Goal: Task Accomplishment & Management: Manage account settings

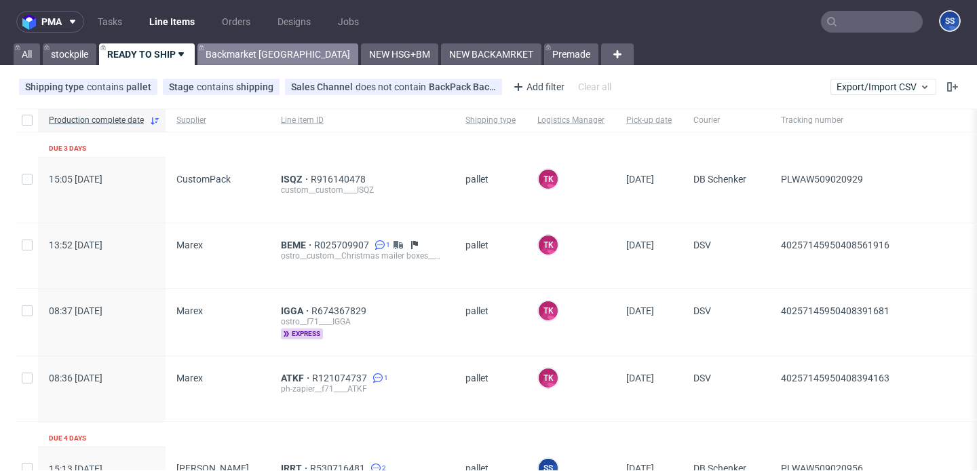
click at [263, 54] on link "Backmarket [GEOGRAPHIC_DATA]" at bounding box center [277, 54] width 161 height 22
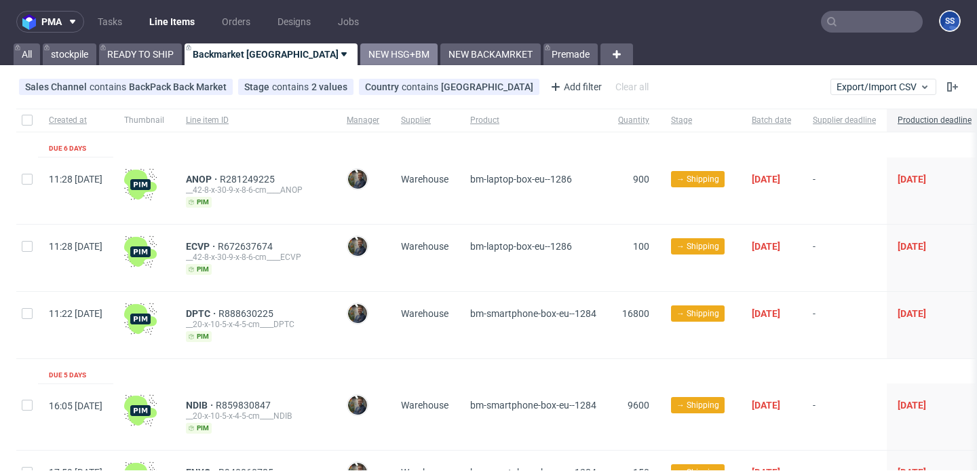
click at [360, 52] on link "NEW HSG+BM" at bounding box center [398, 54] width 77 height 22
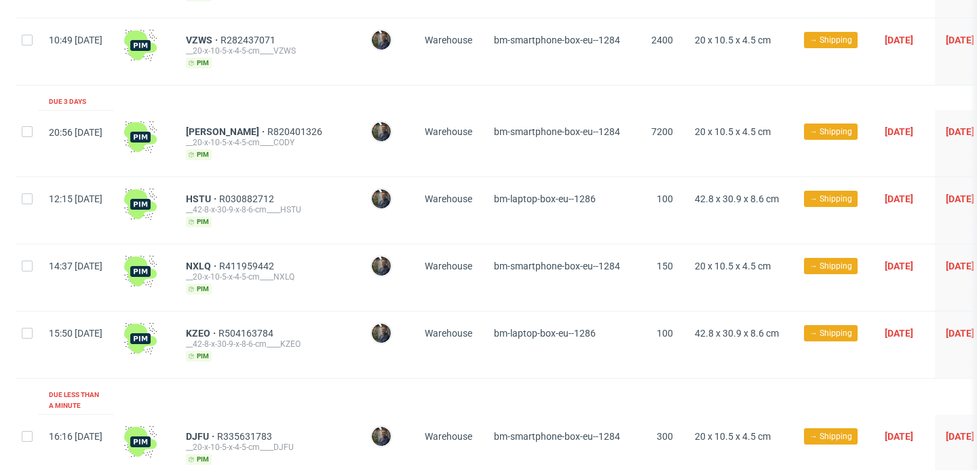
scroll to position [1407, 0]
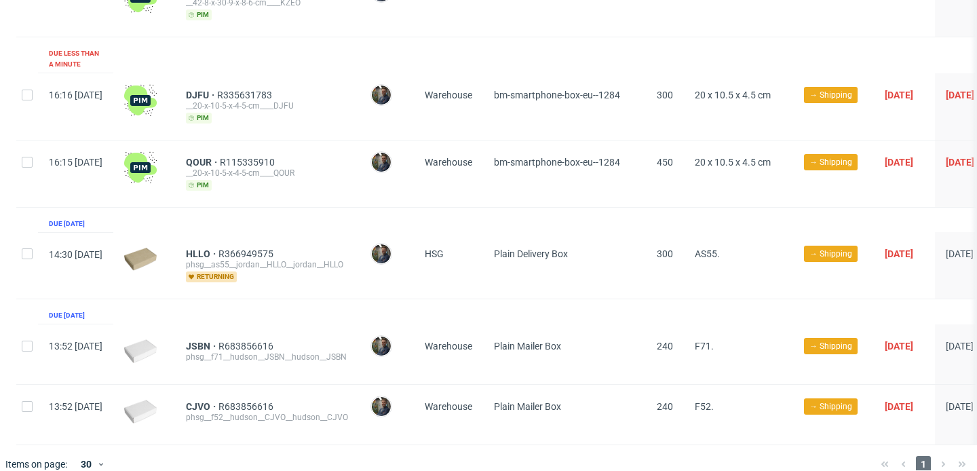
click at [24, 232] on div at bounding box center [27, 265] width 22 height 66
checkbox input "true"
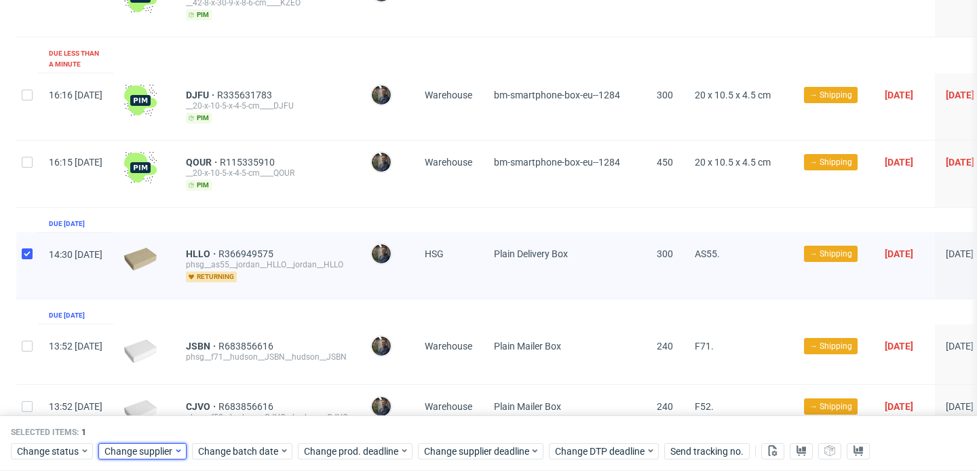
click at [151, 453] on span "Change supplier" at bounding box center [138, 451] width 69 height 14
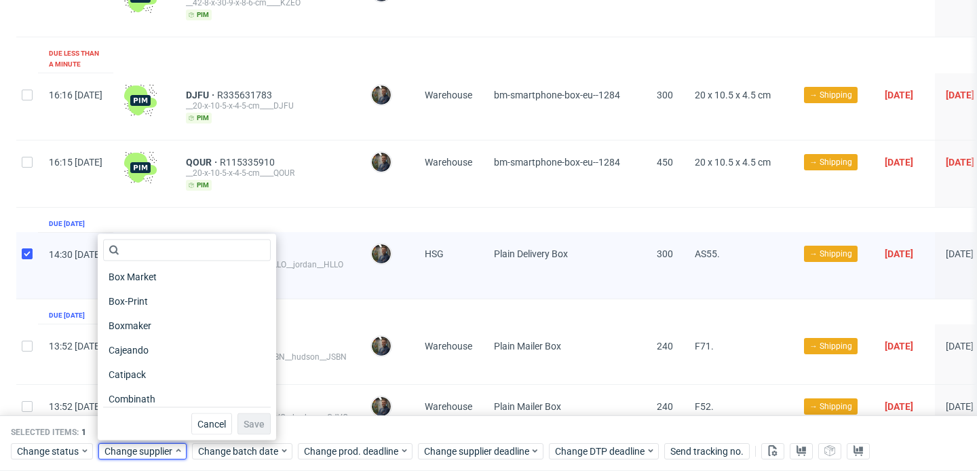
scroll to position [385, 0]
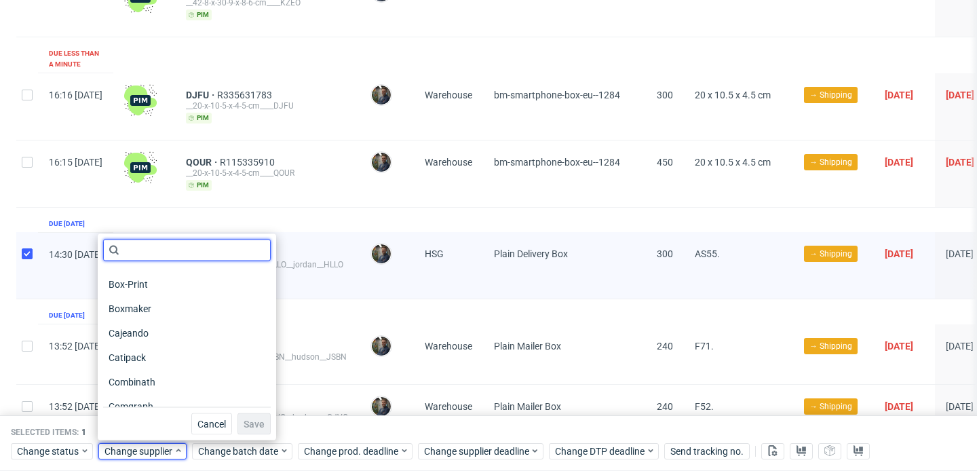
click at [184, 253] on input "text" at bounding box center [187, 251] width 168 height 22
type input "s"
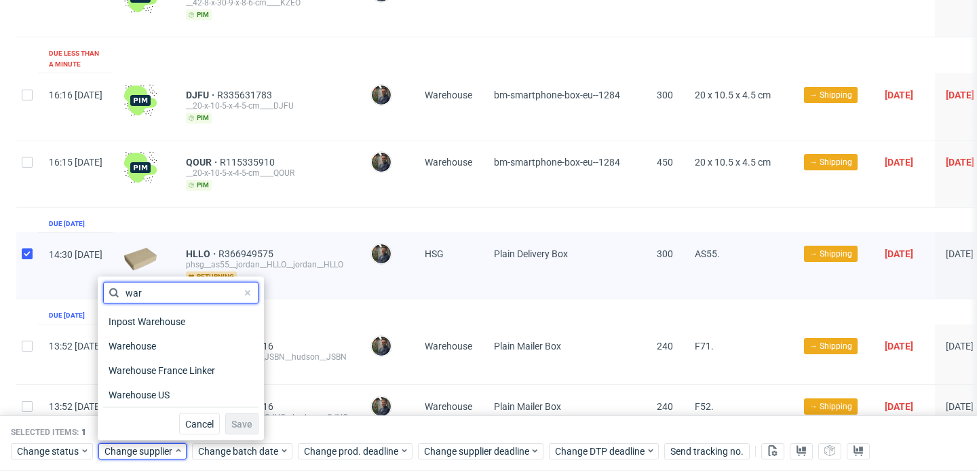
scroll to position [0, 0]
type input "ware"
click at [154, 335] on div "Warehouse" at bounding box center [180, 346] width 155 height 24
click at [149, 343] on span "Warehouse" at bounding box center [133, 346] width 60 height 19
click at [231, 421] on span "Save" at bounding box center [241, 423] width 21 height 9
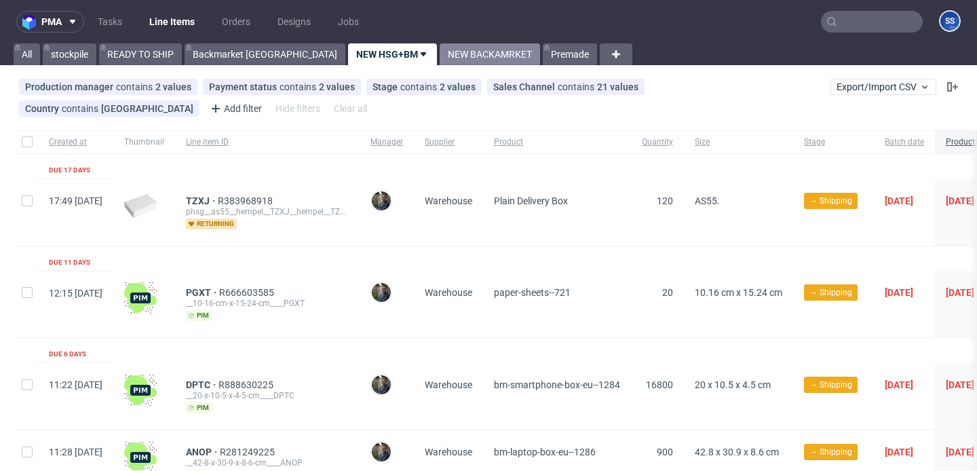
click at [440, 56] on link "NEW BACKAMRKET" at bounding box center [490, 54] width 100 height 22
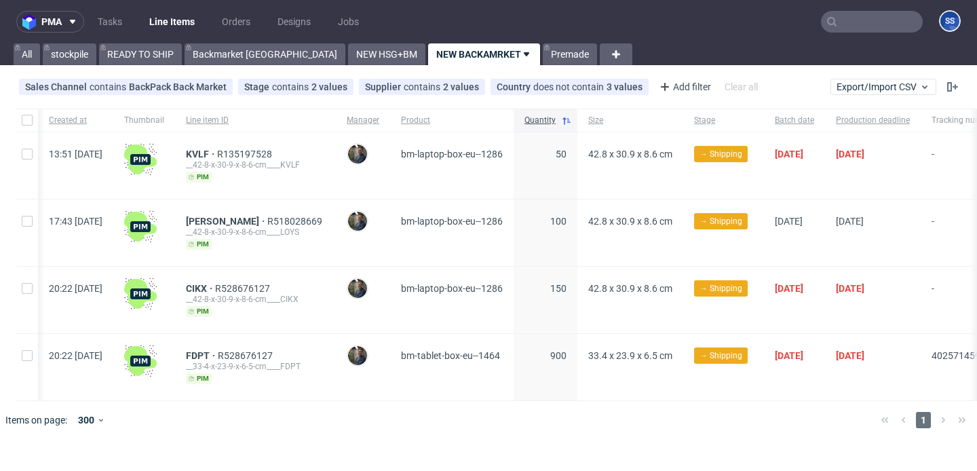
scroll to position [0, 202]
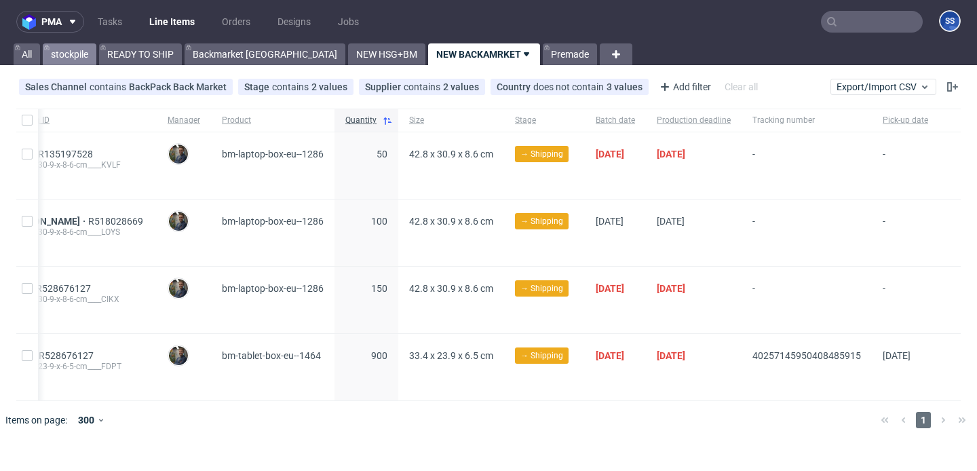
click at [71, 59] on link "stockpile" at bounding box center [70, 54] width 54 height 22
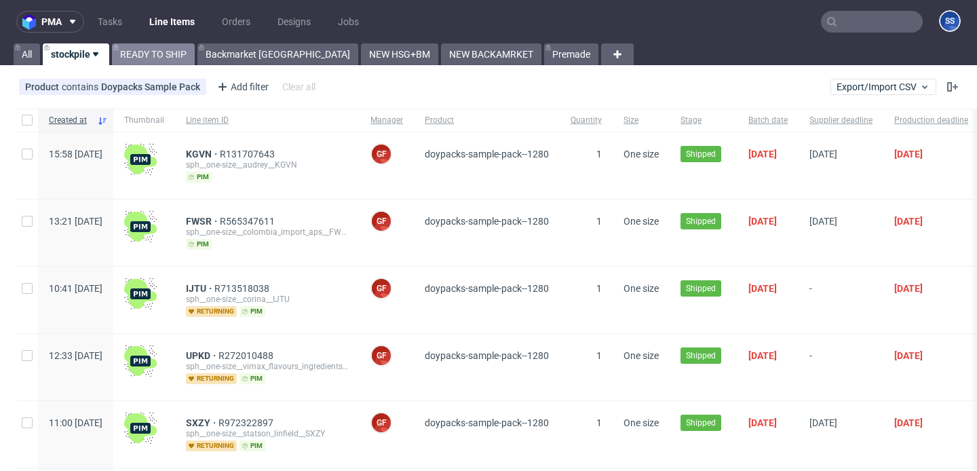
click at [145, 58] on link "READY TO SHIP" at bounding box center [153, 54] width 83 height 22
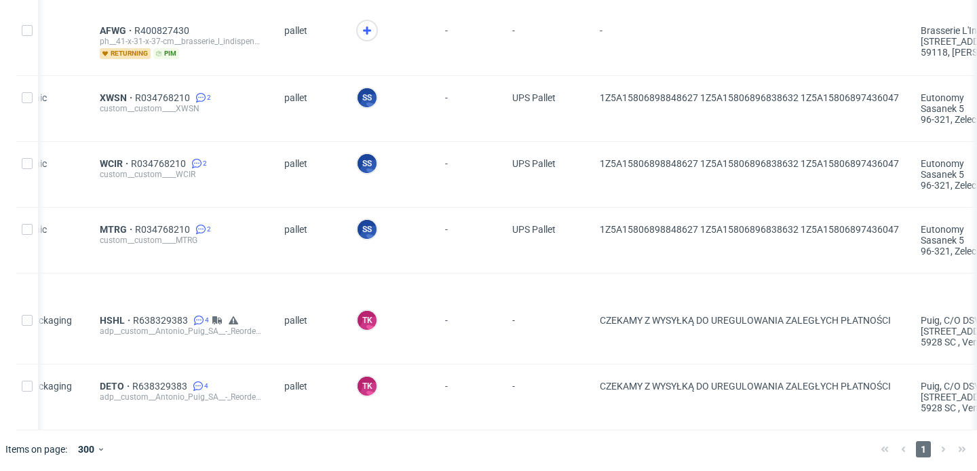
scroll to position [0, 197]
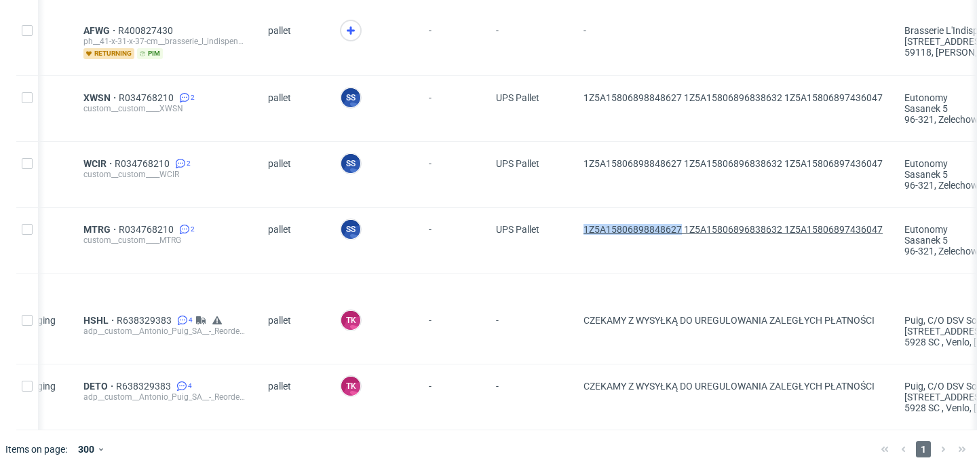
drag, startPoint x: 569, startPoint y: 228, endPoint x: 680, endPoint y: 230, distance: 110.6
click at [680, 230] on div "15:13 Mon 01.09.2025 Eurographic MTRG R034768210 2 custom__custom____MTRG palle…" at bounding box center [933, 241] width 2228 height 66
copy div "1Z5A15806898848627"
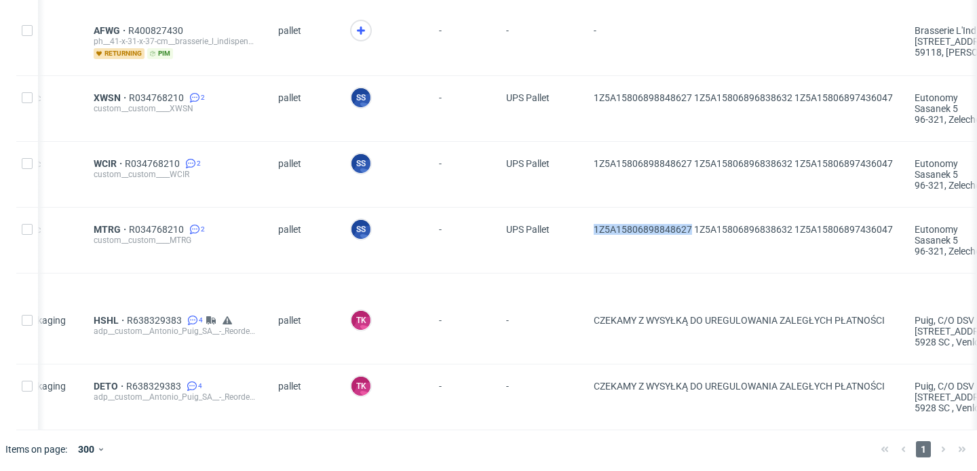
scroll to position [0, 0]
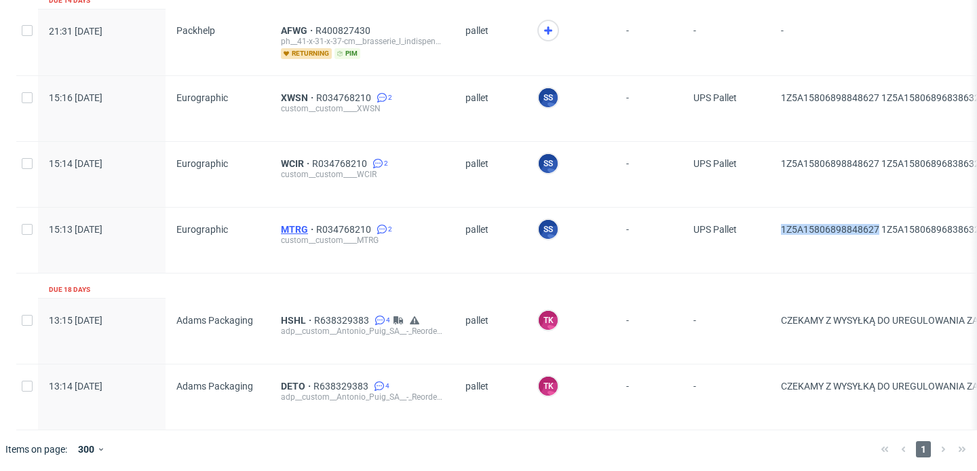
click at [296, 224] on span "MTRG" at bounding box center [298, 229] width 35 height 11
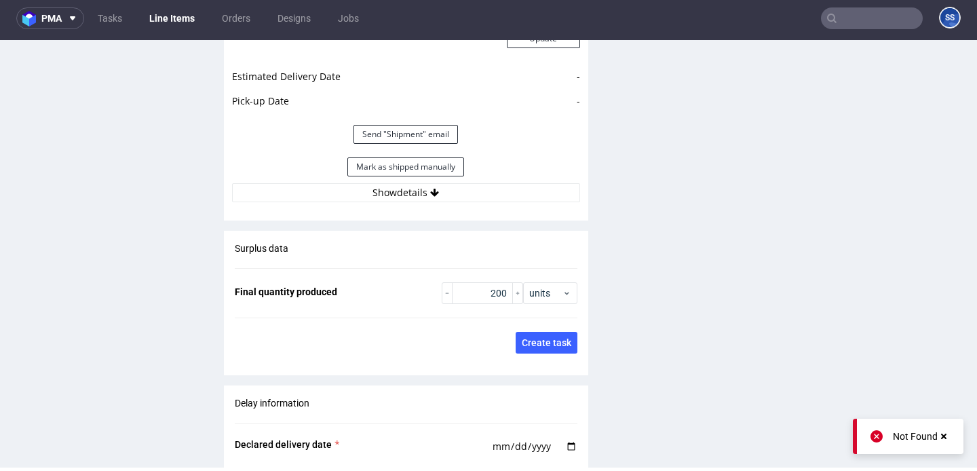
scroll to position [1878, 0]
click at [364, 158] on button "Mark as shipped manually" at bounding box center [405, 167] width 117 height 19
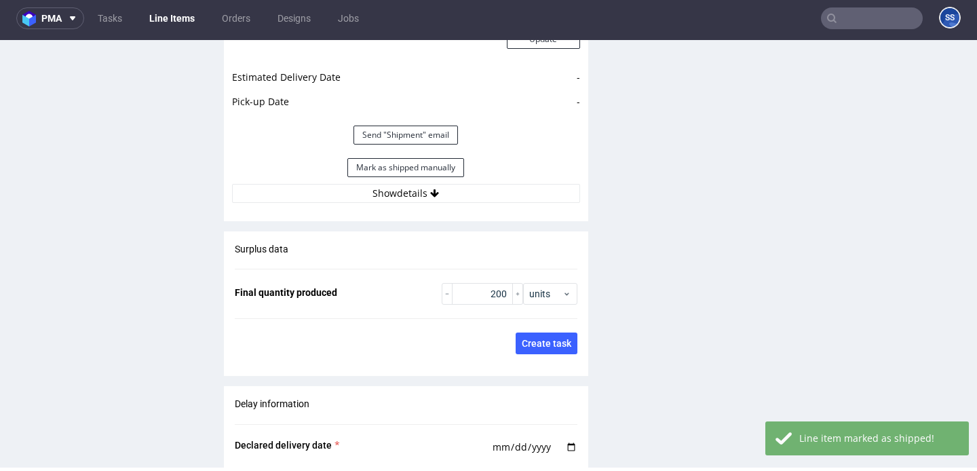
click at [164, 12] on link "Line Items" at bounding box center [172, 18] width 62 height 22
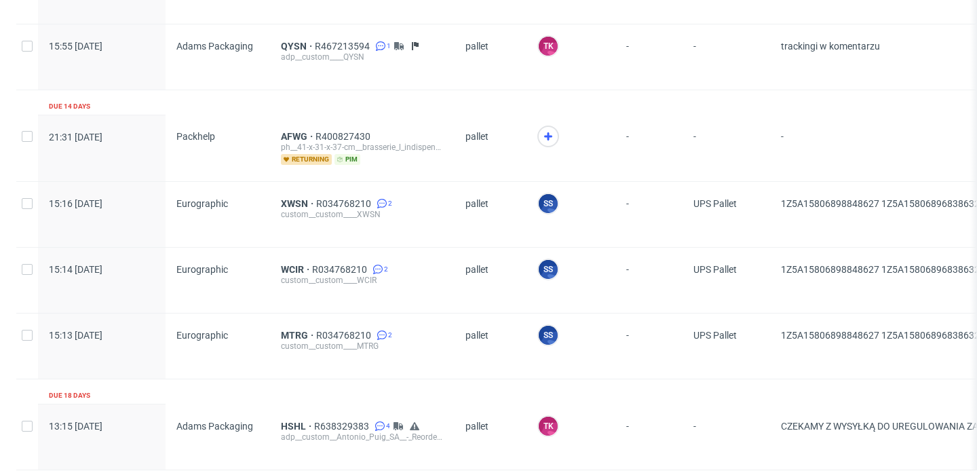
scroll to position [1497, 0]
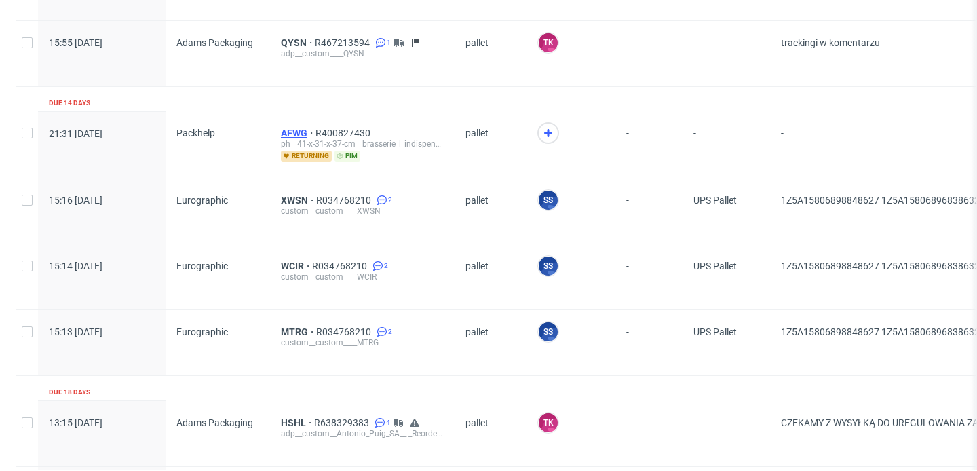
click at [295, 128] on span "AFWG" at bounding box center [298, 133] width 35 height 11
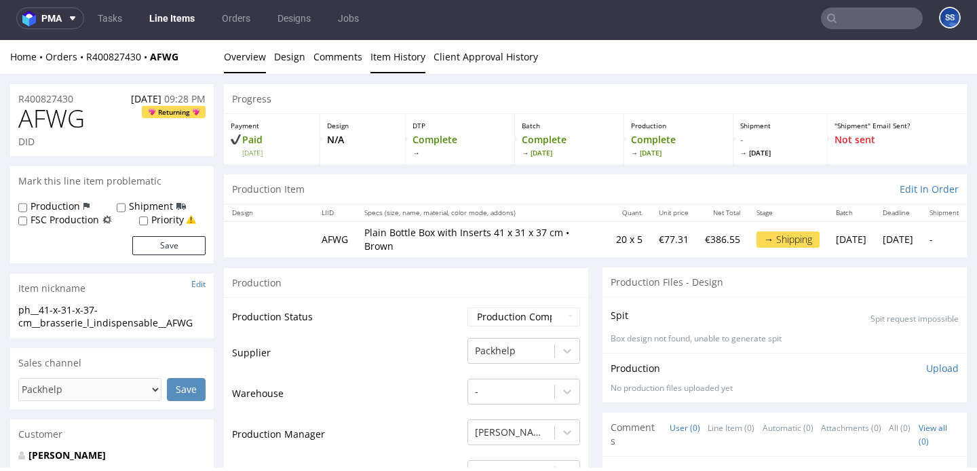
click at [380, 66] on link "Item History" at bounding box center [397, 56] width 55 height 33
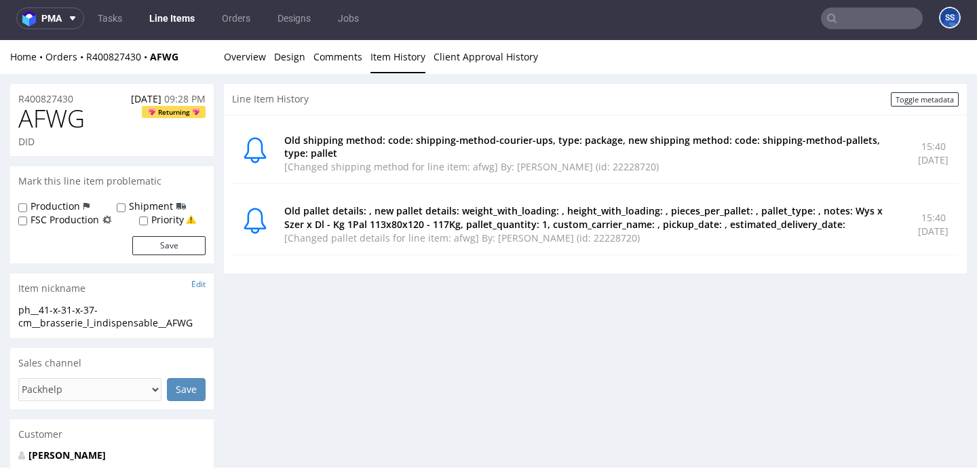
click at [185, 18] on link "Line Items" at bounding box center [172, 18] width 62 height 22
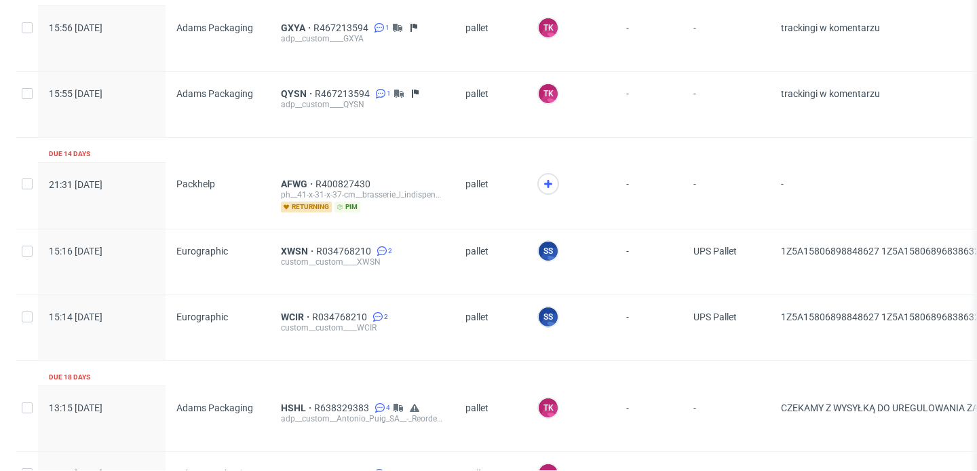
scroll to position [1534, 0]
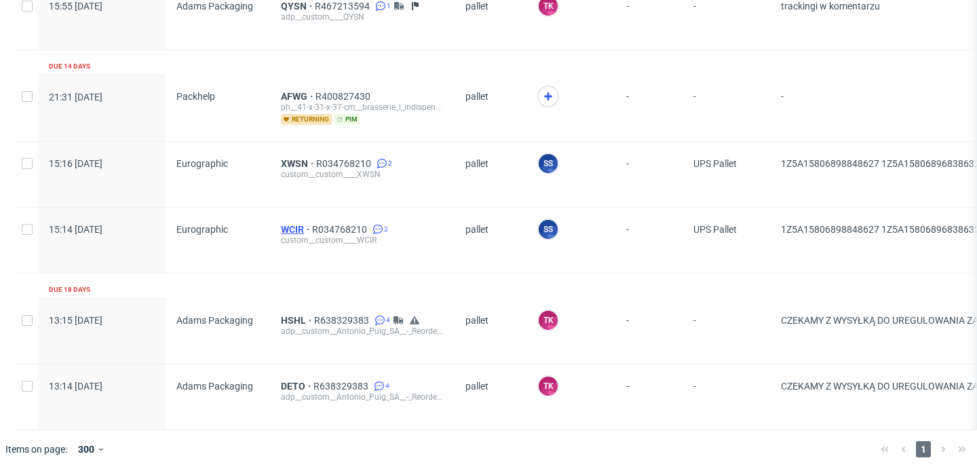
click at [286, 229] on span "WCIR" at bounding box center [296, 229] width 31 height 11
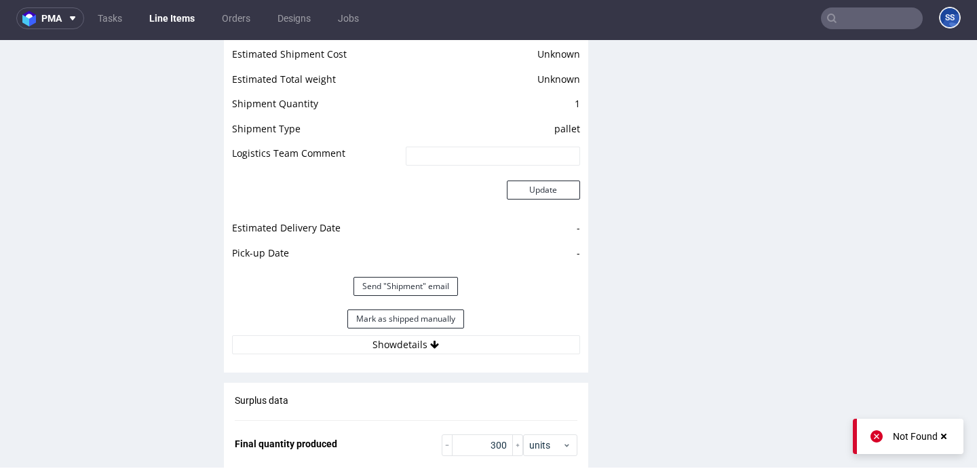
scroll to position [1746, 0]
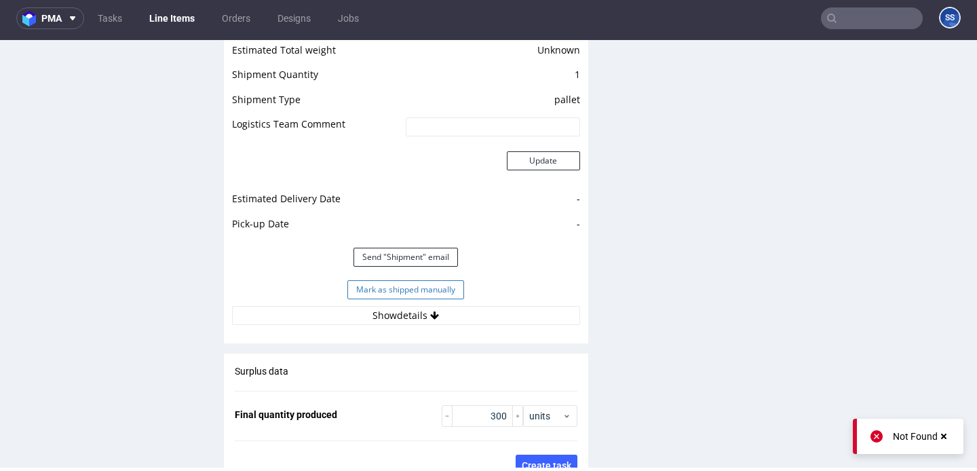
click at [388, 286] on button "Mark as shipped manually" at bounding box center [405, 289] width 117 height 19
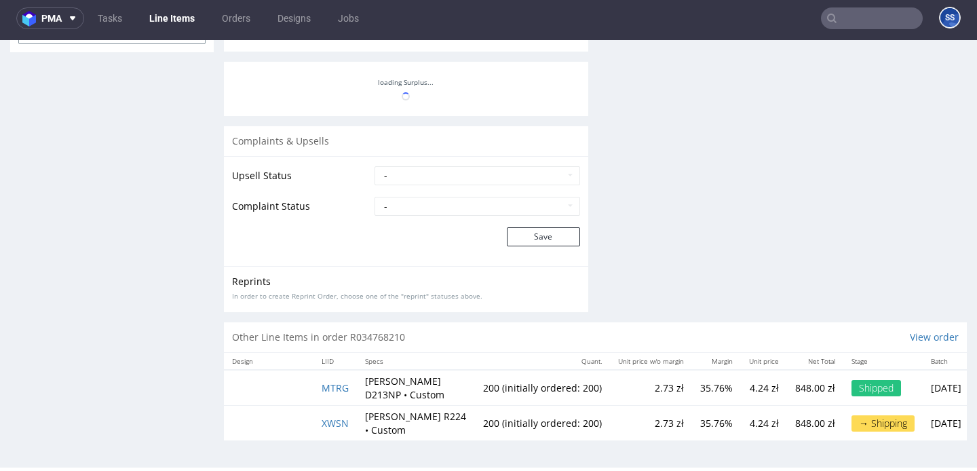
scroll to position [52, 0]
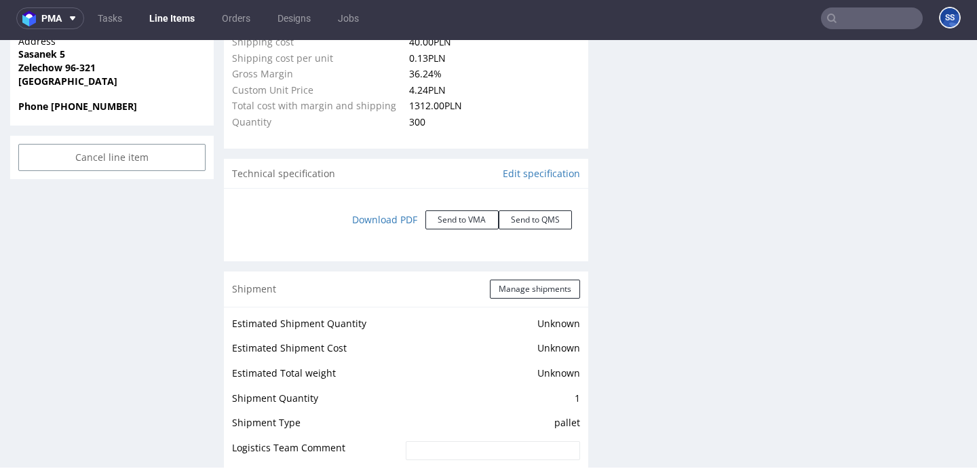
click at [172, 23] on link "Line Items" at bounding box center [172, 18] width 62 height 22
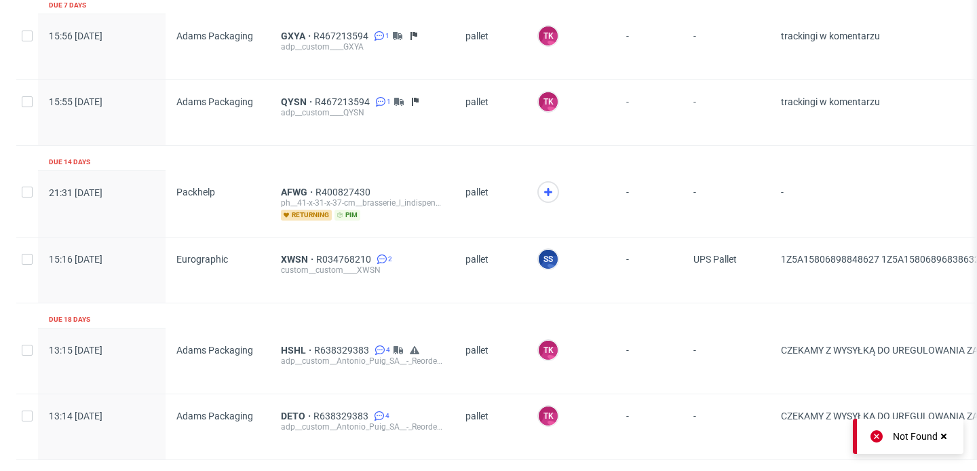
scroll to position [1447, 0]
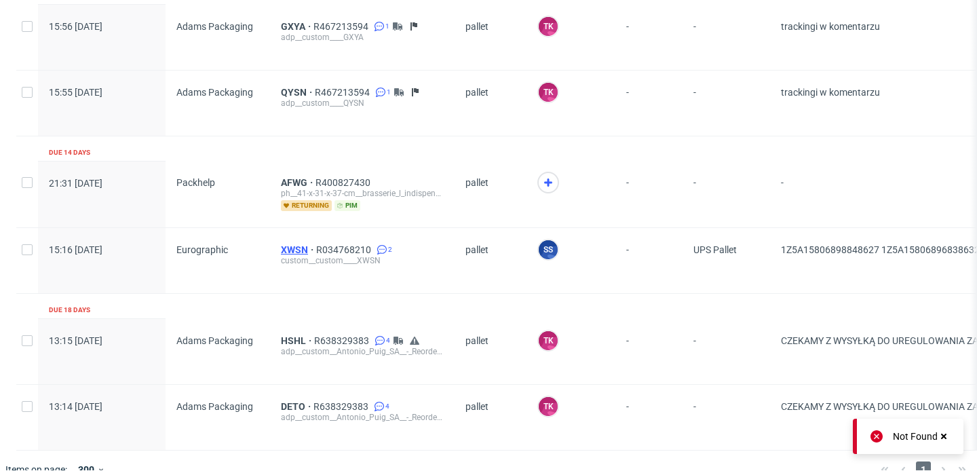
click at [286, 246] on span "XWSN" at bounding box center [298, 249] width 35 height 11
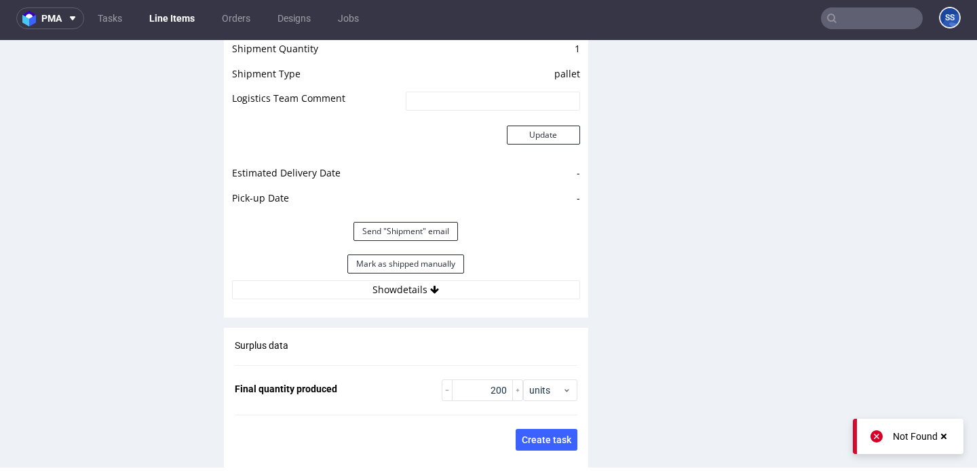
scroll to position [1778, 0]
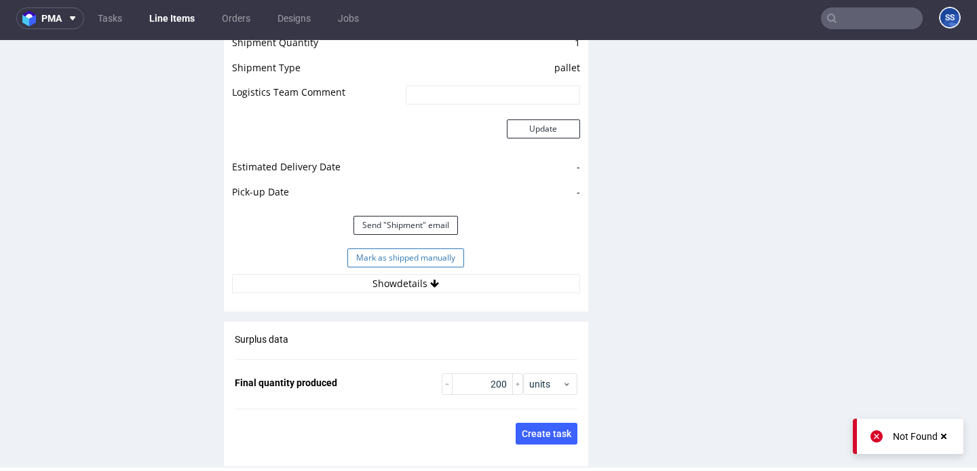
click at [349, 251] on button "Mark as shipped manually" at bounding box center [405, 257] width 117 height 19
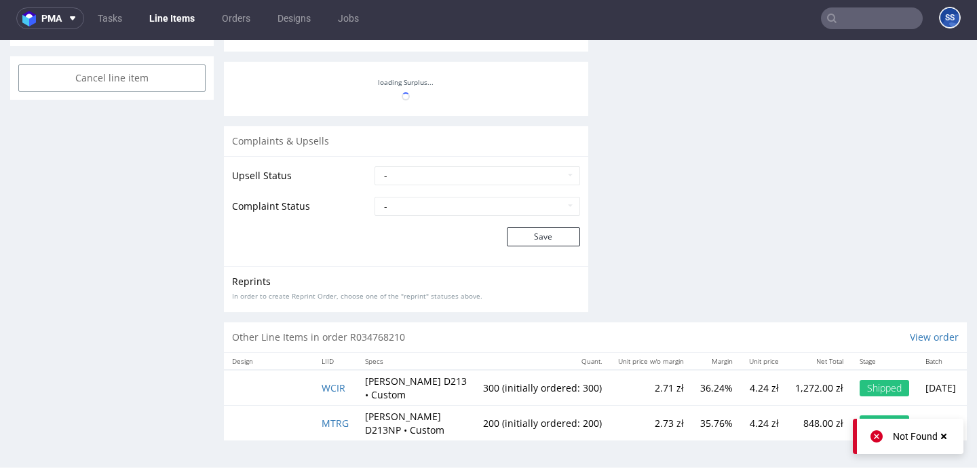
scroll to position [0, 0]
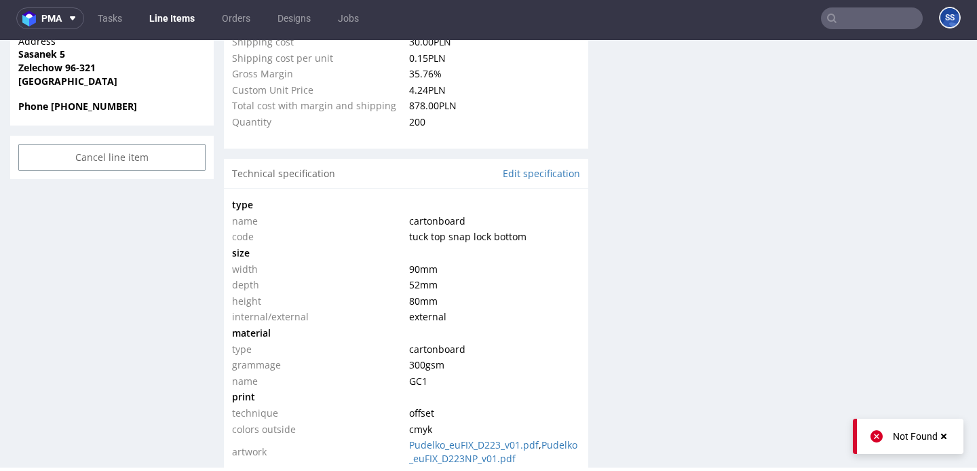
type input "200"
click at [180, 24] on link "Line Items" at bounding box center [172, 18] width 62 height 22
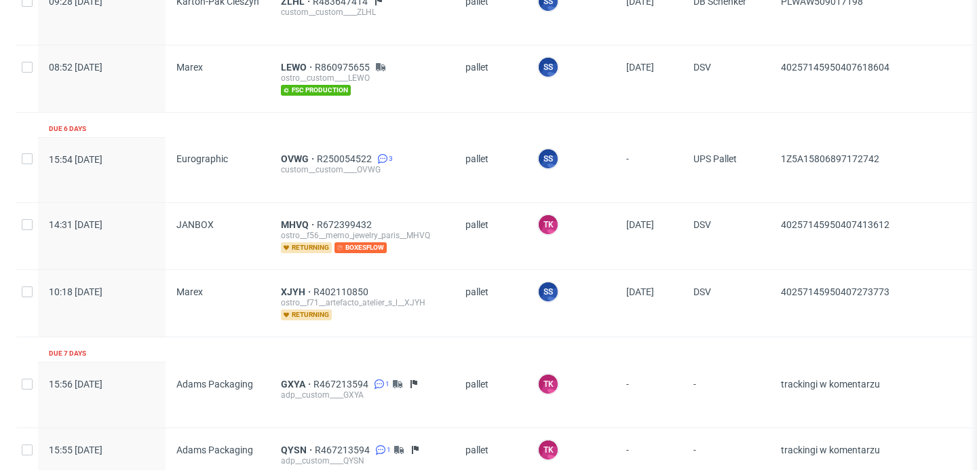
click at [896, 280] on div "40257145950407273773" at bounding box center [926, 303] width 313 height 66
drag, startPoint x: 902, startPoint y: 298, endPoint x: 753, endPoint y: 294, distance: 150.0
copy div "40257145950407273773"
drag, startPoint x: 931, startPoint y: 220, endPoint x: 799, endPoint y: 224, distance: 131.7
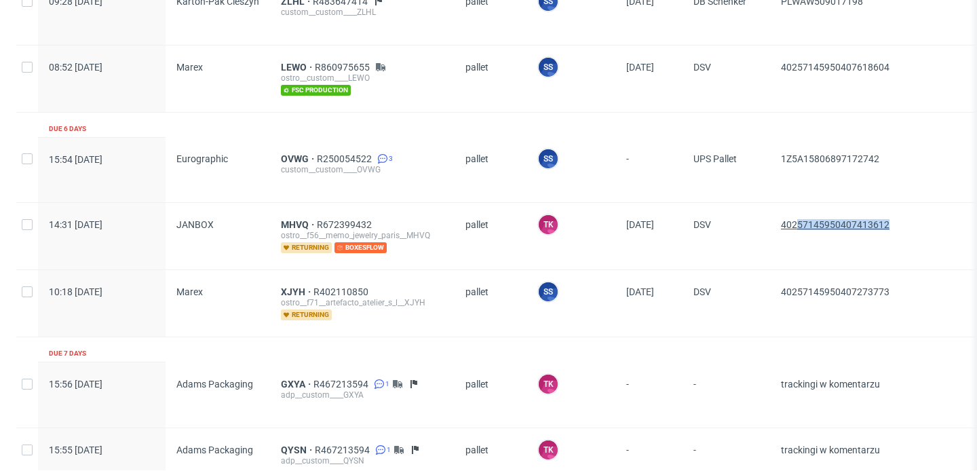
click at [799, 224] on span "40257145950407413612" at bounding box center [926, 236] width 291 height 34
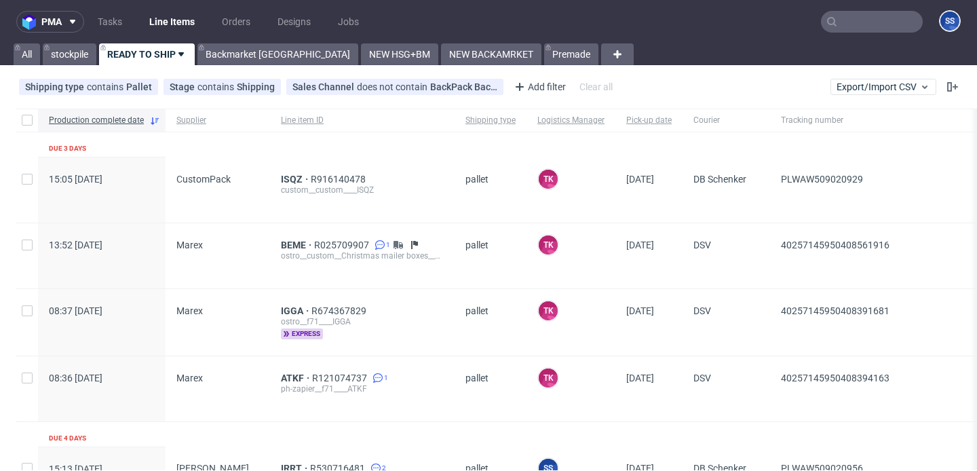
click at [832, 28] on input "text" at bounding box center [872, 22] width 102 height 22
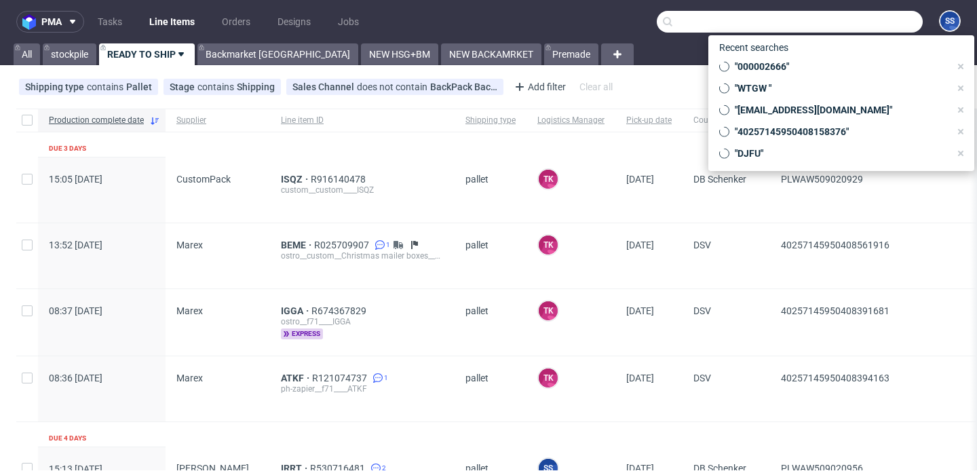
paste input "QOUR"
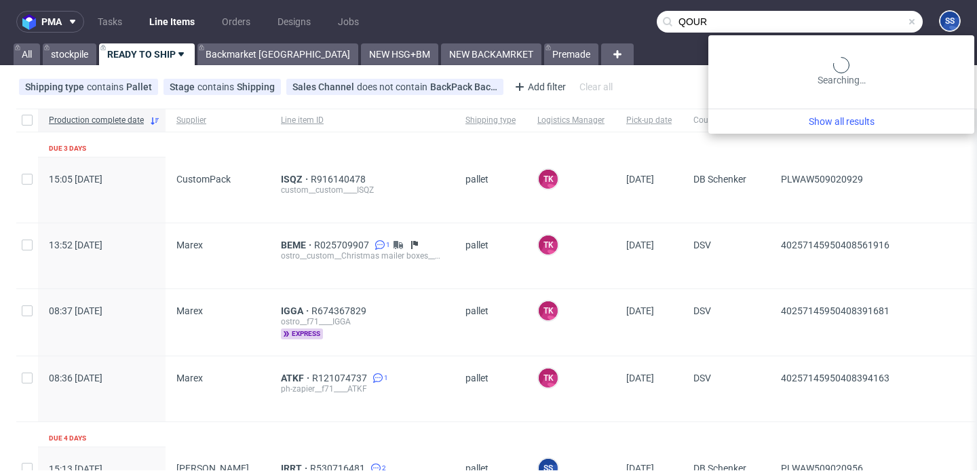
type input "QOUR"
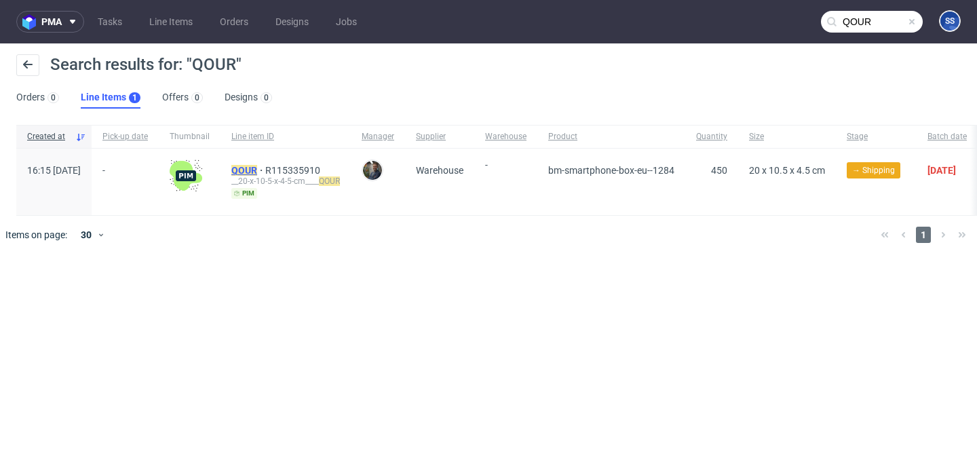
click at [257, 165] on mark "QOUR" at bounding box center [244, 170] width 26 height 11
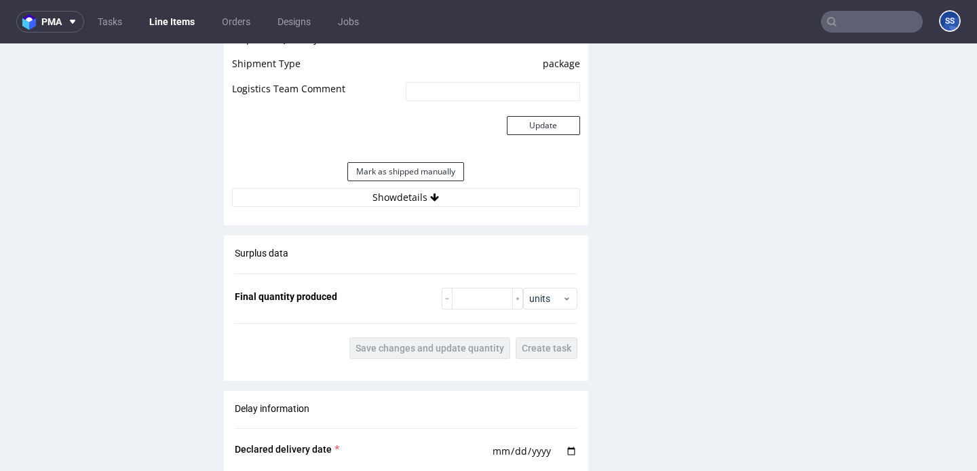
scroll to position [1222, 0]
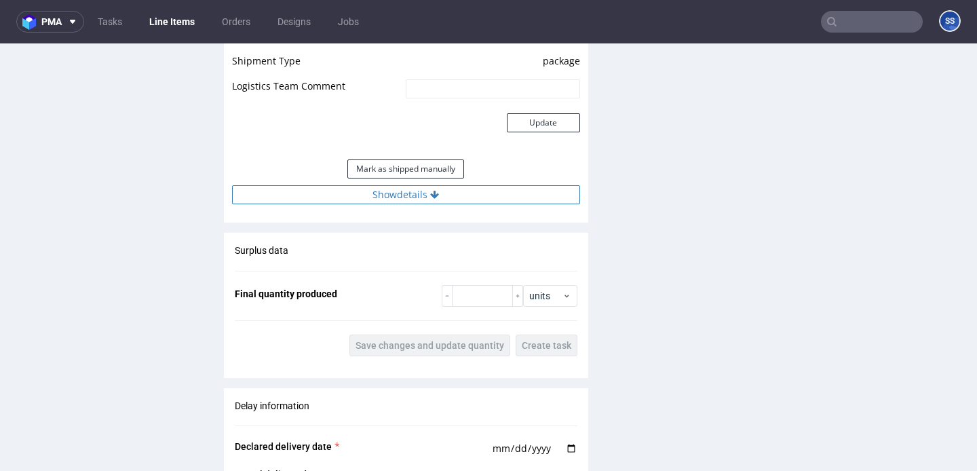
click at [394, 204] on button "Show details" at bounding box center [406, 194] width 348 height 19
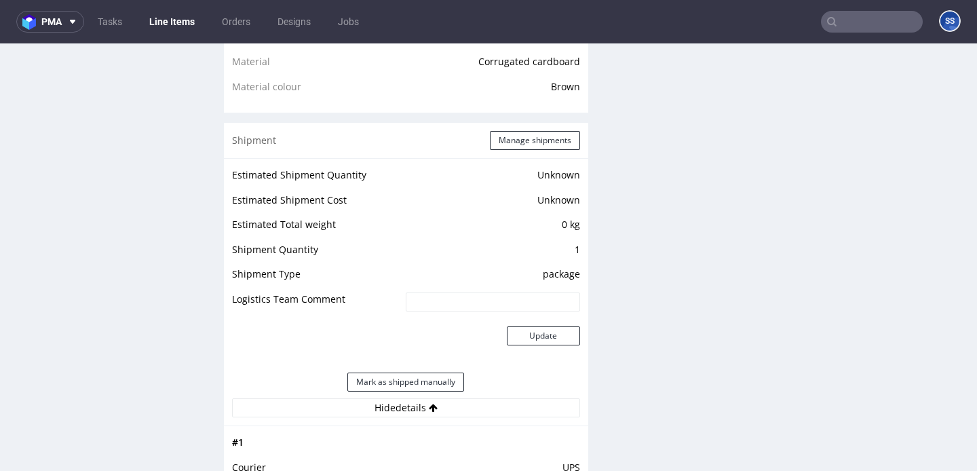
scroll to position [1002, 0]
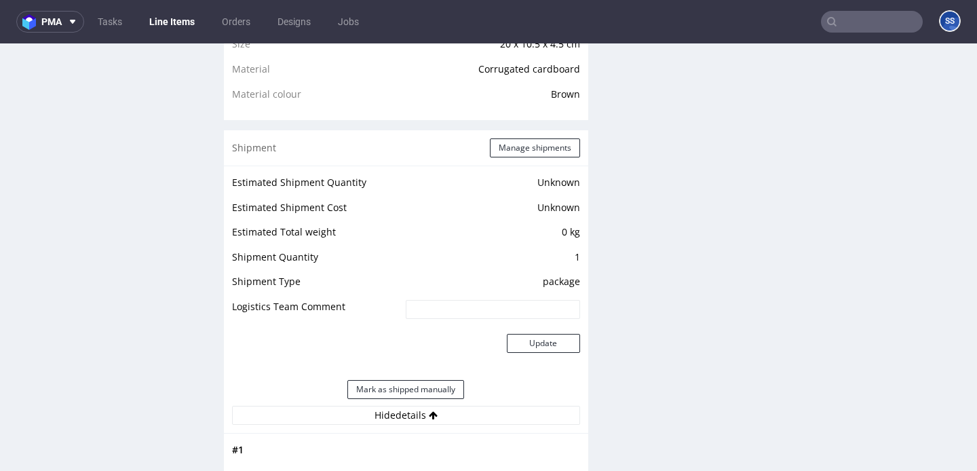
click at [530, 166] on div "Shipment Manage shipments" at bounding box center [406, 147] width 364 height 35
click at [538, 157] on button "Manage shipments" at bounding box center [535, 147] width 90 height 19
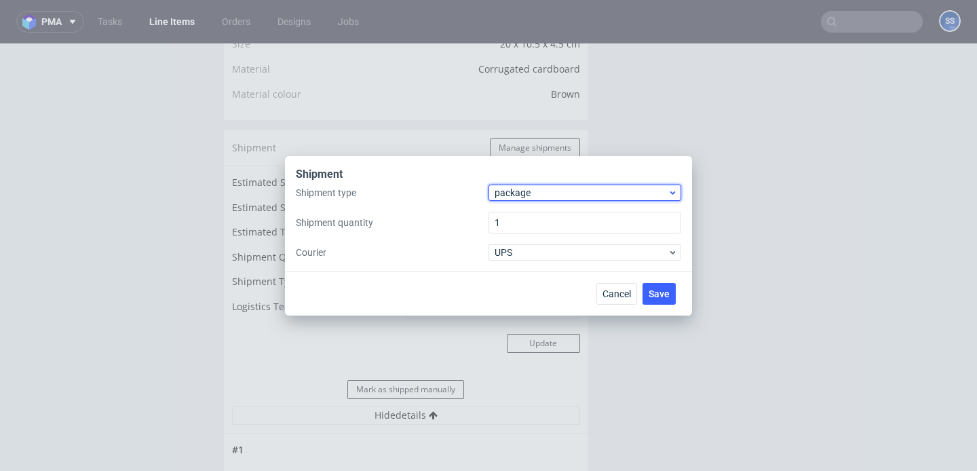
click at [547, 186] on span "package" at bounding box center [581, 193] width 173 height 14
click at [442, 186] on label "Shipment type" at bounding box center [392, 193] width 193 height 14
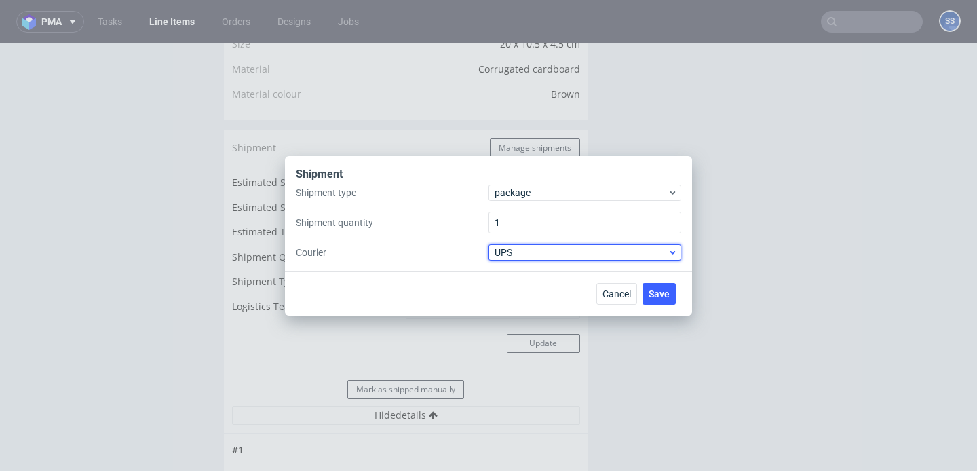
click at [514, 252] on span "UPS" at bounding box center [581, 253] width 173 height 14
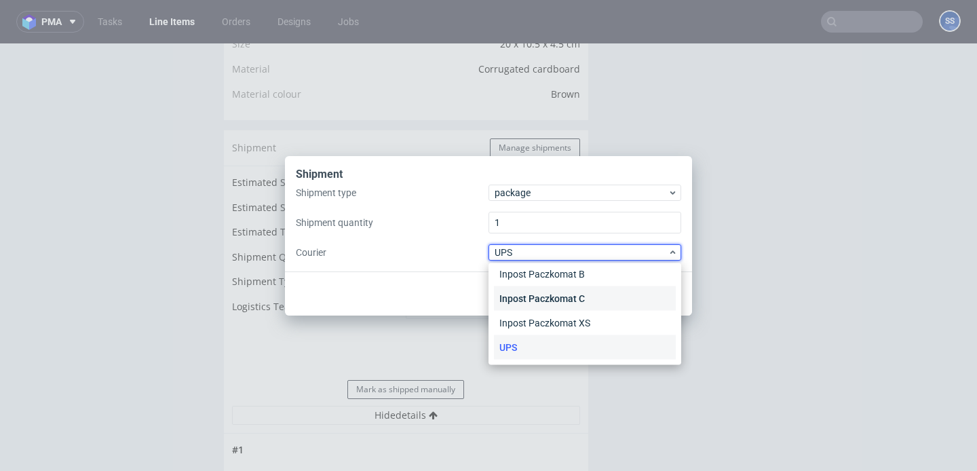
scroll to position [0, 0]
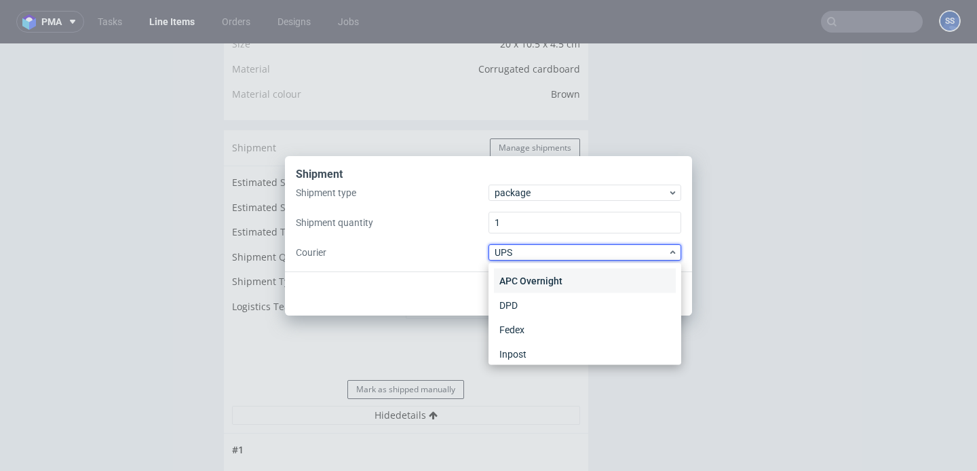
click at [531, 284] on div "APC Overnight" at bounding box center [585, 281] width 182 height 24
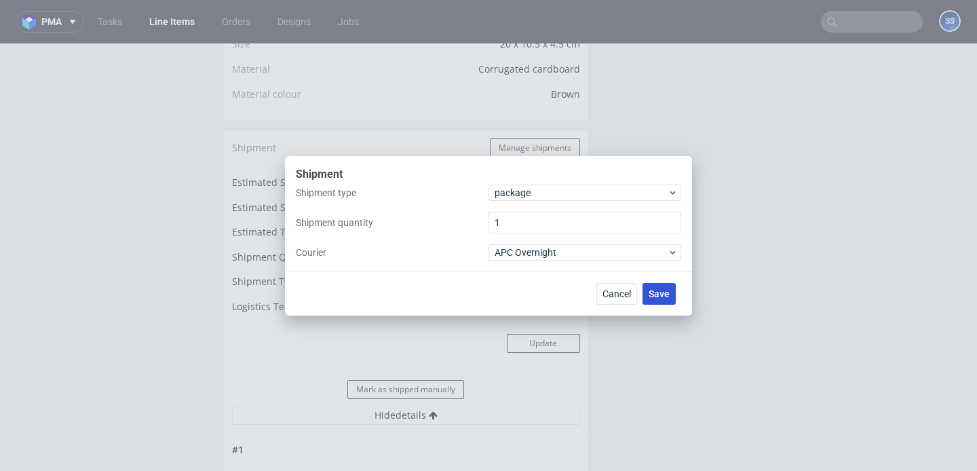
click at [658, 292] on span "Save" at bounding box center [659, 293] width 21 height 9
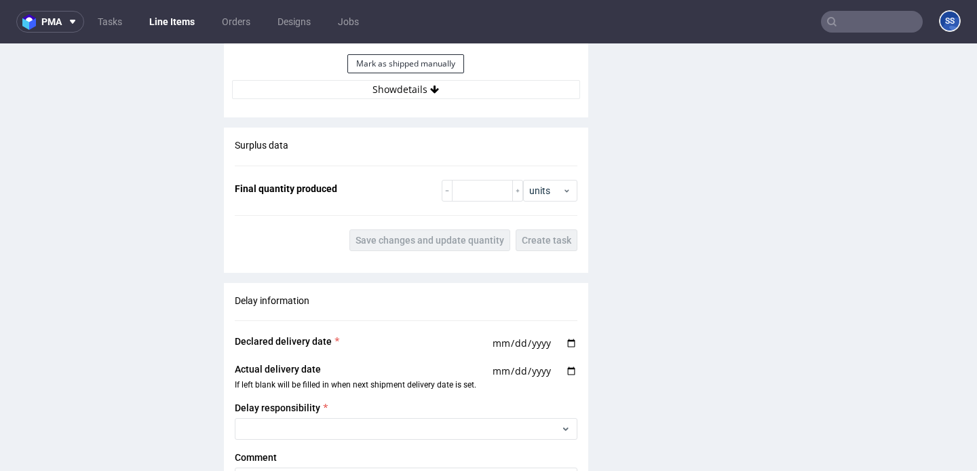
scroll to position [1333, 0]
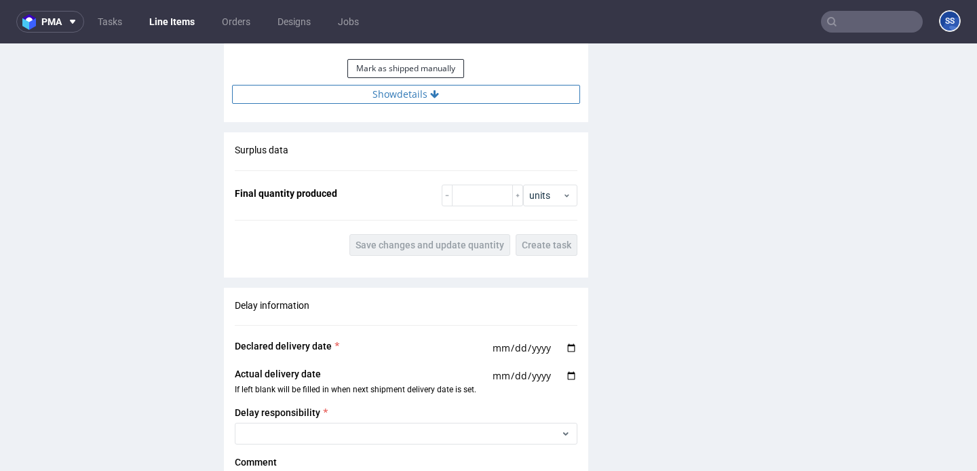
click at [368, 98] on button "Show details" at bounding box center [406, 94] width 348 height 19
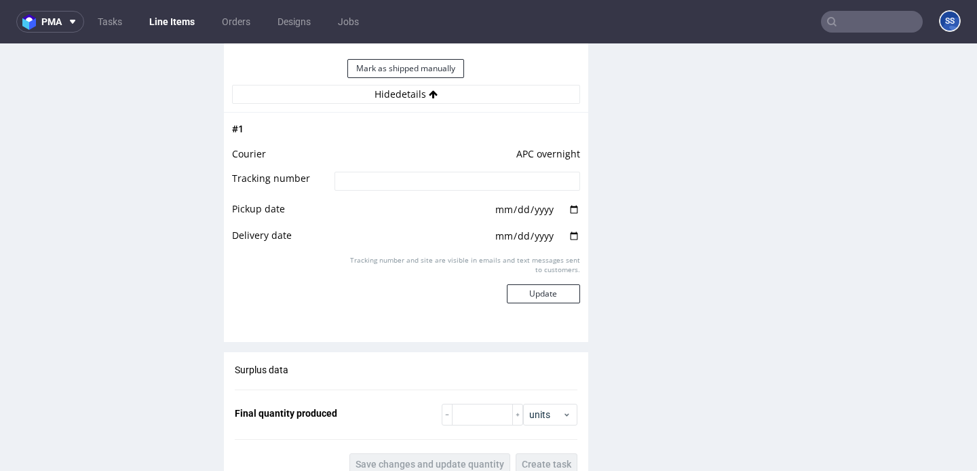
click at [442, 176] on input at bounding box center [457, 181] width 245 height 19
paste input "L9186314"
type input "L9186314"
click at [546, 291] on button "Update" at bounding box center [543, 293] width 73 height 19
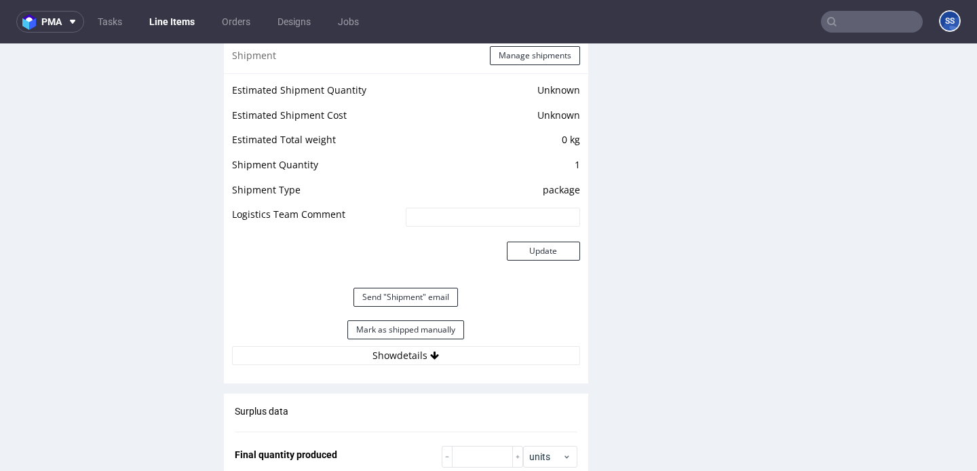
scroll to position [1105, 0]
click at [438, 323] on button "Mark as shipped manually" at bounding box center [405, 328] width 117 height 19
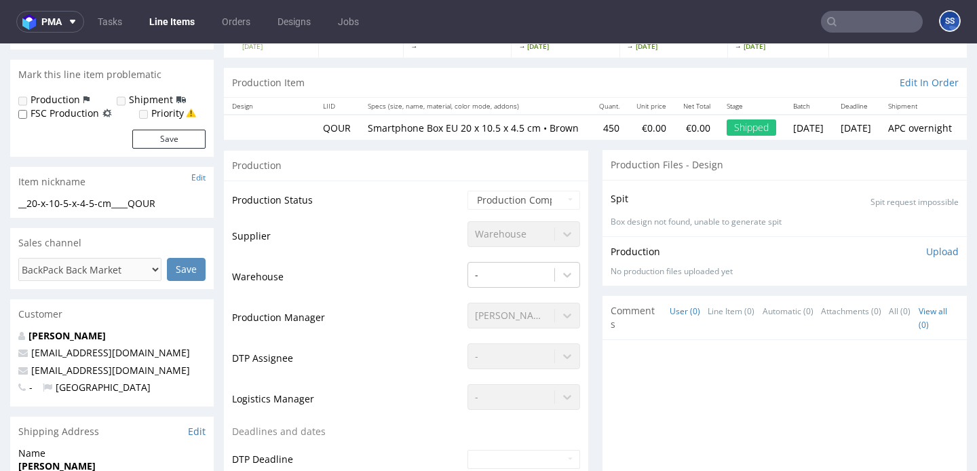
scroll to position [0, 0]
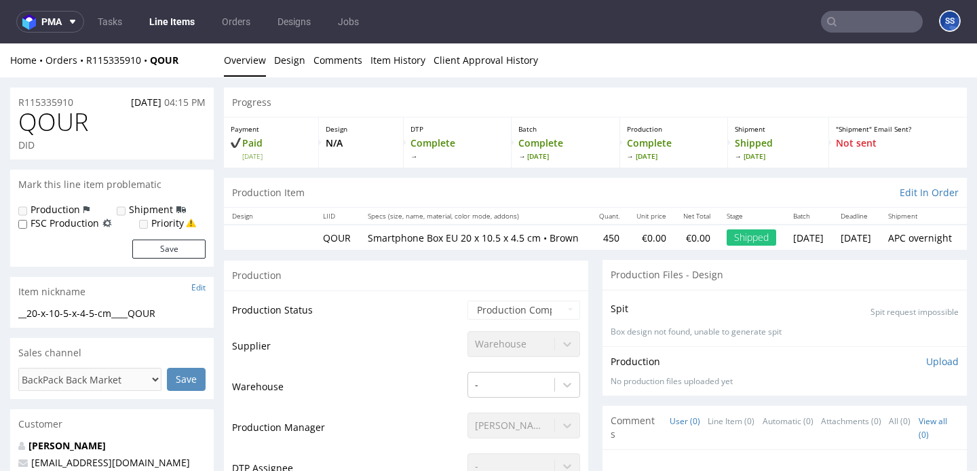
click at [160, 22] on link "Line Items" at bounding box center [172, 22] width 62 height 22
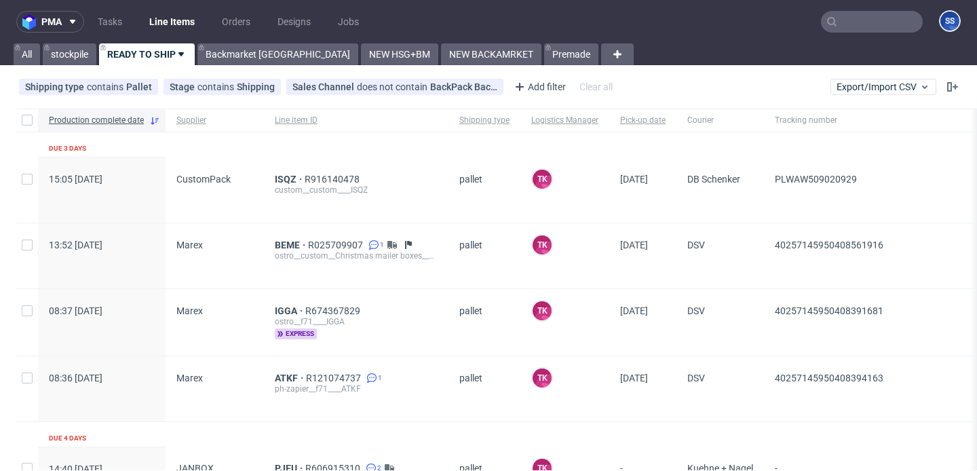
click at [864, 18] on input "text" at bounding box center [872, 22] width 102 height 22
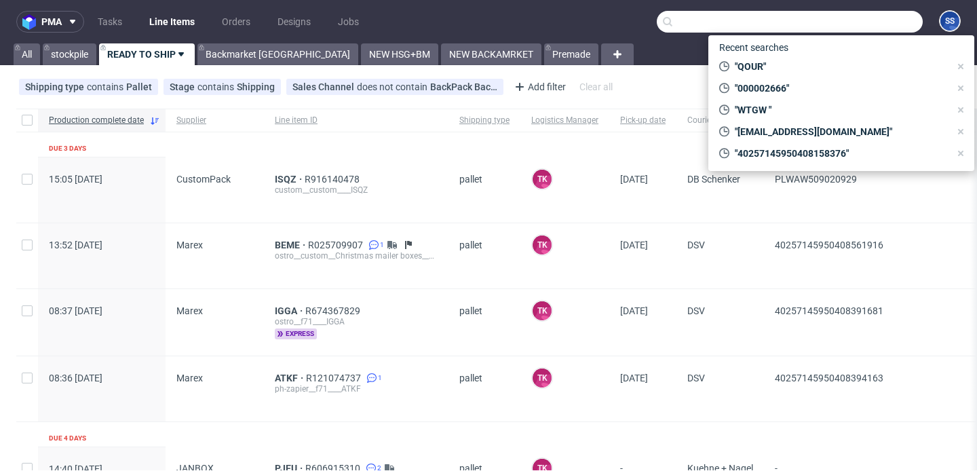
paste input "DJFU"
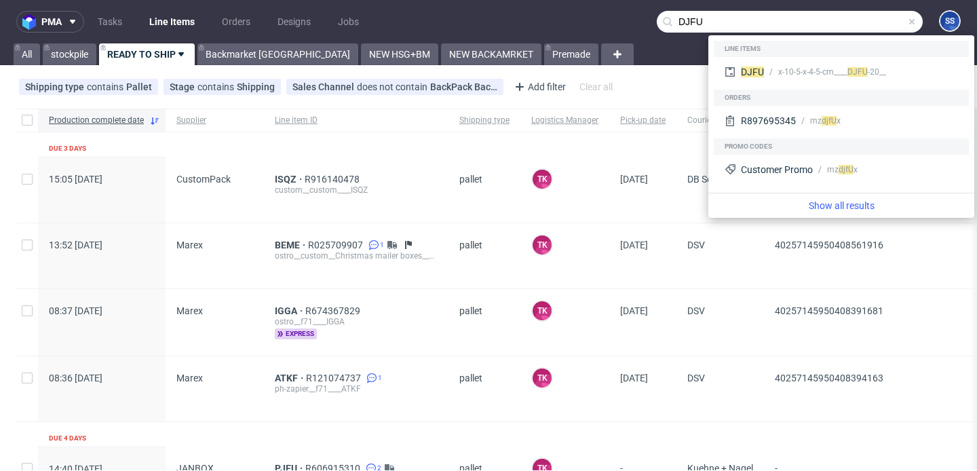
type input "DJFU"
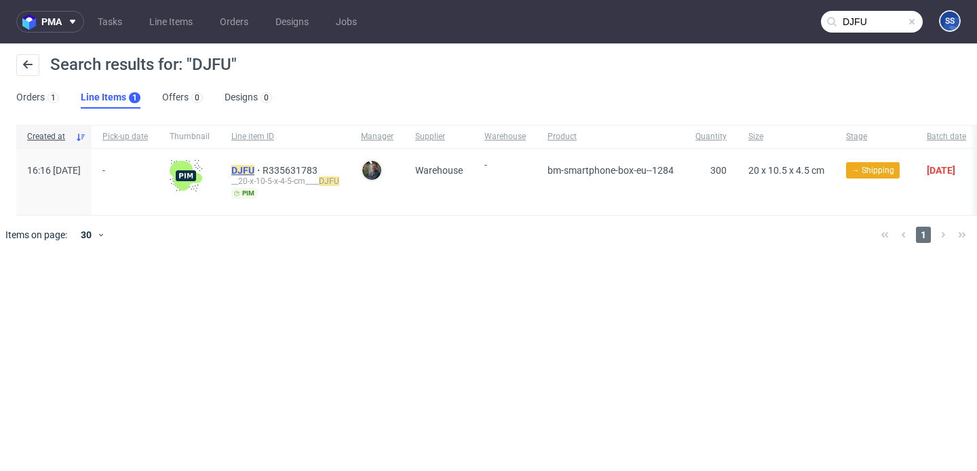
click at [254, 171] on mark "DJFU" at bounding box center [242, 170] width 23 height 11
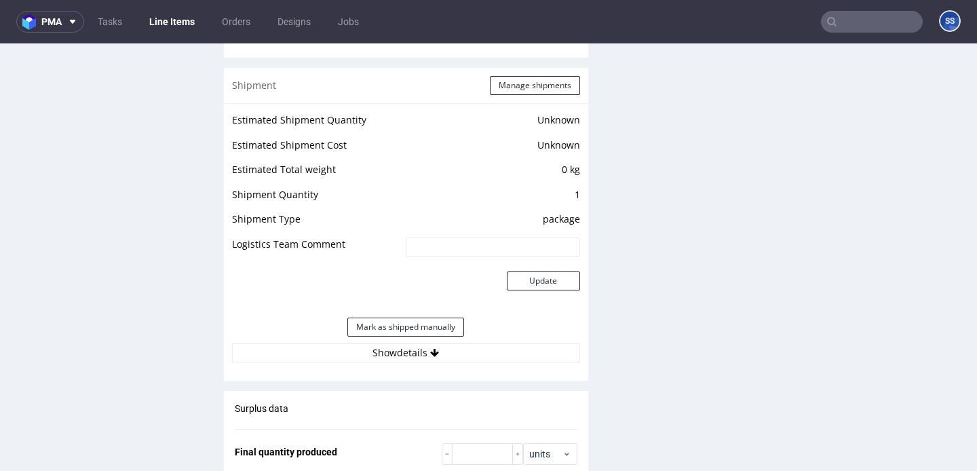
scroll to position [1066, 0]
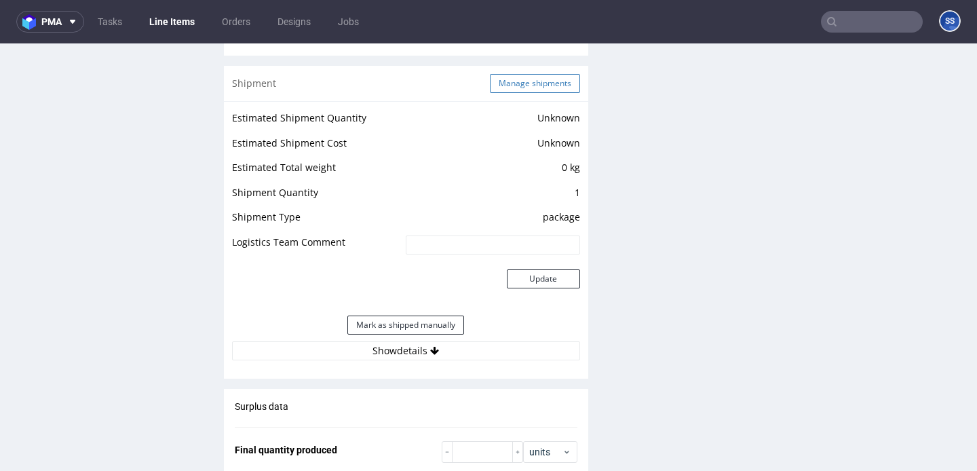
click at [504, 93] on button "Manage shipments" at bounding box center [535, 83] width 90 height 19
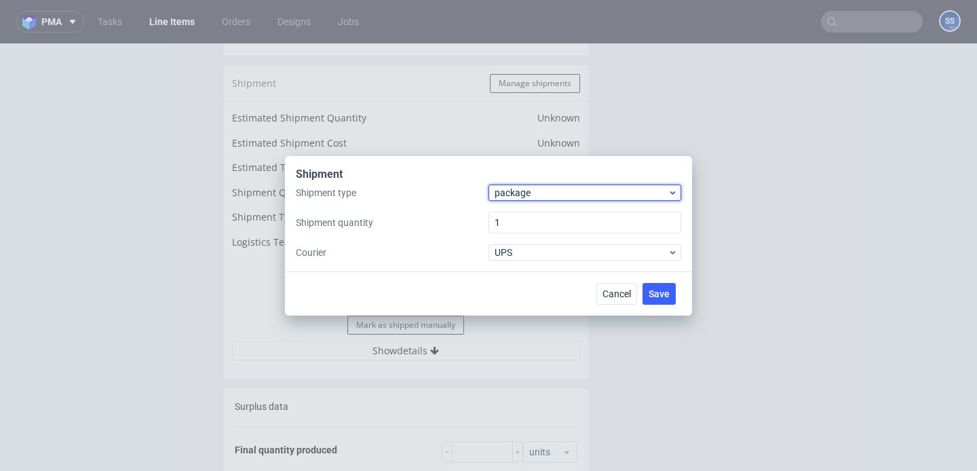
click at [532, 187] on span "package" at bounding box center [581, 193] width 173 height 14
click at [451, 209] on div "Shipment type package Shipment quantity 1 Courier UPS" at bounding box center [488, 223] width 385 height 76
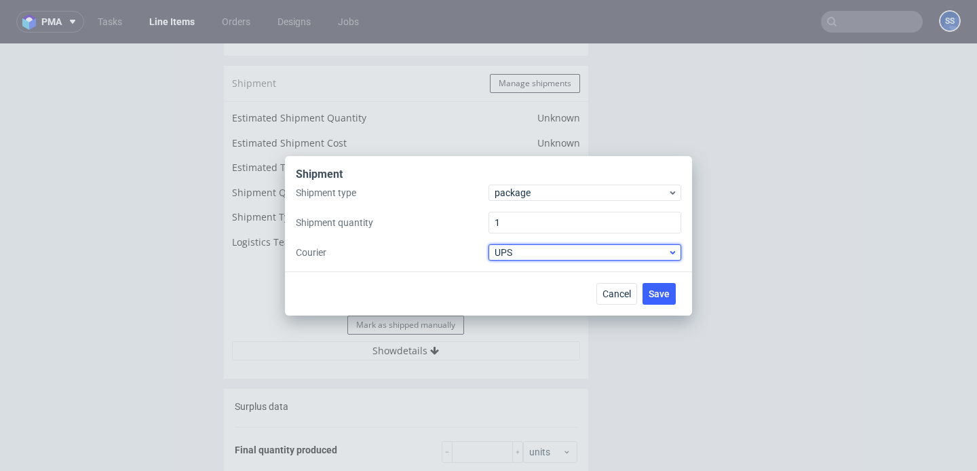
click at [527, 249] on span "UPS" at bounding box center [581, 253] width 173 height 14
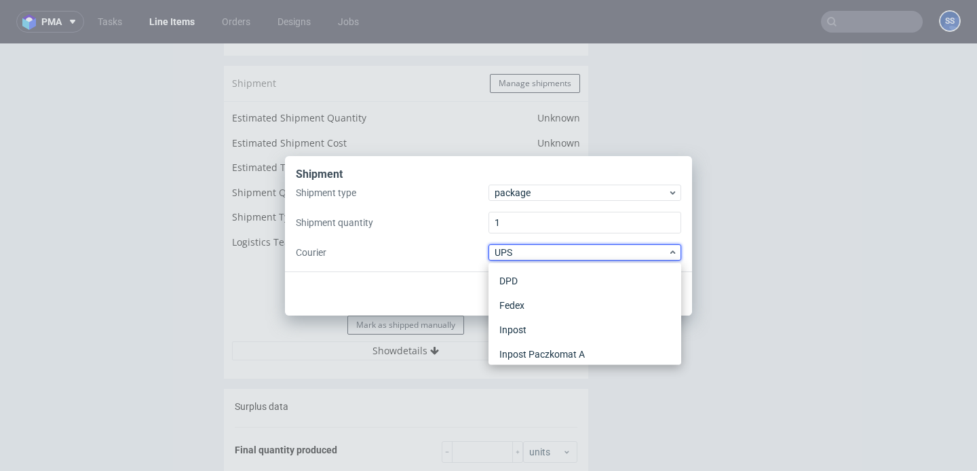
scroll to position [0, 0]
click at [541, 278] on div "APC Overnight" at bounding box center [585, 281] width 182 height 24
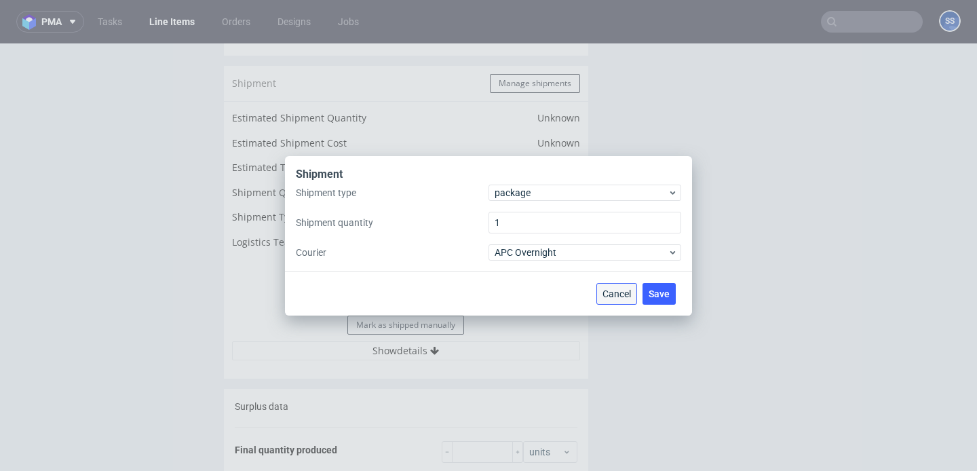
click at [613, 298] on span "Cancel" at bounding box center [617, 293] width 28 height 9
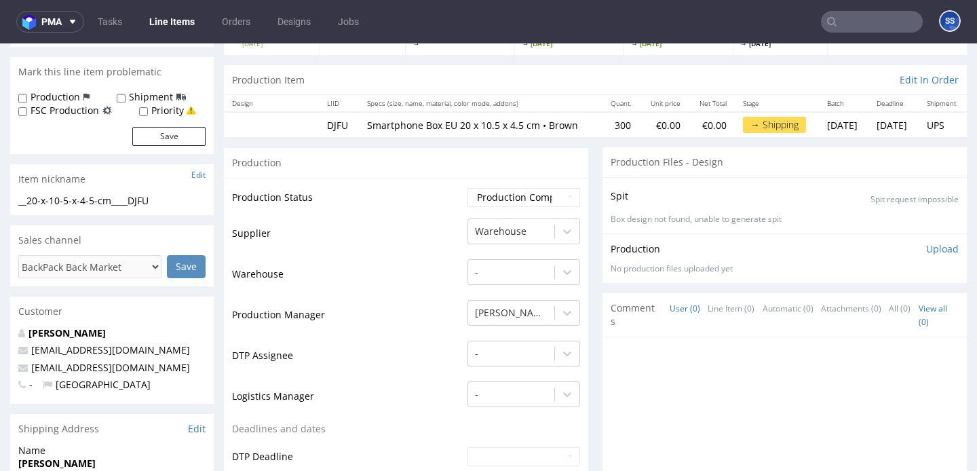
scroll to position [107, 0]
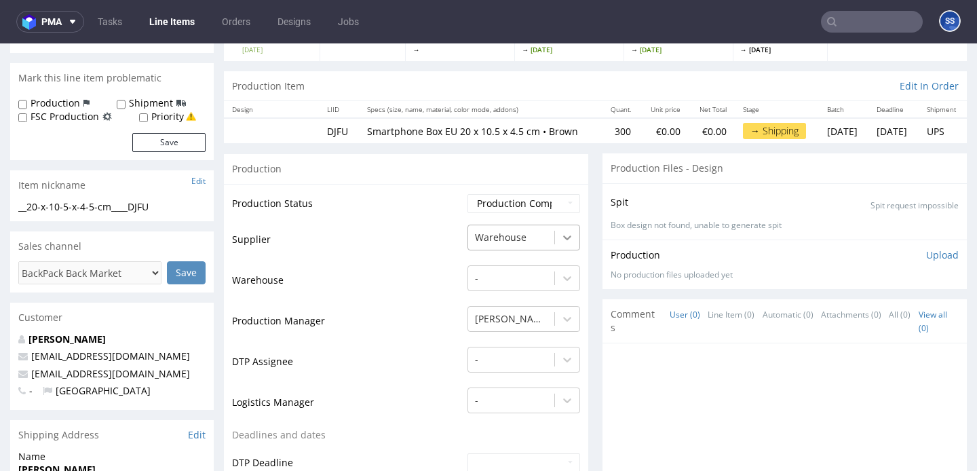
click at [560, 243] on icon at bounding box center [567, 238] width 14 height 14
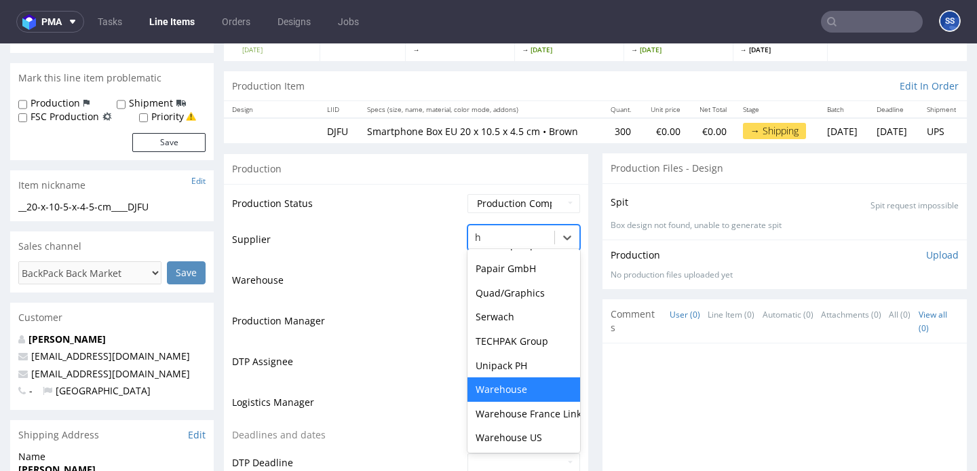
scroll to position [333, 0]
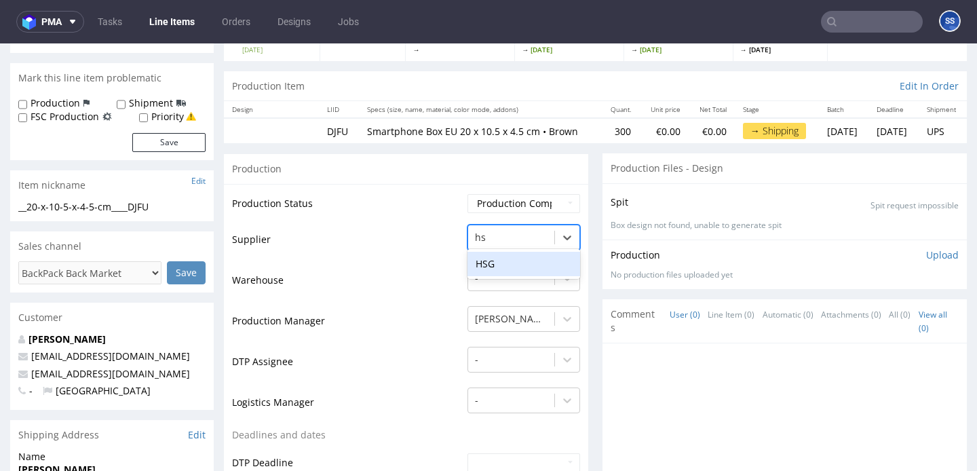
type input "hsg"
click at [508, 276] on div "HSG" at bounding box center [524, 264] width 113 height 24
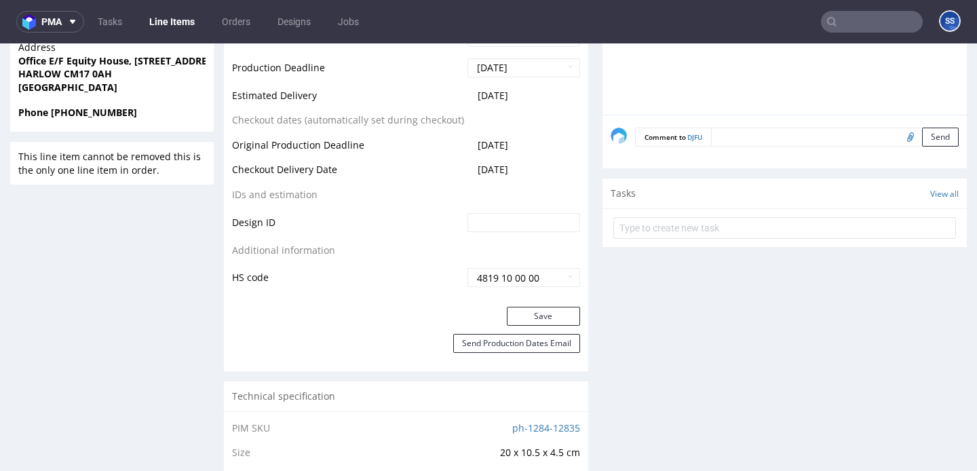
scroll to position [611, 0]
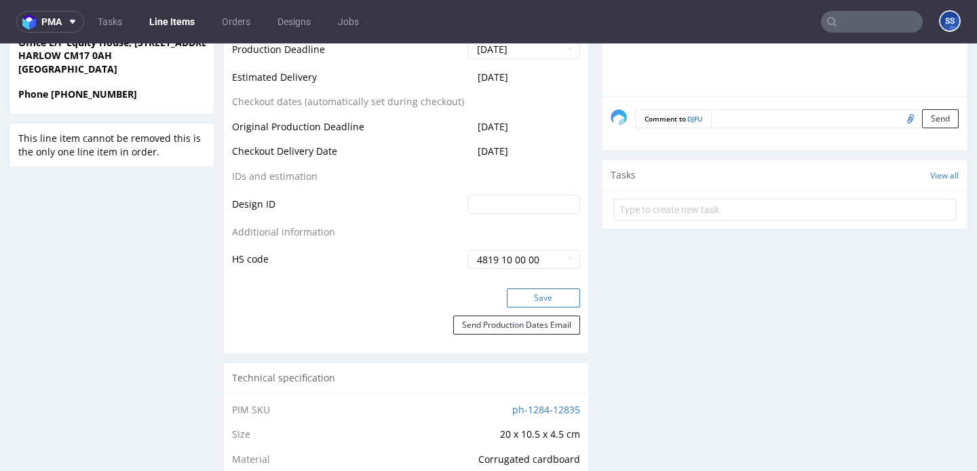
click at [512, 303] on button "Save" at bounding box center [543, 297] width 73 height 19
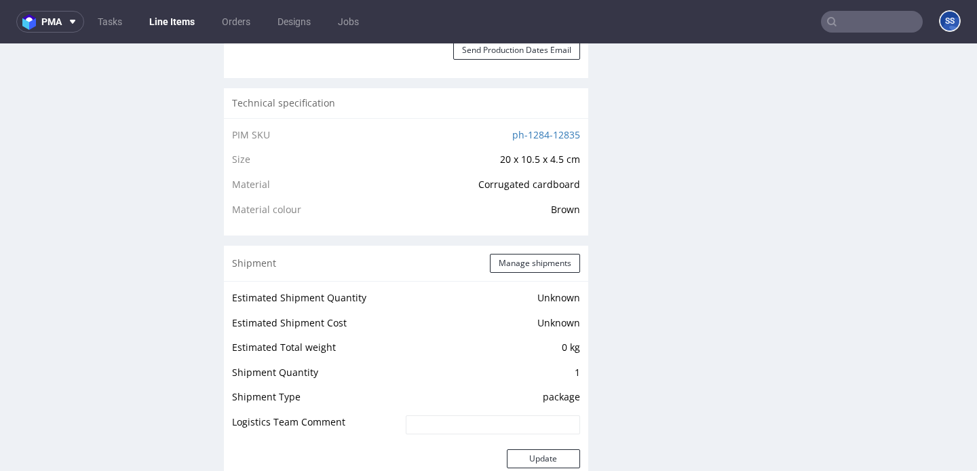
scroll to position [934, 0]
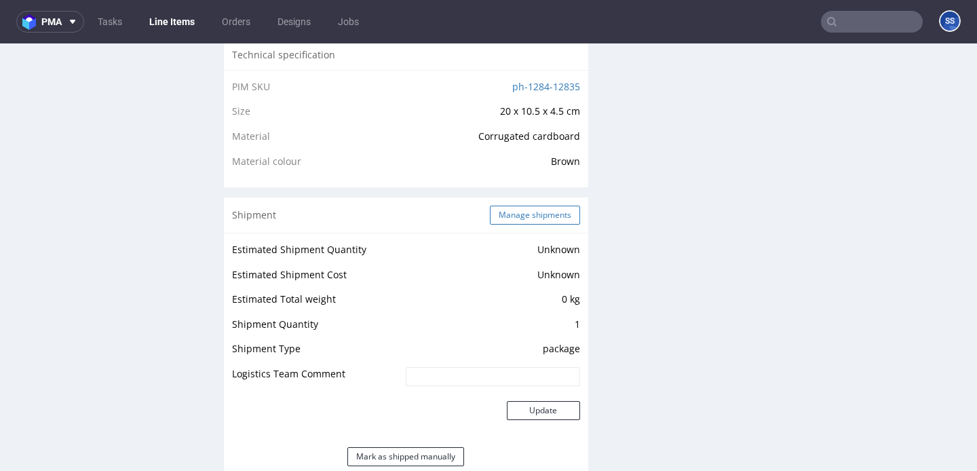
click at [497, 224] on button "Manage shipments" at bounding box center [535, 215] width 90 height 19
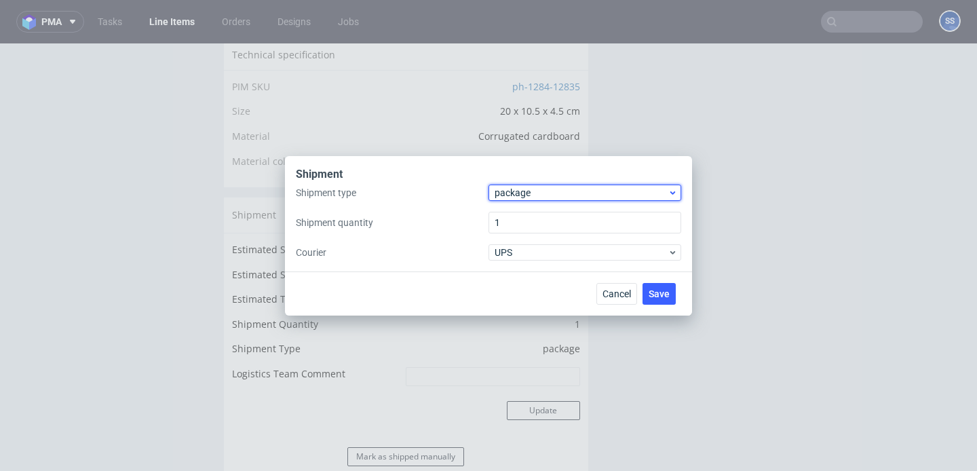
click at [556, 195] on span "package" at bounding box center [581, 193] width 173 height 14
click at [554, 243] on div "package" at bounding box center [585, 245] width 182 height 24
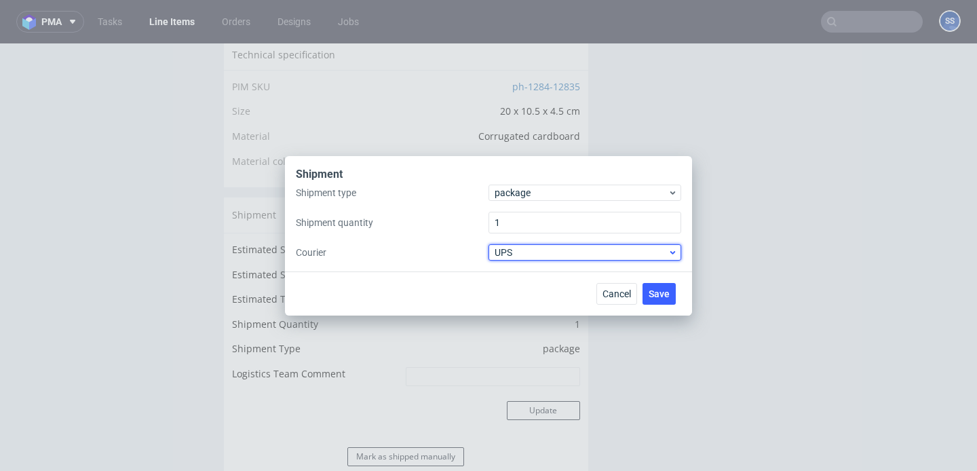
click at [552, 256] on span "UPS" at bounding box center [581, 253] width 173 height 14
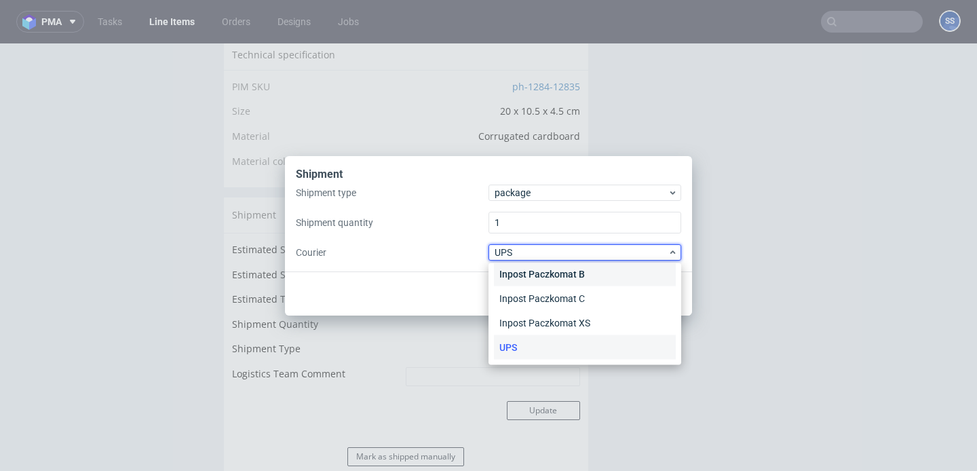
scroll to position [0, 0]
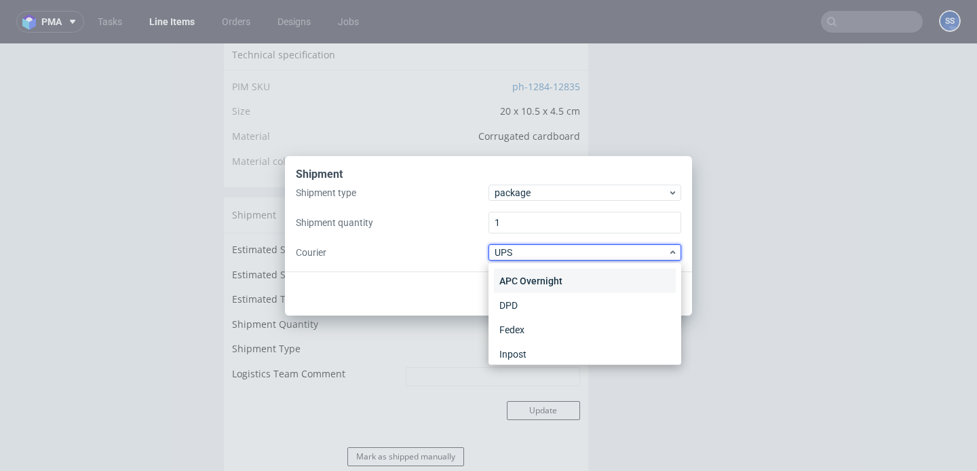
click at [563, 280] on div "APC Overnight" at bounding box center [585, 281] width 182 height 24
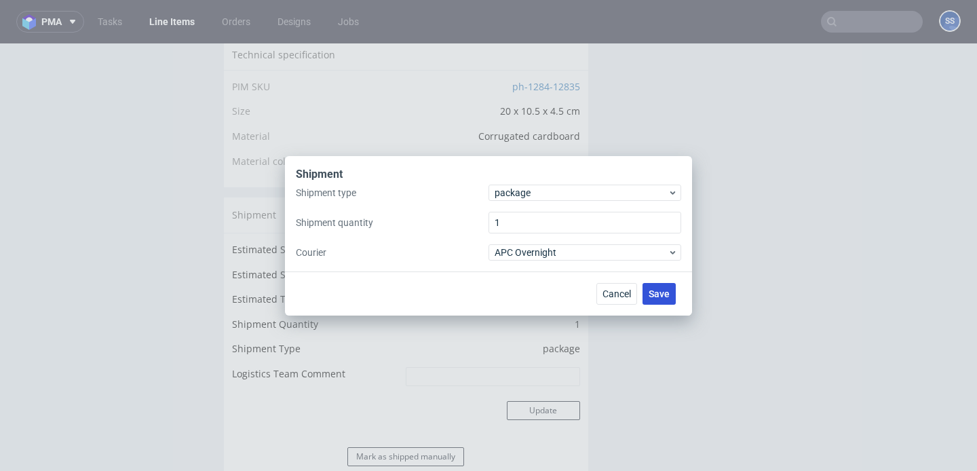
click at [659, 294] on span "Save" at bounding box center [659, 293] width 21 height 9
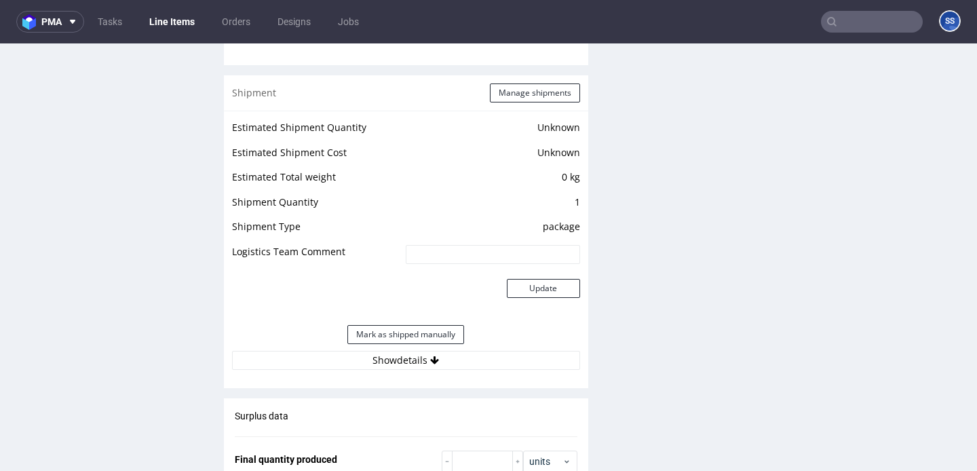
scroll to position [1064, 0]
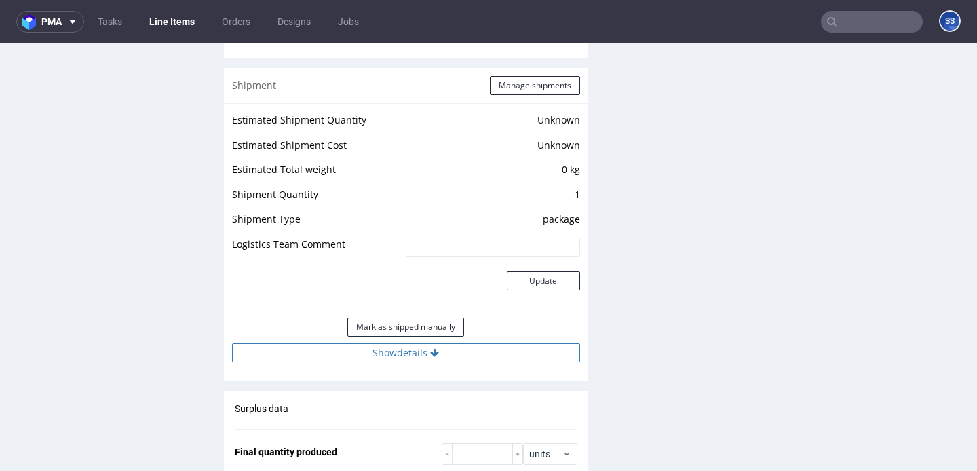
click at [442, 362] on button "Show details" at bounding box center [406, 352] width 348 height 19
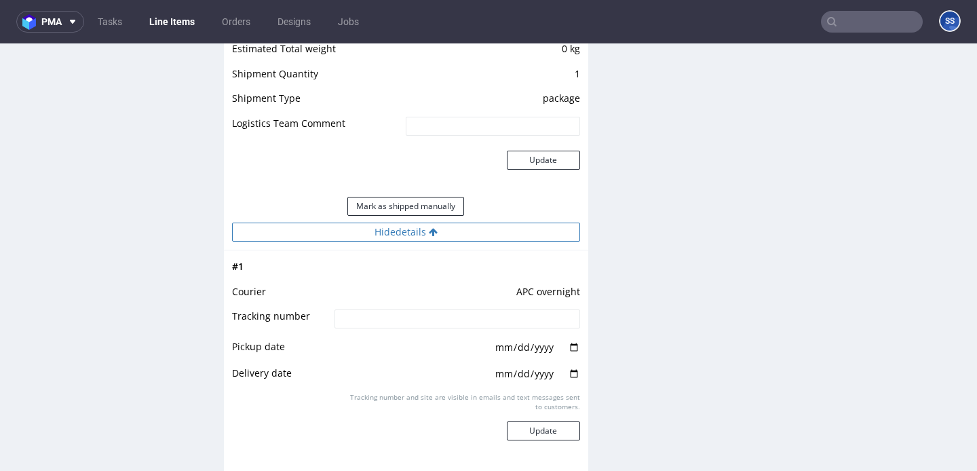
scroll to position [1214, 0]
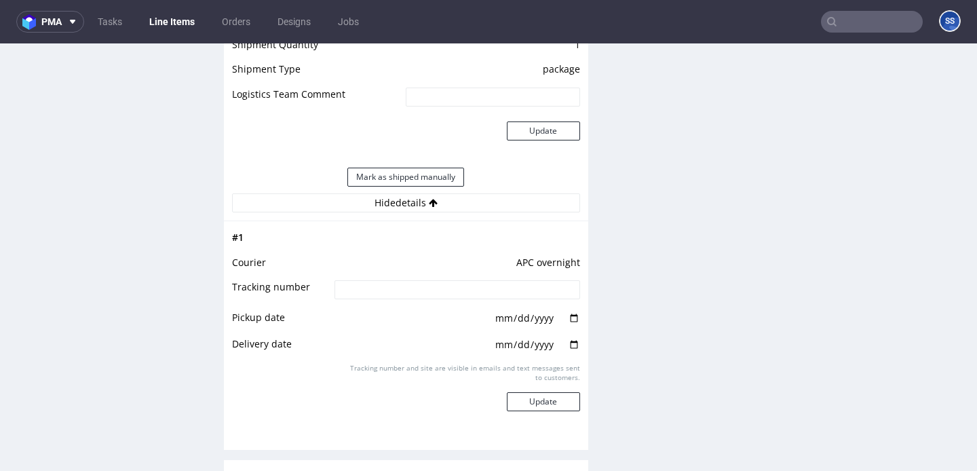
click at [416, 294] on input at bounding box center [457, 289] width 245 height 19
paste input "L9186761"
type input "L9186761"
click at [557, 411] on button "Update" at bounding box center [543, 401] width 73 height 19
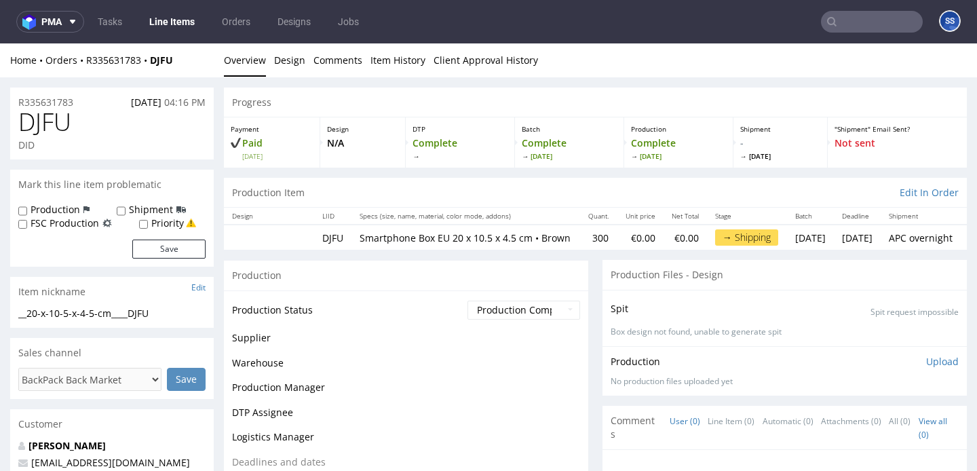
scroll to position [1037, 0]
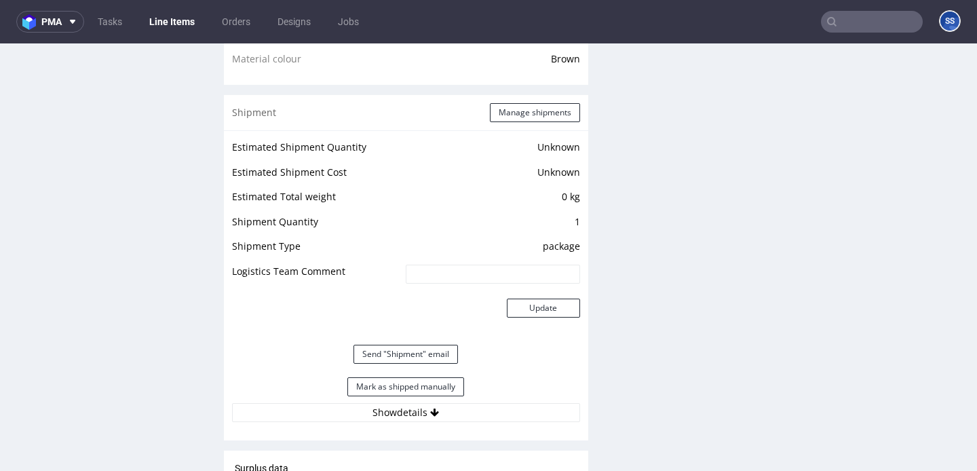
click at [183, 23] on link "Line Items" at bounding box center [172, 22] width 62 height 22
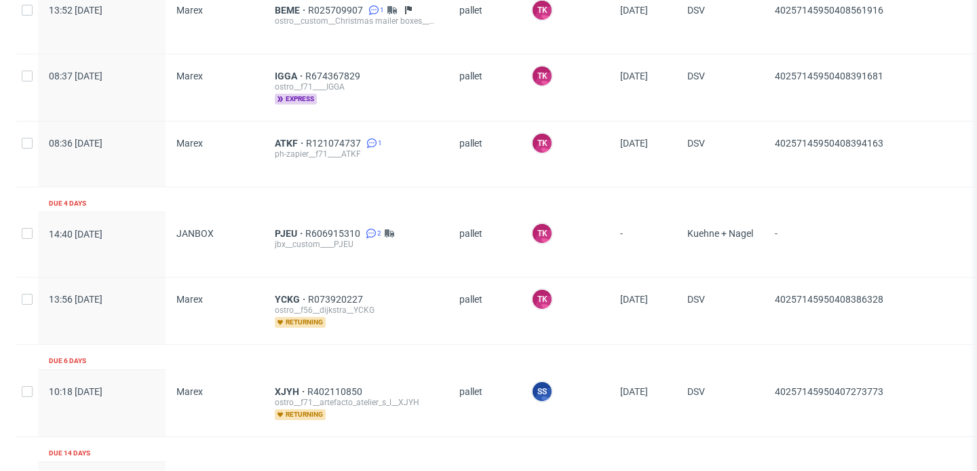
scroll to position [233, 0]
drag, startPoint x: 910, startPoint y: 303, endPoint x: 767, endPoint y: 288, distance: 144.0
click at [767, 288] on div "40257145950408386328" at bounding box center [920, 312] width 313 height 66
copy span "40257145950408386328"
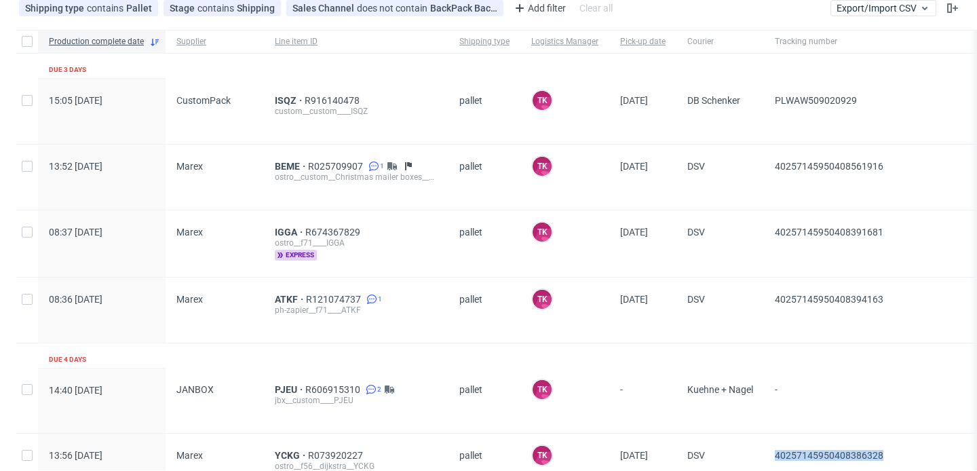
scroll to position [0, 0]
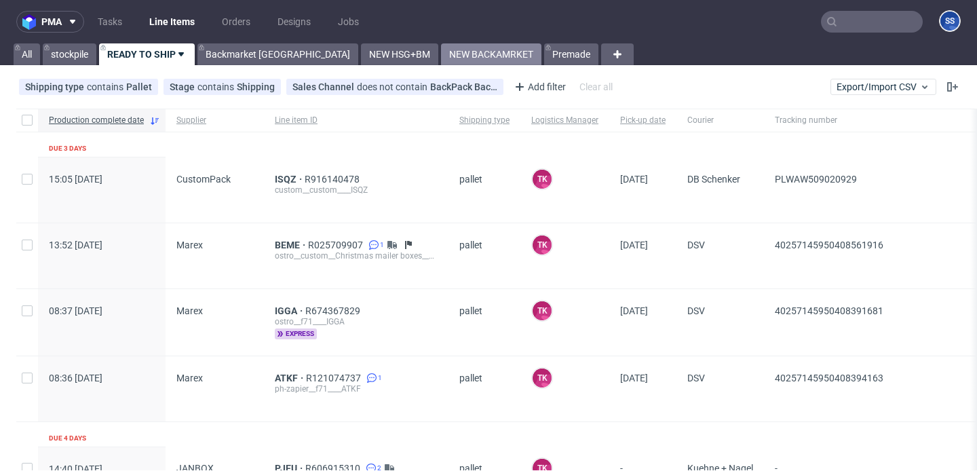
click at [441, 52] on link "NEW BACKAMRKET" at bounding box center [491, 54] width 100 height 22
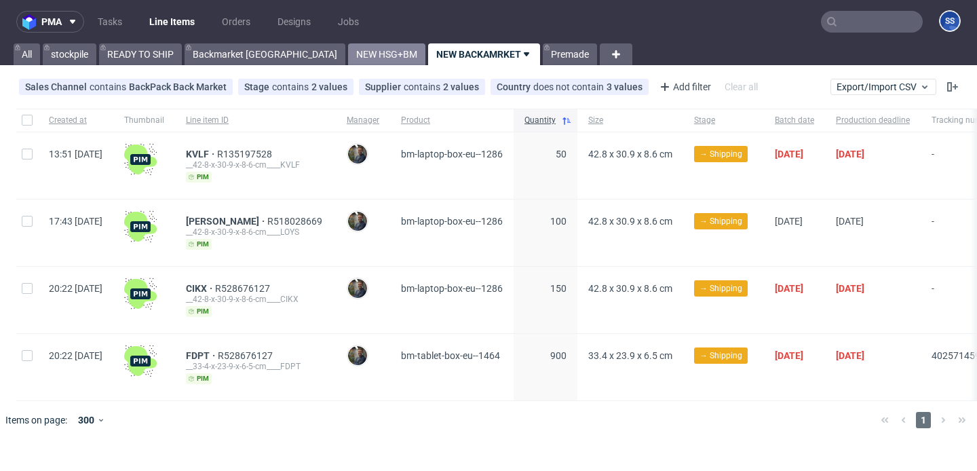
click at [348, 58] on link "NEW HSG+BM" at bounding box center [386, 54] width 77 height 22
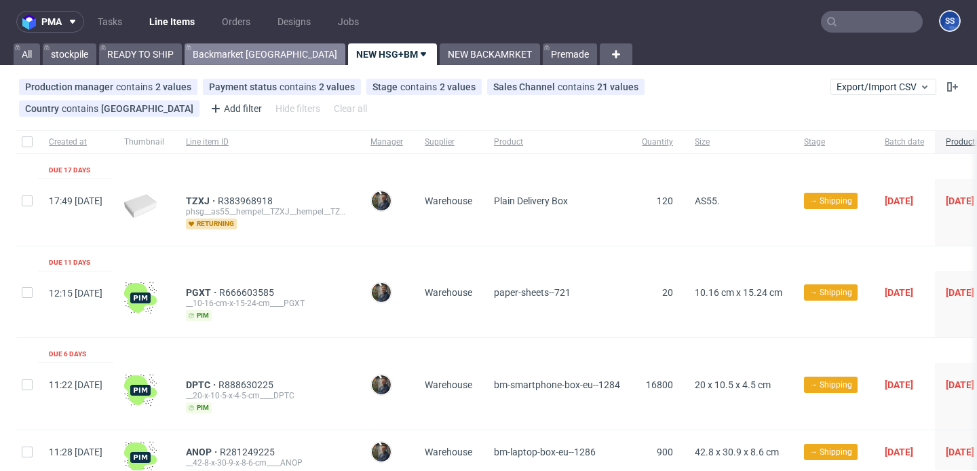
click at [229, 54] on link "Backmarket [GEOGRAPHIC_DATA]" at bounding box center [265, 54] width 161 height 22
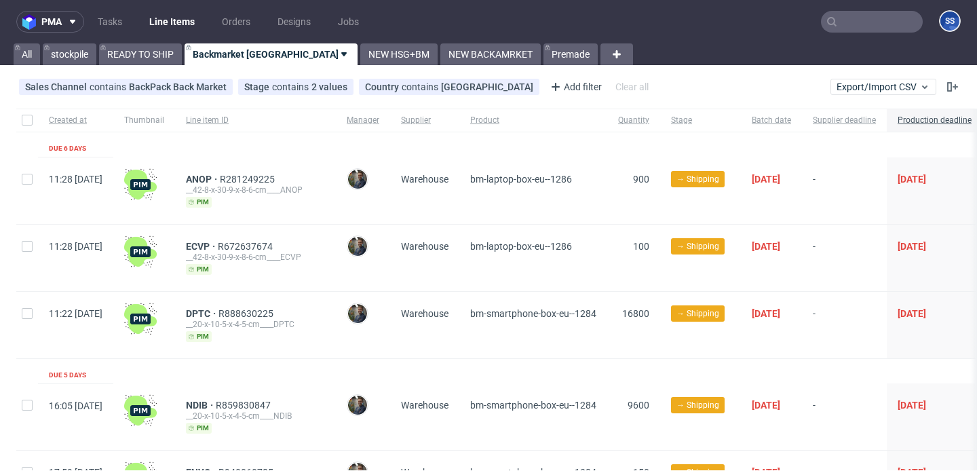
click at [869, 24] on input "text" at bounding box center [872, 22] width 102 height 22
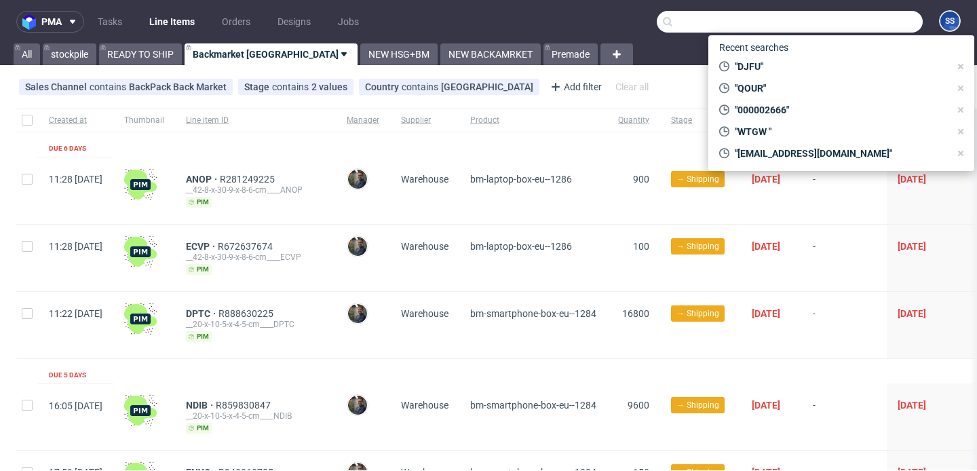
paste input "QHFQ"
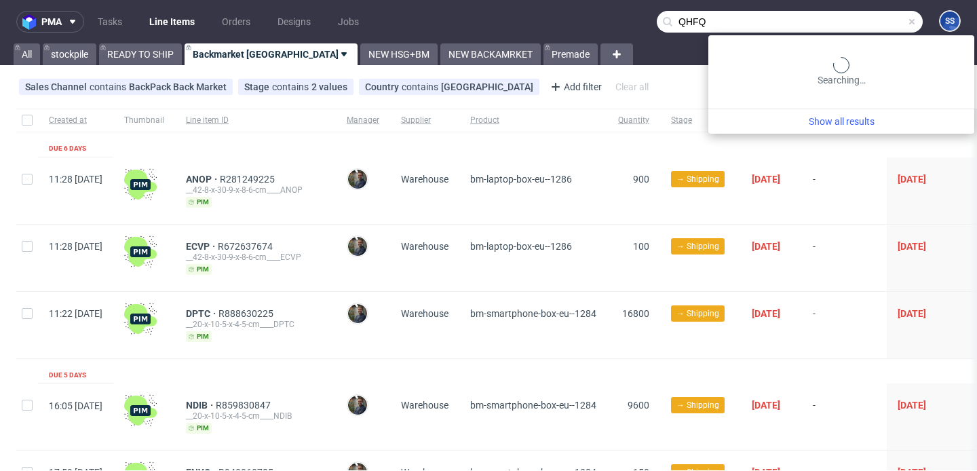
type input "QHFQ"
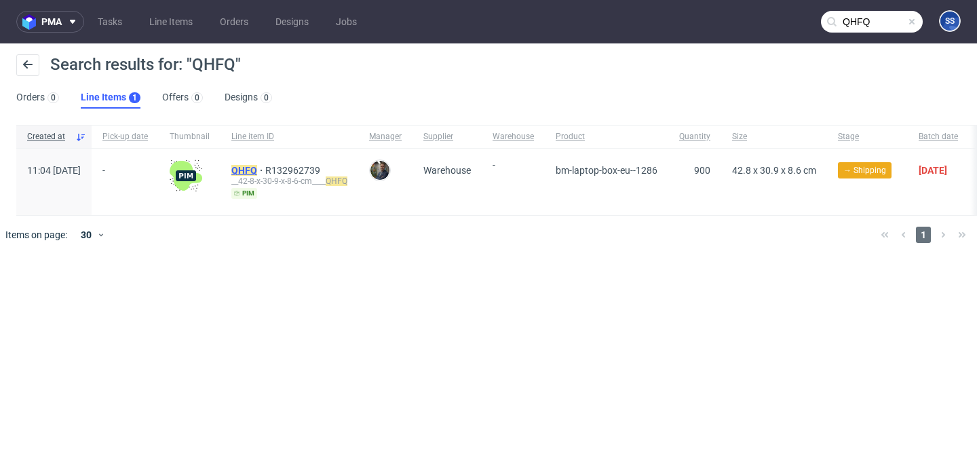
click at [257, 168] on mark "QHFQ" at bounding box center [244, 170] width 26 height 11
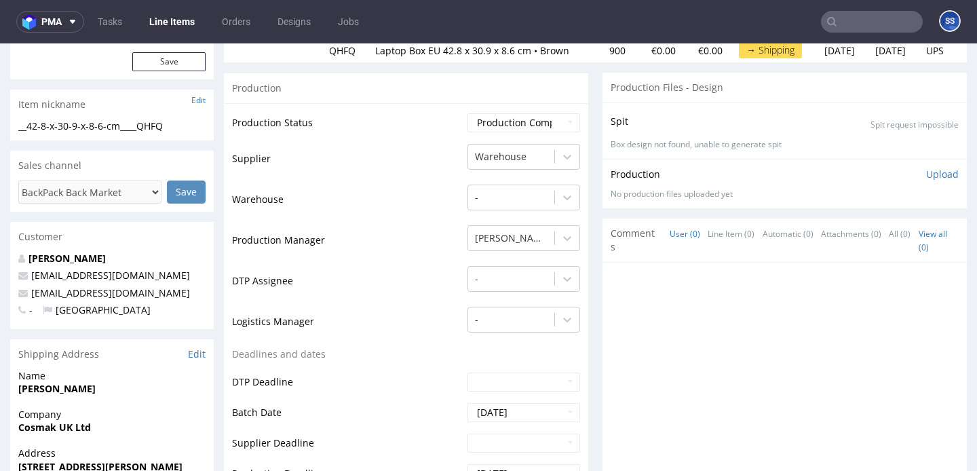
scroll to position [193, 0]
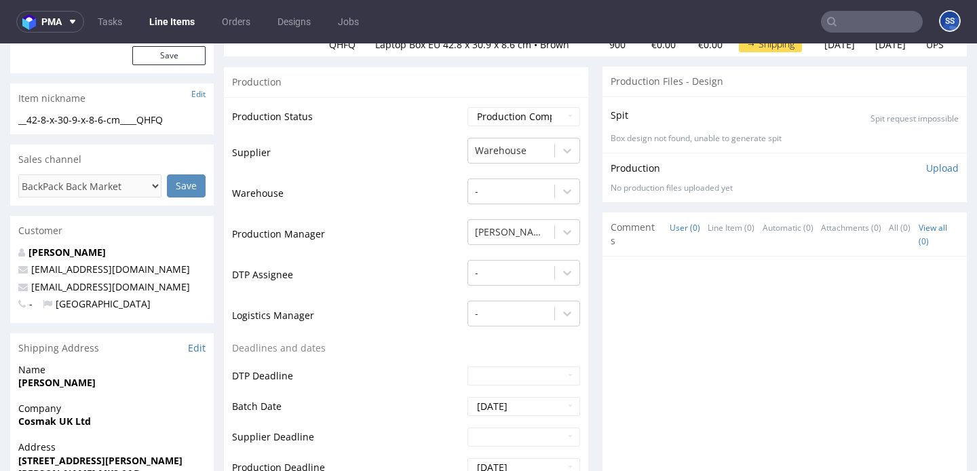
click at [182, 17] on link "Line Items" at bounding box center [172, 22] width 62 height 22
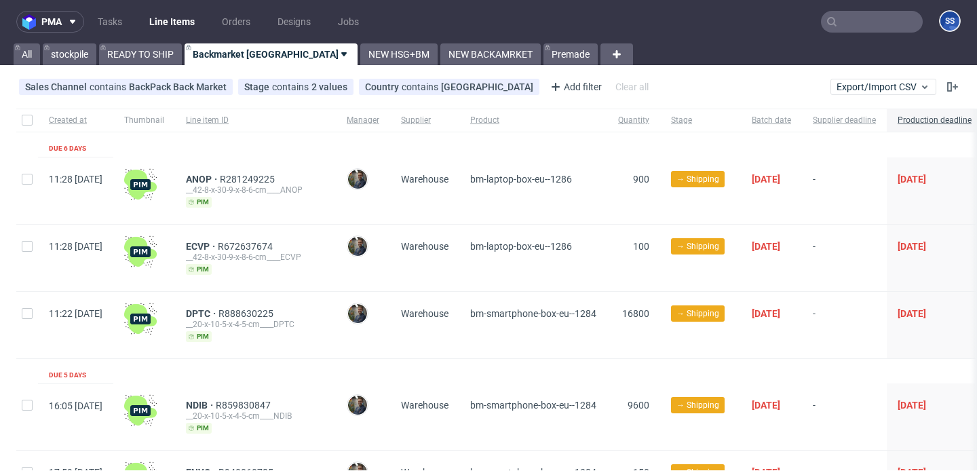
scroll to position [740, 0]
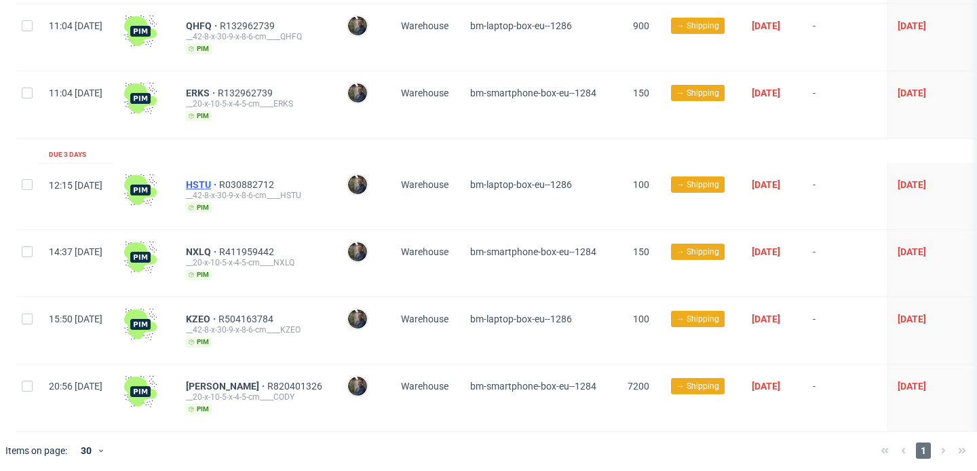
click at [219, 179] on span "HSTU" at bounding box center [202, 184] width 33 height 11
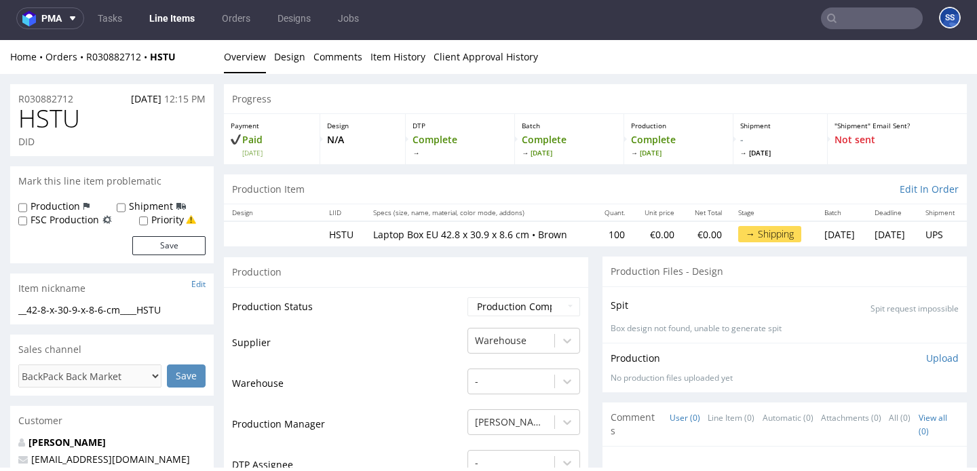
click at [163, 16] on link "Line Items" at bounding box center [172, 18] width 62 height 22
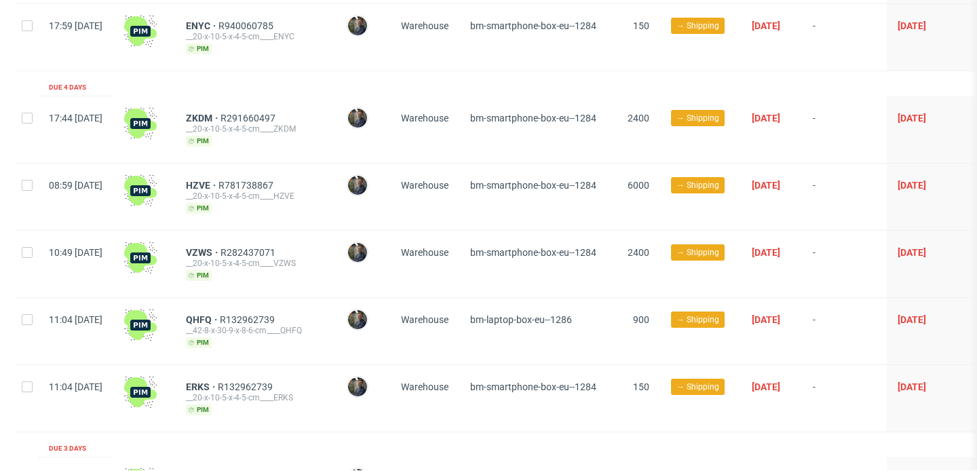
scroll to position [459, 0]
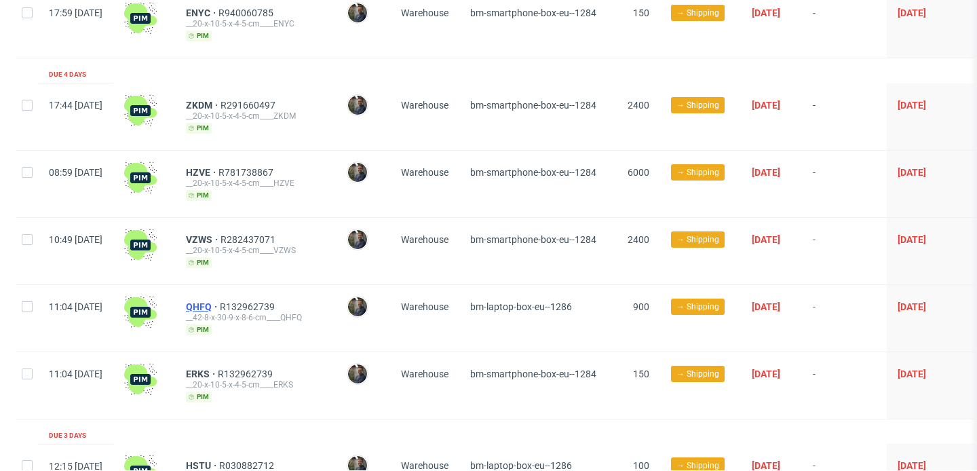
click at [220, 301] on span "QHFQ" at bounding box center [203, 306] width 34 height 11
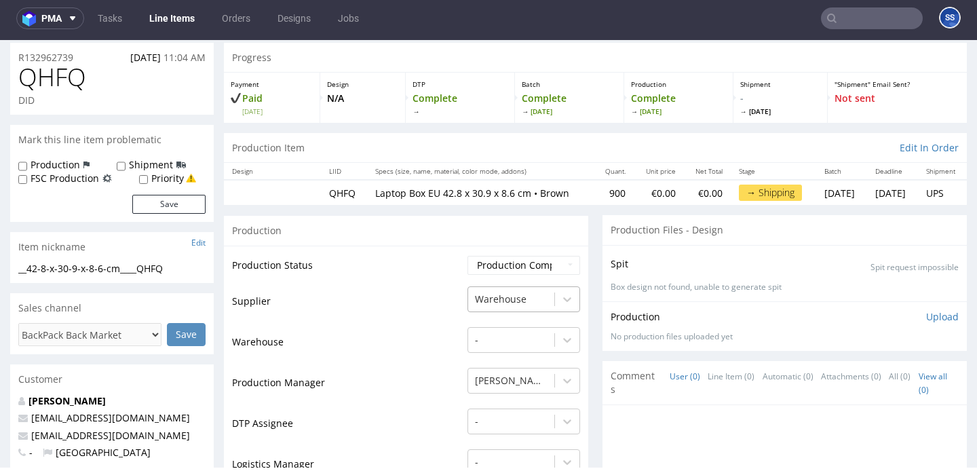
click at [538, 295] on div at bounding box center [511, 299] width 73 height 16
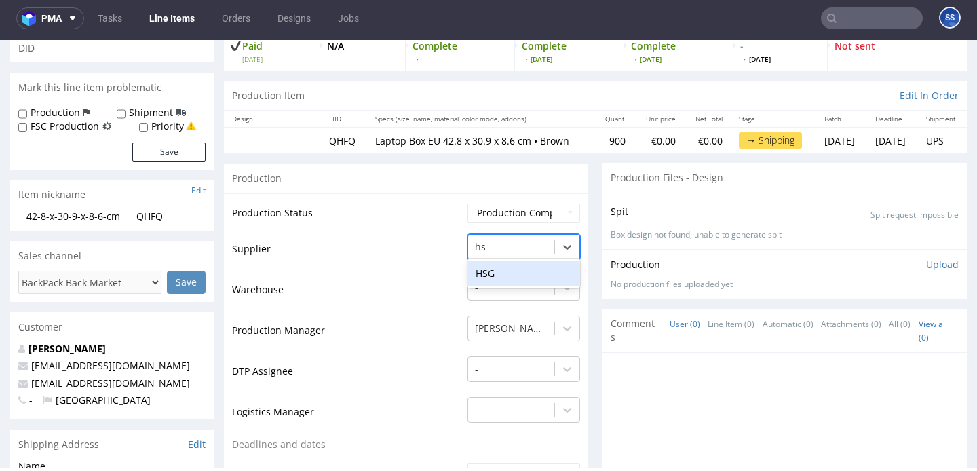
type input "hsg"
click at [507, 272] on div "HSG" at bounding box center [524, 273] width 113 height 24
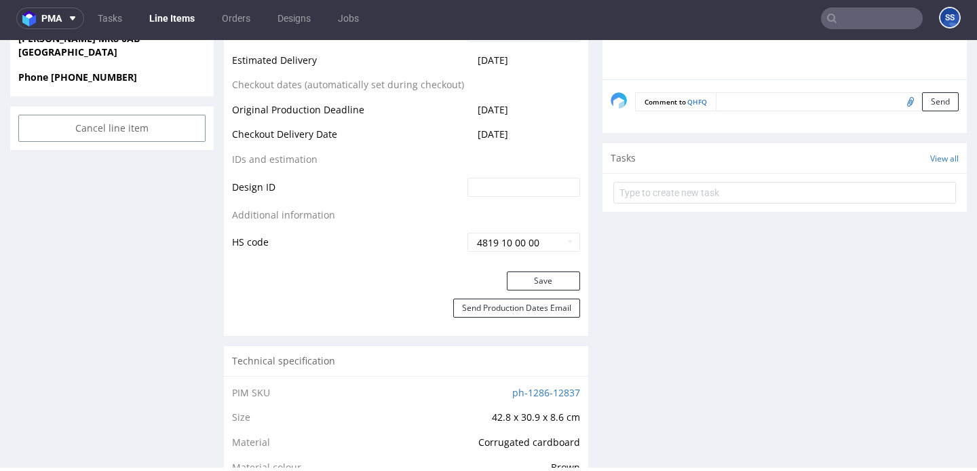
scroll to position [649, 0]
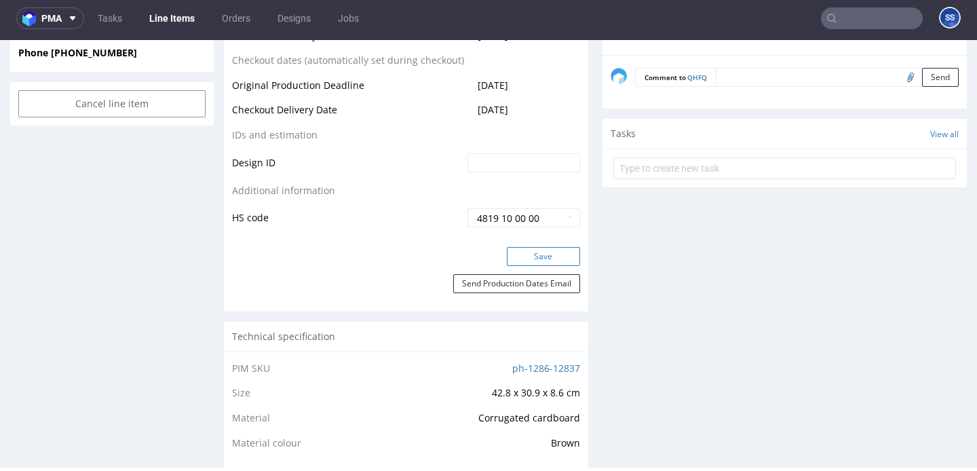
click at [544, 257] on button "Save" at bounding box center [543, 256] width 73 height 19
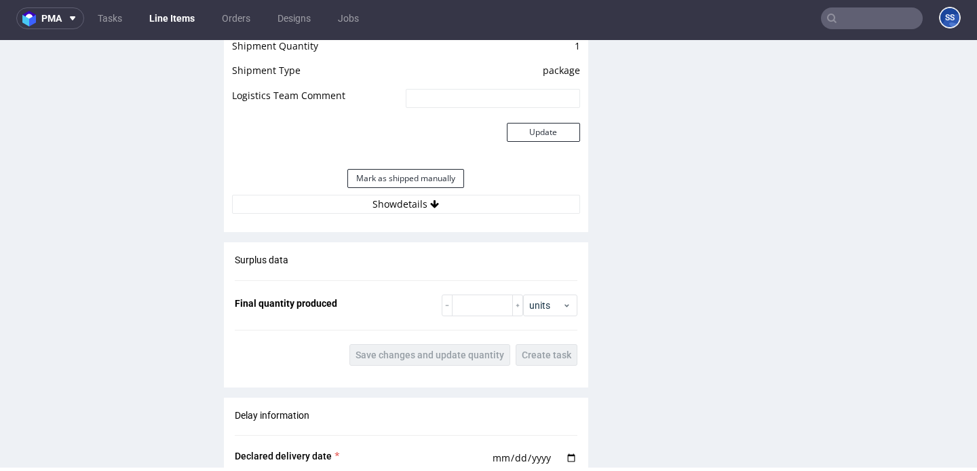
scroll to position [1228, 0]
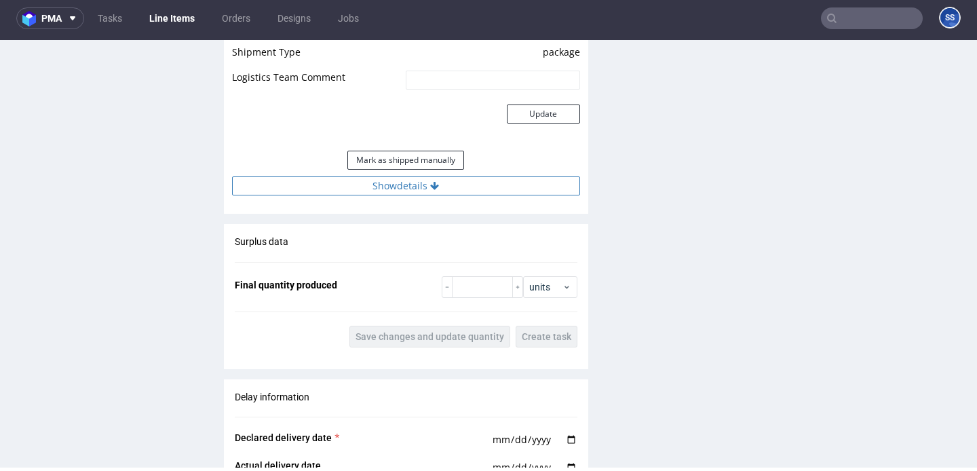
click at [443, 182] on button "Show details" at bounding box center [406, 185] width 348 height 19
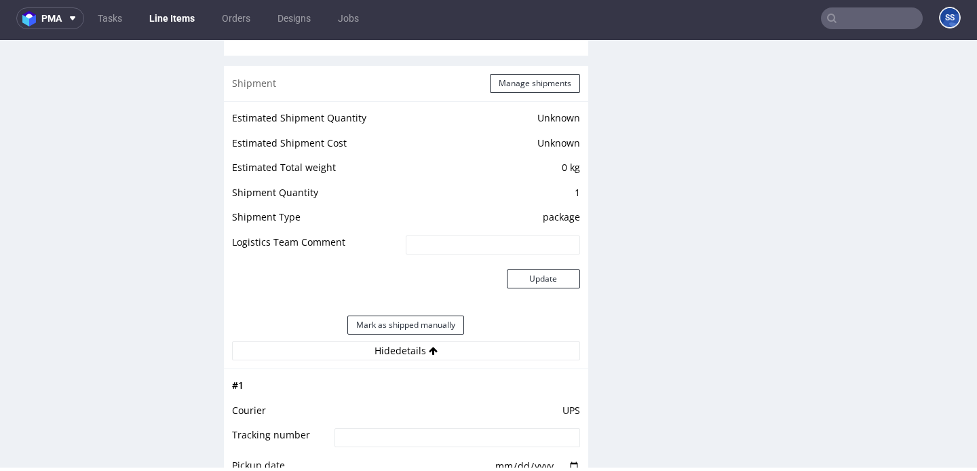
scroll to position [1062, 0]
click at [539, 85] on button "Manage shipments" at bounding box center [535, 84] width 90 height 19
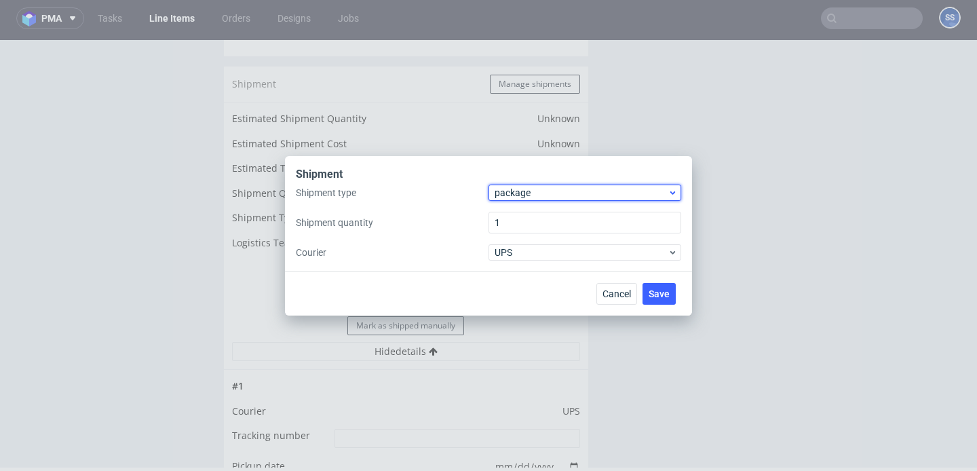
click at [546, 186] on span "package" at bounding box center [581, 193] width 173 height 14
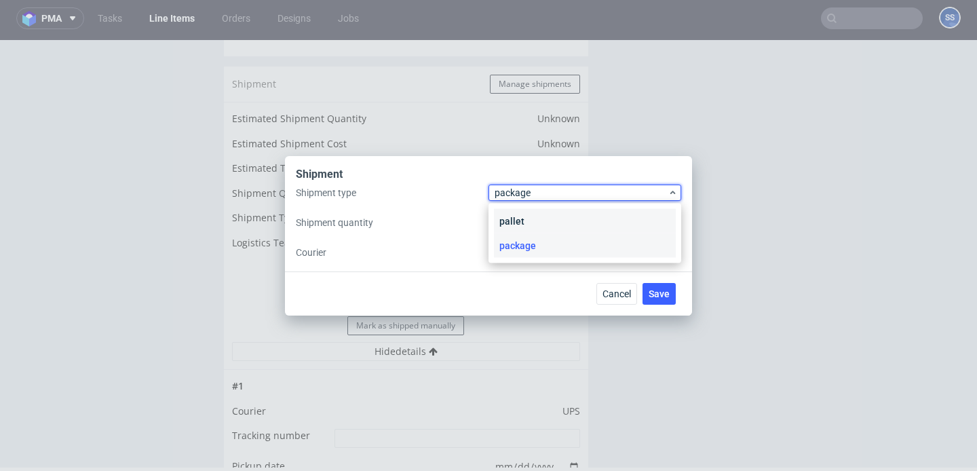
click at [542, 220] on div "pallet" at bounding box center [585, 221] width 182 height 24
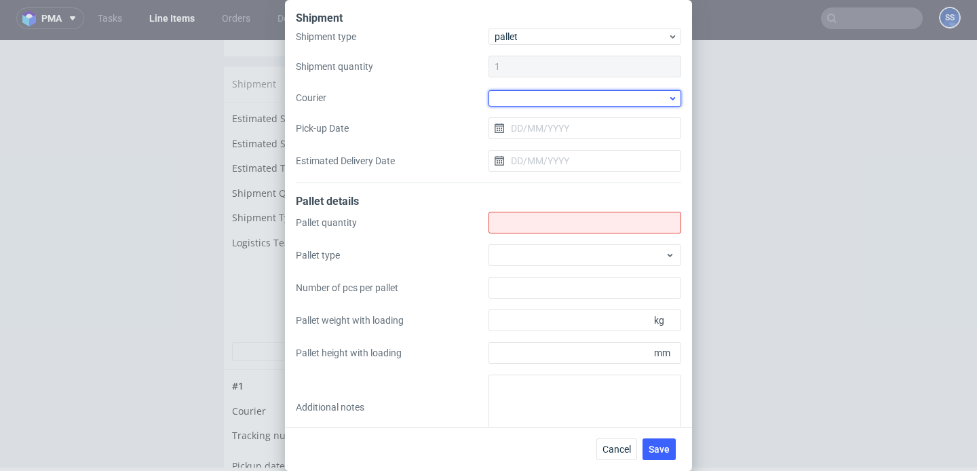
click at [536, 95] on div at bounding box center [585, 98] width 193 height 16
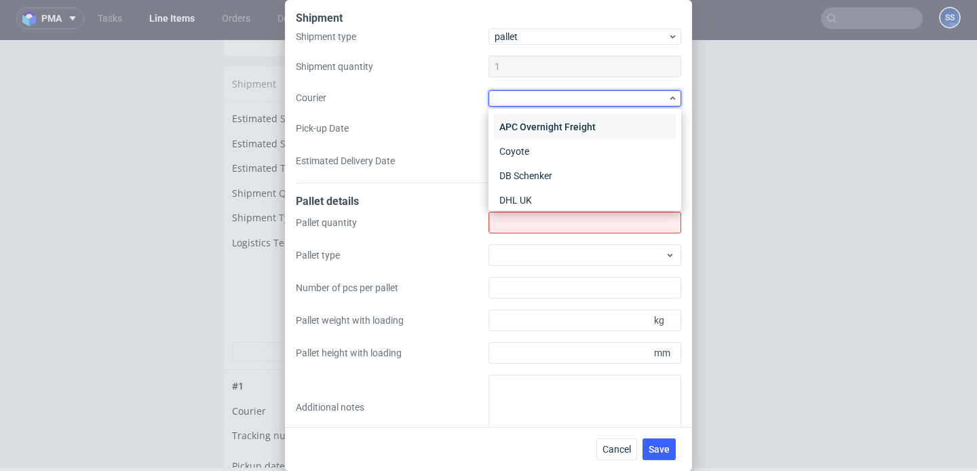
click at [538, 126] on div "APC Overnight Freight" at bounding box center [585, 127] width 182 height 24
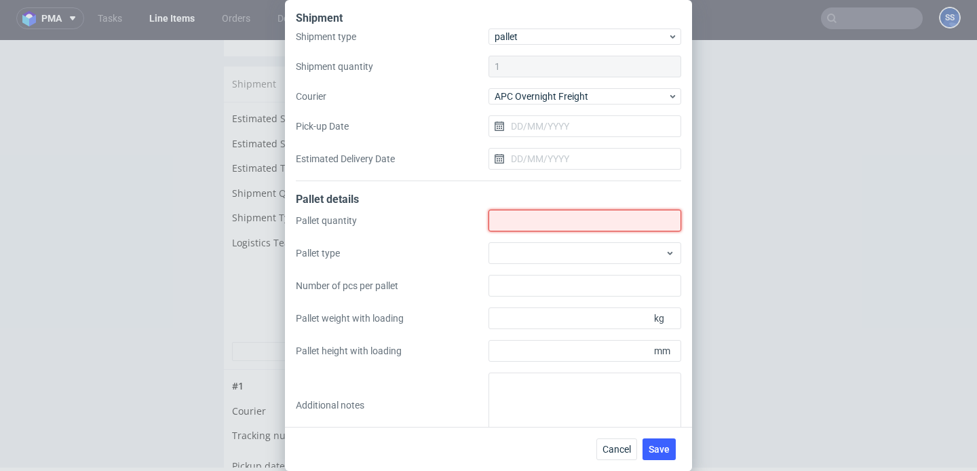
click at [519, 216] on input "Shipment type" at bounding box center [585, 221] width 193 height 22
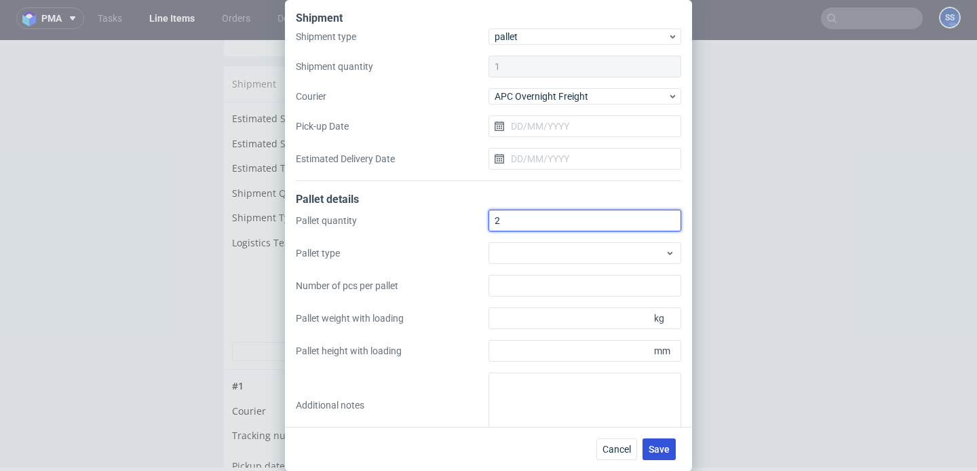
type input "2"
click at [652, 449] on span "Save" at bounding box center [659, 448] width 21 height 9
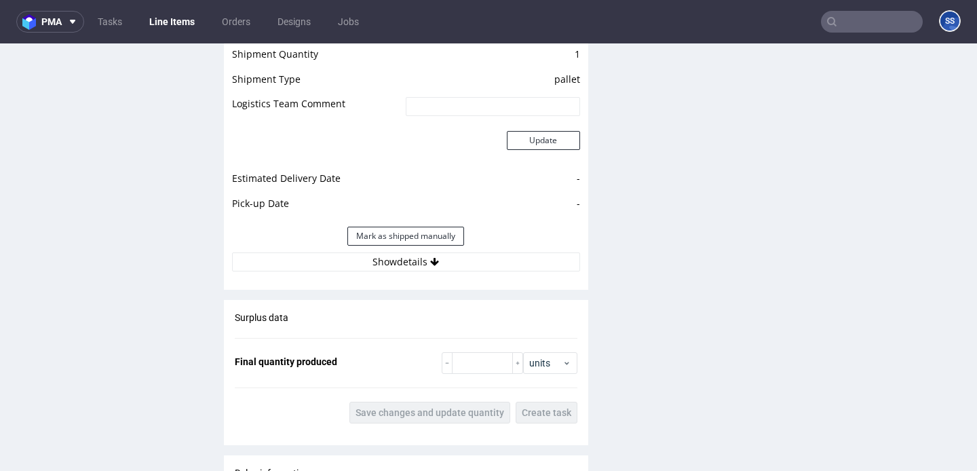
scroll to position [1228, 0]
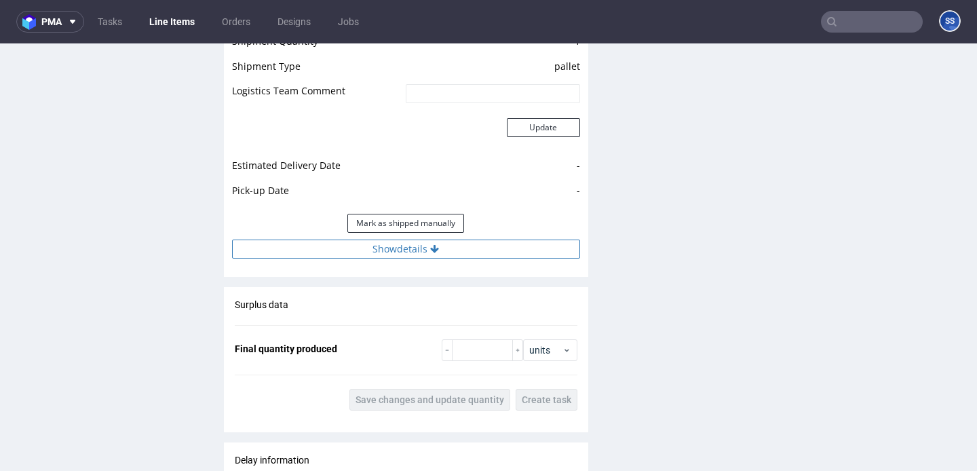
click at [461, 253] on button "Show details" at bounding box center [406, 249] width 348 height 19
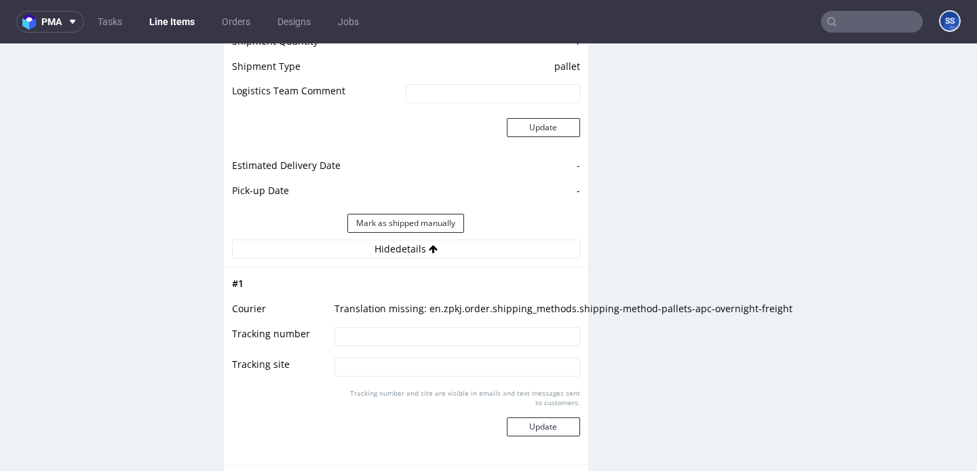
click at [415, 332] on input at bounding box center [457, 336] width 245 height 19
paste input "NP5706"
type input "NP5706"
click at [535, 430] on button "Update" at bounding box center [543, 426] width 73 height 19
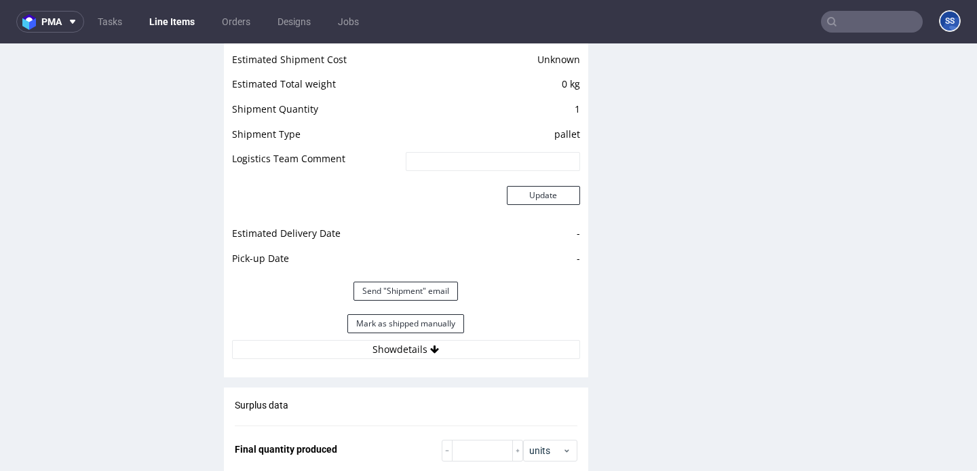
scroll to position [1173, 0]
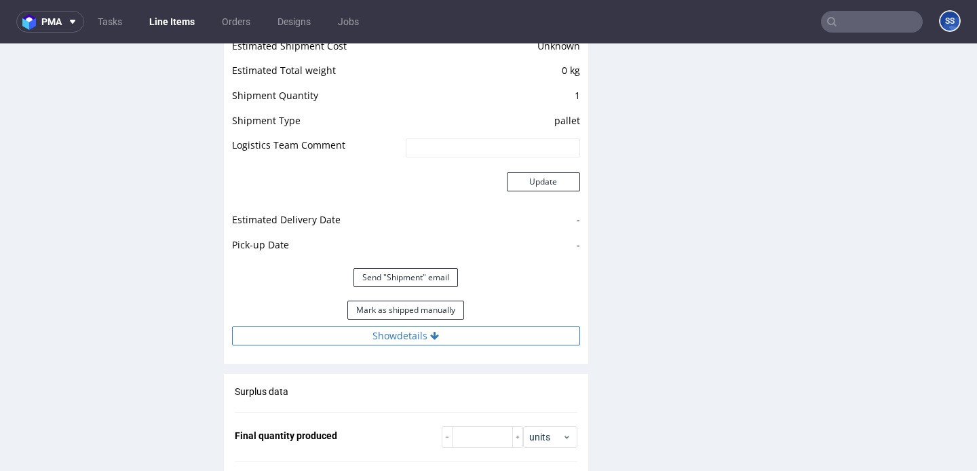
click at [367, 341] on button "Show details" at bounding box center [406, 335] width 348 height 19
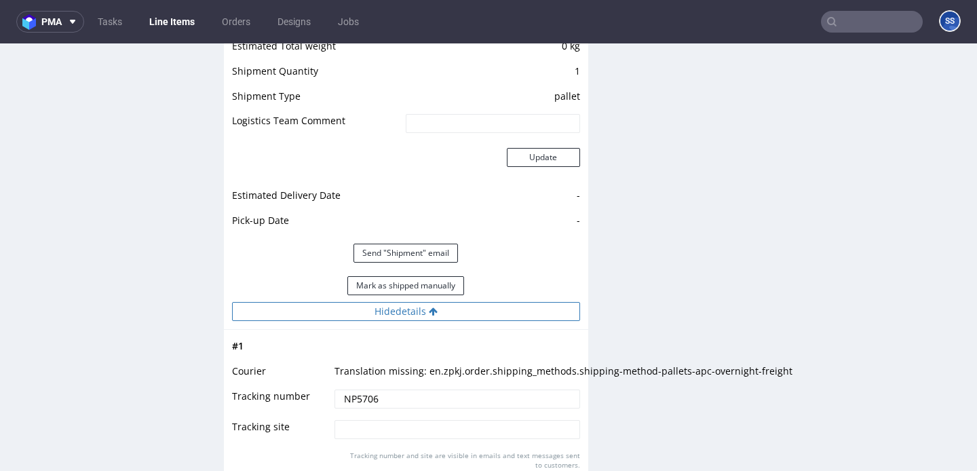
scroll to position [1204, 0]
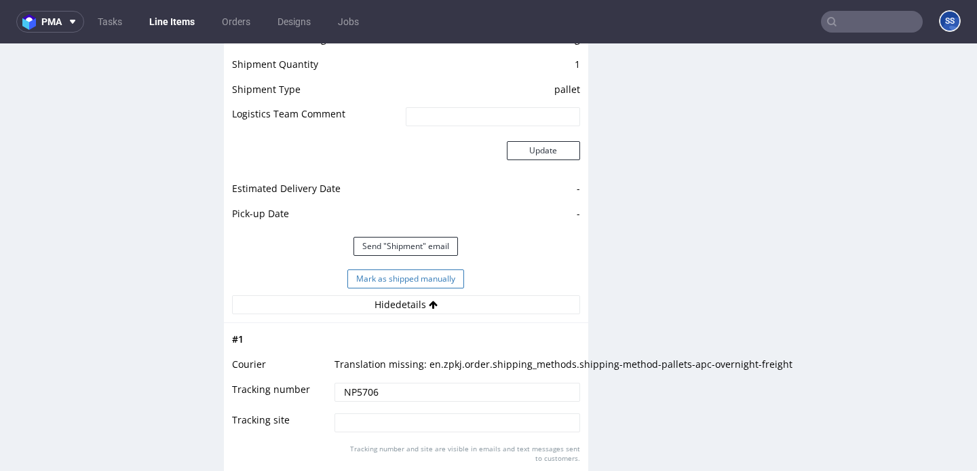
click at [377, 275] on button "Mark as shipped manually" at bounding box center [405, 278] width 117 height 19
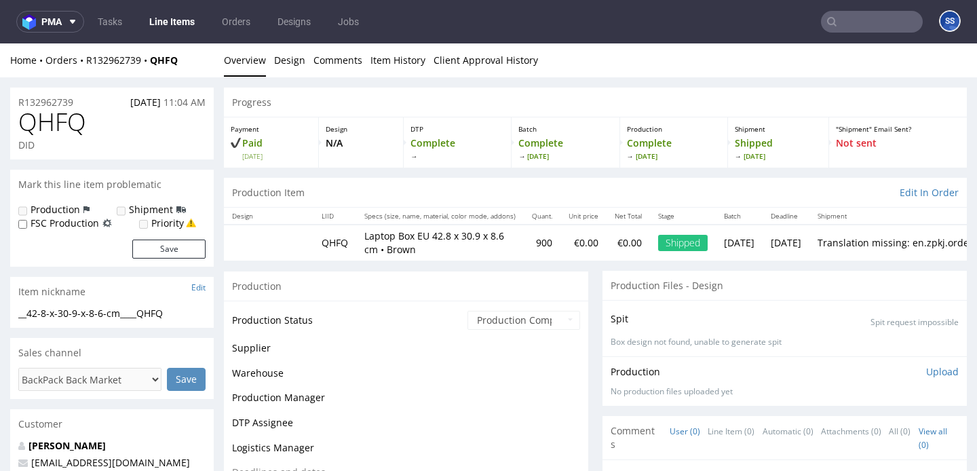
scroll to position [1031, 0]
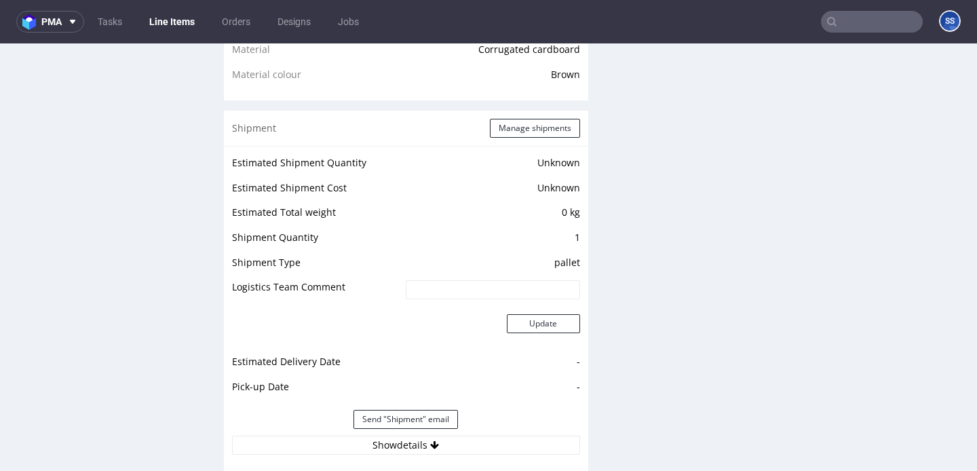
click at [149, 16] on link "Line Items" at bounding box center [172, 22] width 62 height 22
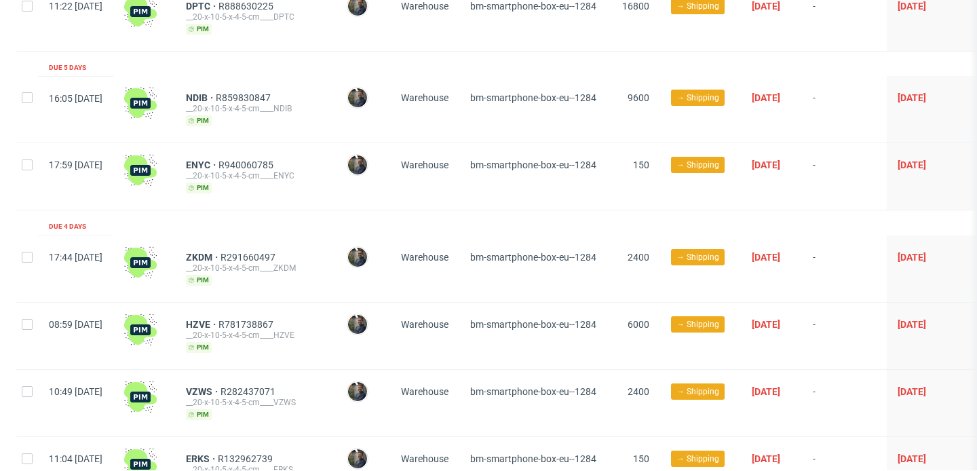
scroll to position [351, 0]
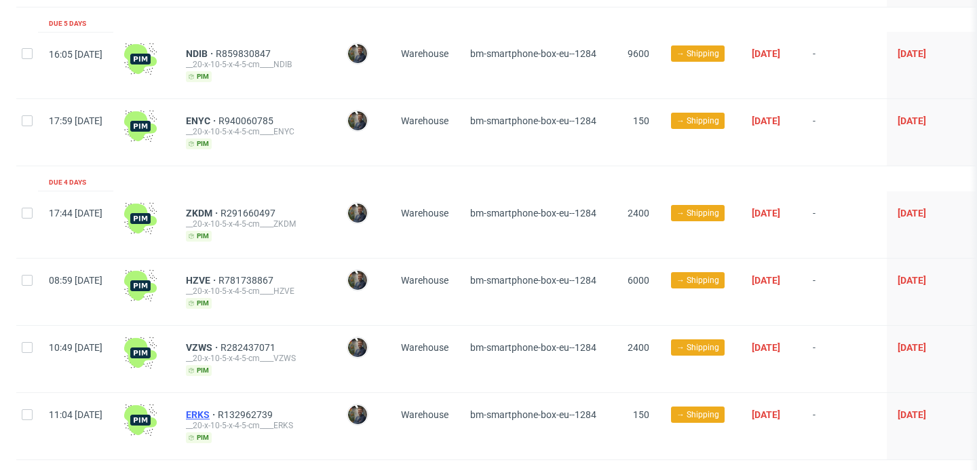
click at [218, 410] on span "ERKS" at bounding box center [202, 414] width 32 height 11
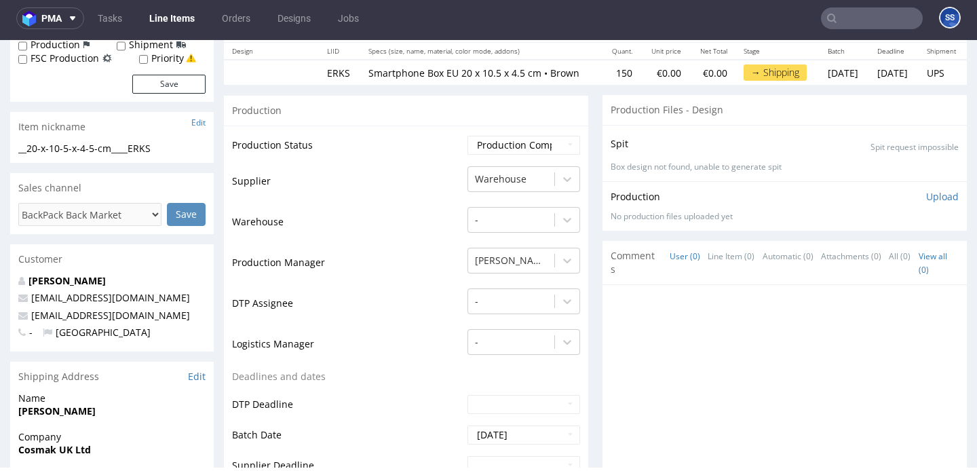
scroll to position [139, 0]
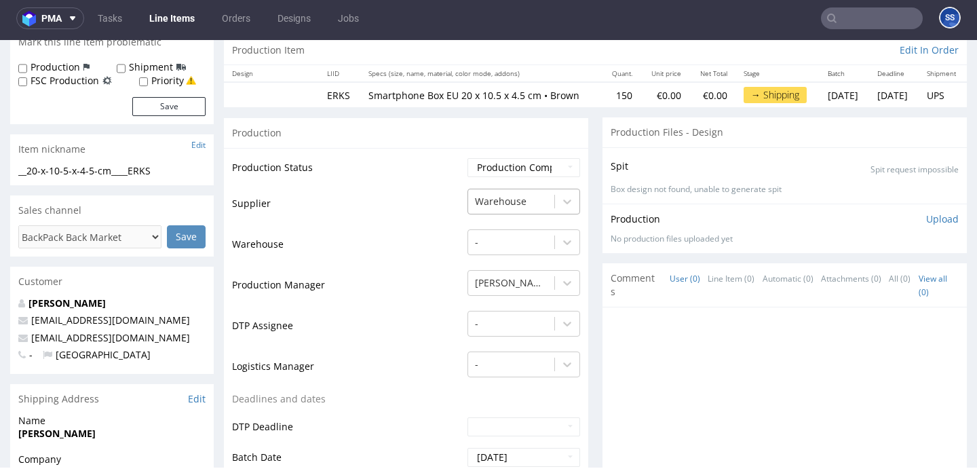
click at [524, 203] on div "Warehouse" at bounding box center [511, 202] width 86 height 22
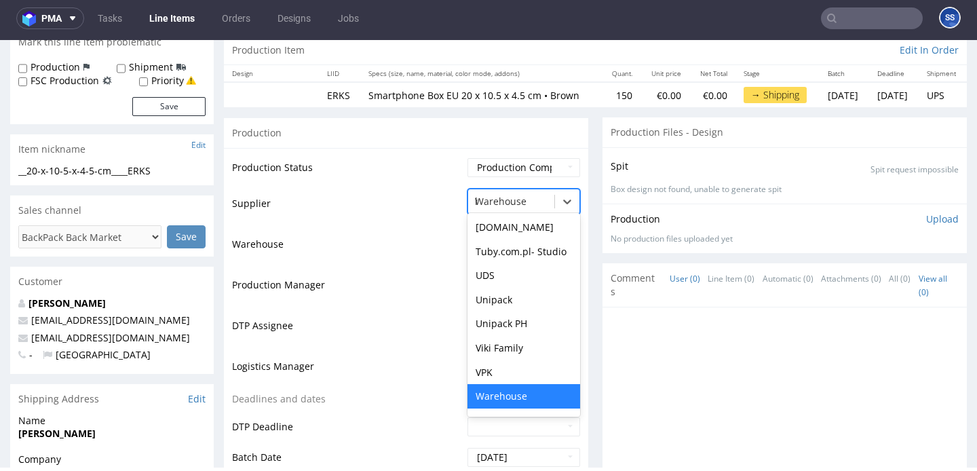
scroll to position [333, 0]
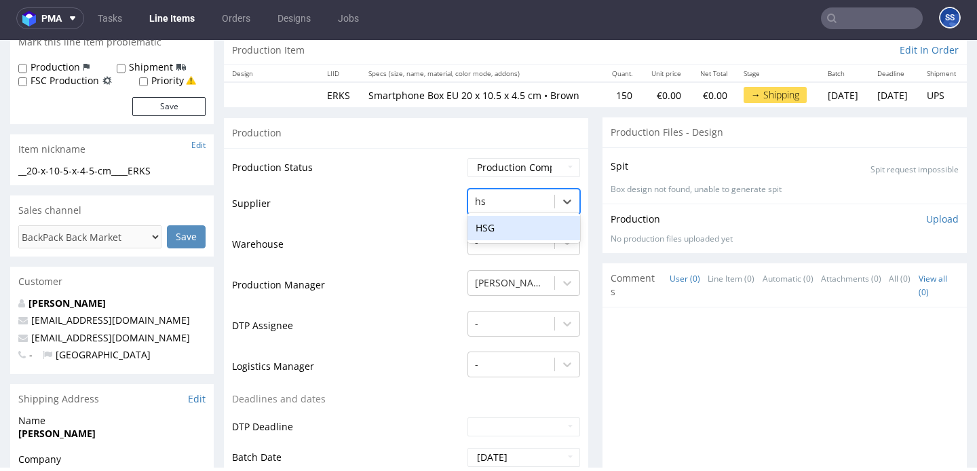
type input "hsg"
click at [514, 239] on div "HSG" at bounding box center [524, 228] width 113 height 24
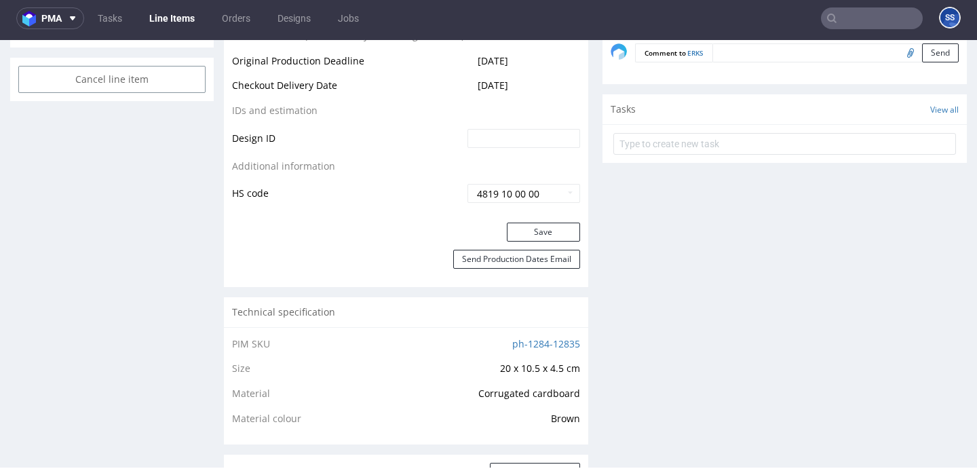
scroll to position [687, 0]
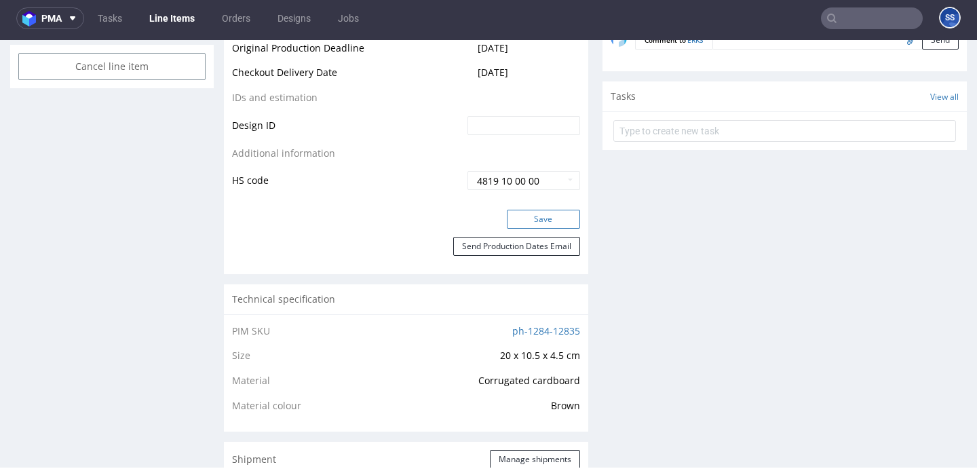
click at [539, 228] on button "Save" at bounding box center [543, 219] width 73 height 19
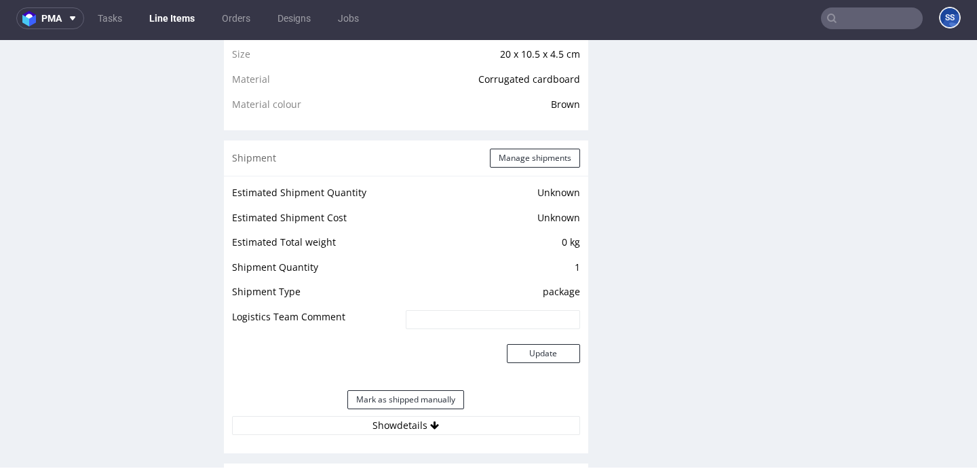
scroll to position [1044, 0]
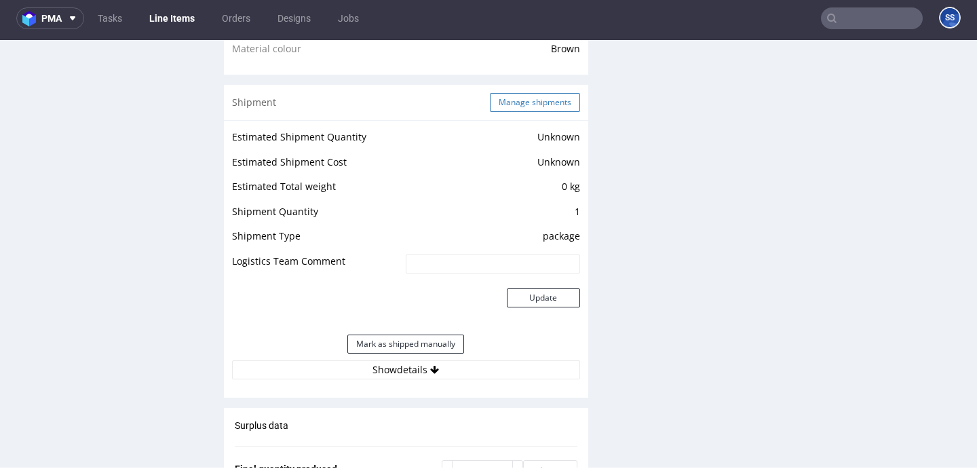
click at [515, 112] on button "Manage shipments" at bounding box center [535, 102] width 90 height 19
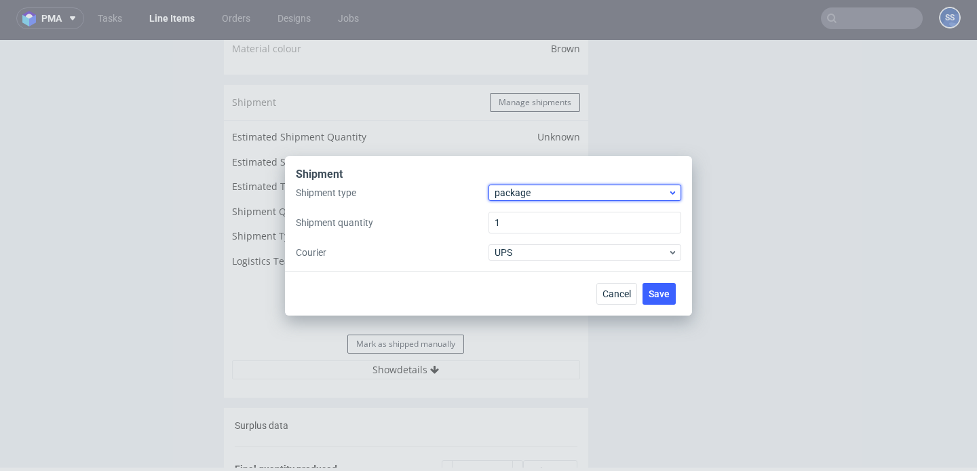
click at [518, 185] on div "package" at bounding box center [585, 193] width 193 height 16
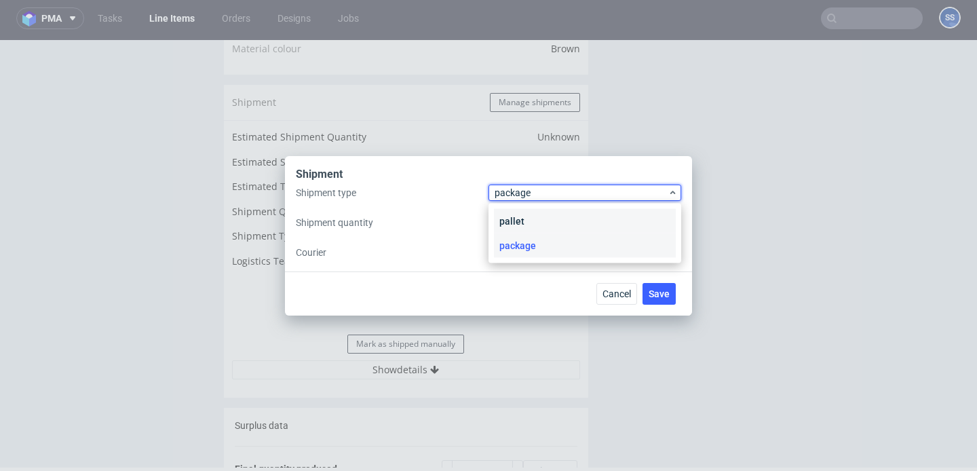
click at [528, 221] on div "pallet" at bounding box center [585, 221] width 182 height 24
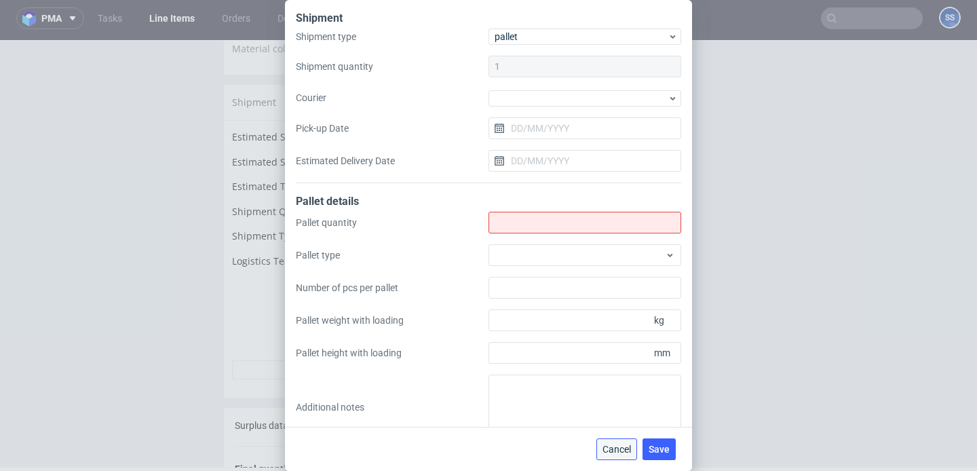
click at [617, 453] on span "Cancel" at bounding box center [617, 448] width 28 height 9
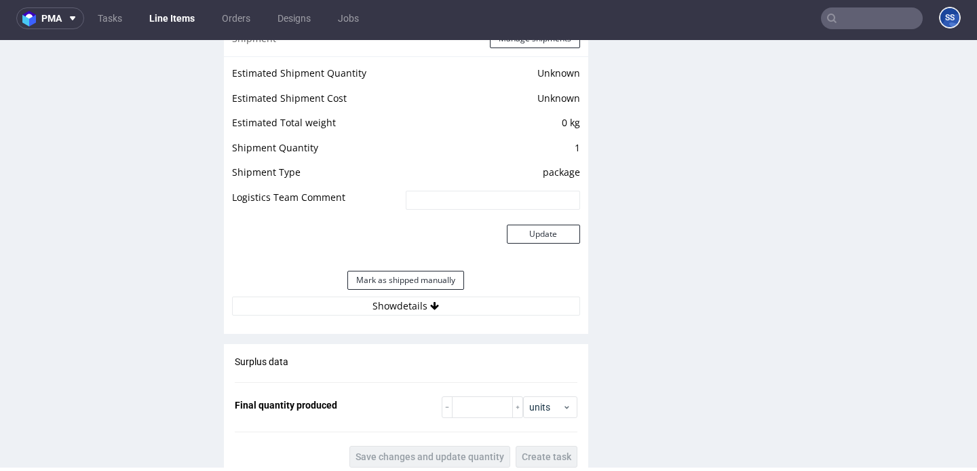
scroll to position [1090, 0]
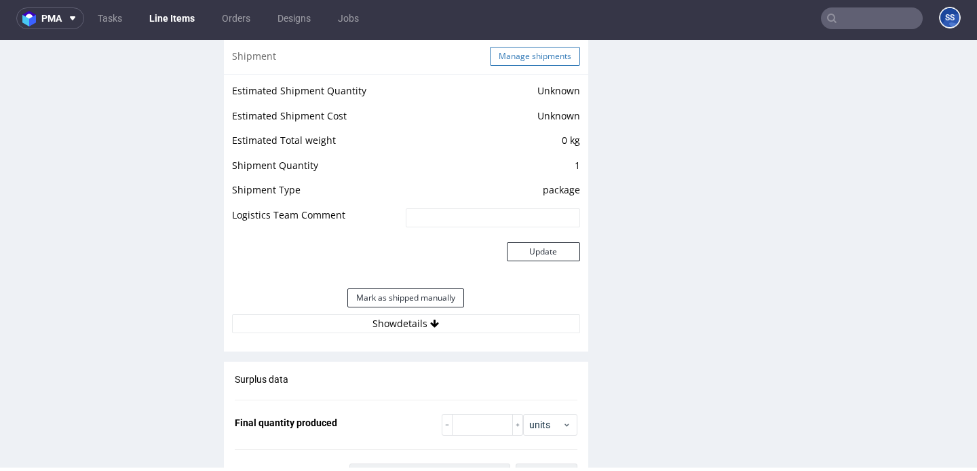
click at [546, 64] on button "Manage shipments" at bounding box center [535, 56] width 90 height 19
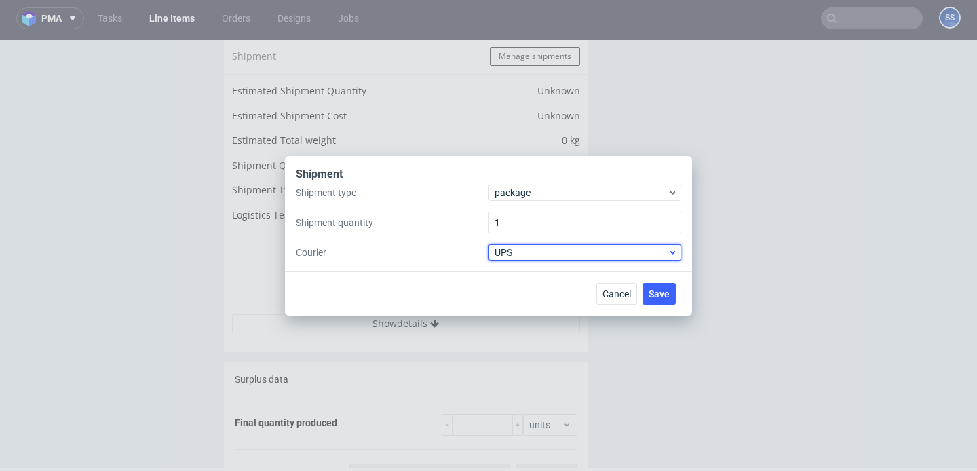
click at [540, 250] on span "UPS" at bounding box center [581, 253] width 173 height 14
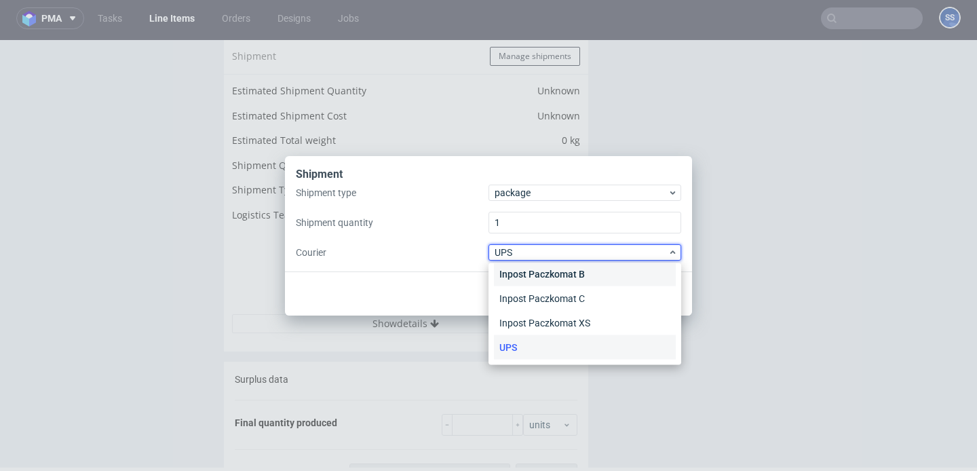
scroll to position [0, 0]
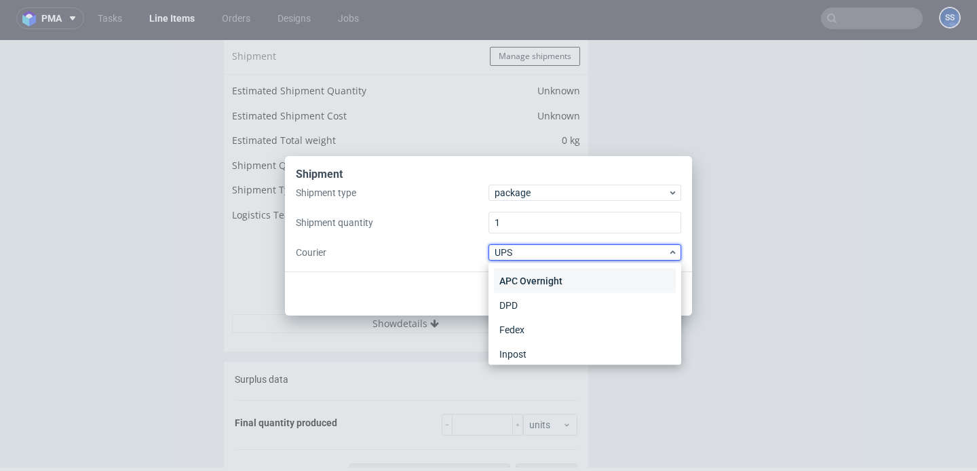
click at [587, 273] on div "APC Overnight" at bounding box center [585, 281] width 182 height 24
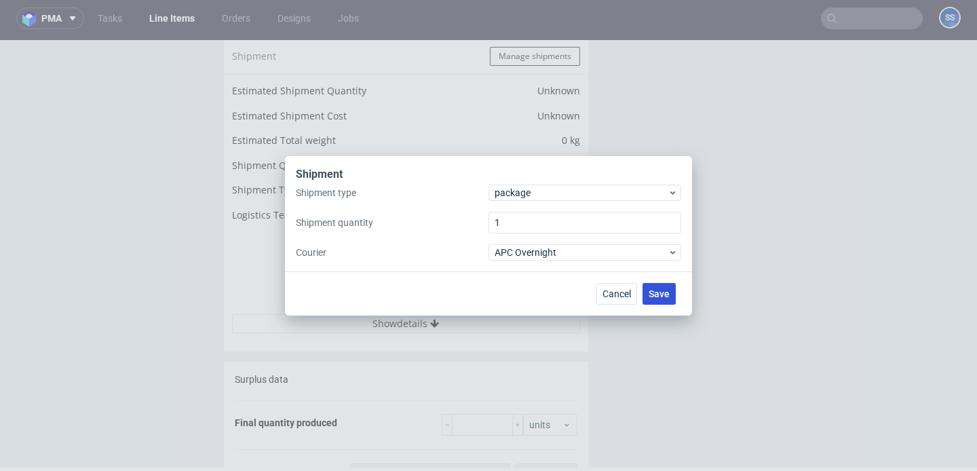
click at [648, 290] on button "Save" at bounding box center [659, 294] width 33 height 22
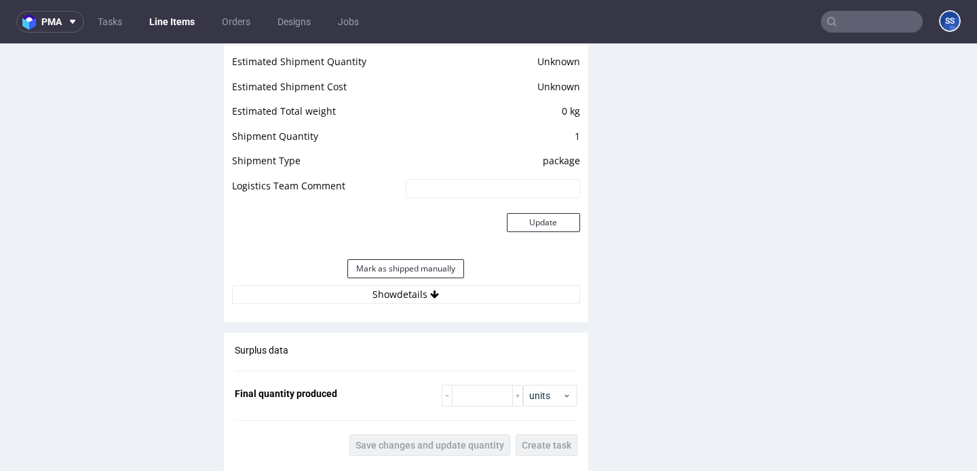
scroll to position [1133, 0]
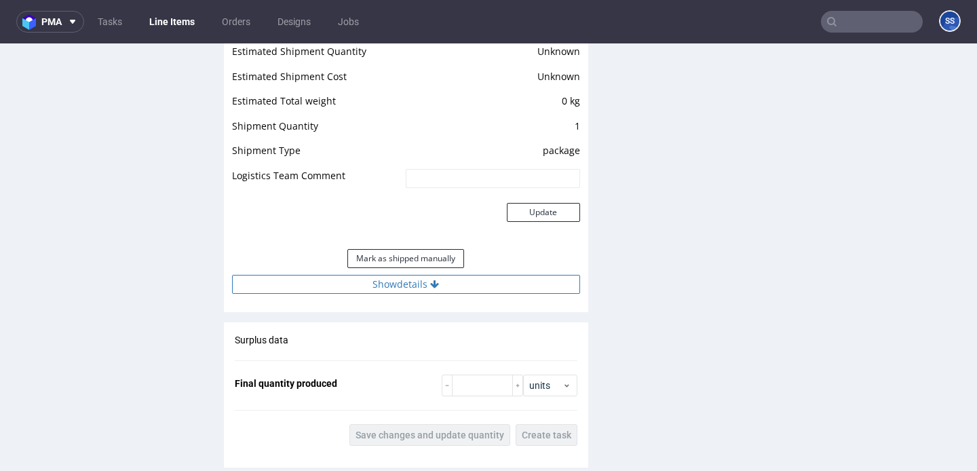
click at [461, 294] on button "Show details" at bounding box center [406, 284] width 348 height 19
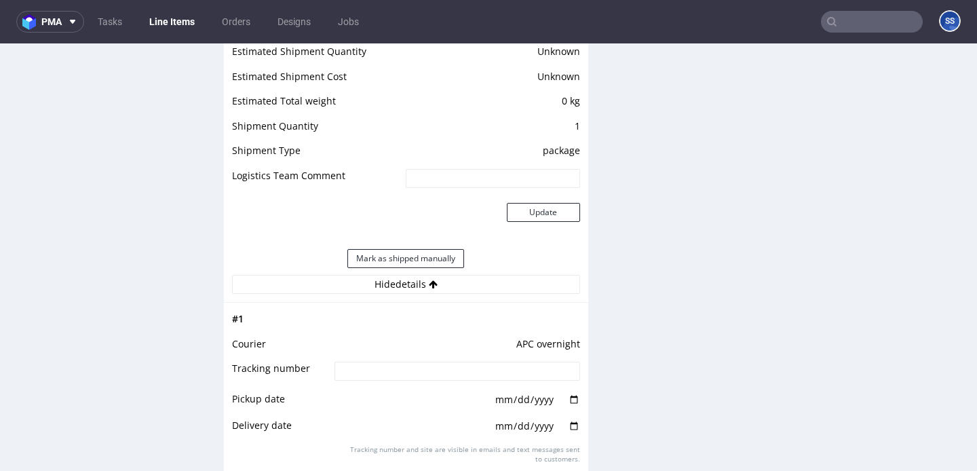
click at [452, 381] on input at bounding box center [457, 371] width 245 height 19
paste input "L9187248"
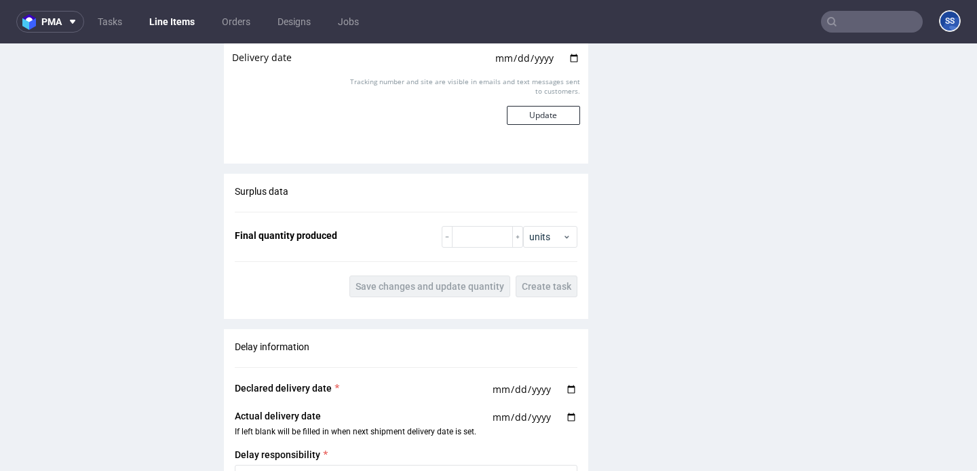
scroll to position [1503, 0]
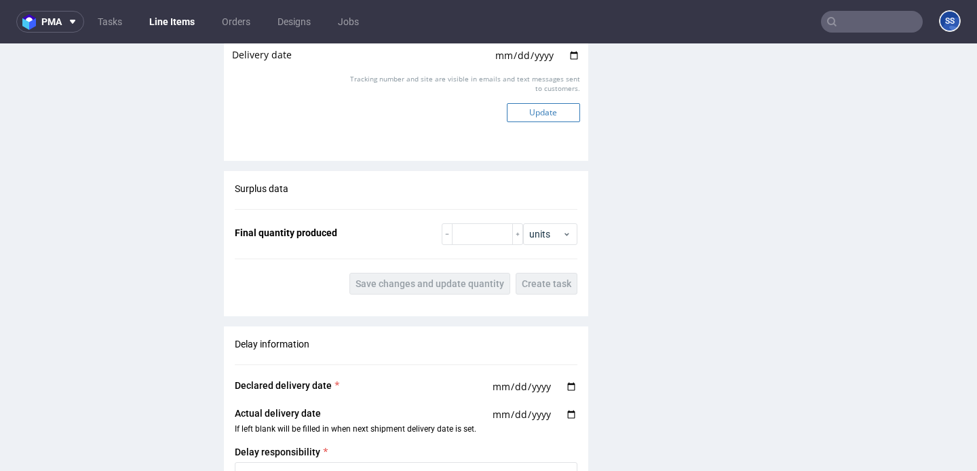
type input "L9187248"
click at [544, 122] on button "Update" at bounding box center [543, 112] width 73 height 19
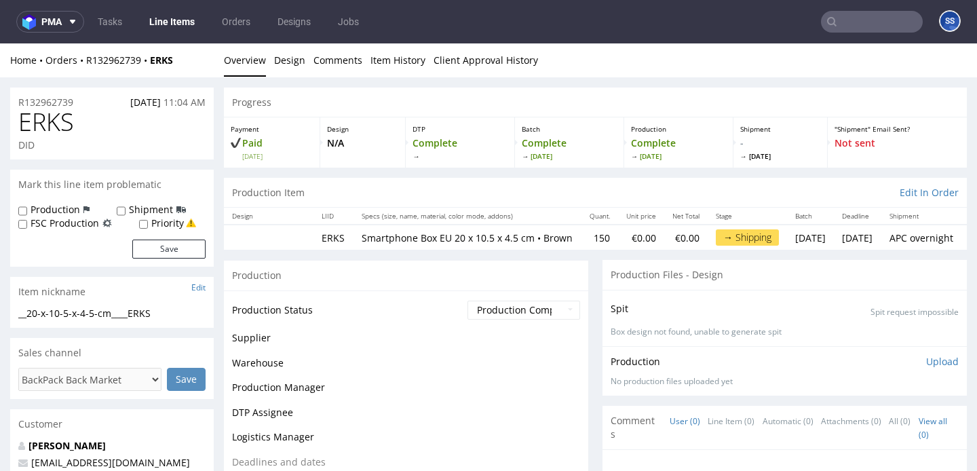
scroll to position [1018, 0]
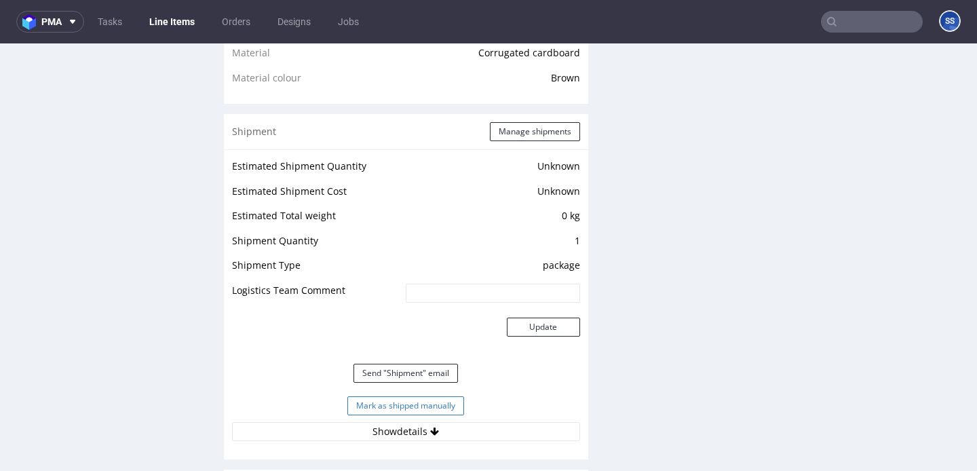
click at [448, 415] on button "Mark as shipped manually" at bounding box center [405, 405] width 117 height 19
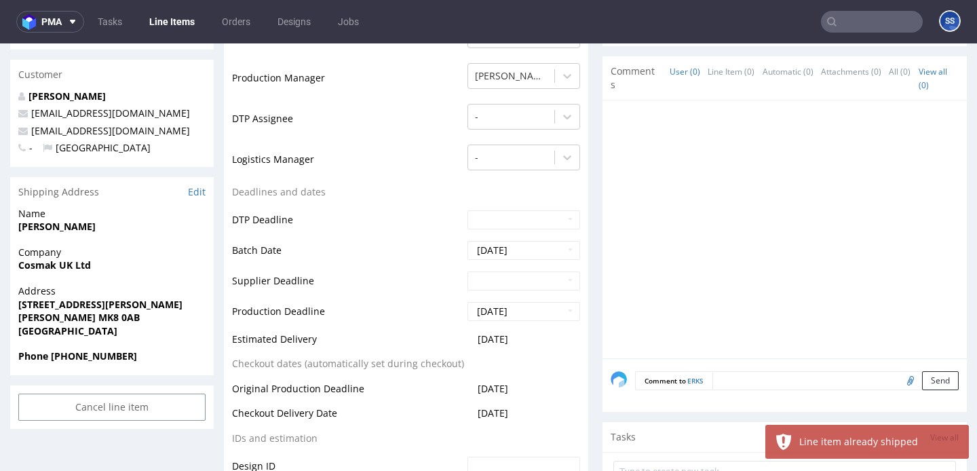
scroll to position [0, 0]
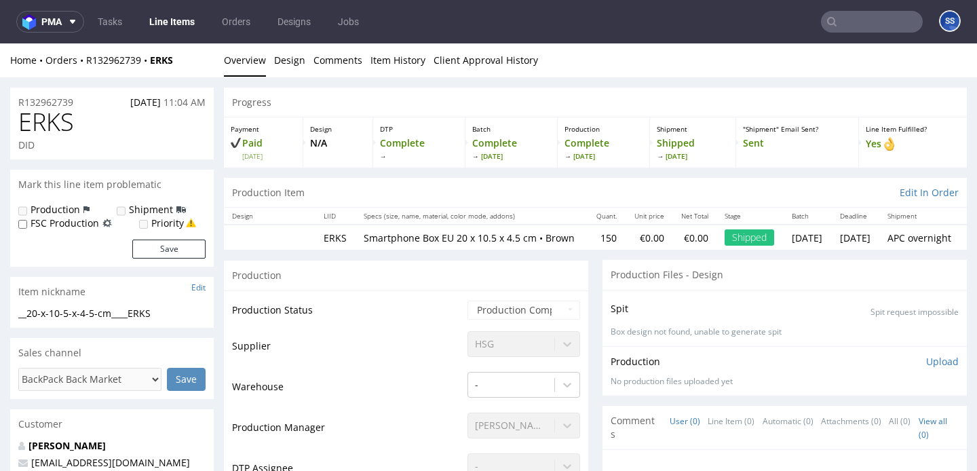
click at [189, 28] on link "Line Items" at bounding box center [172, 22] width 62 height 22
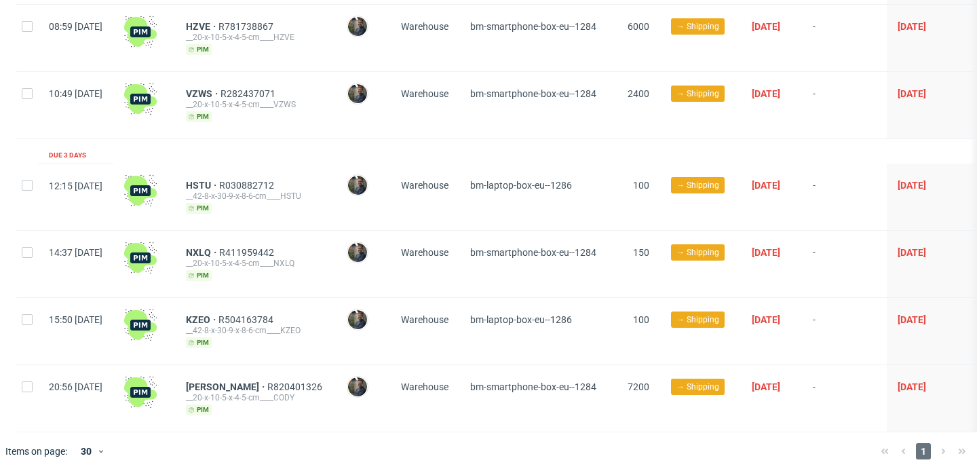
scroll to position [607, 0]
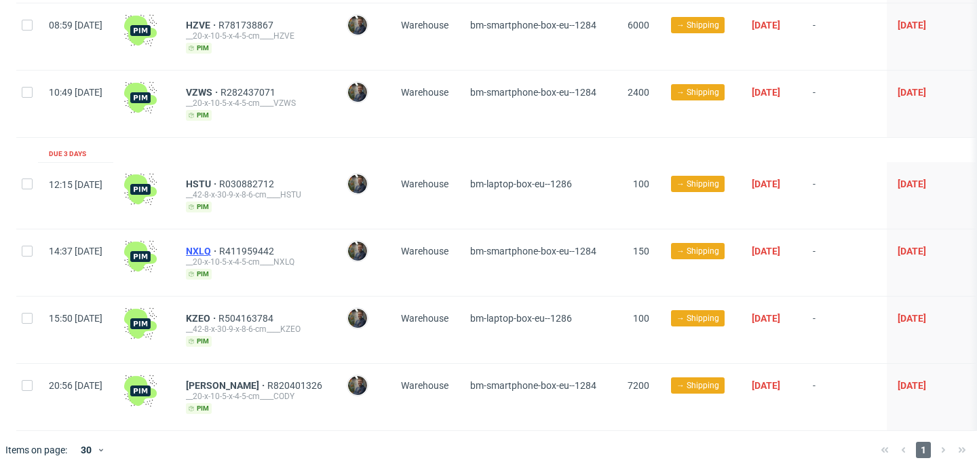
click at [219, 246] on span "NXLQ" at bounding box center [202, 251] width 33 height 11
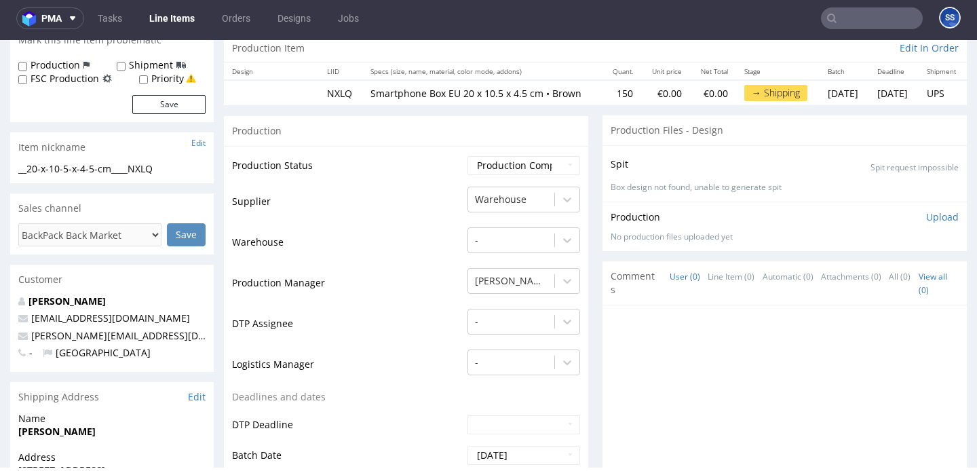
scroll to position [143, 0]
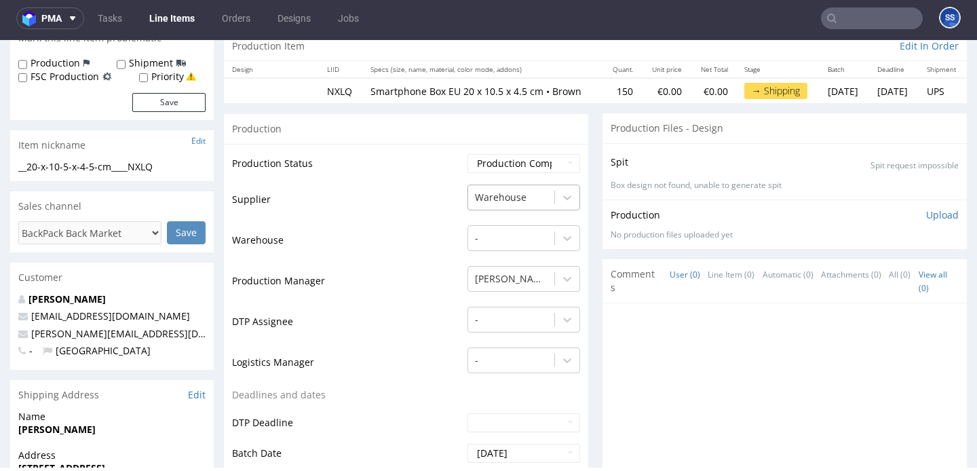
click at [497, 185] on div "Warehouse" at bounding box center [524, 198] width 113 height 26
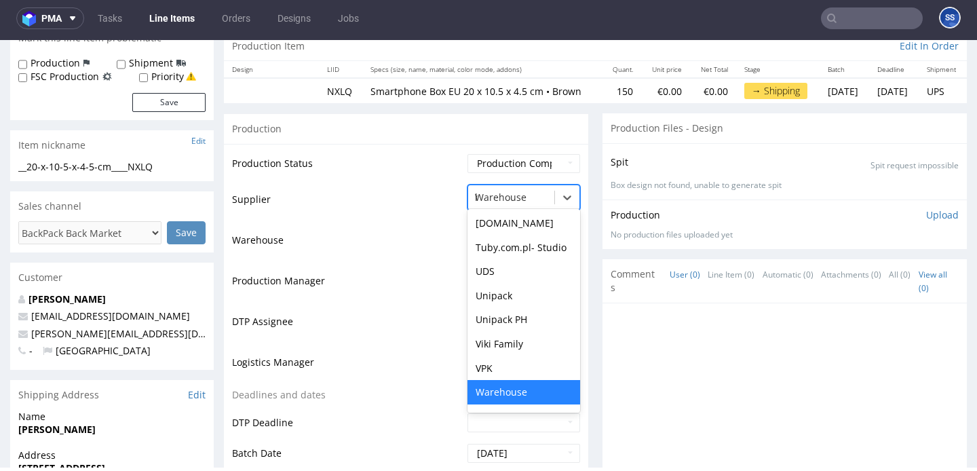
scroll to position [0, 0]
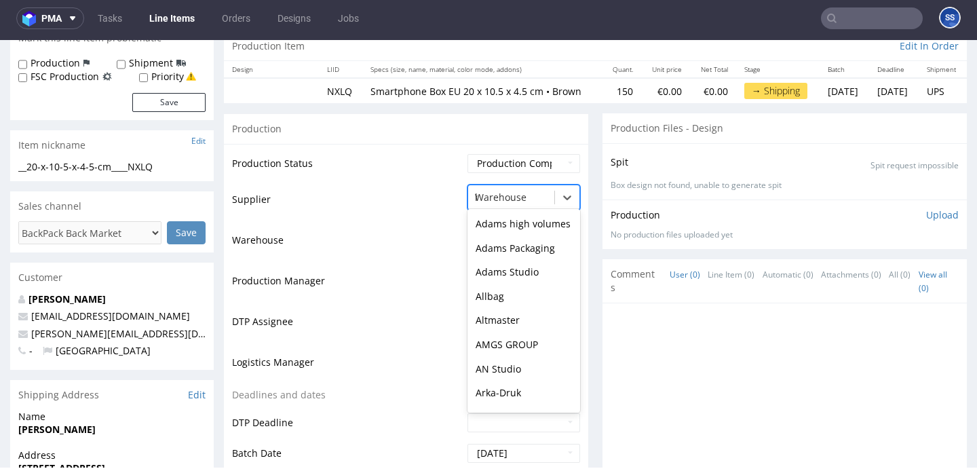
type input "hsg"
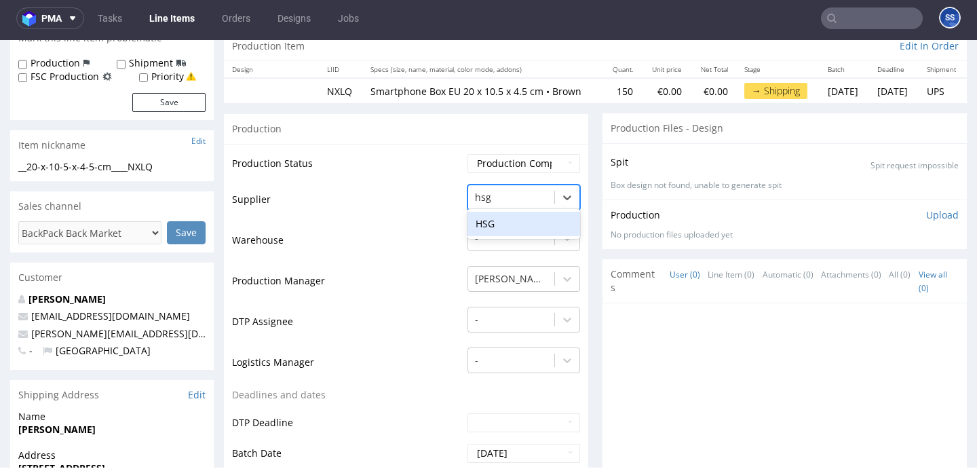
click at [478, 218] on div "HSG" at bounding box center [524, 224] width 113 height 24
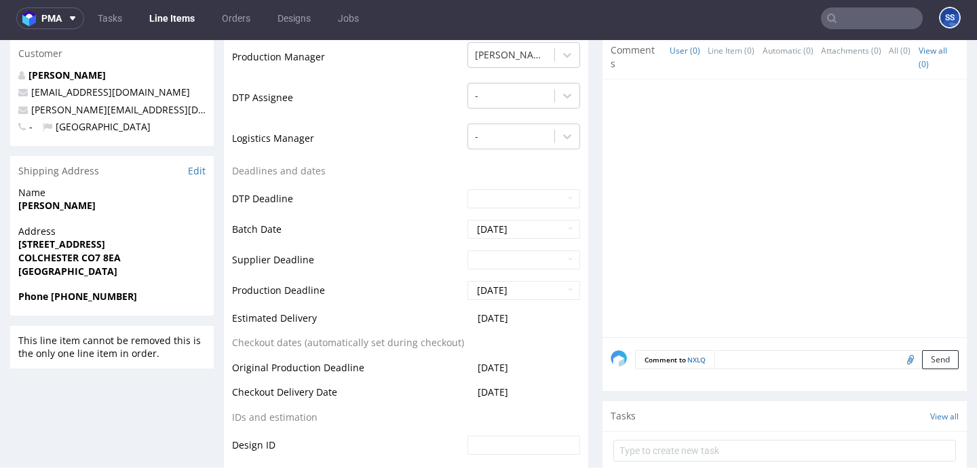
scroll to position [520, 0]
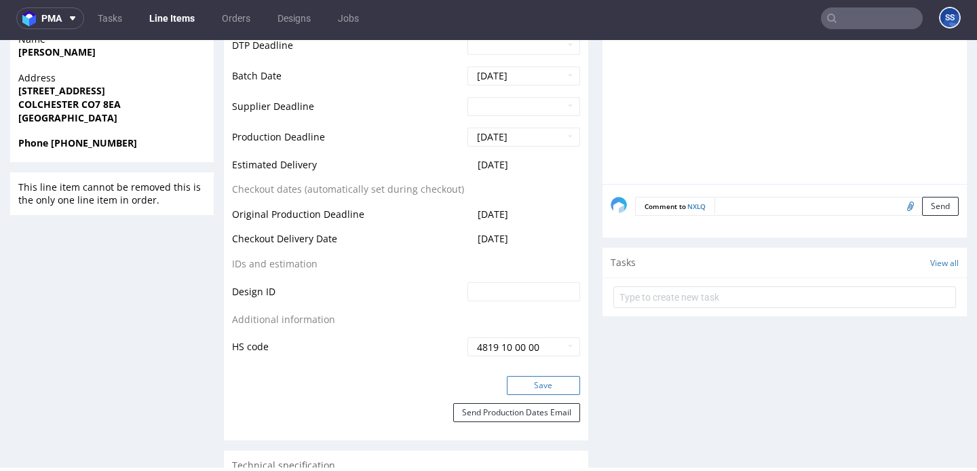
click at [536, 377] on button "Save" at bounding box center [543, 385] width 73 height 19
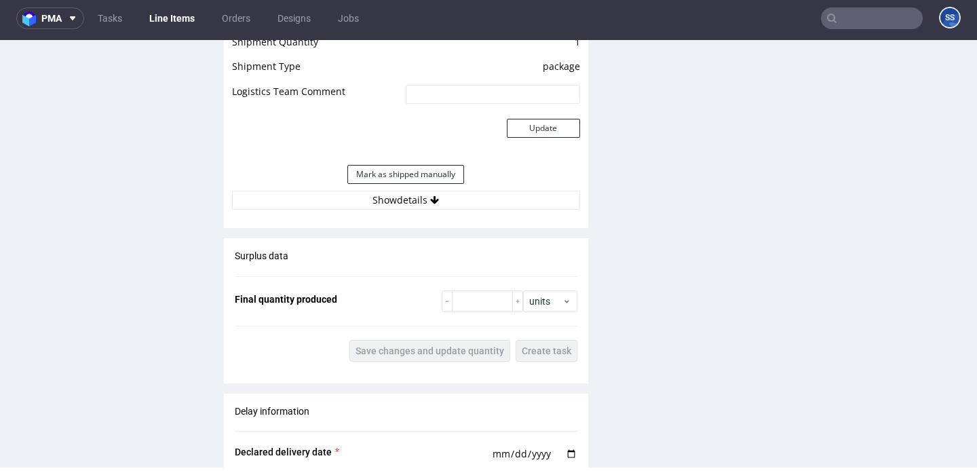
scroll to position [1228, 0]
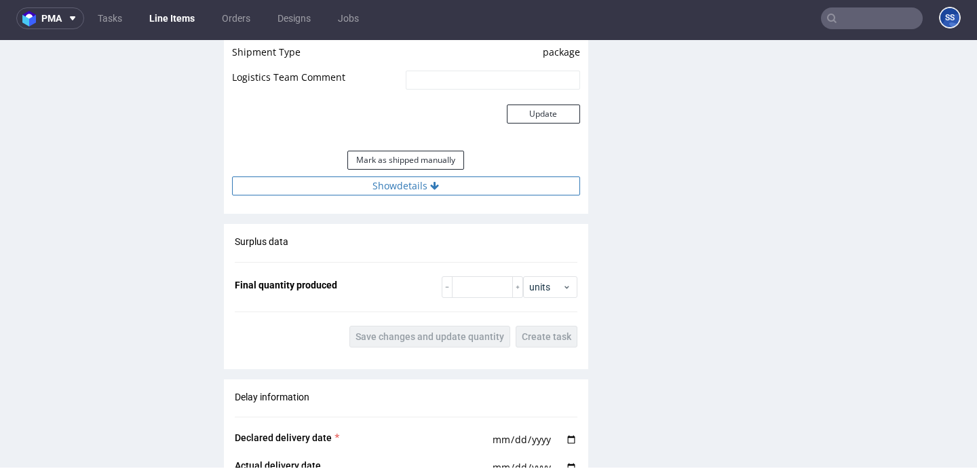
click at [457, 187] on button "Show details" at bounding box center [406, 185] width 348 height 19
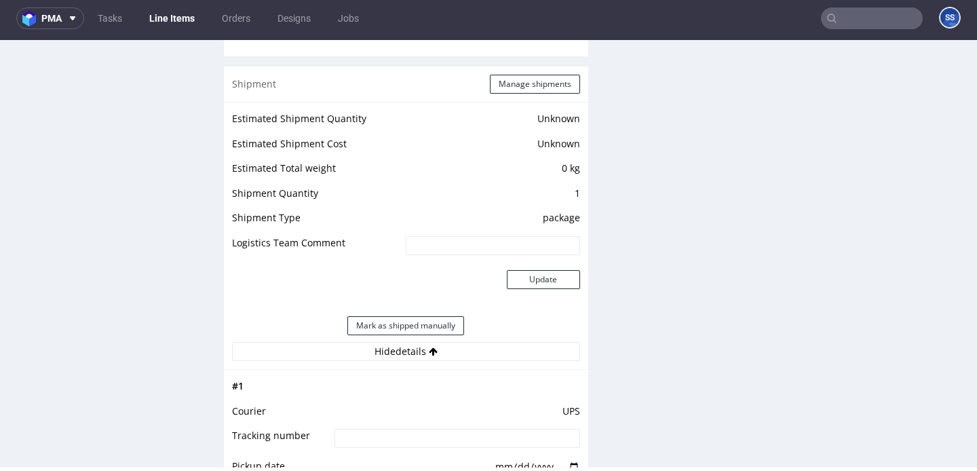
scroll to position [1042, 0]
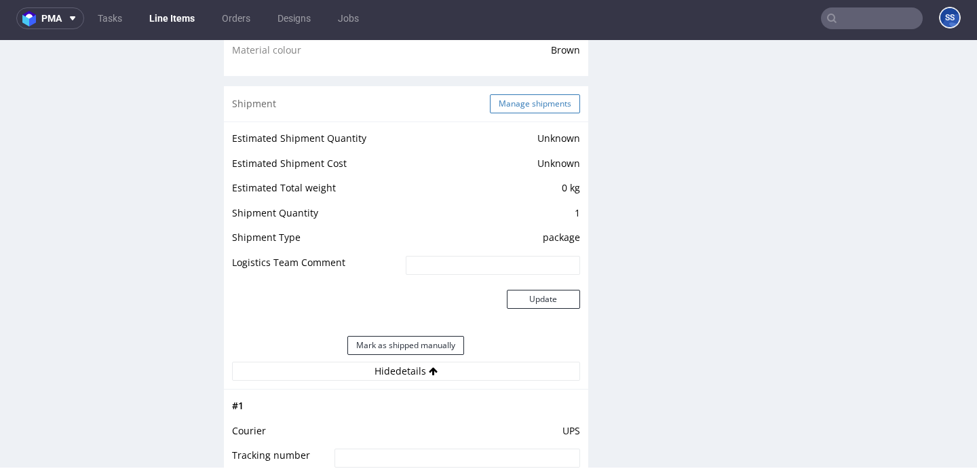
click at [510, 104] on button "Manage shipments" at bounding box center [535, 103] width 90 height 19
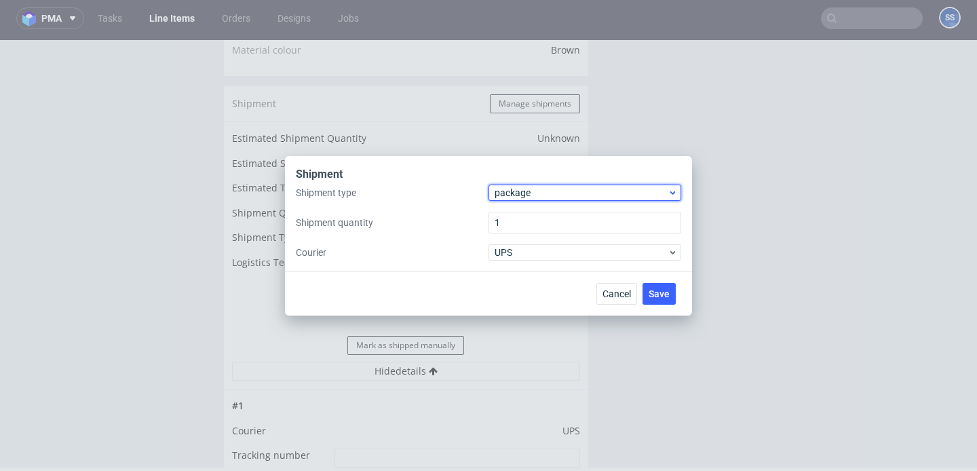
click at [509, 187] on span "package" at bounding box center [581, 193] width 173 height 14
click at [531, 243] on div "package" at bounding box center [585, 245] width 182 height 24
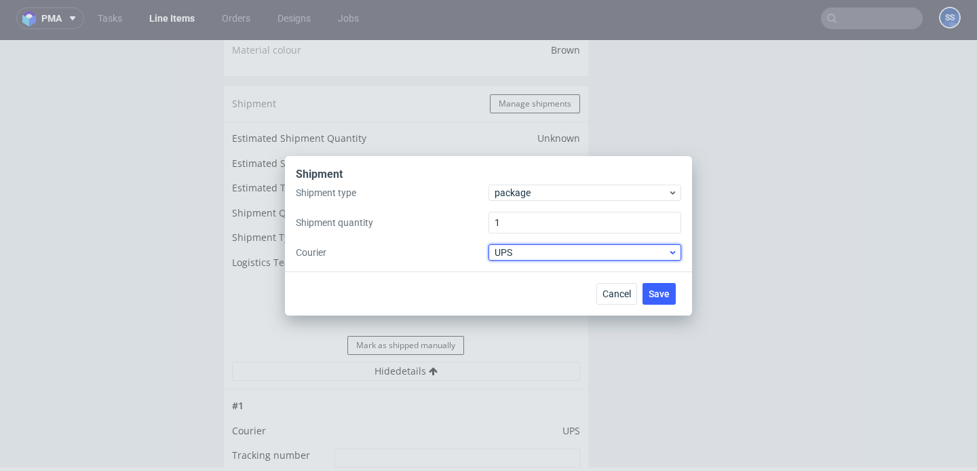
click at [539, 254] on span "UPS" at bounding box center [581, 253] width 173 height 14
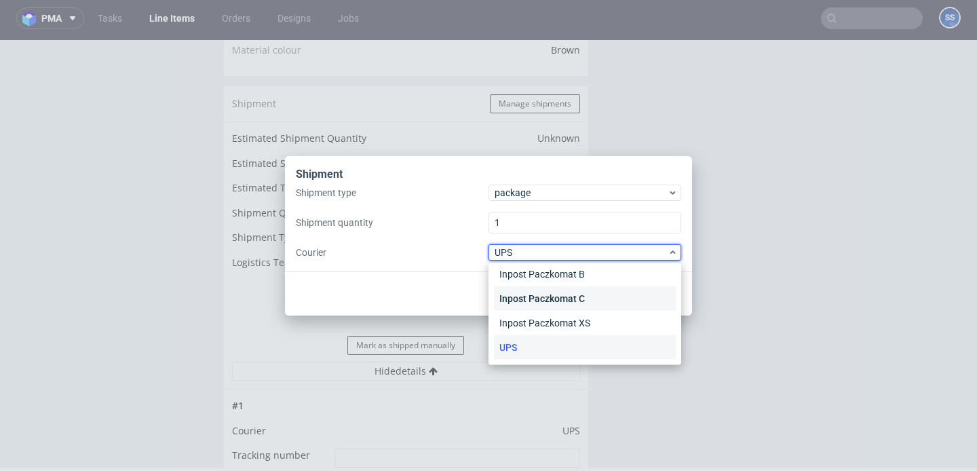
scroll to position [0, 0]
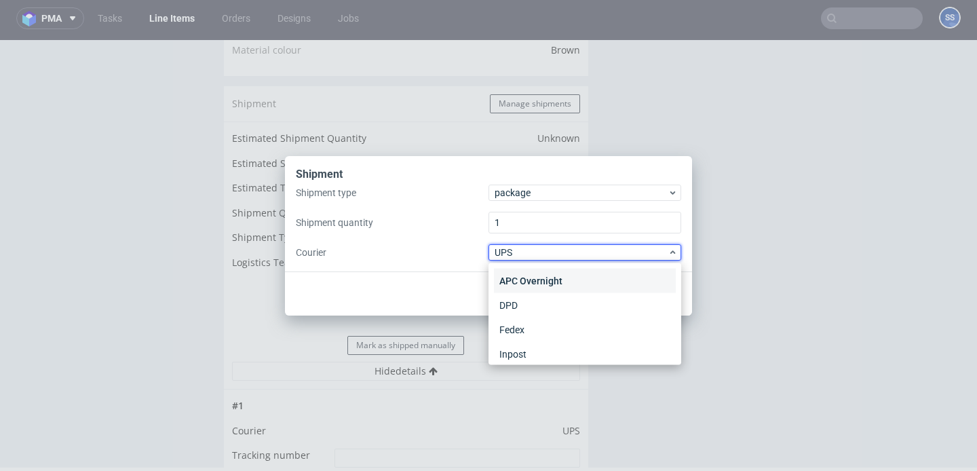
click at [545, 280] on div "APC Overnight" at bounding box center [585, 281] width 182 height 24
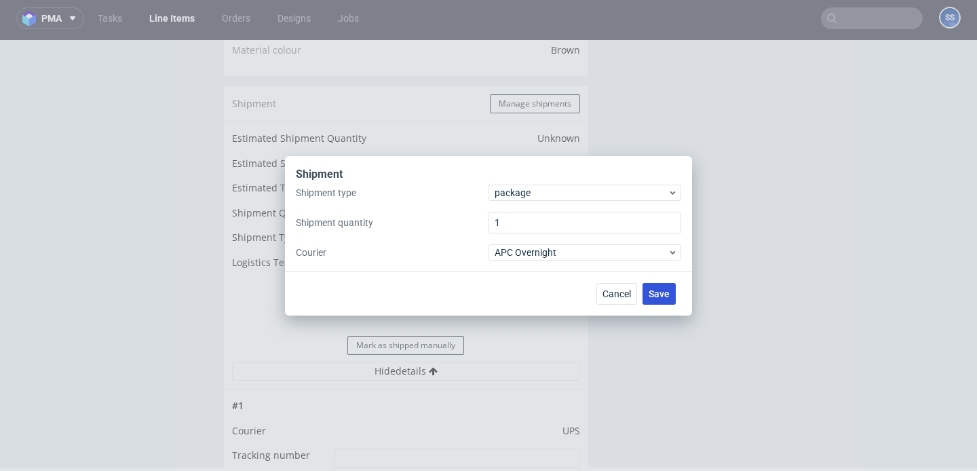
click at [666, 283] on button "Save" at bounding box center [659, 294] width 33 height 22
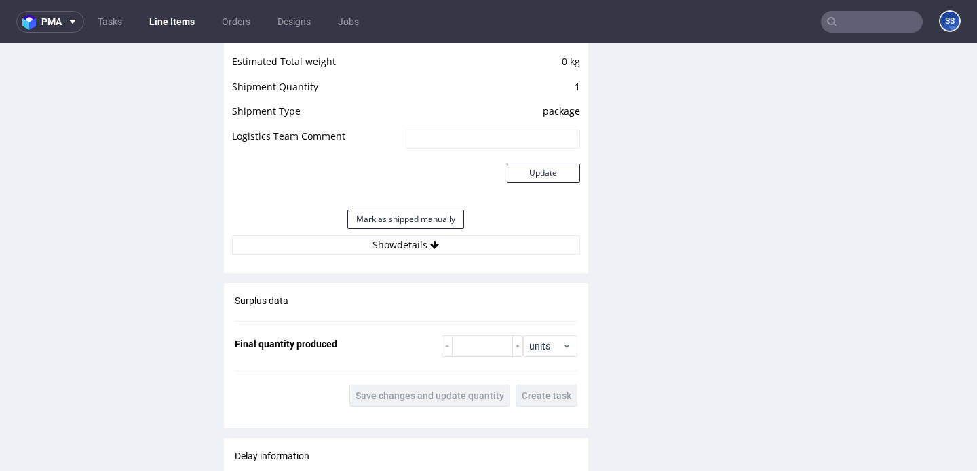
scroll to position [1196, 0]
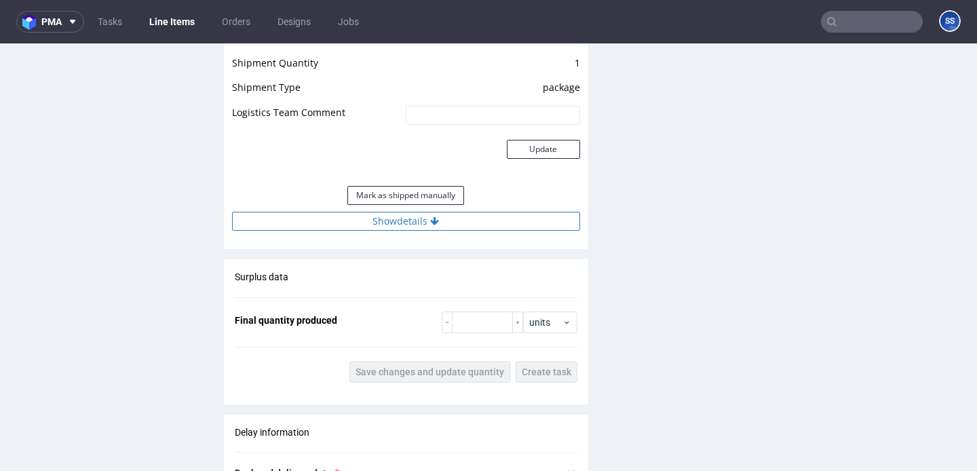
click at [407, 231] on button "Show details" at bounding box center [406, 221] width 348 height 19
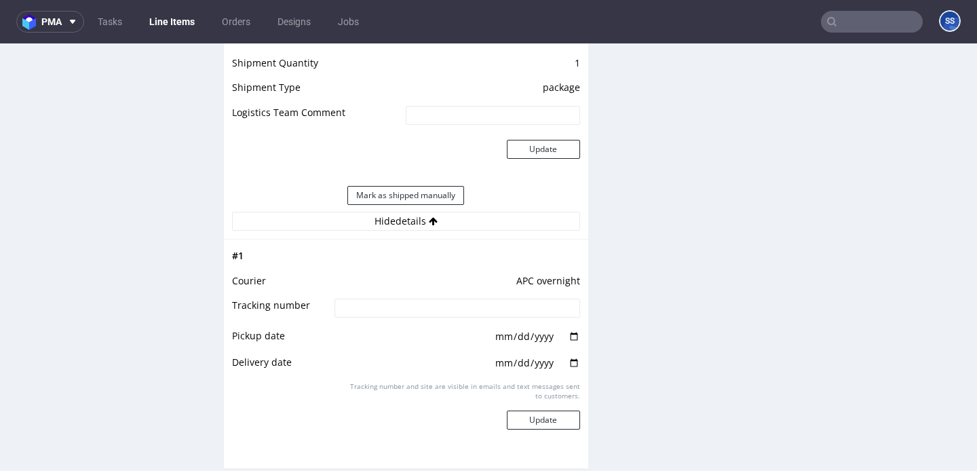
click at [416, 318] on input at bounding box center [457, 308] width 245 height 19
paste input "L9187169"
type input "L9187169"
click at [533, 428] on button "Update" at bounding box center [543, 420] width 73 height 19
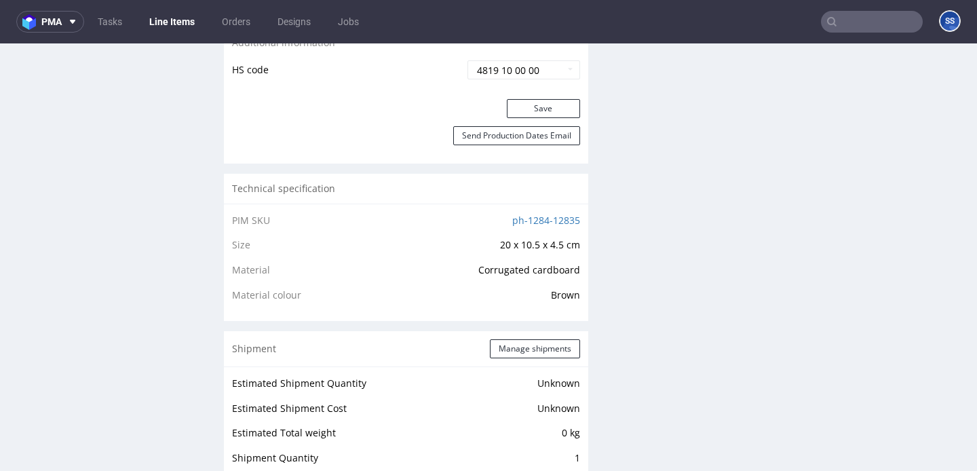
scroll to position [646, 0]
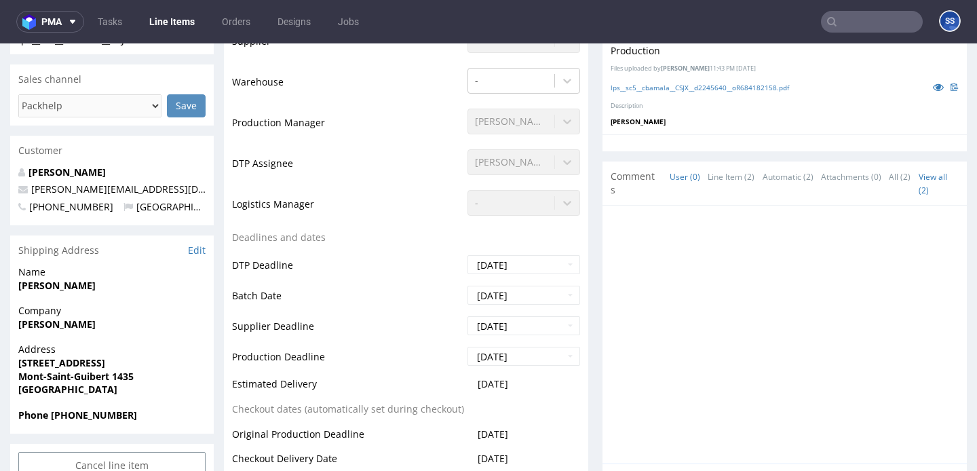
scroll to position [417, 0]
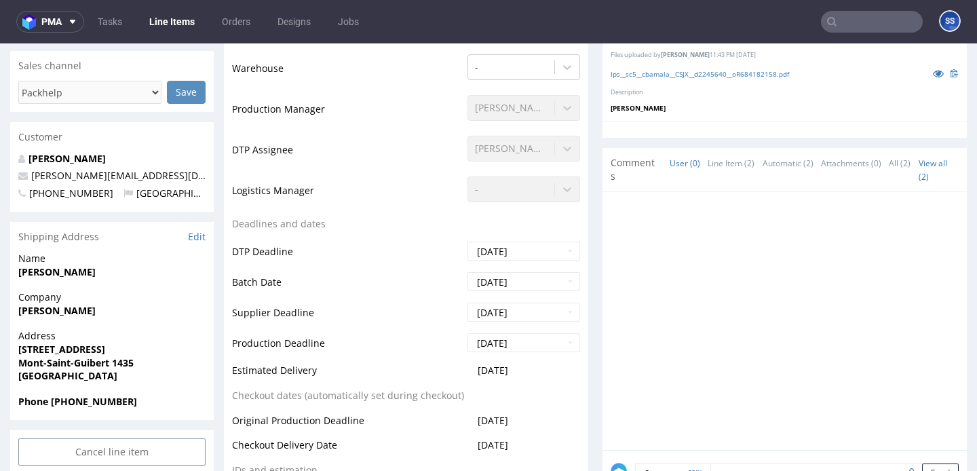
click at [121, 265] on span "[PERSON_NAME]" at bounding box center [111, 272] width 187 height 14
click at [121, 265] on span "Cynthia Ndepika Bamala" at bounding box center [111, 272] width 187 height 14
copy strong "Cynthia Ndepika Bamala"
click at [90, 351] on strong "Rue des Aulnes 5 boite 6" at bounding box center [61, 349] width 87 height 13
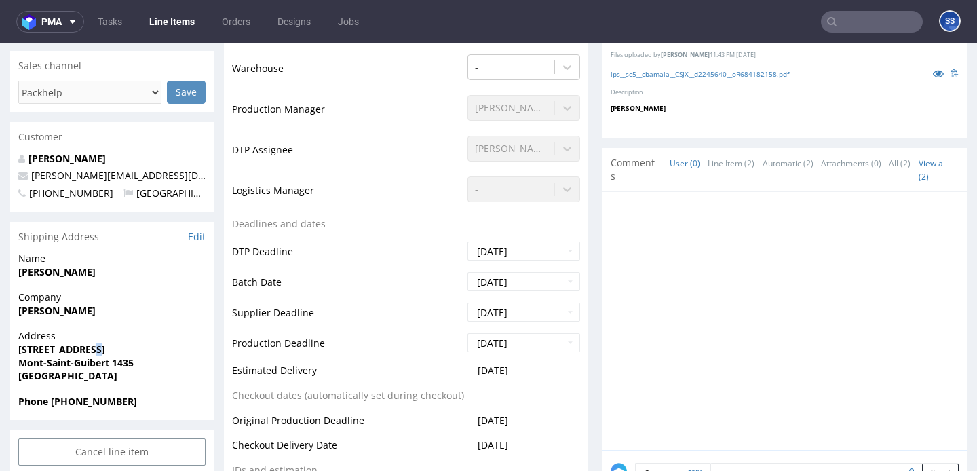
click at [90, 351] on strong "Rue des Aulnes 5 boite 6" at bounding box center [61, 349] width 87 height 13
copy strong "Rue des Aulnes 5 boite 6"
click at [128, 361] on strong "Mont-Saint-Guibert 1435" at bounding box center [75, 362] width 115 height 13
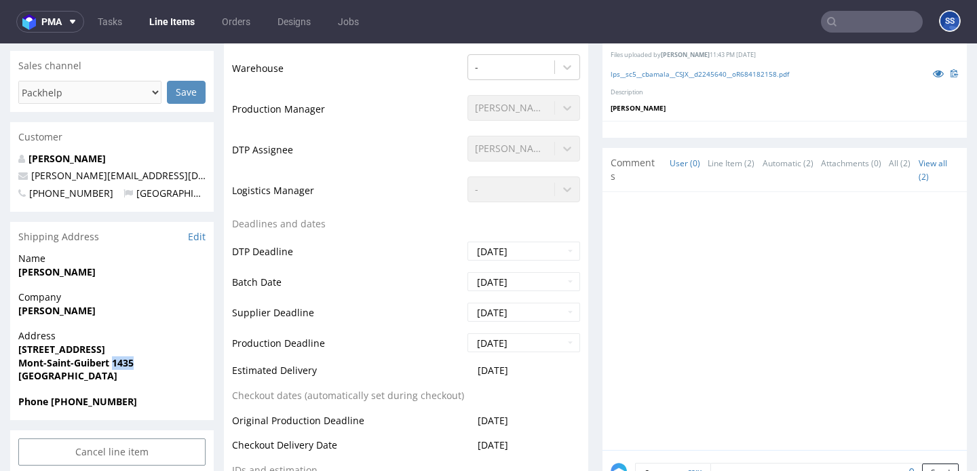
copy strong "1435"
drag, startPoint x: 19, startPoint y: 362, endPoint x: 109, endPoint y: 360, distance: 89.6
click at [109, 360] on strong "Mont-Saint-Guibert 1435" at bounding box center [75, 362] width 115 height 13
copy strong "Mont-Saint-Guibert"
drag, startPoint x: 162, startPoint y: 173, endPoint x: 28, endPoint y: 179, distance: 134.5
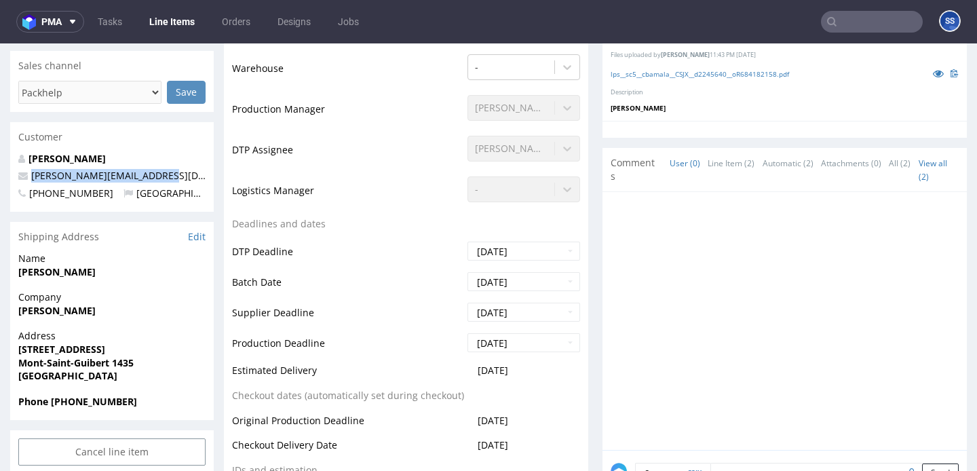
click at [28, 179] on p "cynthia-bamala@hotmail.com" at bounding box center [111, 176] width 187 height 14
copy link "cynthia-bamala@hotmail.com"
click at [92, 398] on strong "Phone +32476133731" at bounding box center [77, 401] width 119 height 13
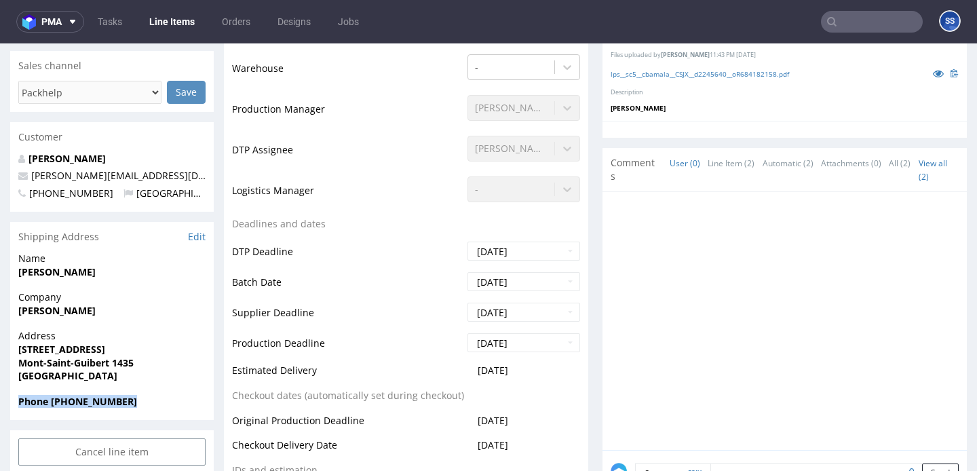
copy strong "Phone +32476133731"
click at [77, 404] on strong "Phone +32476133731" at bounding box center [77, 401] width 119 height 13
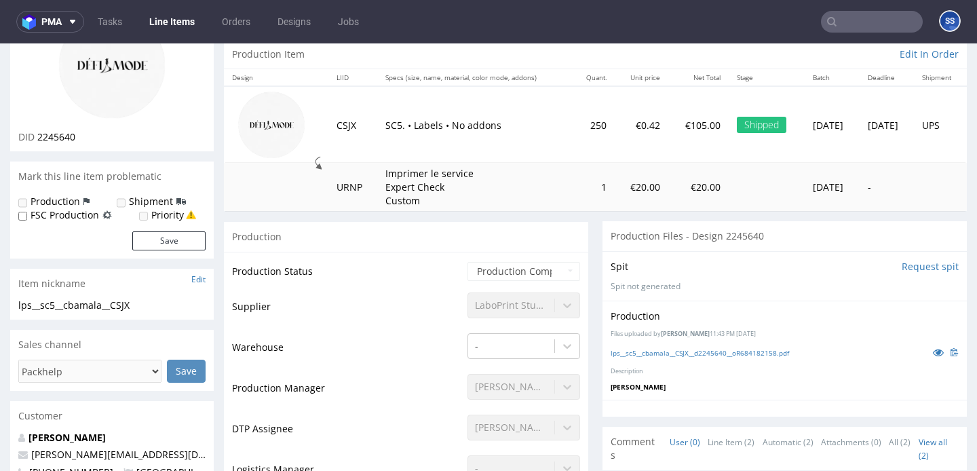
scroll to position [136, 0]
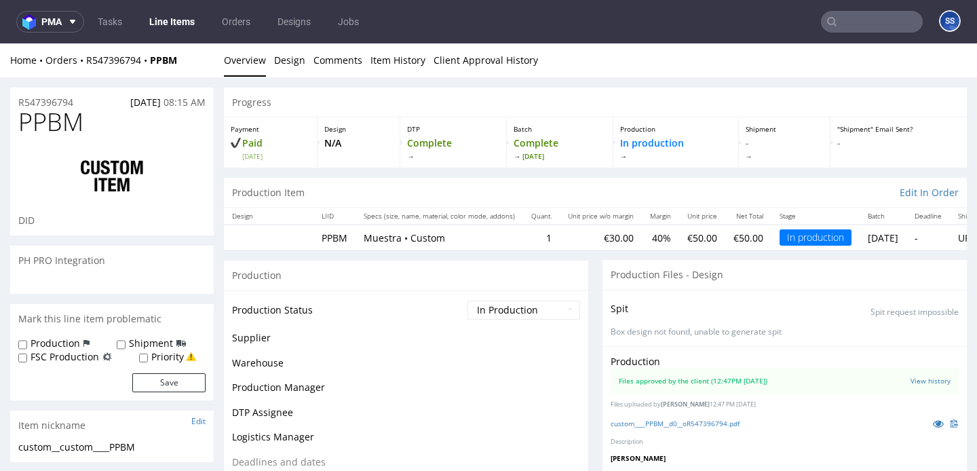
scroll to position [41, 0]
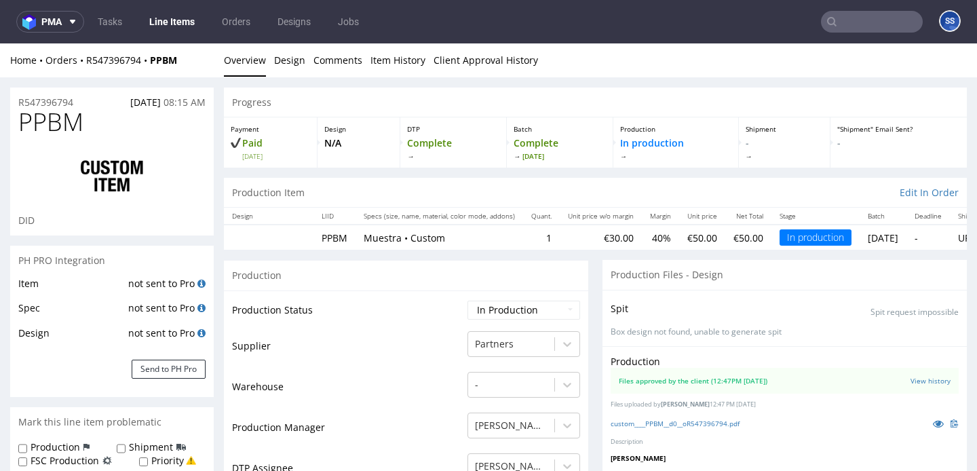
click at [164, 26] on link "Line Items" at bounding box center [172, 22] width 62 height 22
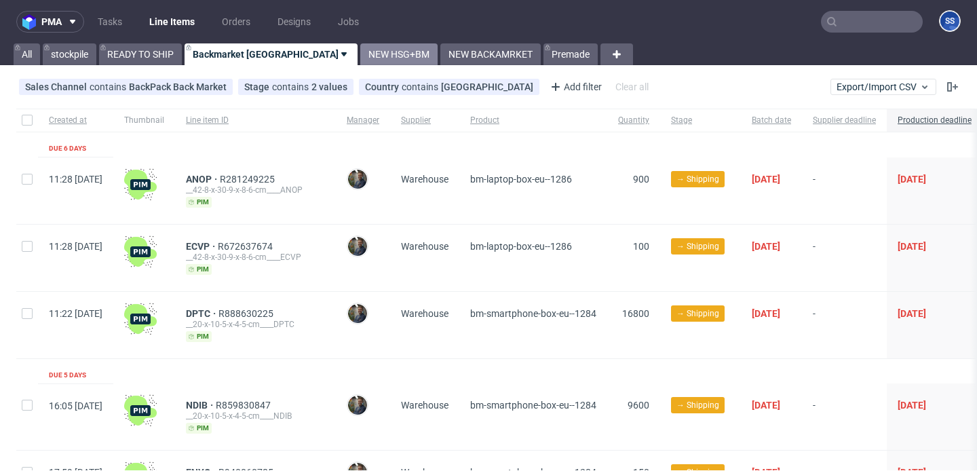
click at [360, 47] on link "NEW HSG+BM" at bounding box center [398, 54] width 77 height 22
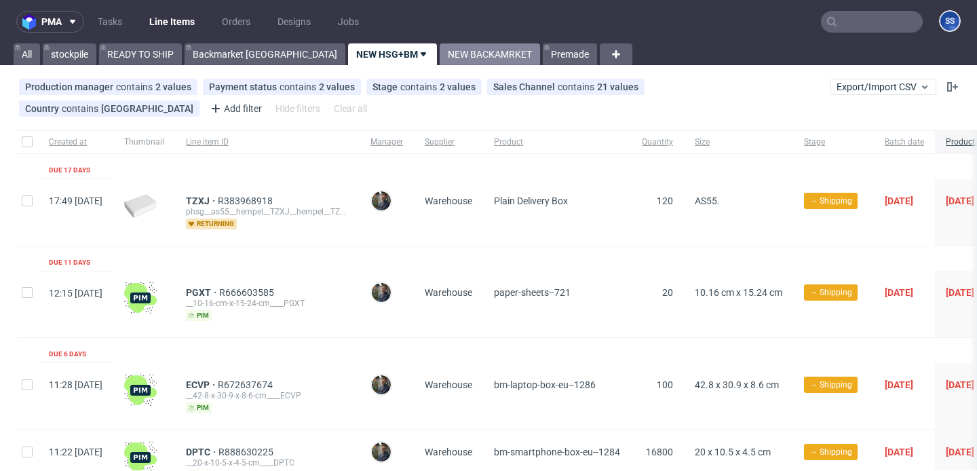
click at [440, 52] on link "NEW BACKAMRKET" at bounding box center [490, 54] width 100 height 22
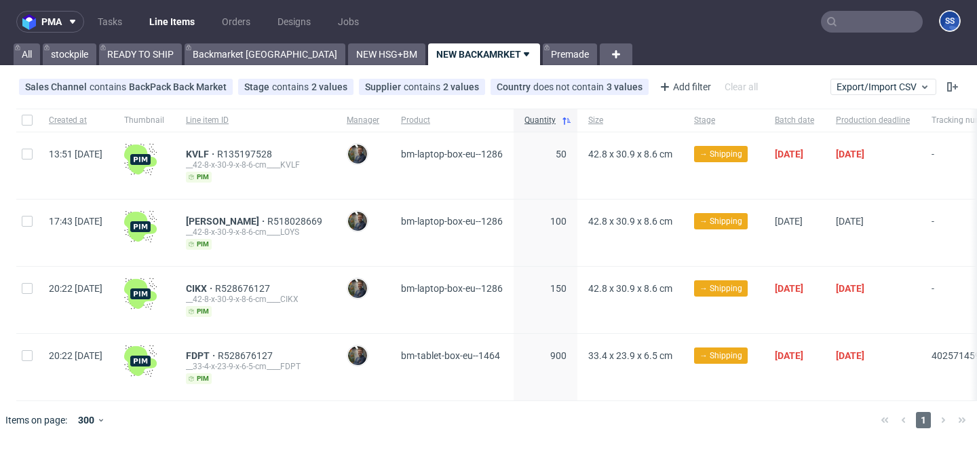
click at [847, 22] on input "text" at bounding box center [872, 22] width 102 height 22
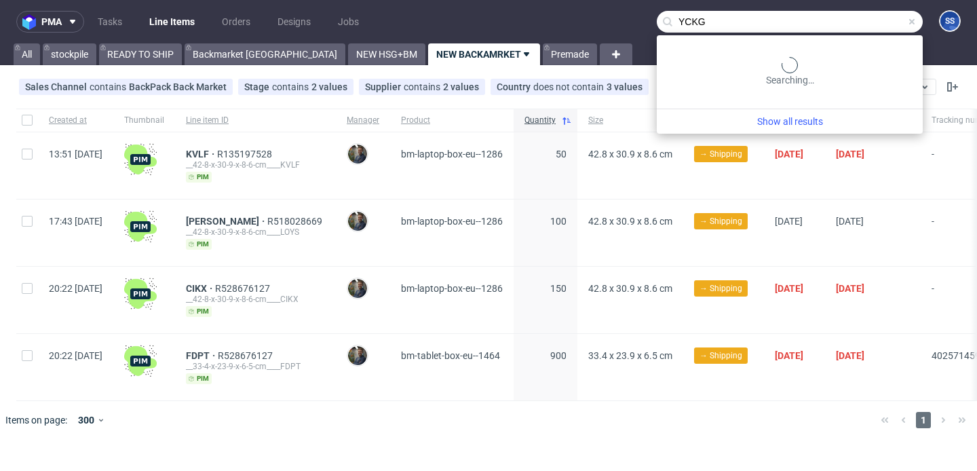
type input "YCKG"
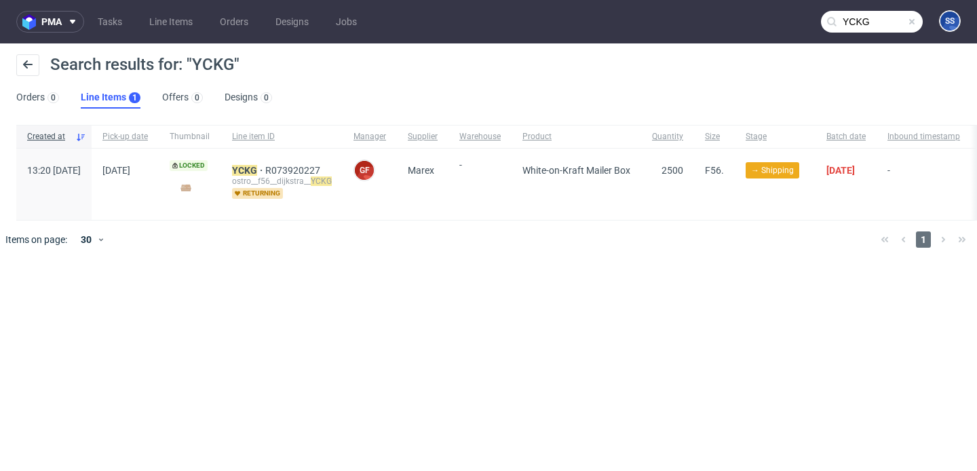
click at [284, 164] on div "YCKG R073920227 ostro__f56__dijkstra__ YCKG returning" at bounding box center [281, 184] width 121 height 71
click at [257, 170] on mark "YCKG" at bounding box center [244, 170] width 25 height 11
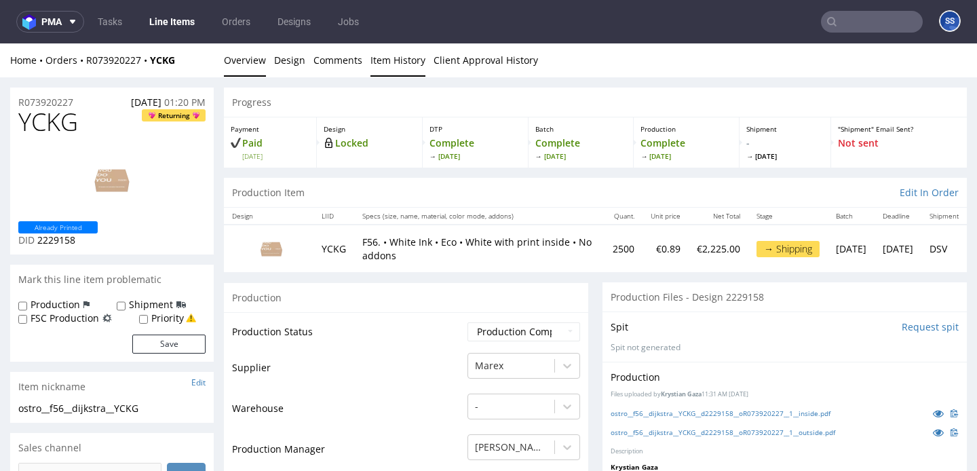
click at [381, 60] on link "Item History" at bounding box center [397, 59] width 55 height 33
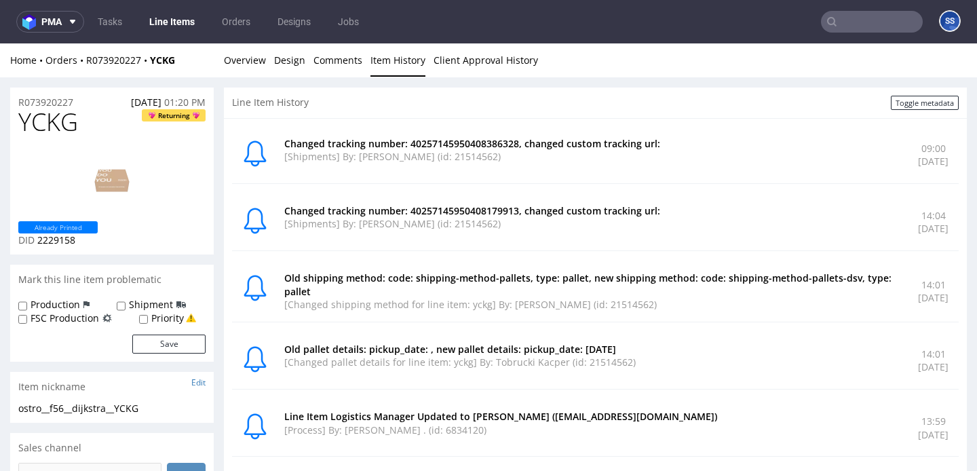
click at [171, 22] on link "Line Items" at bounding box center [172, 22] width 62 height 22
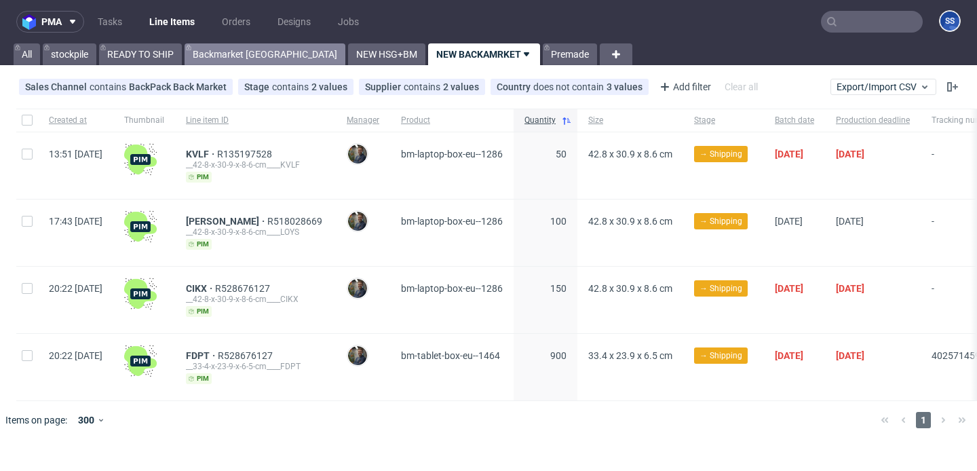
click at [215, 52] on link "Backmarket [GEOGRAPHIC_DATA]" at bounding box center [265, 54] width 161 height 22
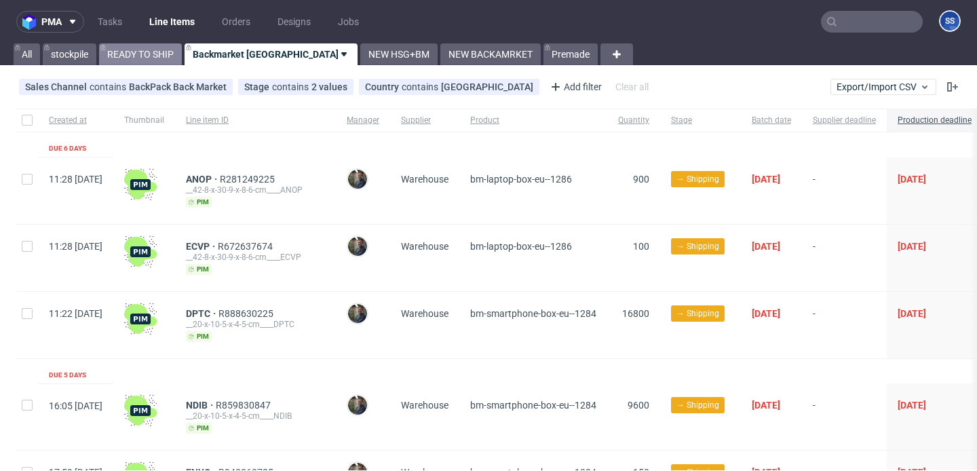
click at [171, 55] on link "READY TO SHIP" at bounding box center [140, 54] width 83 height 22
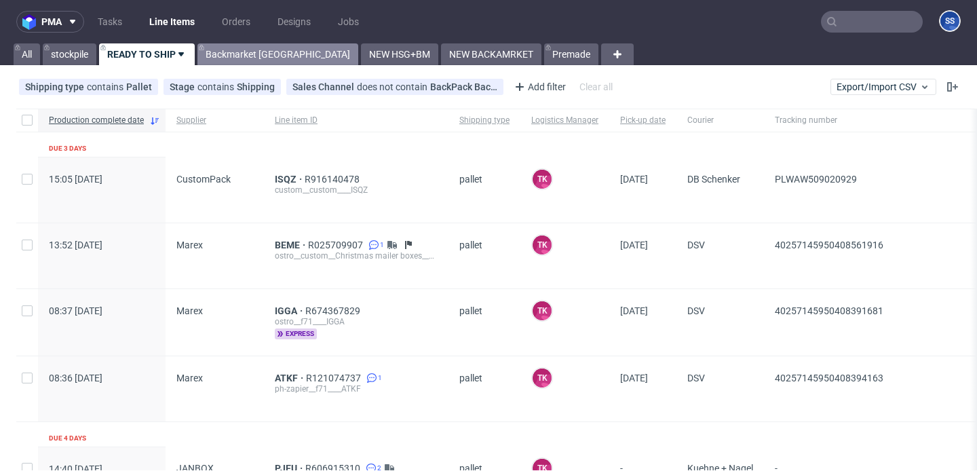
click at [242, 56] on link "Backmarket [GEOGRAPHIC_DATA]" at bounding box center [277, 54] width 161 height 22
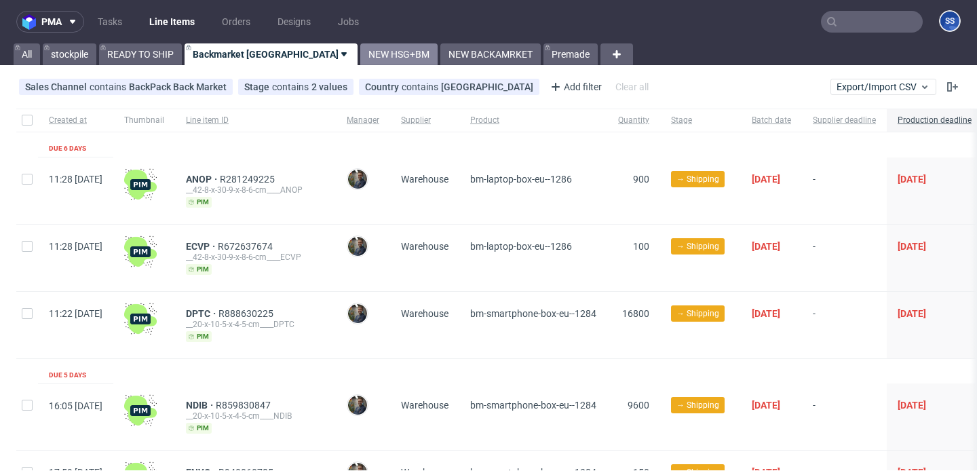
click at [360, 62] on link "NEW HSG+BM" at bounding box center [398, 54] width 77 height 22
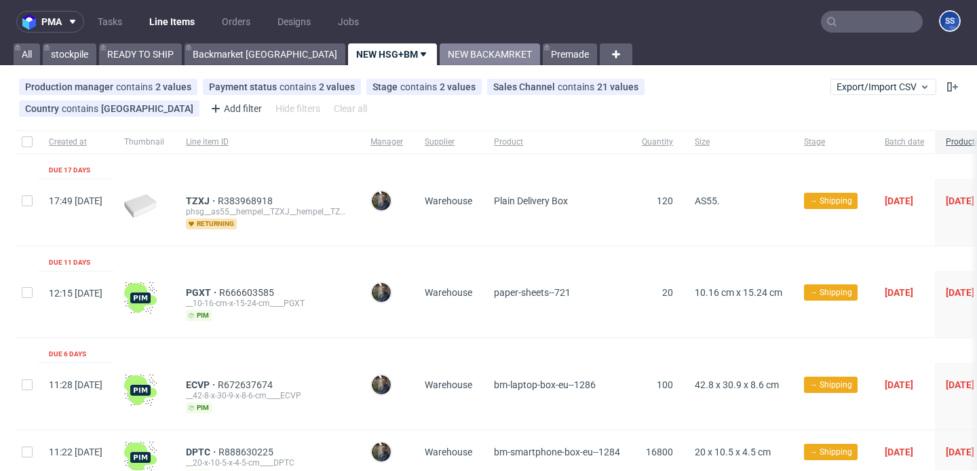
click at [440, 61] on link "NEW BACKAMRKET" at bounding box center [490, 54] width 100 height 22
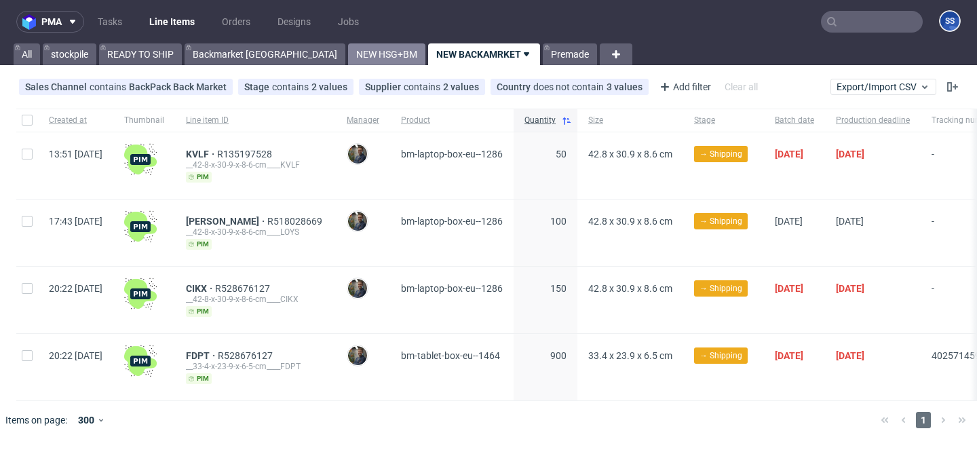
click at [348, 50] on link "NEW HSG+BM" at bounding box center [386, 54] width 77 height 22
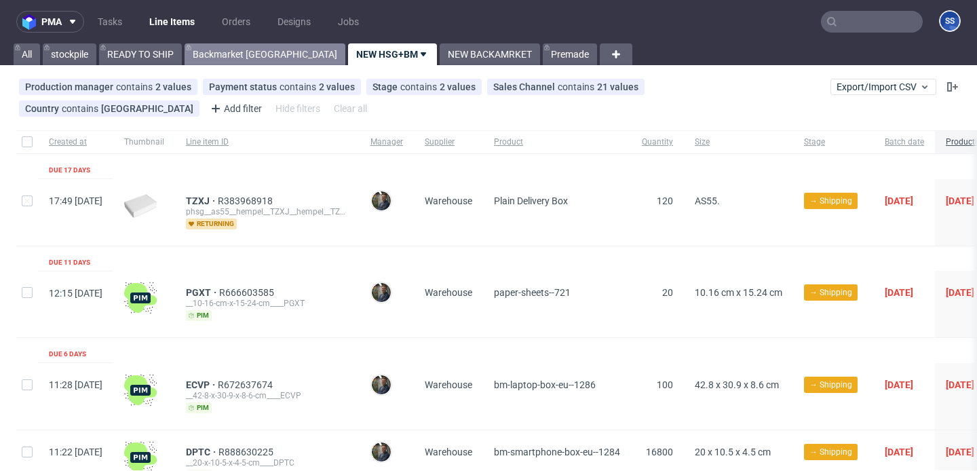
click at [245, 58] on link "Backmarket [GEOGRAPHIC_DATA]" at bounding box center [265, 54] width 161 height 22
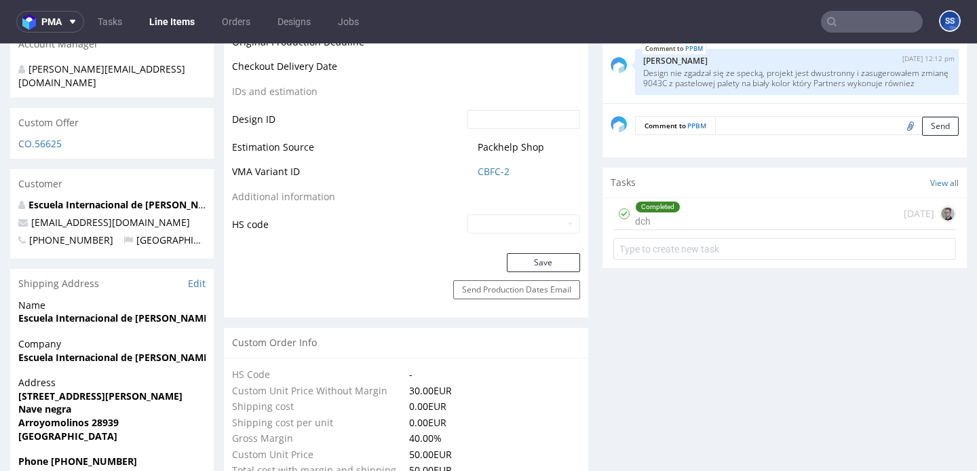
scroll to position [696, 0]
click at [140, 312] on strong "Escuela Internacional de [PERSON_NAME]" at bounding box center [115, 318] width 194 height 13
click at [140, 312] on strong "Escuela Internacional de Péndulo Hebreo" at bounding box center [115, 318] width 194 height 13
copy strong "Escuela Internacional de Péndulo Hebreo"
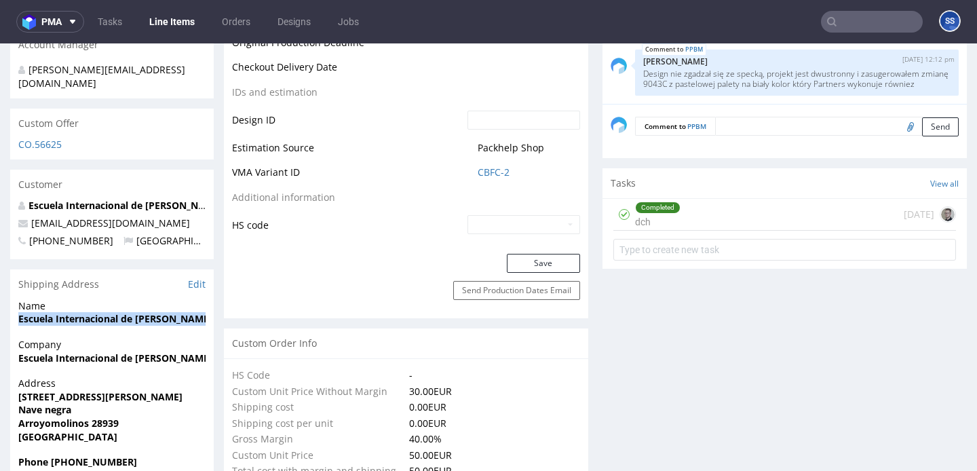
click at [77, 390] on strong "Calle Santiago Ramón y Cajal 129" at bounding box center [100, 396] width 164 height 13
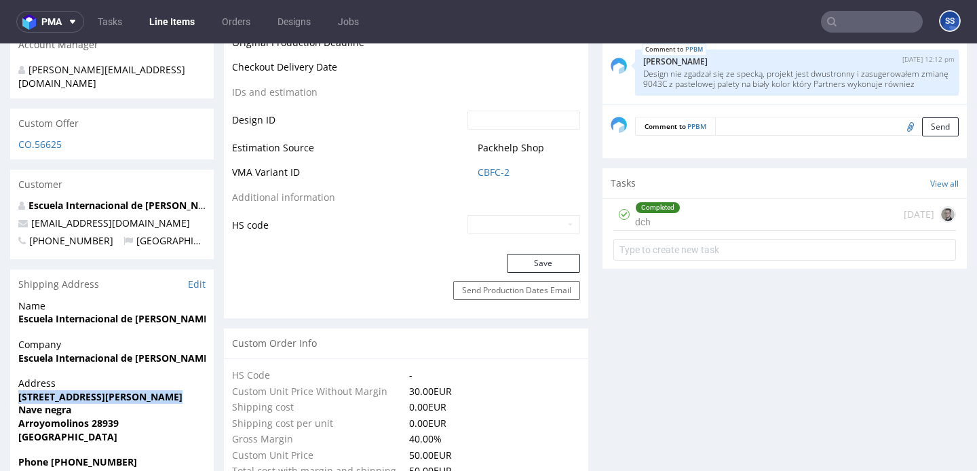
copy strong "Calle Santiago Ramón y Cajal 129"
click at [107, 417] on strong "Arroyomolinos 28939" at bounding box center [68, 423] width 100 height 13
click at [53, 403] on strong "Nave negra" at bounding box center [44, 409] width 53 height 13
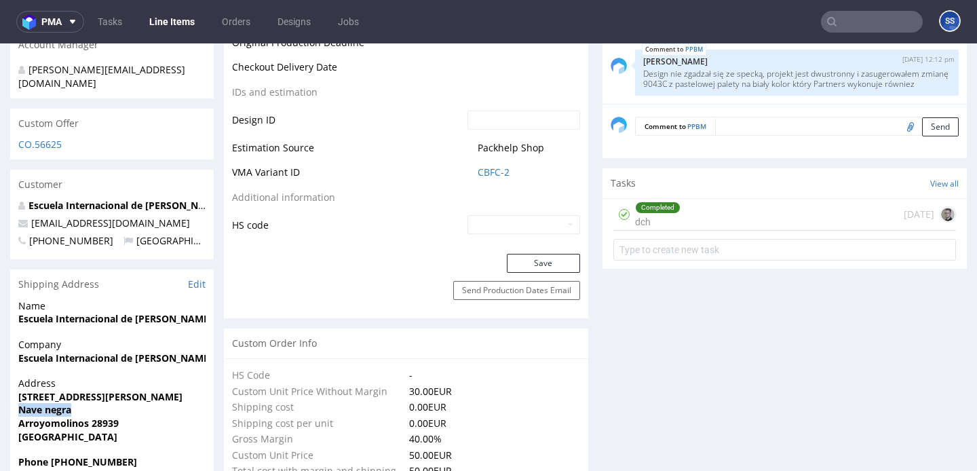
copy strong "Nave negra"
click at [94, 417] on strong "Arroyomolinos 28939" at bounding box center [68, 423] width 100 height 13
copy strong "28939"
click at [50, 417] on strong "Arroyomolinos 28939" at bounding box center [68, 423] width 100 height 13
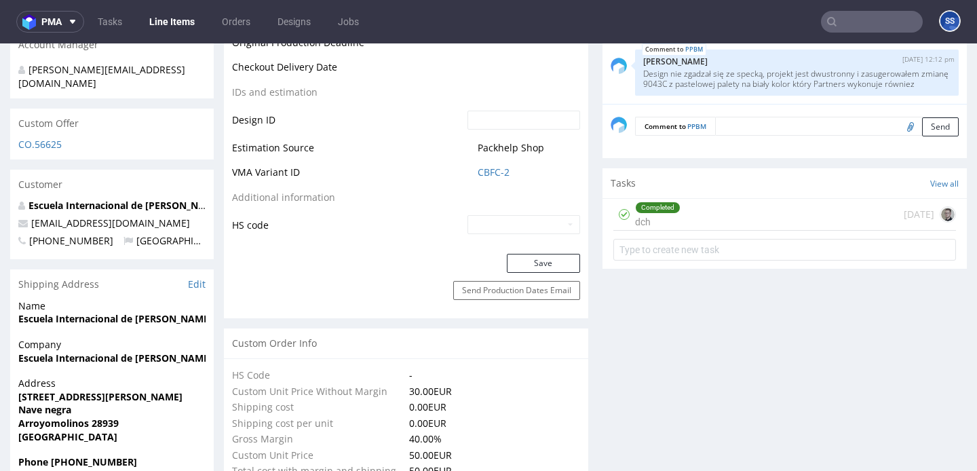
click at [50, 417] on strong "Arroyomolinos 28939" at bounding box center [68, 423] width 100 height 13
copy strong "Arroyomolinos"
copy link "envios@escuelainternacionaldependulohebreo.com"
click at [87, 455] on span "Phone +34686356362" at bounding box center [111, 462] width 187 height 14
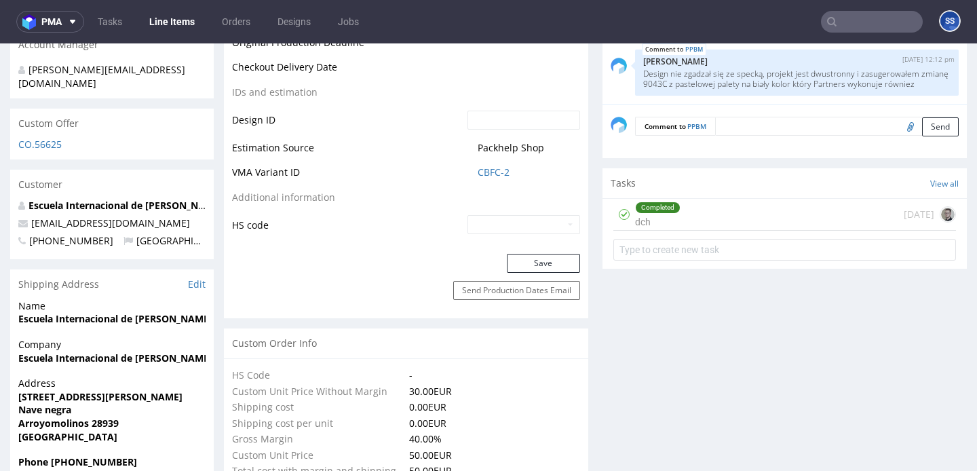
click at [85, 455] on span "Phone +34686356362" at bounding box center [111, 462] width 187 height 14
copy strong "34686356362"
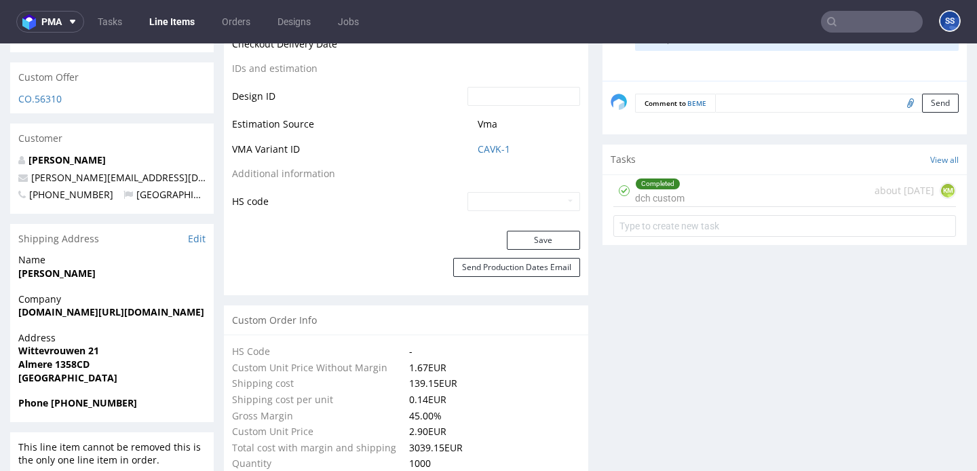
scroll to position [765, 0]
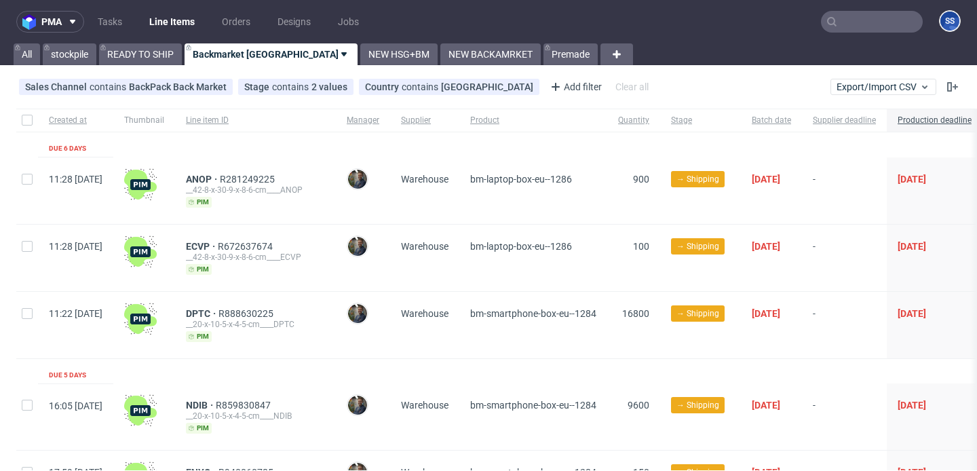
scroll to position [539, 0]
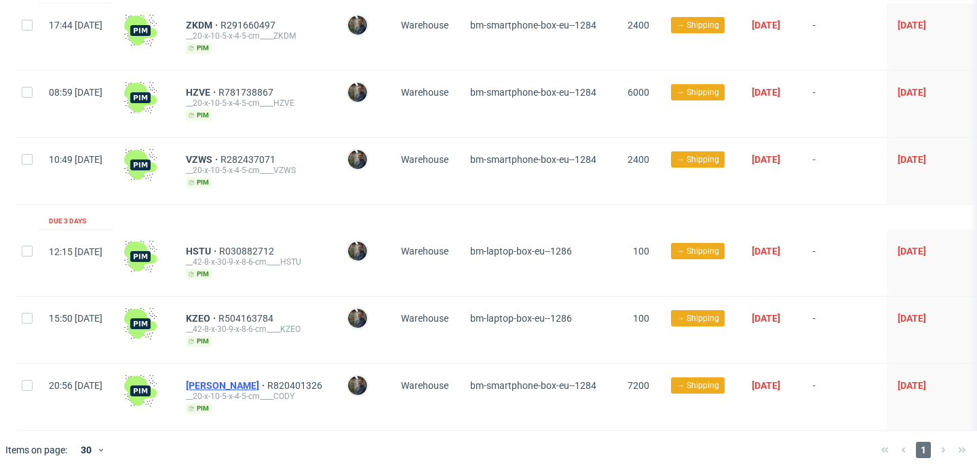
click at [231, 380] on span "CODY" at bounding box center [226, 385] width 81 height 11
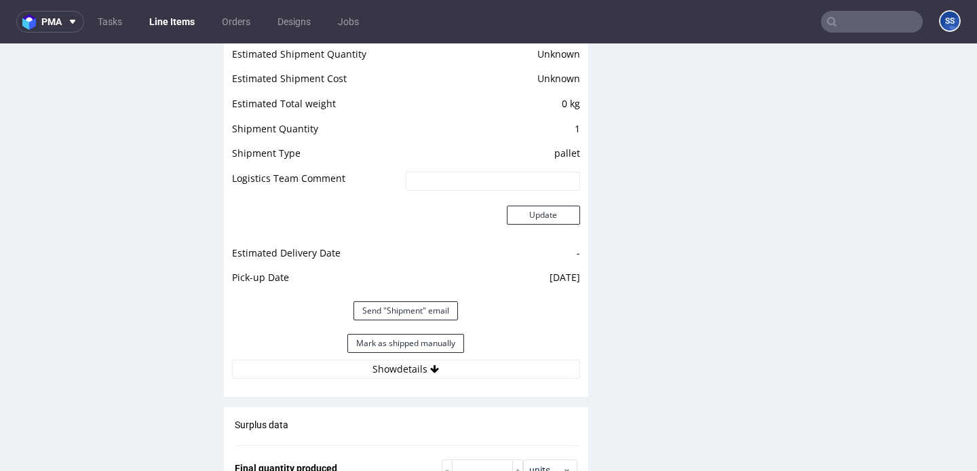
scroll to position [1160, 0]
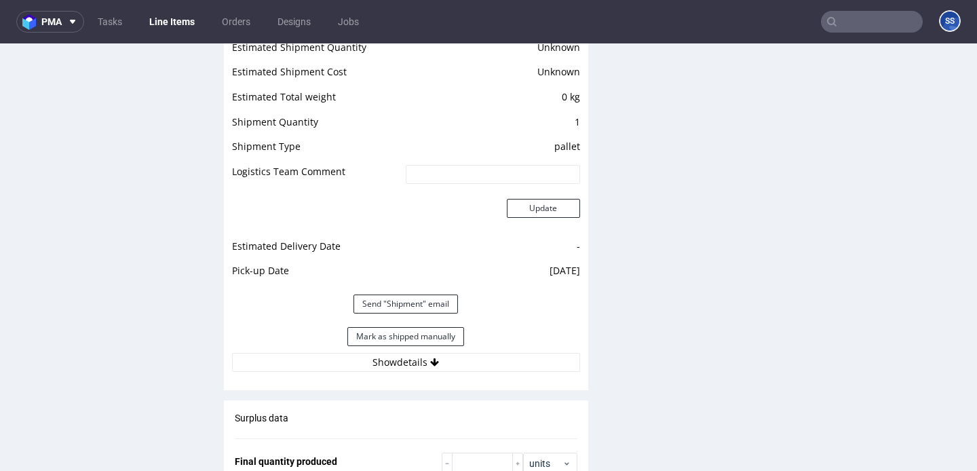
click at [362, 360] on div "Estimated Shipment Quantity Unknown Estimated Shipment Cost Unknown Estimated T…" at bounding box center [406, 205] width 364 height 349
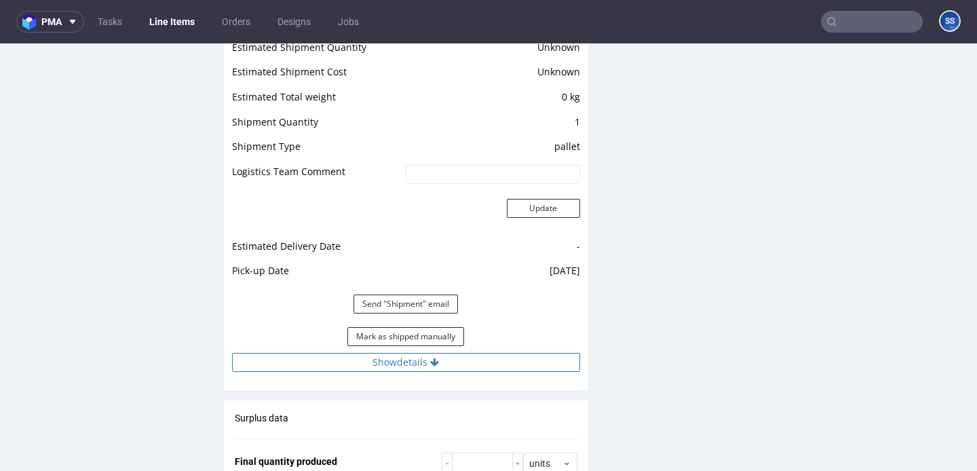
click at [364, 358] on button "Show details" at bounding box center [406, 362] width 348 height 19
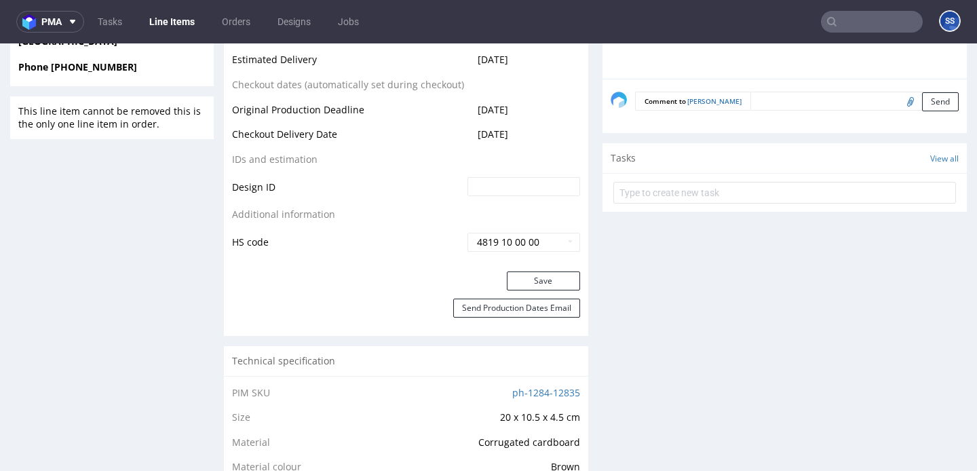
scroll to position [434, 0]
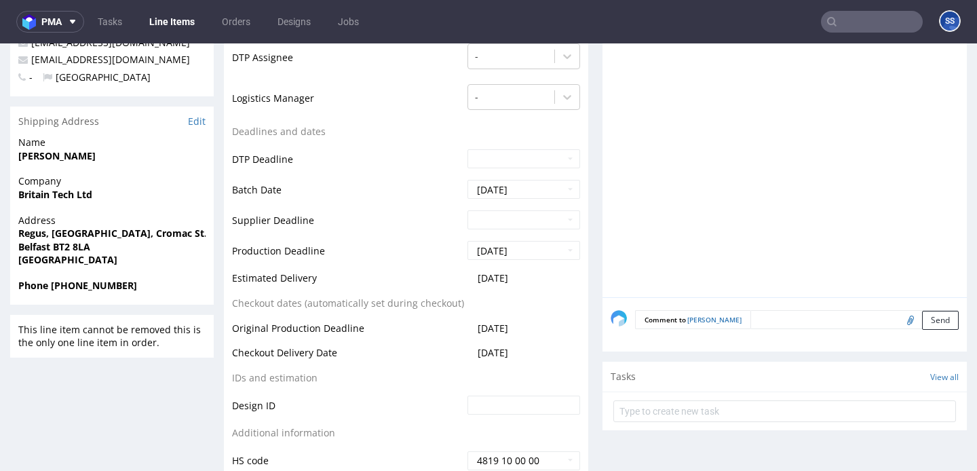
click at [172, 31] on link "Line Items" at bounding box center [172, 22] width 62 height 22
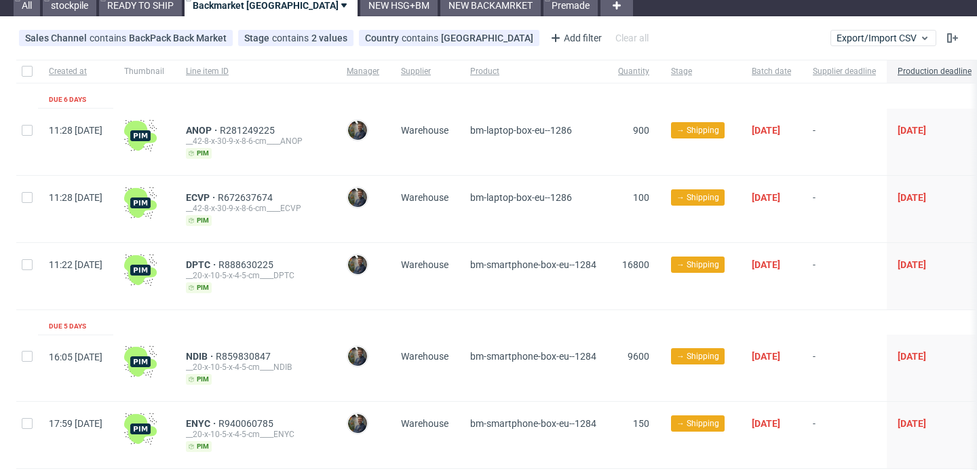
scroll to position [44, 0]
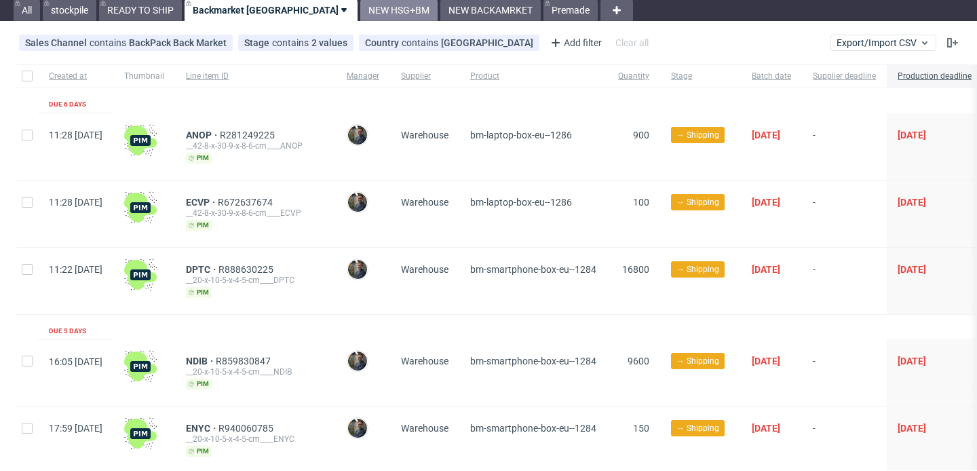
click at [360, 7] on link "NEW HSG+BM" at bounding box center [398, 10] width 77 height 22
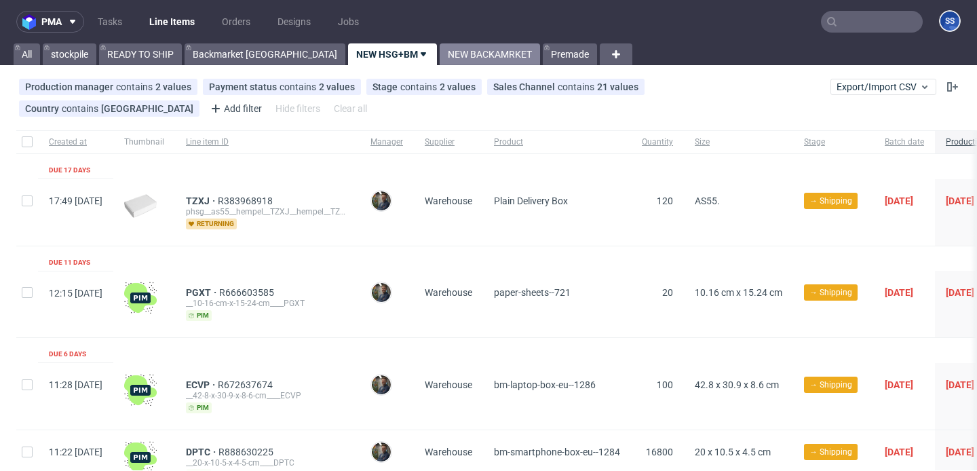
click at [440, 47] on link "NEW BACKAMRKET" at bounding box center [490, 54] width 100 height 22
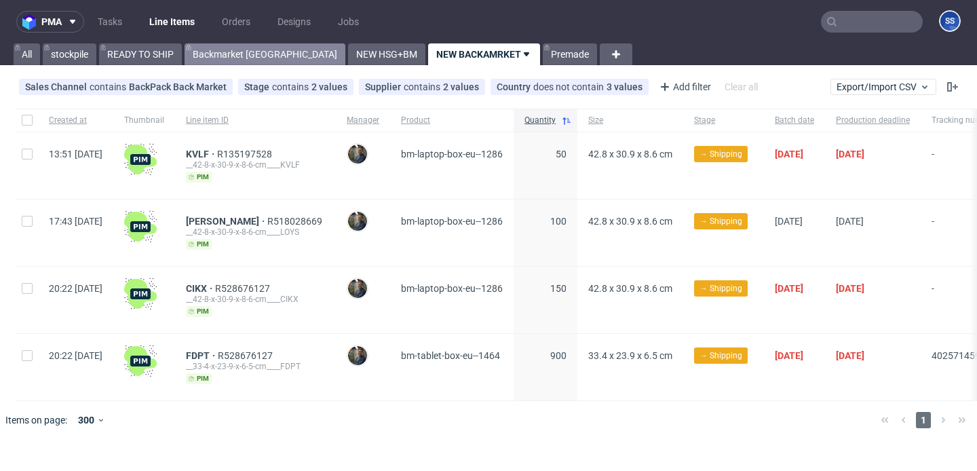
click at [187, 54] on link "Backmarket [GEOGRAPHIC_DATA]" at bounding box center [265, 54] width 161 height 22
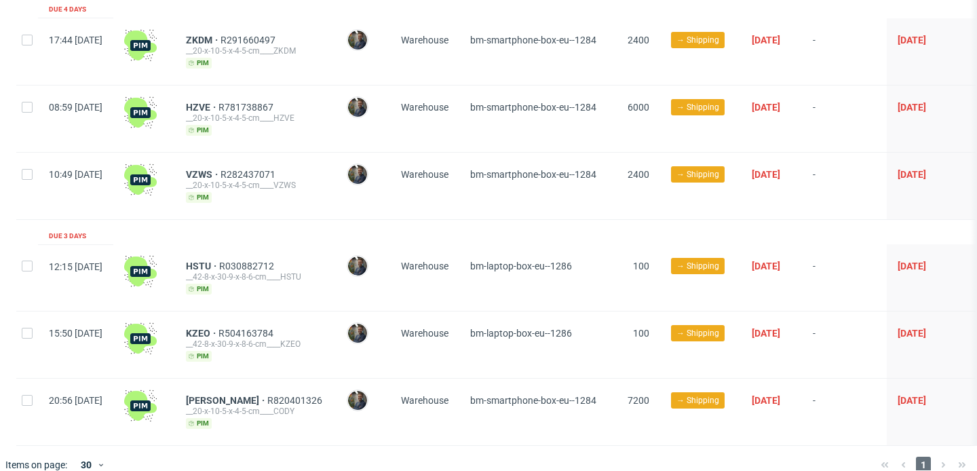
scroll to position [539, 0]
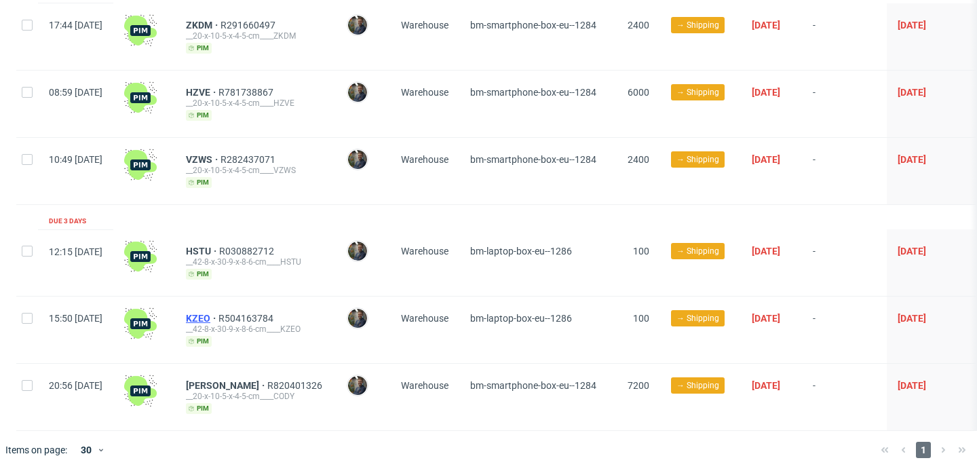
click at [218, 316] on span "KZEO" at bounding box center [202, 318] width 33 height 11
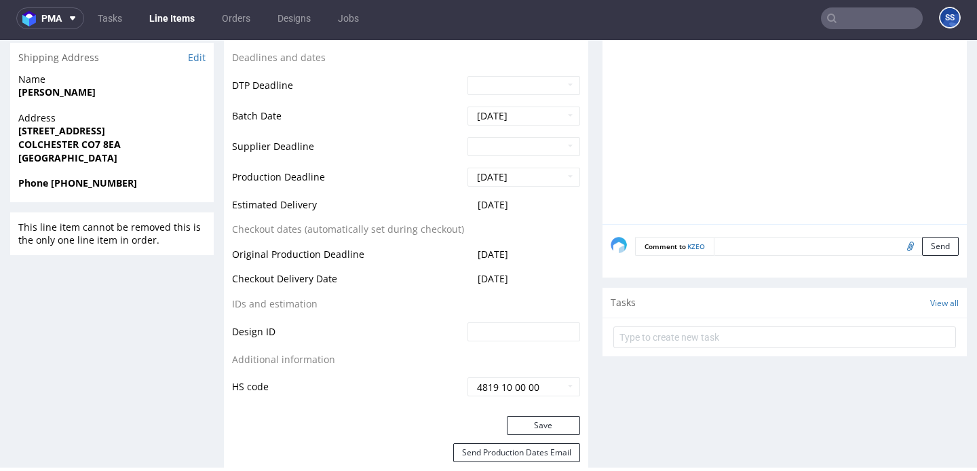
scroll to position [461, 0]
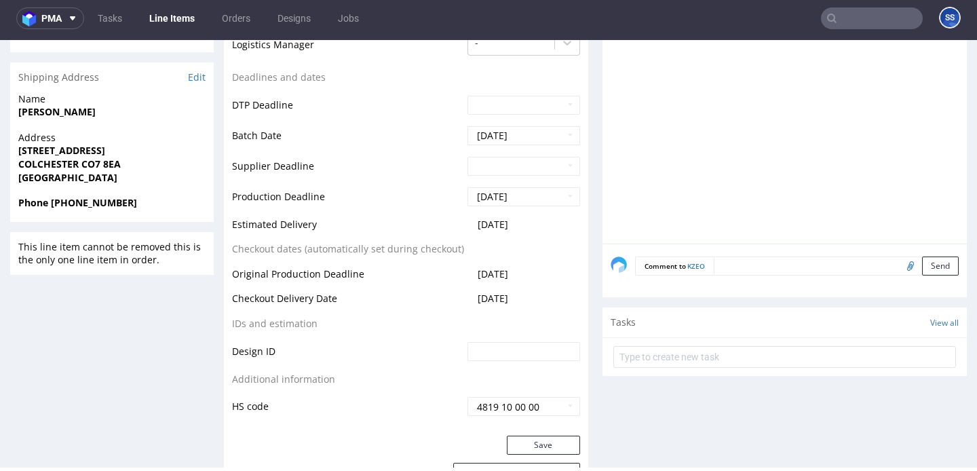
click at [168, 18] on link "Line Items" at bounding box center [172, 18] width 62 height 22
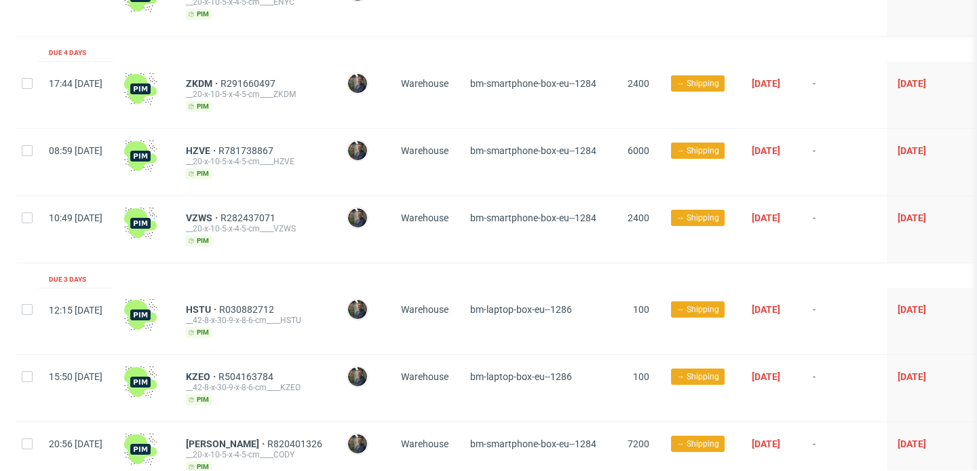
scroll to position [539, 0]
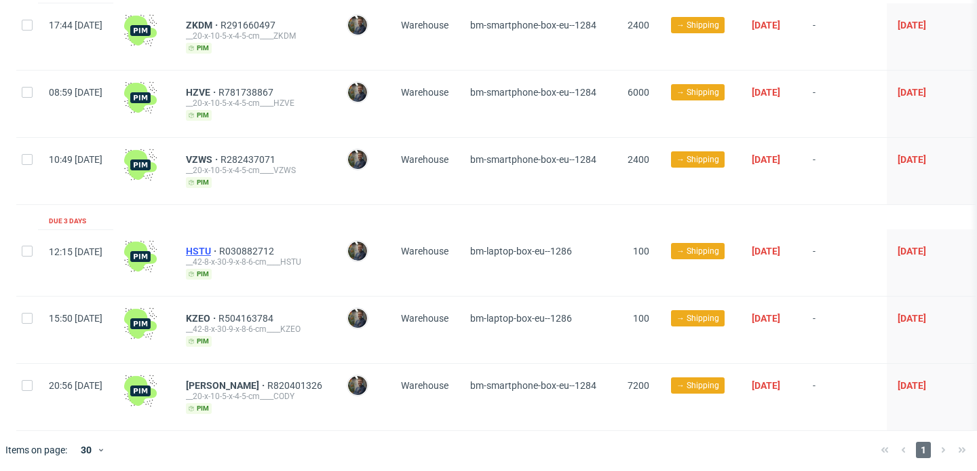
click at [219, 246] on span "HSTU" at bounding box center [202, 251] width 33 height 11
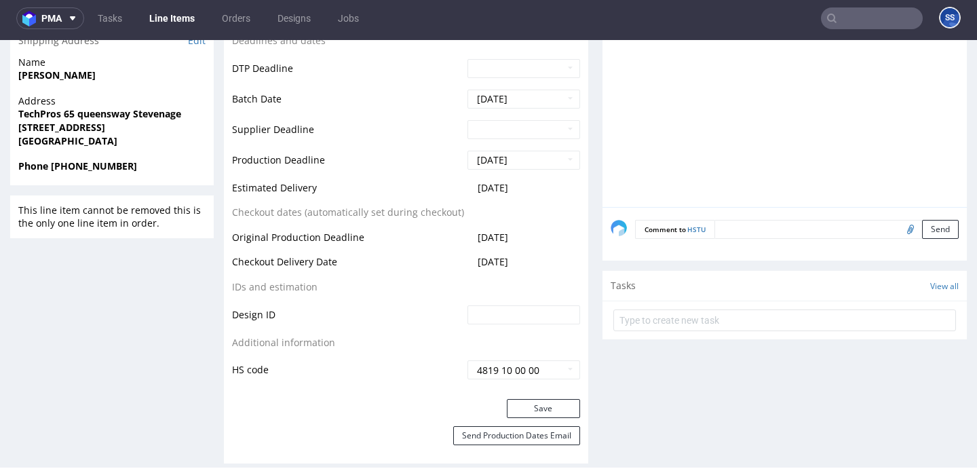
scroll to position [185, 0]
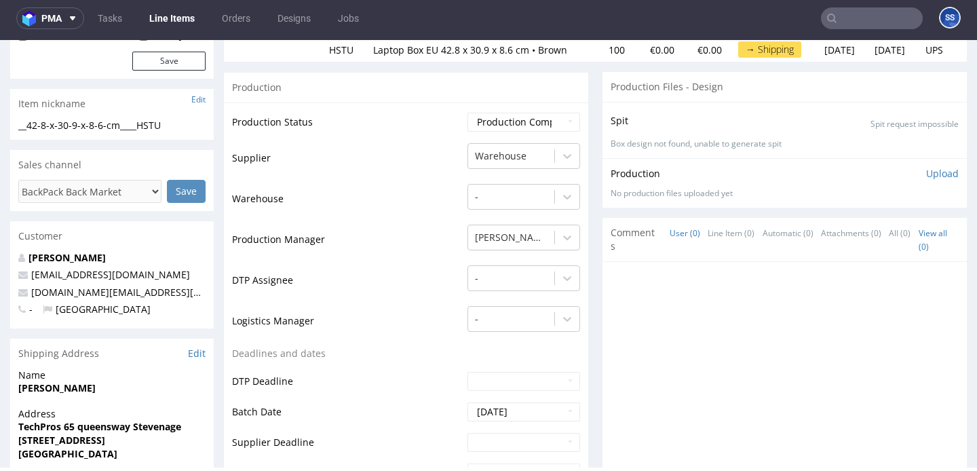
click at [187, 18] on link "Line Items" at bounding box center [172, 18] width 62 height 22
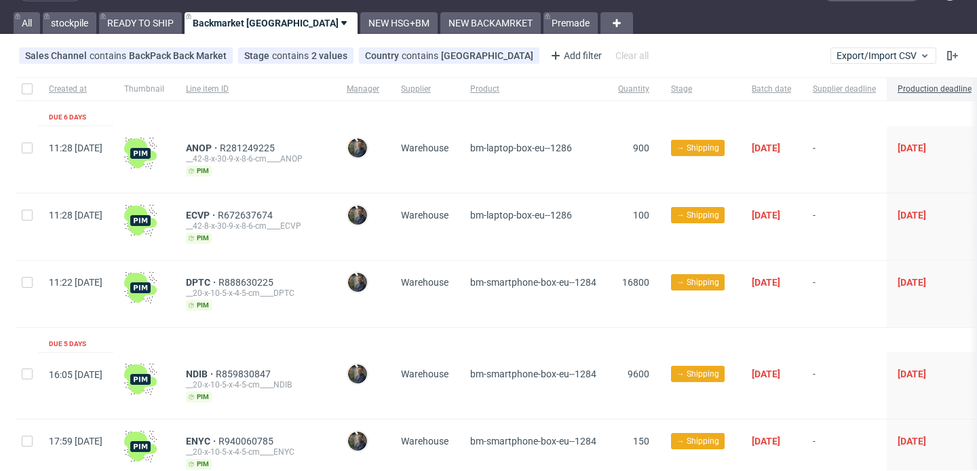
scroll to position [31, 0]
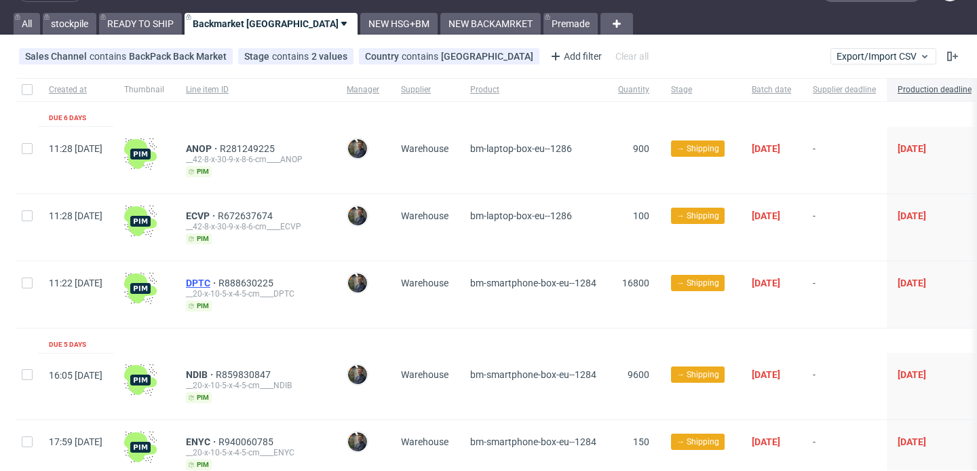
click at [218, 284] on span "DPTC" at bounding box center [202, 283] width 33 height 11
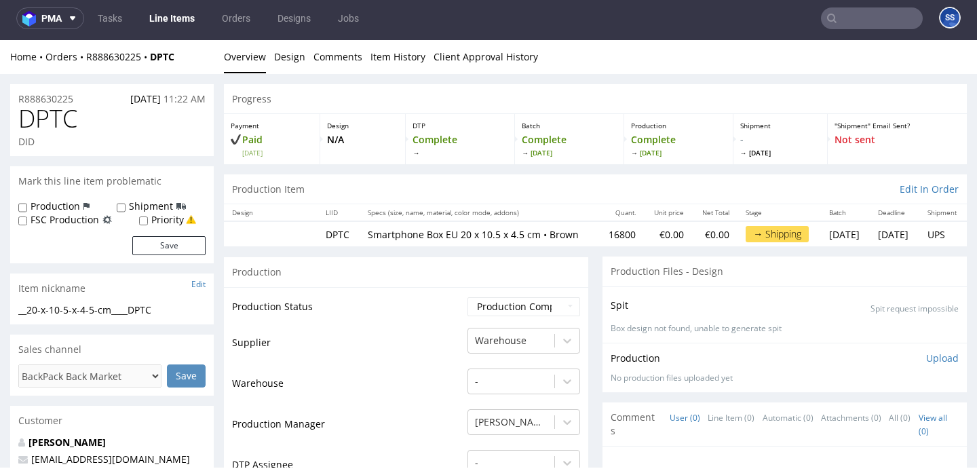
click at [168, 13] on link "Line Items" at bounding box center [172, 18] width 62 height 22
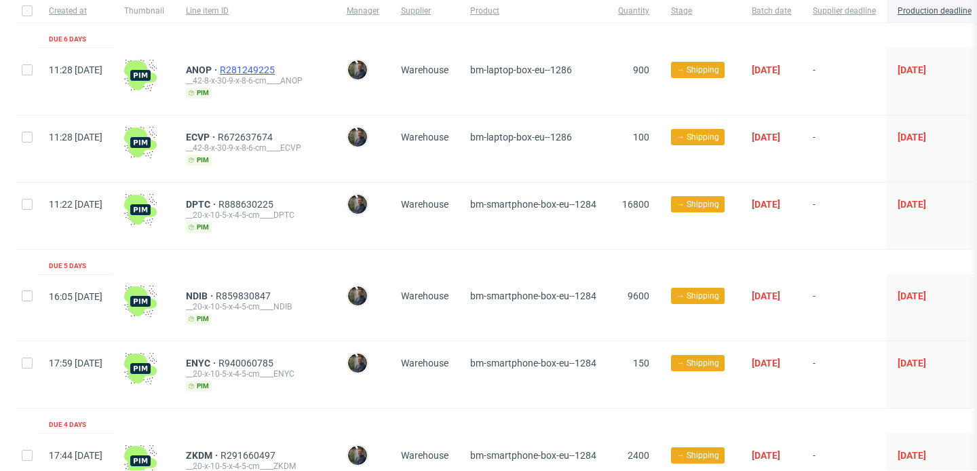
scroll to position [111, 0]
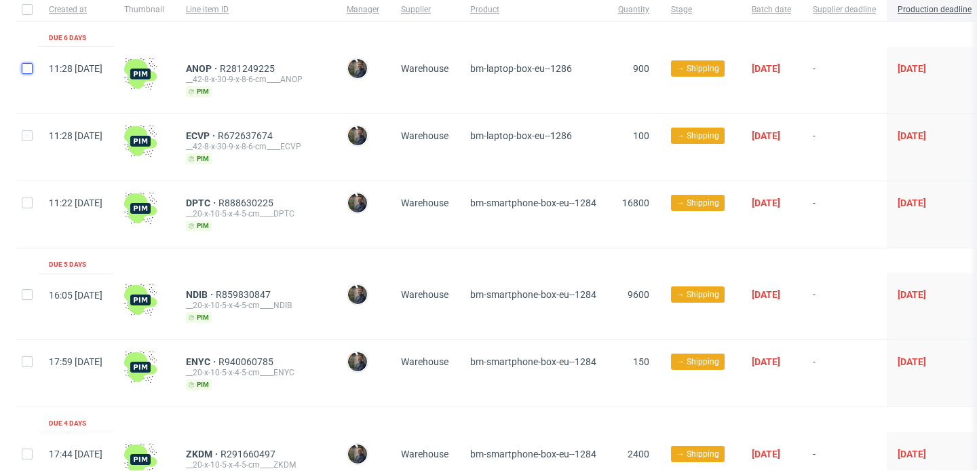
click at [23, 67] on input "checkbox" at bounding box center [27, 68] width 11 height 11
checkbox input "true"
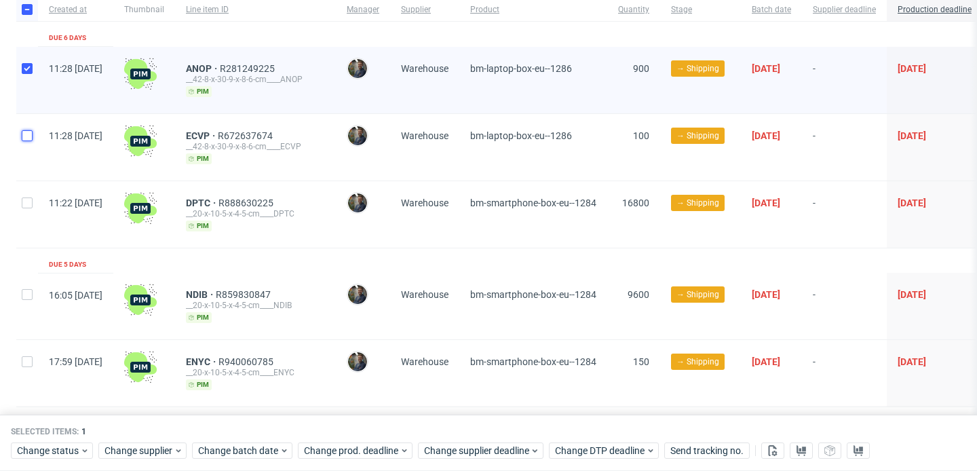
click at [25, 132] on input "checkbox" at bounding box center [27, 135] width 11 height 11
checkbox input "true"
click at [25, 202] on input "checkbox" at bounding box center [27, 202] width 11 height 11
checkbox input "true"
click at [28, 286] on div at bounding box center [27, 306] width 22 height 66
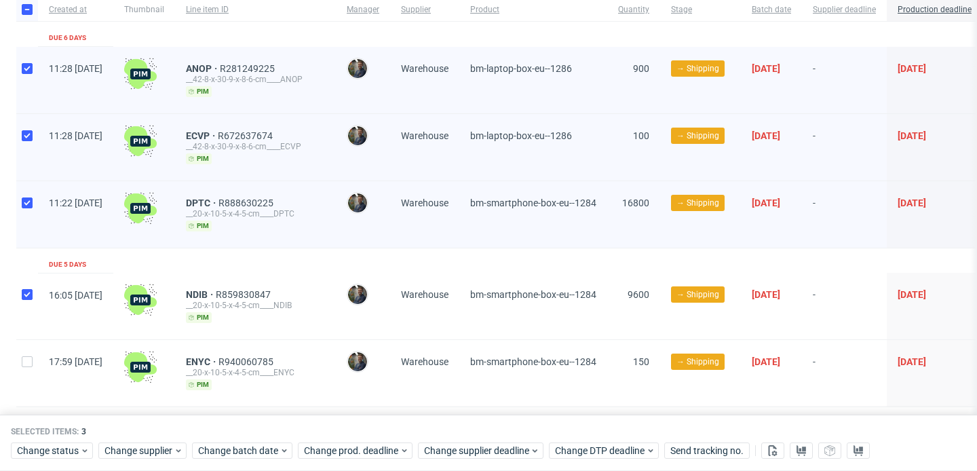
checkbox input "true"
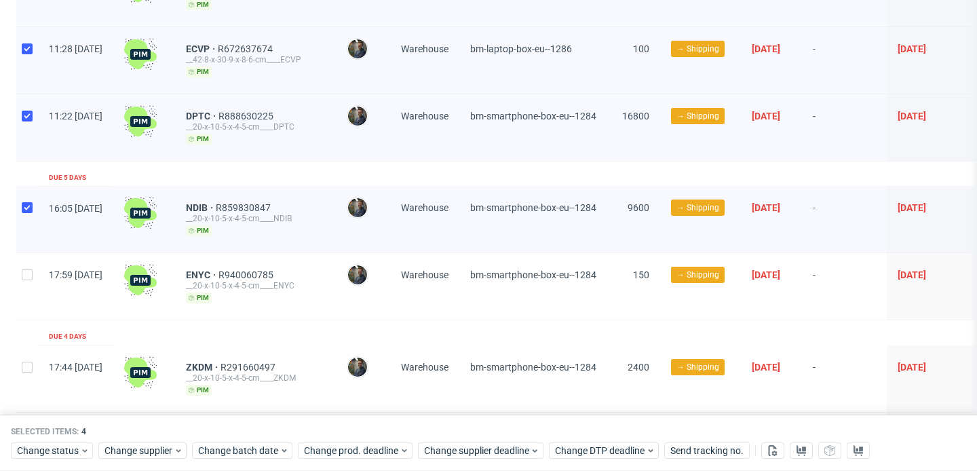
scroll to position [300, 0]
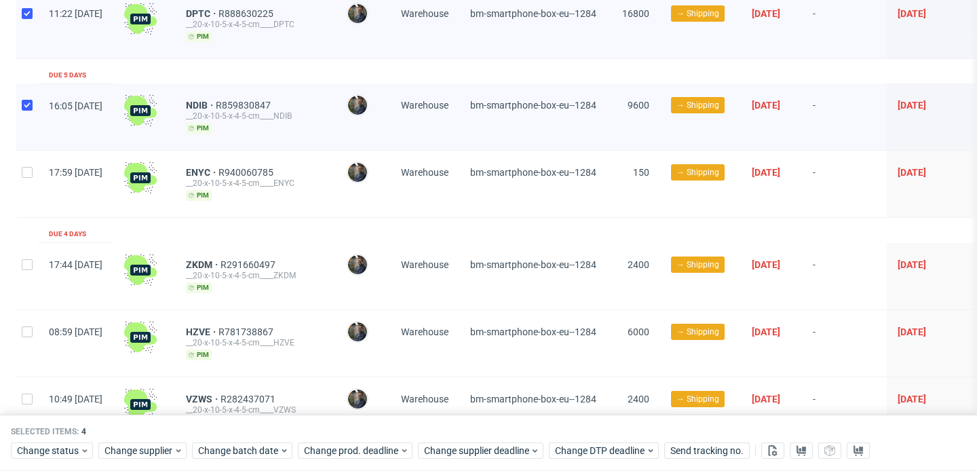
click at [26, 183] on div at bounding box center [27, 184] width 22 height 66
checkbox input "true"
click at [25, 273] on div at bounding box center [27, 276] width 22 height 66
checkbox input "true"
click at [28, 320] on div at bounding box center [27, 343] width 22 height 66
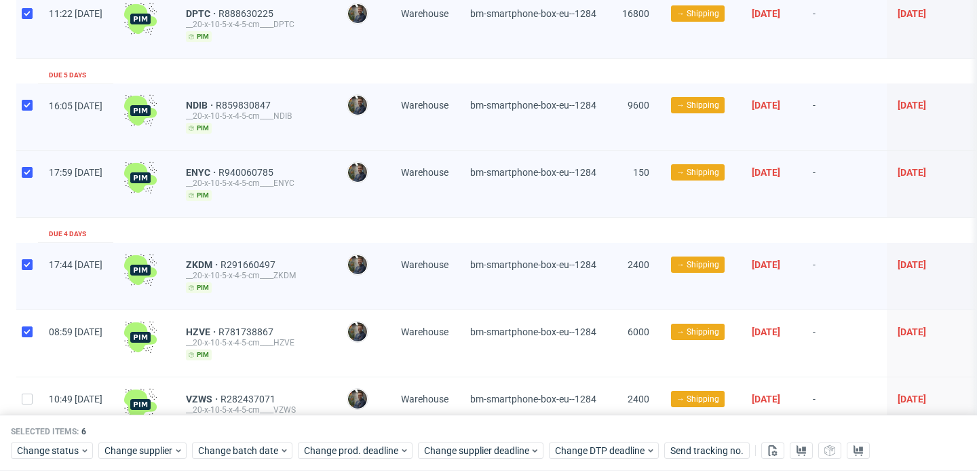
checkbox input "true"
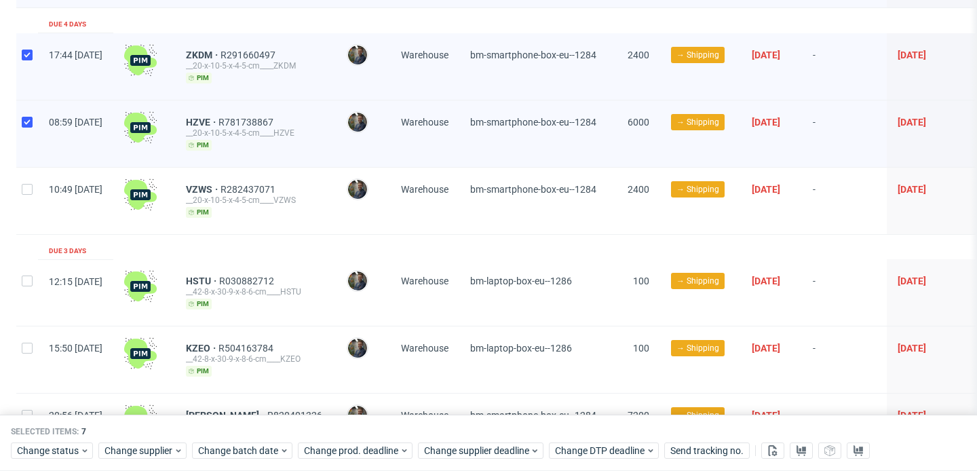
scroll to position [513, 0]
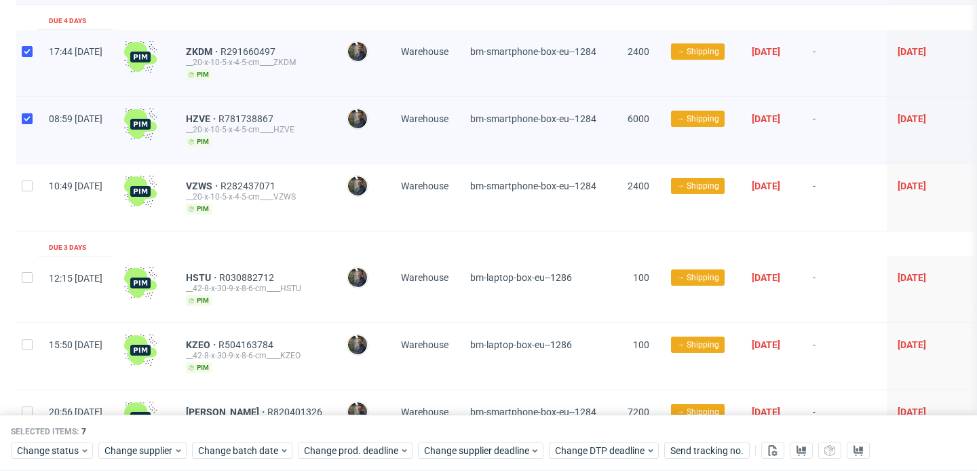
click at [22, 189] on div at bounding box center [27, 197] width 22 height 66
checkbox input "true"
click at [24, 283] on div at bounding box center [27, 289] width 22 height 66
checkbox input "true"
click at [25, 343] on input "checkbox" at bounding box center [27, 344] width 11 height 11
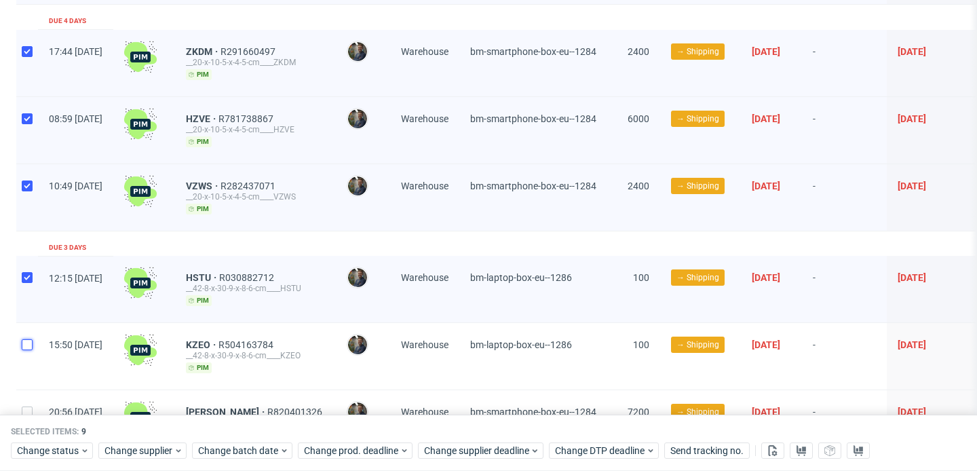
checkbox input "true"
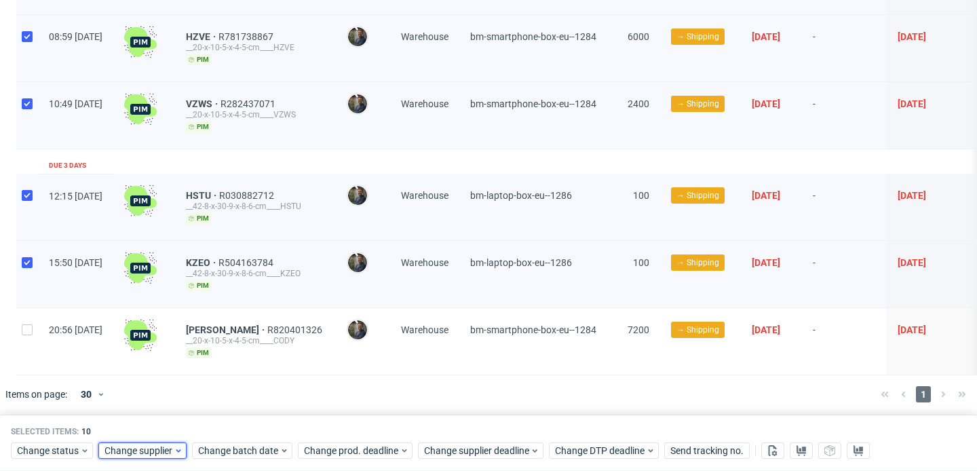
click at [105, 450] on span "Change supplier" at bounding box center [138, 451] width 69 height 14
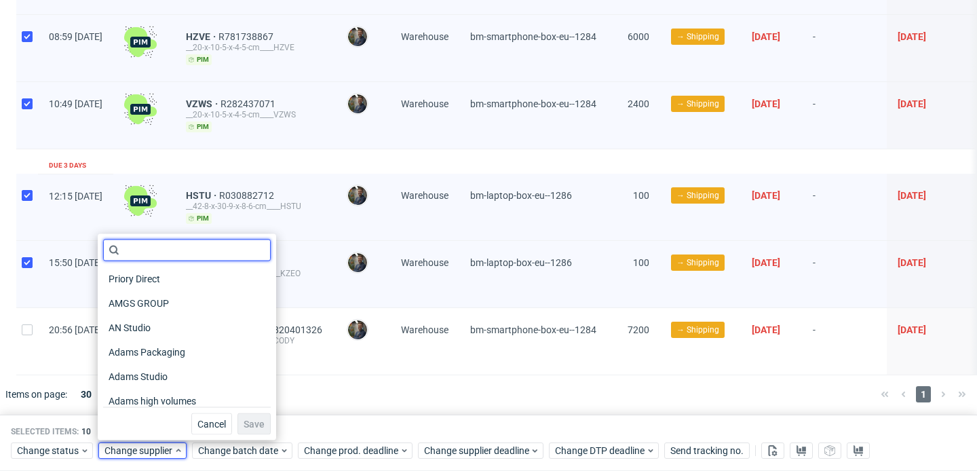
click at [168, 245] on input "text" at bounding box center [187, 251] width 168 height 22
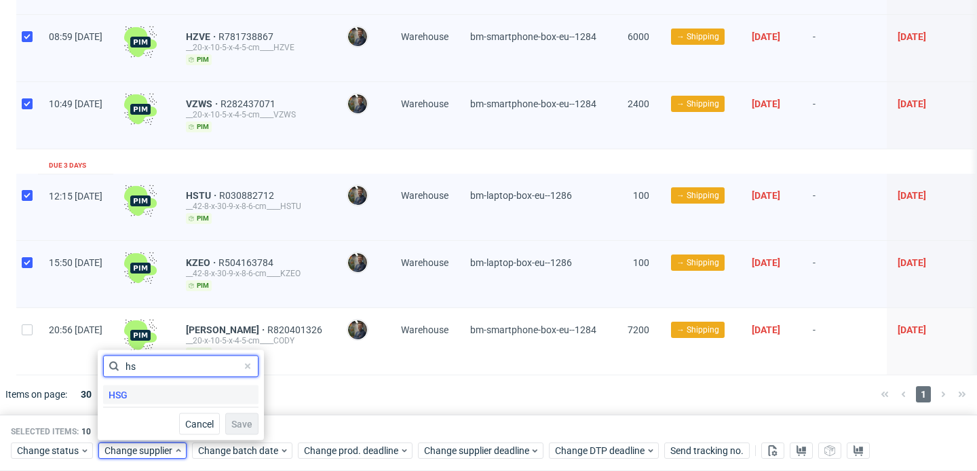
type input "hs"
click at [153, 389] on div "HSG" at bounding box center [180, 394] width 155 height 19
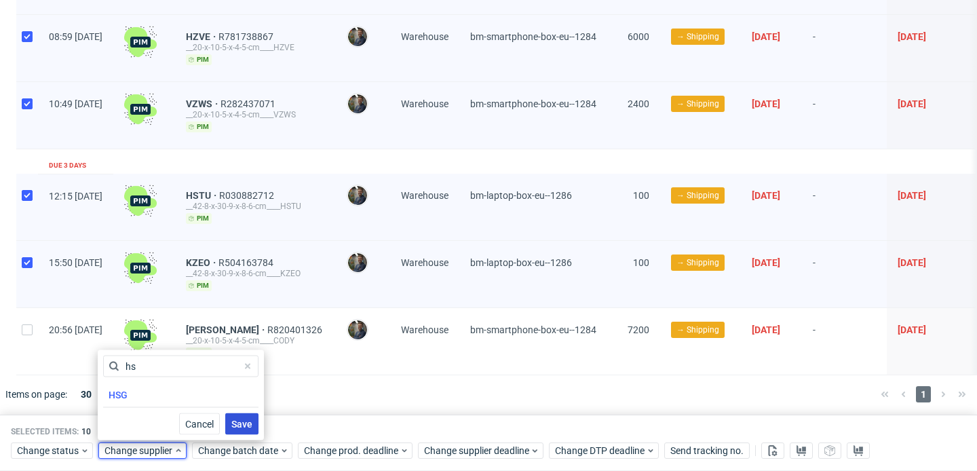
click at [233, 421] on span "Save" at bounding box center [241, 423] width 21 height 9
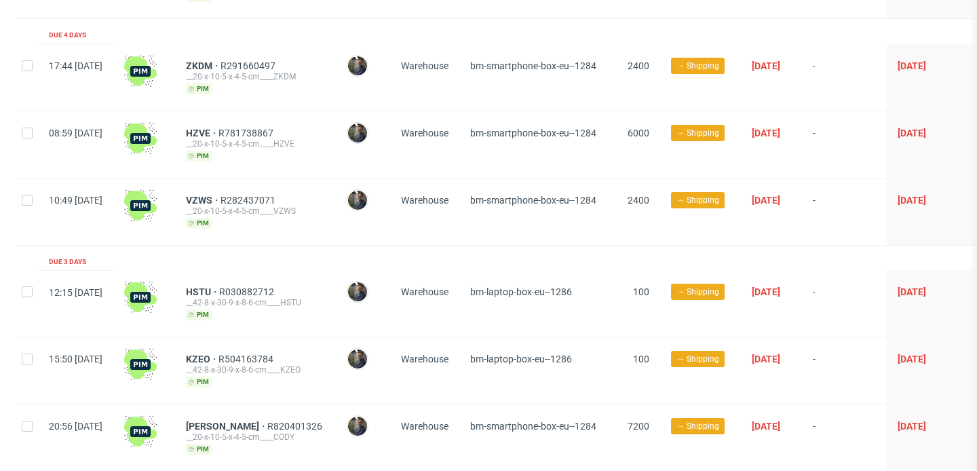
scroll to position [539, 0]
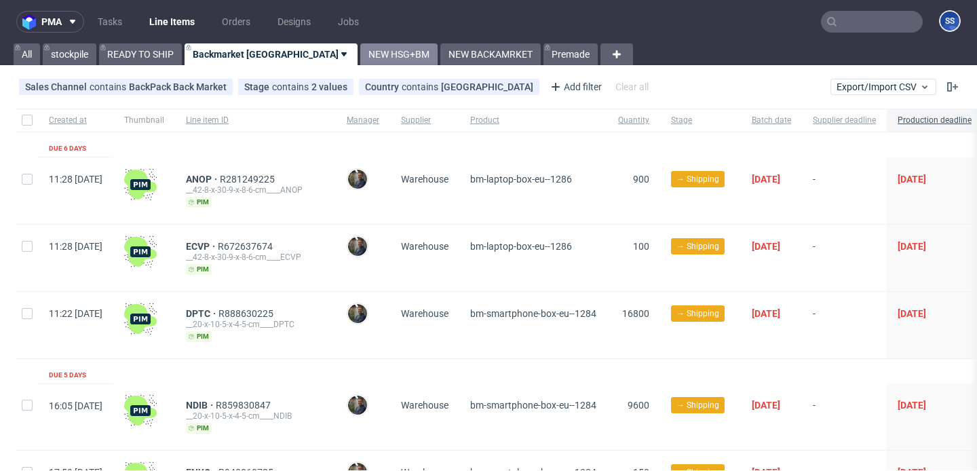
click at [360, 58] on link "NEW HSG+BM" at bounding box center [398, 54] width 77 height 22
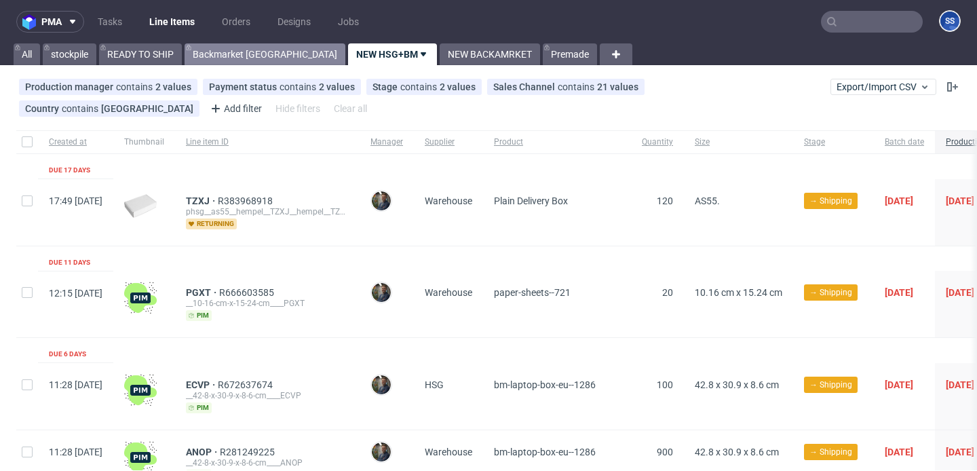
click at [237, 52] on link "Backmarket [GEOGRAPHIC_DATA]" at bounding box center [265, 54] width 161 height 22
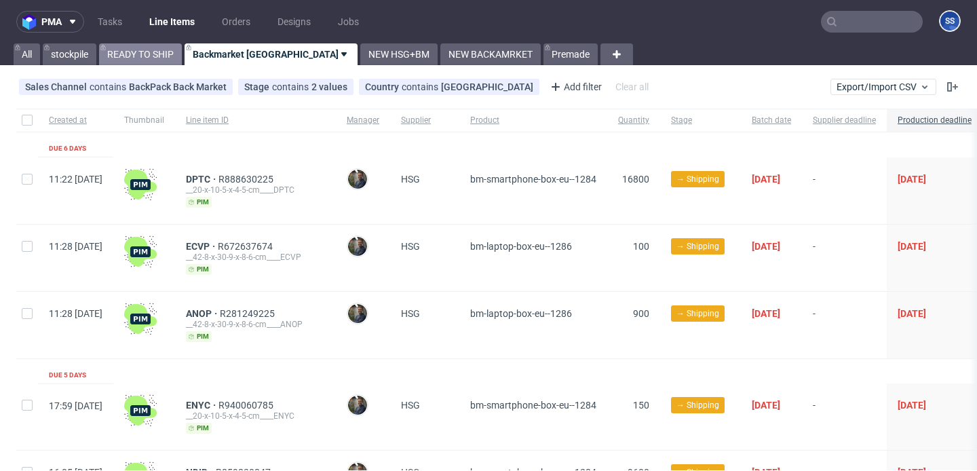
click at [156, 48] on link "READY TO SHIP" at bounding box center [140, 54] width 83 height 22
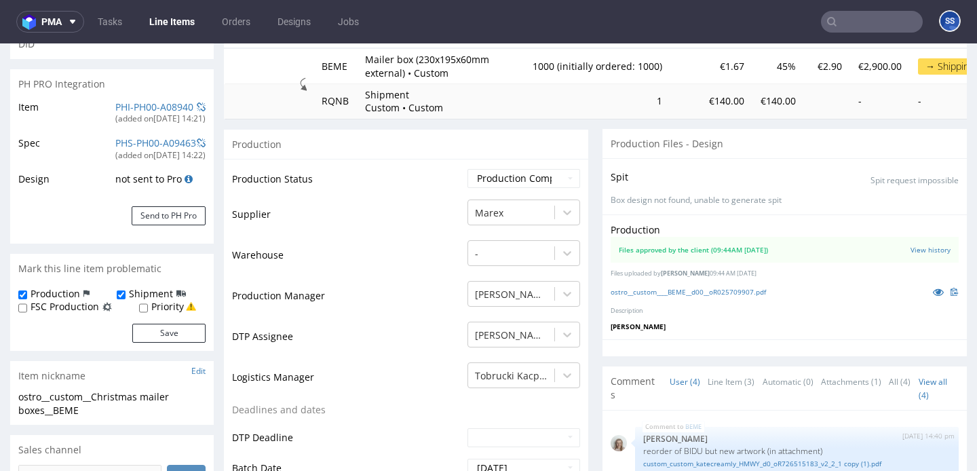
scroll to position [42, 0]
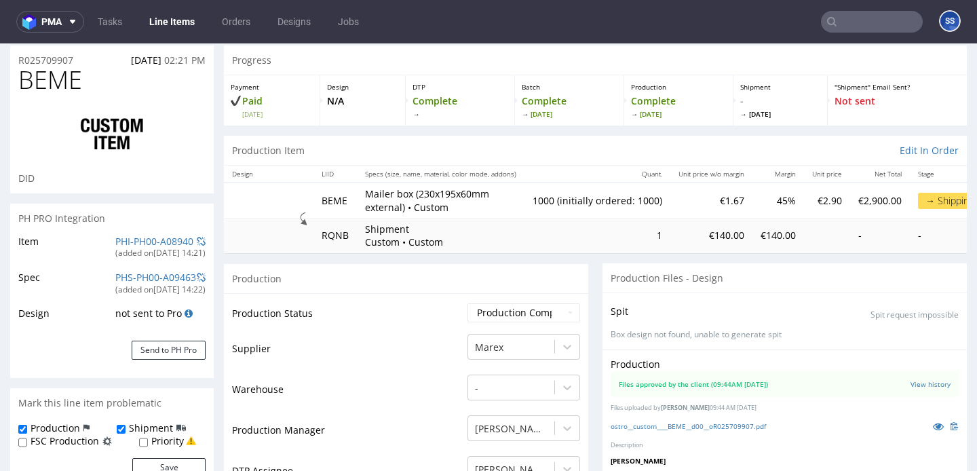
click at [177, 31] on link "Line Items" at bounding box center [172, 22] width 62 height 22
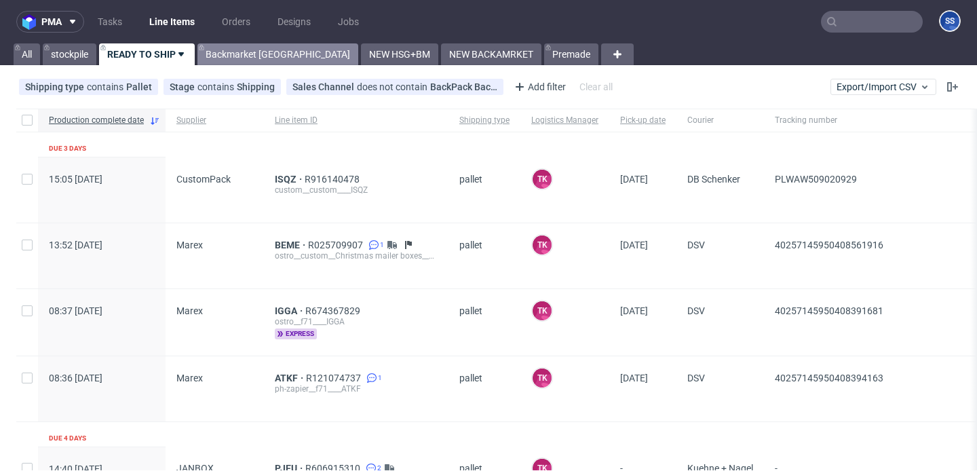
click at [236, 51] on link "Backmarket [GEOGRAPHIC_DATA]" at bounding box center [277, 54] width 161 height 22
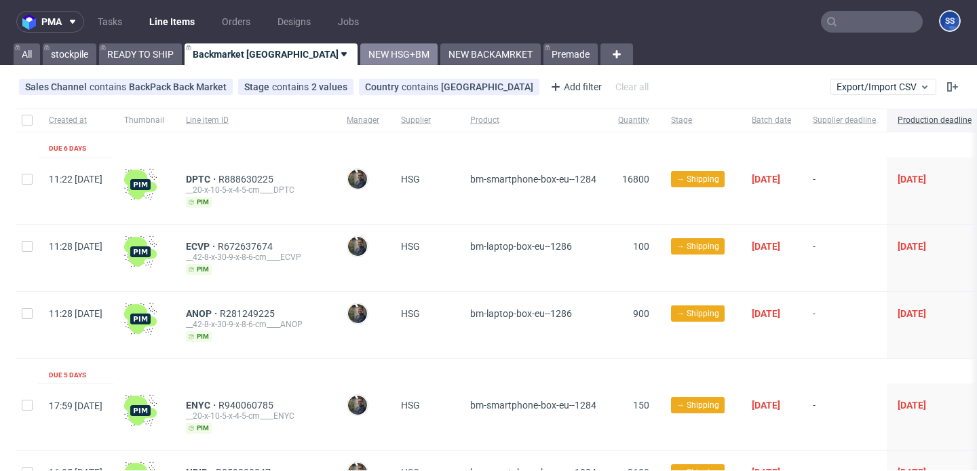
click at [360, 55] on link "NEW HSG+BM" at bounding box center [398, 54] width 77 height 22
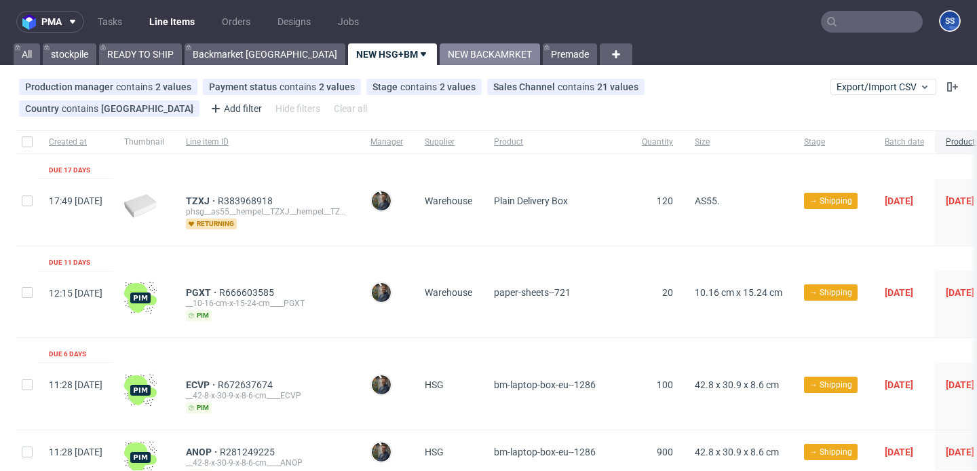
click at [440, 50] on link "NEW BACKAMRKET" at bounding box center [490, 54] width 100 height 22
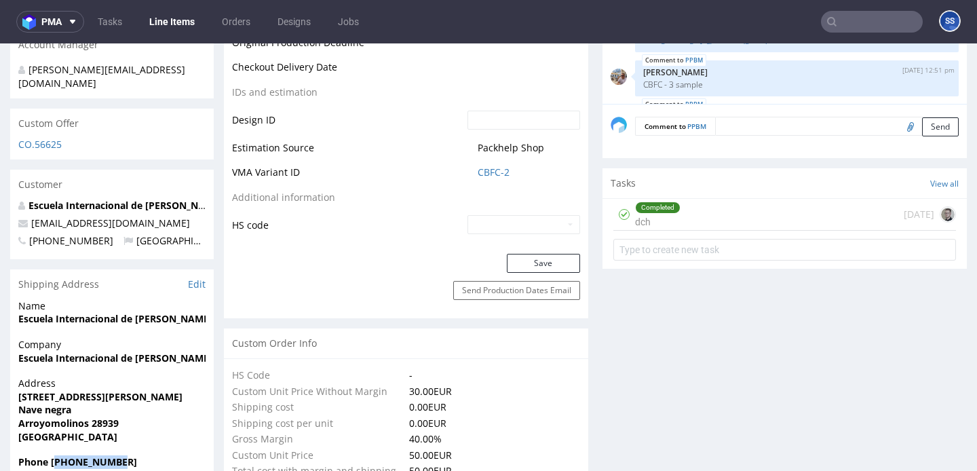
scroll to position [122, 0]
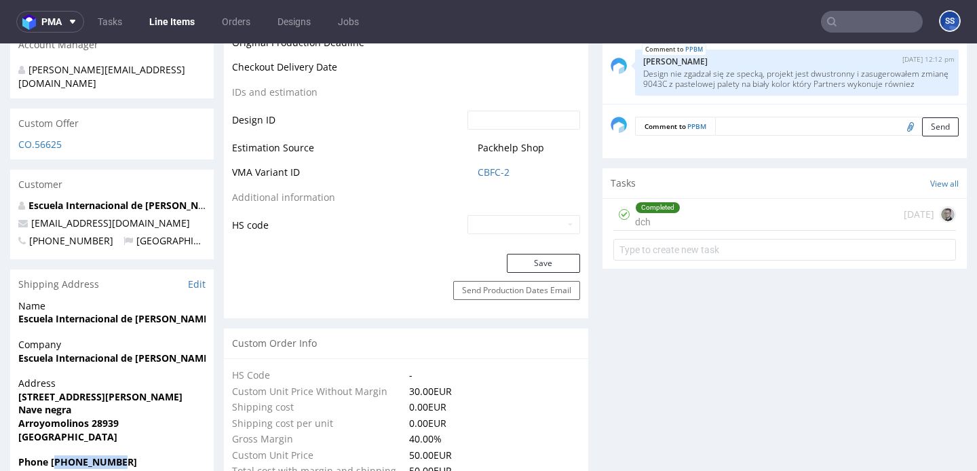
click at [171, 26] on link "Line Items" at bounding box center [172, 22] width 62 height 22
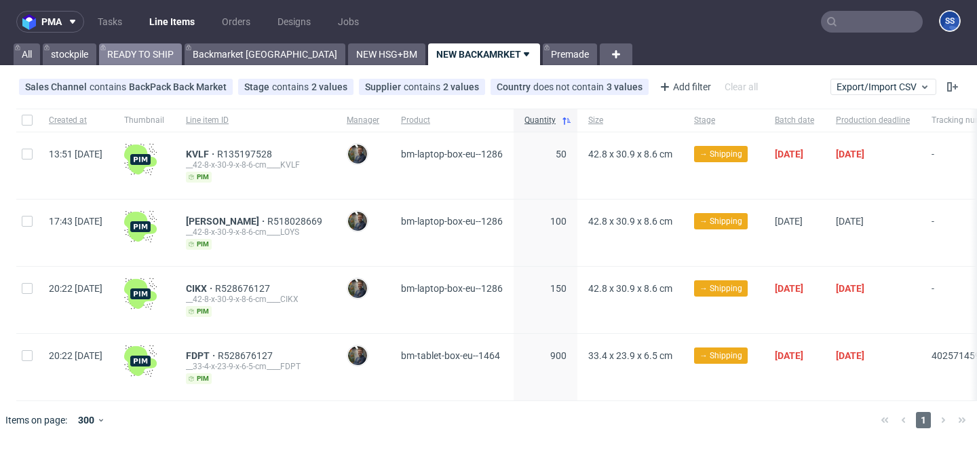
click at [137, 56] on link "READY TO SHIP" at bounding box center [140, 54] width 83 height 22
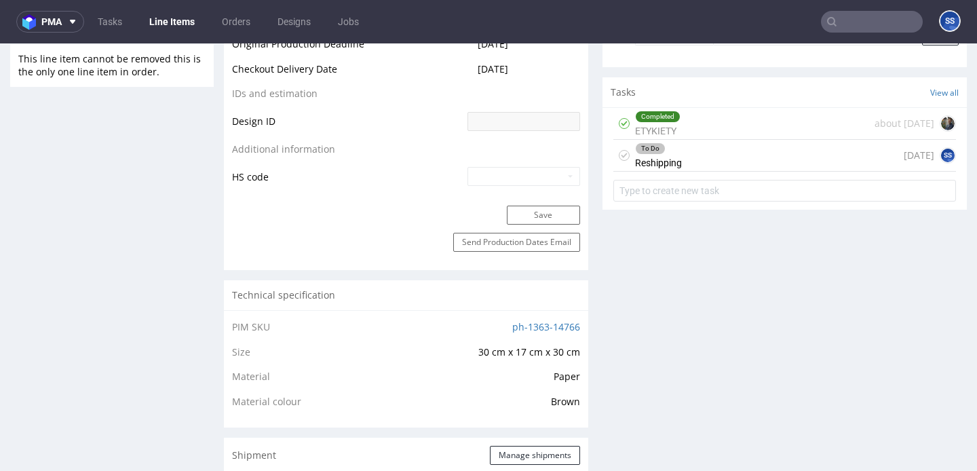
scroll to position [702, 0]
click at [702, 174] on div "Completed ETYKIETY about [DATE] To Do Reshipping [DATE] SS" at bounding box center [785, 159] width 364 height 99
click at [704, 162] on div "To Do Reshipping 11 days ago SS" at bounding box center [784, 158] width 343 height 32
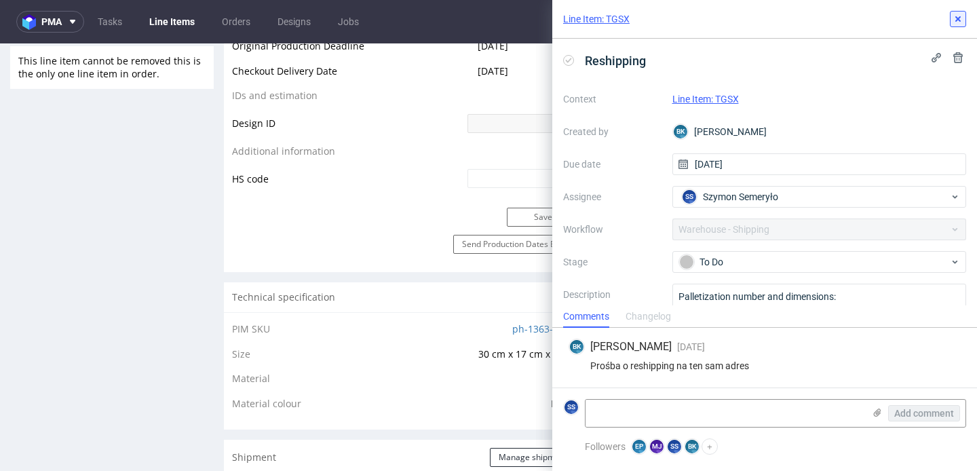
click at [956, 18] on icon at bounding box center [958, 19] width 11 height 11
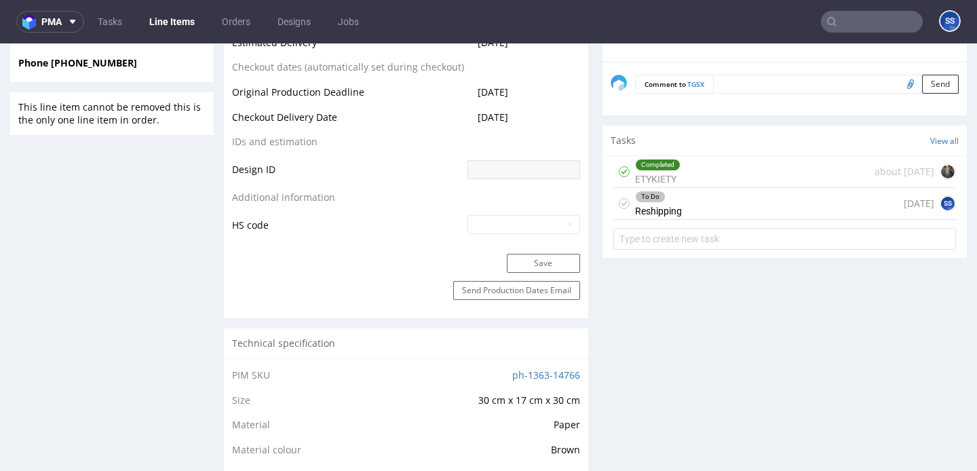
scroll to position [653, 0]
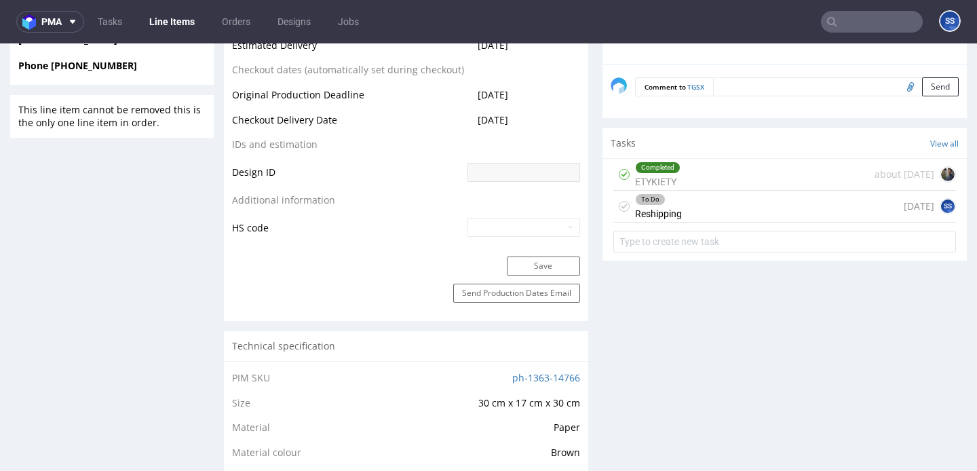
click at [875, 177] on div "about 2 months ago" at bounding box center [915, 174] width 81 height 16
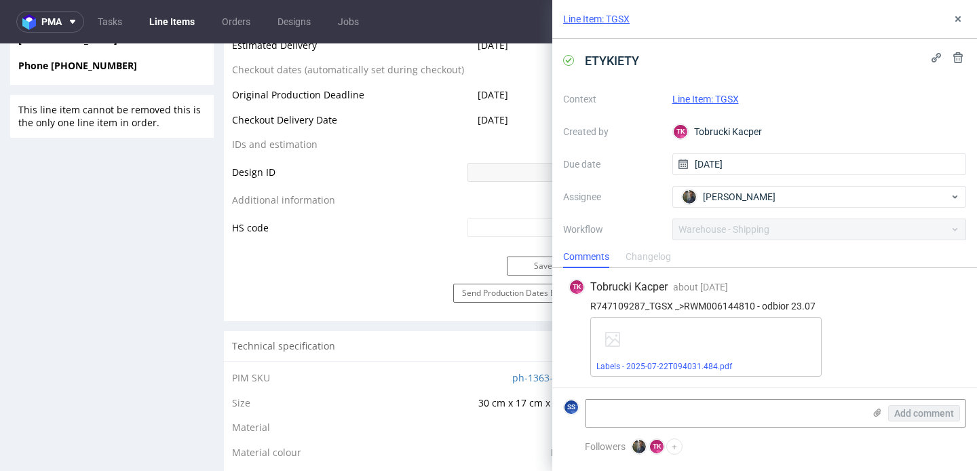
click at [442, 339] on div "Technical specification" at bounding box center [406, 346] width 364 height 30
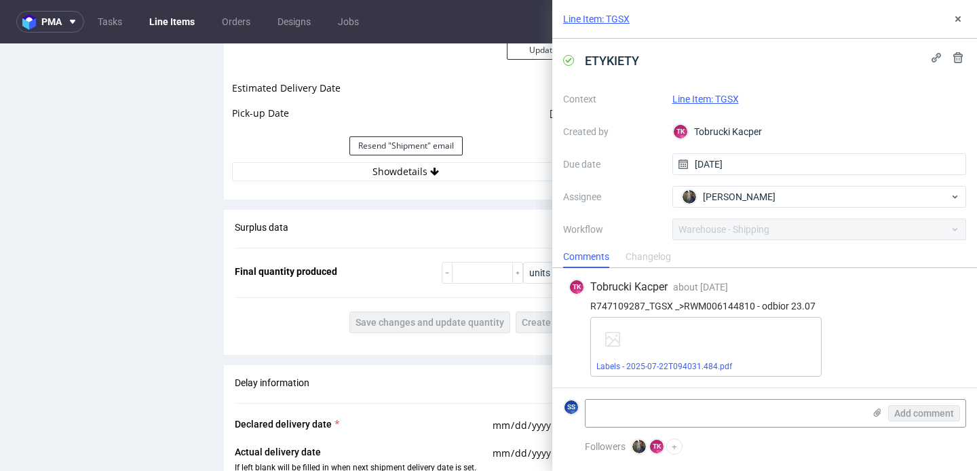
scroll to position [1301, 0]
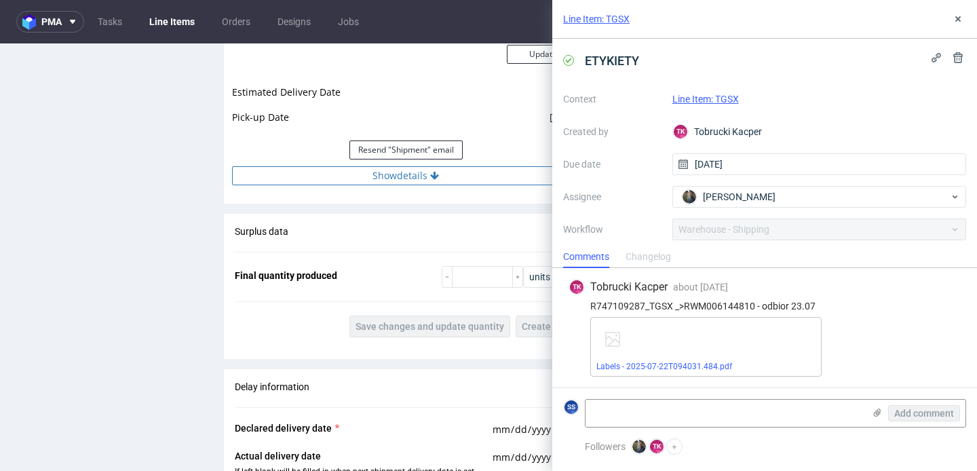
click at [419, 180] on button "Show details" at bounding box center [406, 175] width 348 height 19
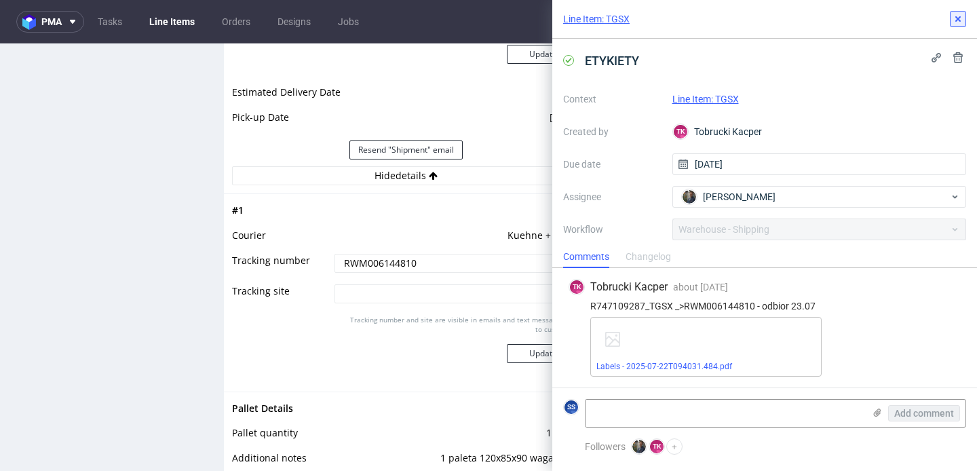
click at [953, 20] on icon at bounding box center [958, 19] width 11 height 11
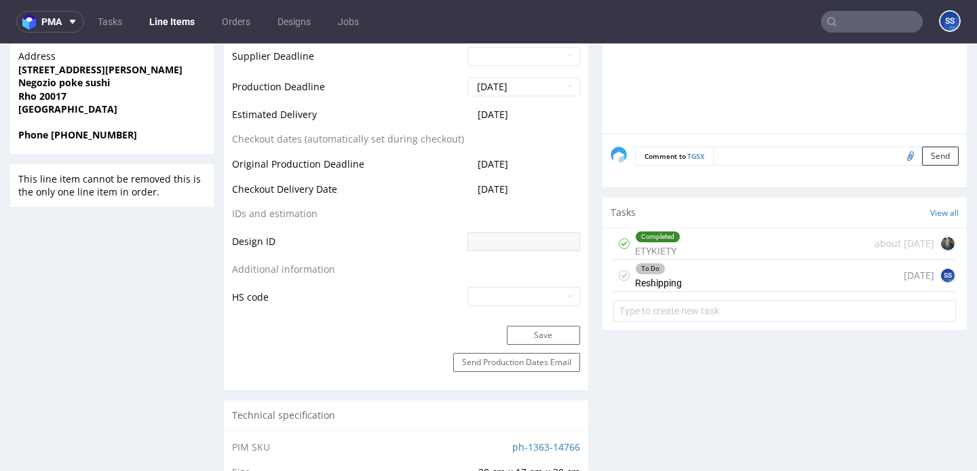
scroll to position [583, 0]
click at [709, 273] on div "To Do Reshipping 11 days ago SS" at bounding box center [784, 277] width 343 height 32
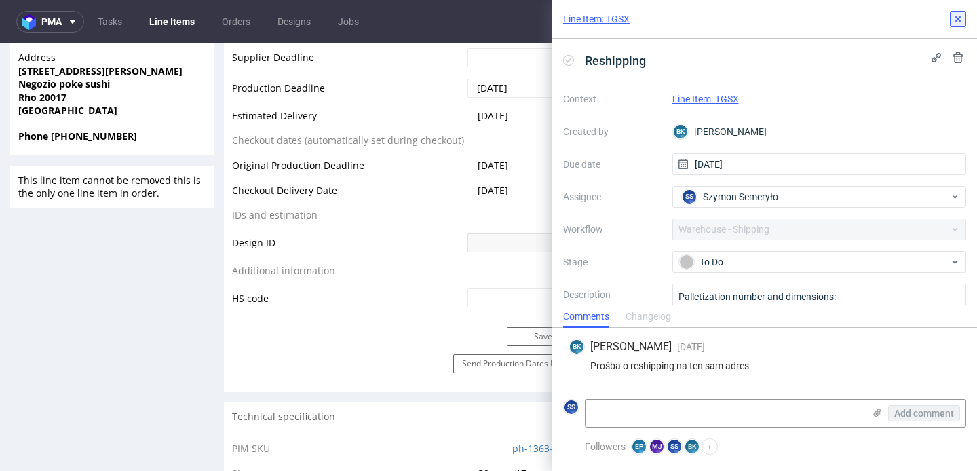
click at [960, 16] on use at bounding box center [957, 18] width 5 height 5
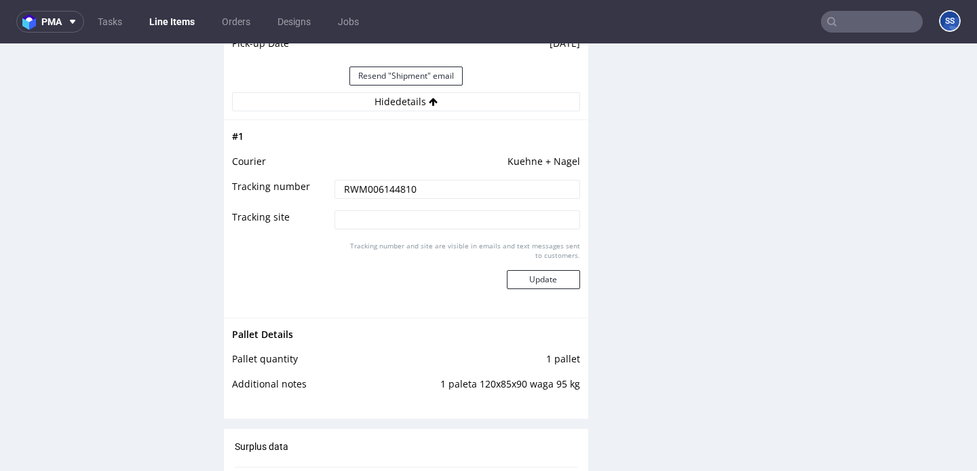
scroll to position [1419, 0]
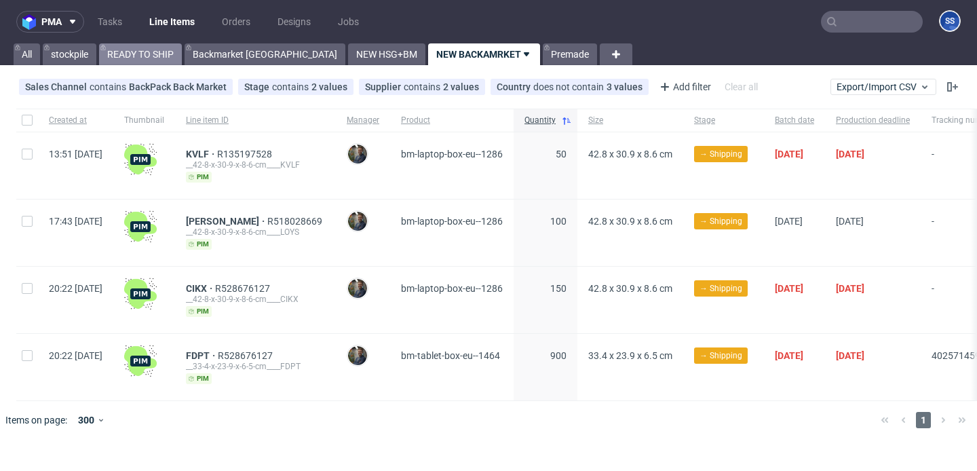
click at [161, 61] on link "READY TO SHIP" at bounding box center [140, 54] width 83 height 22
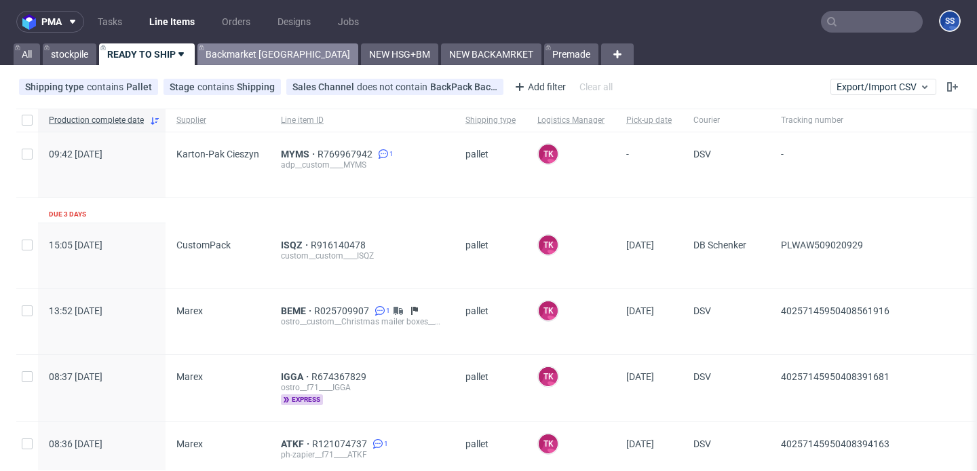
click at [271, 49] on link "Backmarket [GEOGRAPHIC_DATA]" at bounding box center [277, 54] width 161 height 22
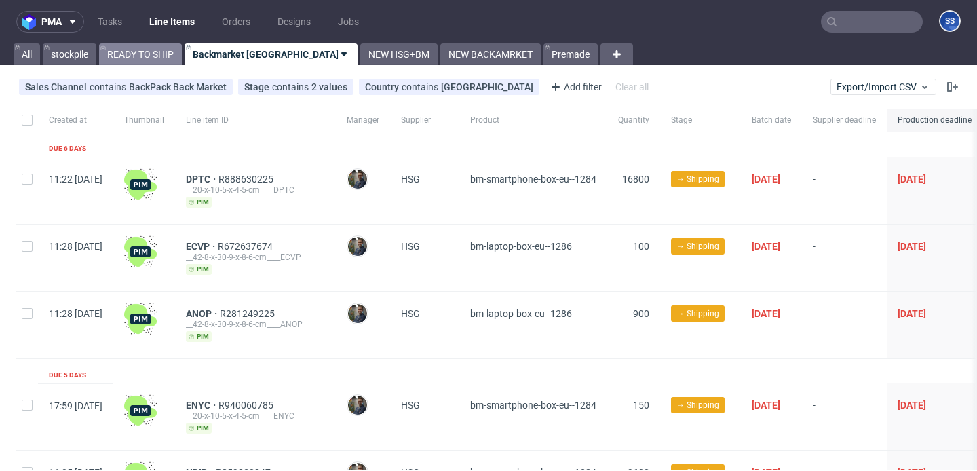
click at [161, 56] on link "READY TO SHIP" at bounding box center [140, 54] width 83 height 22
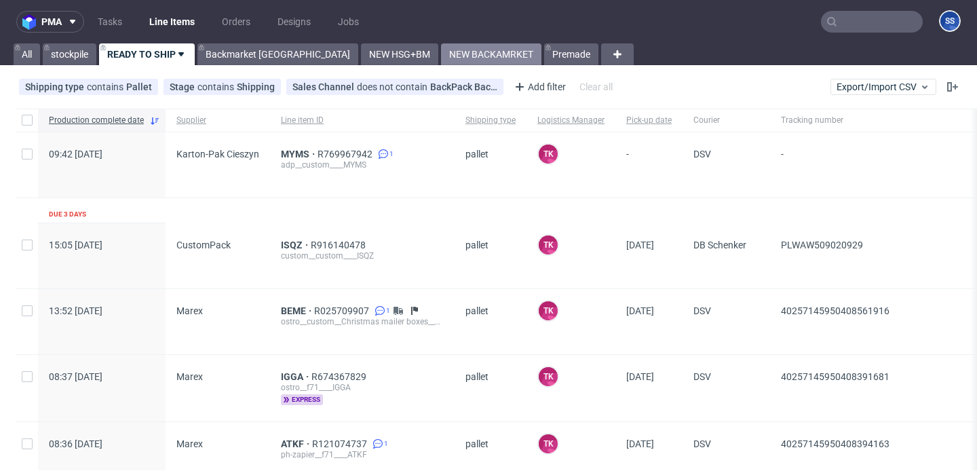
click at [441, 45] on link "NEW BACKAMRKET" at bounding box center [491, 54] width 100 height 22
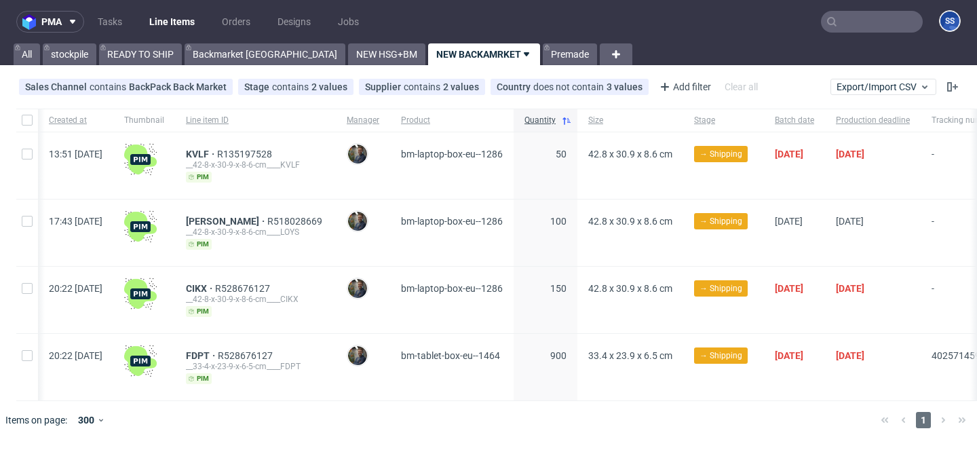
scroll to position [0, 202]
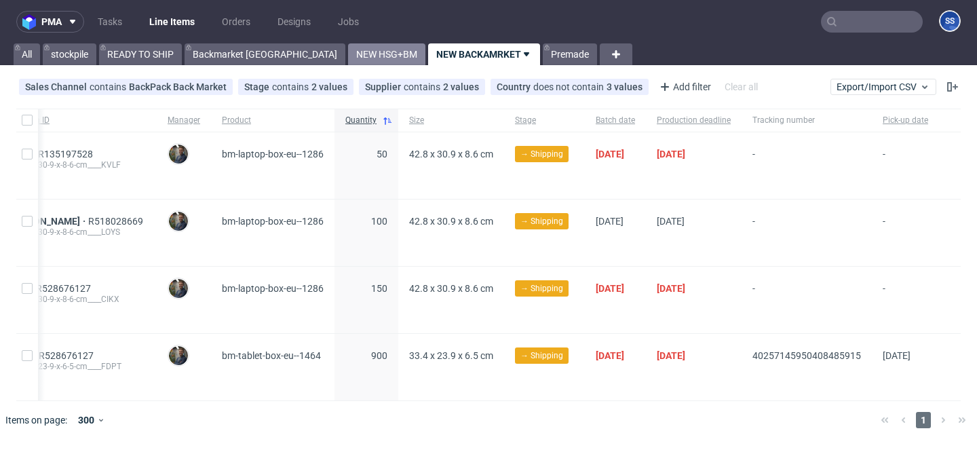
click at [348, 54] on link "NEW HSG+BM" at bounding box center [386, 54] width 77 height 22
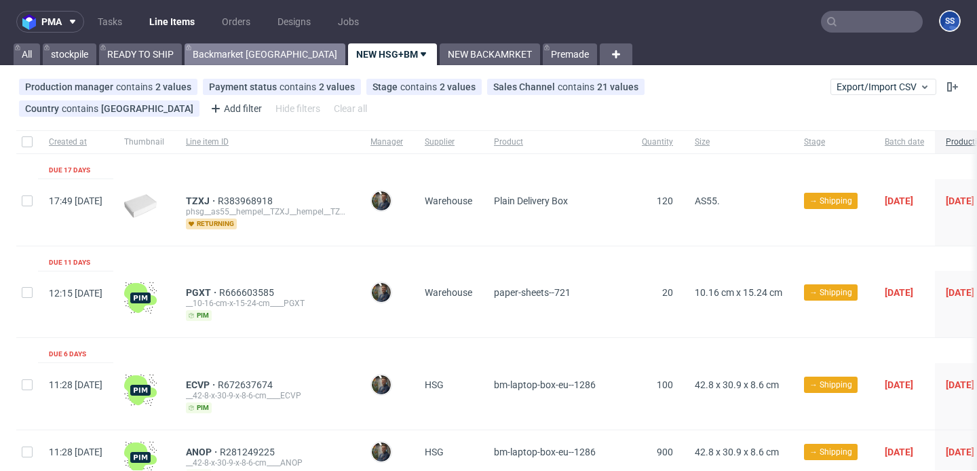
click at [224, 61] on link "Backmarket [GEOGRAPHIC_DATA]" at bounding box center [265, 54] width 161 height 22
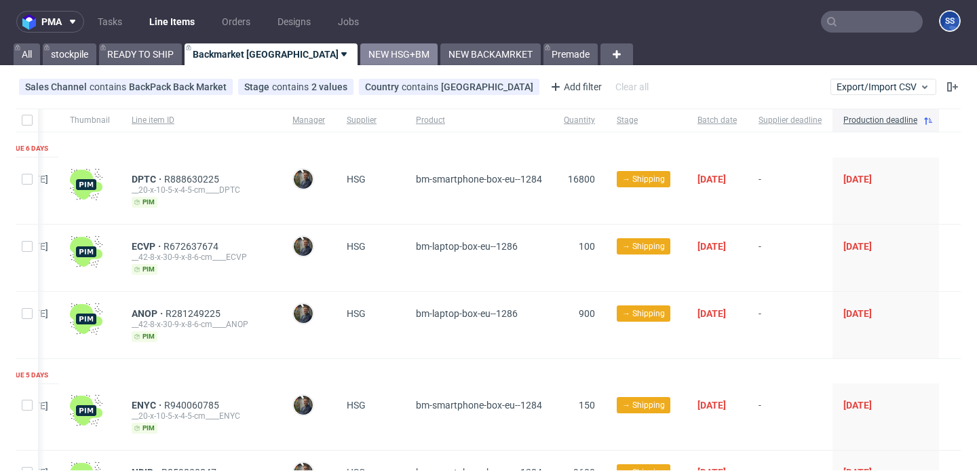
click at [360, 47] on link "NEW HSG+BM" at bounding box center [398, 54] width 77 height 22
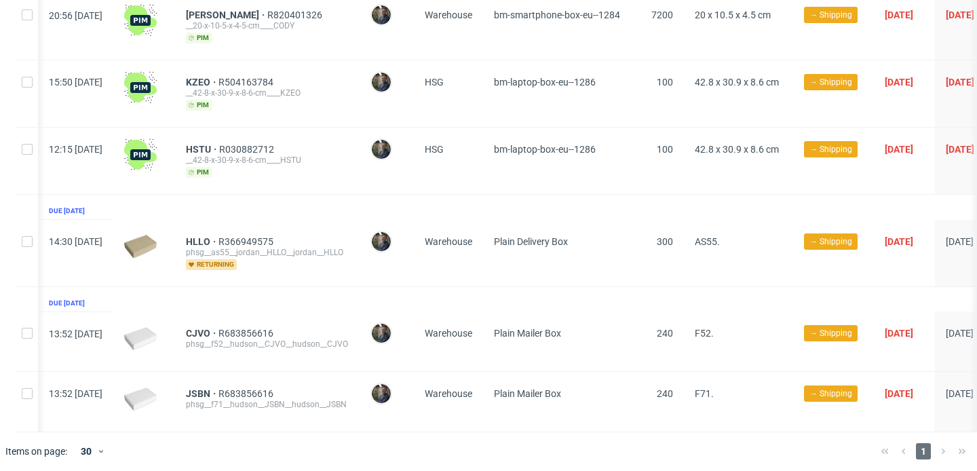
scroll to position [0, 357]
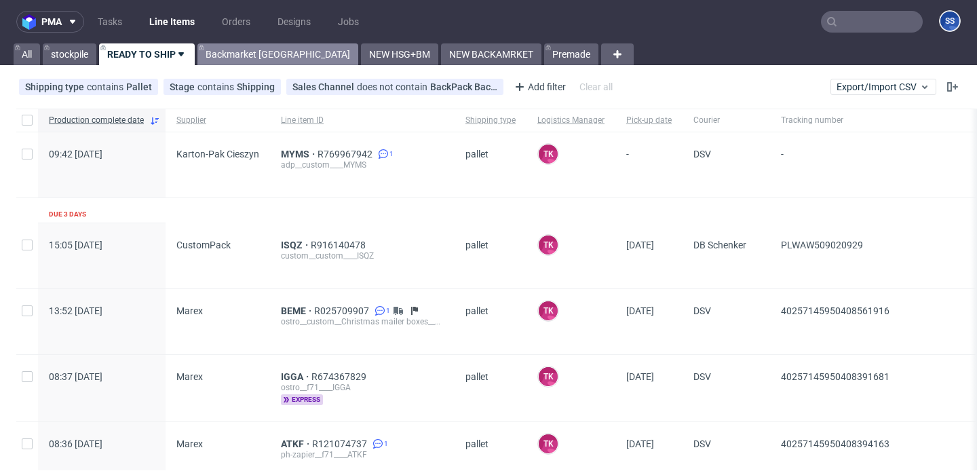
click at [252, 54] on link "Backmarket [GEOGRAPHIC_DATA]" at bounding box center [277, 54] width 161 height 22
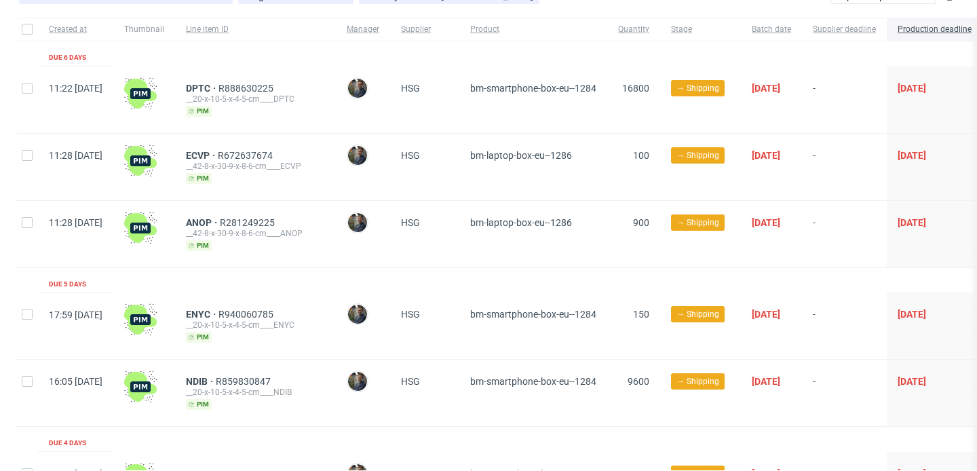
scroll to position [106, 0]
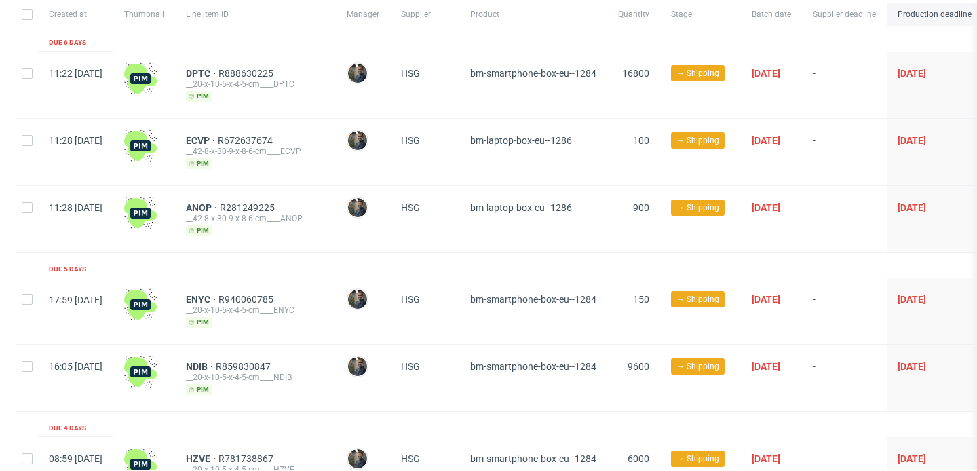
click at [242, 134] on div "ECVP R672637674 __42-8-x-30-9-x-8-6-cm____ECVP pim" at bounding box center [255, 152] width 161 height 66
click at [218, 138] on span "ECVP" at bounding box center [202, 140] width 32 height 11
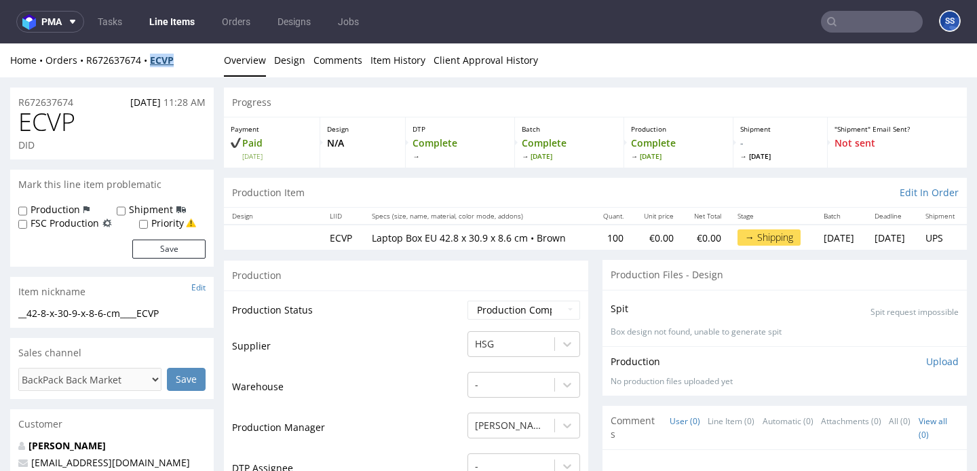
drag, startPoint x: 199, startPoint y: 63, endPoint x: 155, endPoint y: 63, distance: 44.8
click at [155, 63] on div "Home Orders R672637674 ECVP" at bounding box center [112, 61] width 204 height 14
copy strong "ECVP"
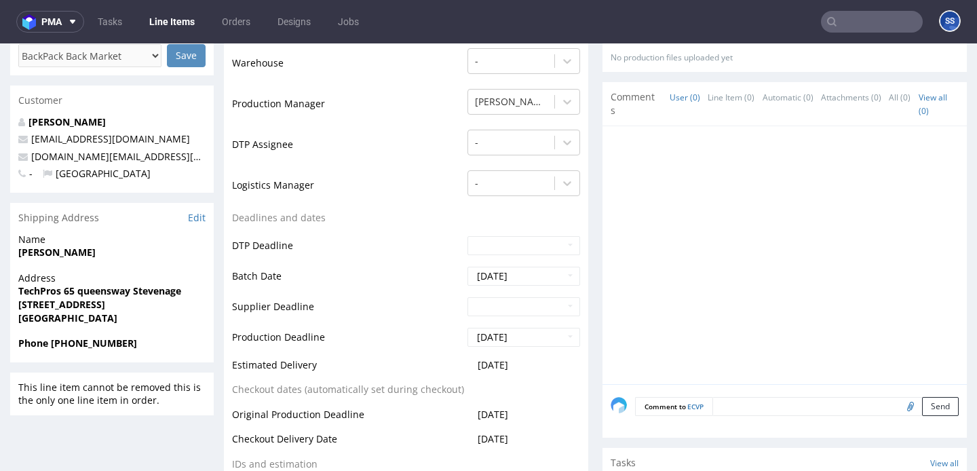
scroll to position [323, 0]
click at [83, 257] on strong "[PERSON_NAME]" at bounding box center [56, 252] width 77 height 13
copy strong "[PERSON_NAME]"
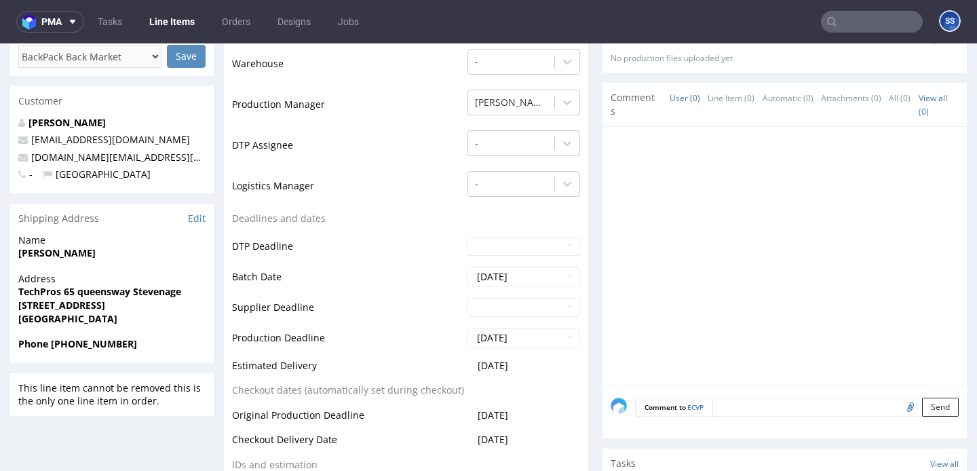
click at [104, 288] on strong "TechPros 65 queensway Stevenage" at bounding box center [99, 291] width 163 height 13
drag, startPoint x: 142, startPoint y: 307, endPoint x: 194, endPoint y: 307, distance: 52.3
click at [195, 308] on span "[STREET_ADDRESS]" at bounding box center [111, 306] width 187 height 14
copy strong "SG1 1DN"
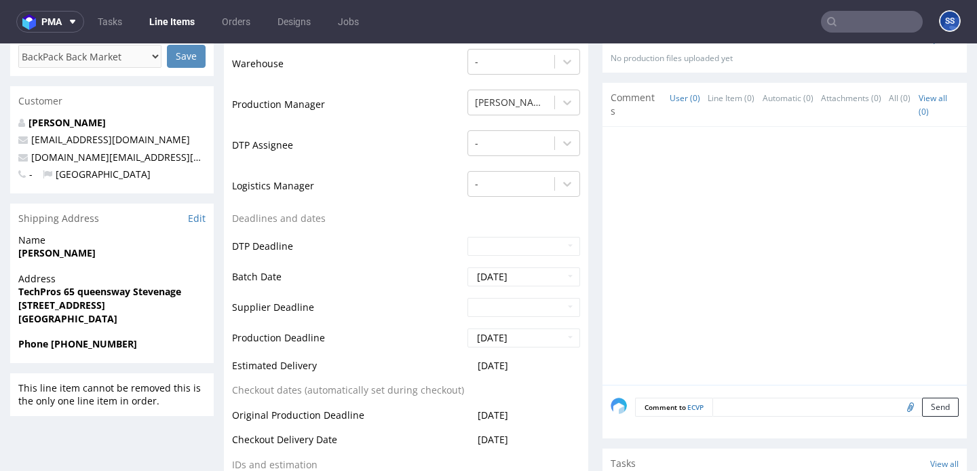
click at [75, 257] on strong "[PERSON_NAME]" at bounding box center [56, 252] width 77 height 13
copy strong "[PERSON_NAME]"
click at [53, 297] on strong "TechPros 65 queensway Stevenage" at bounding box center [99, 291] width 163 height 13
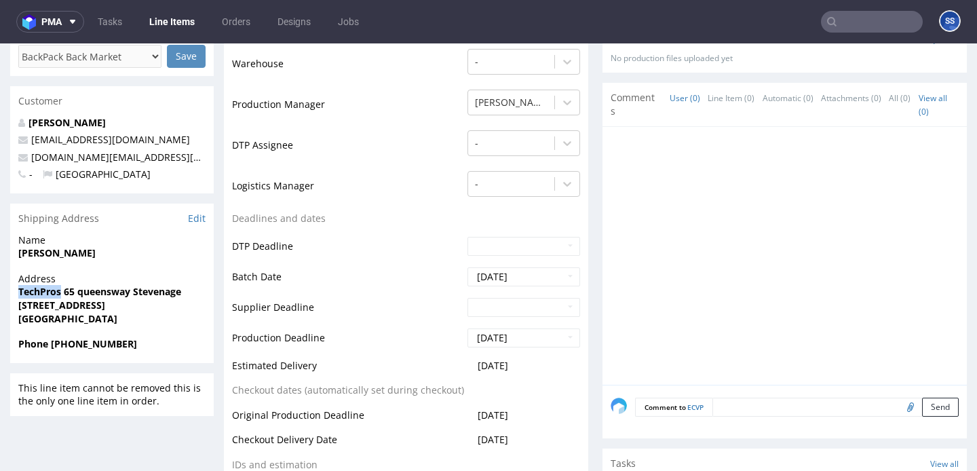
click at [53, 297] on strong "TechPros 65 queensway Stevenage" at bounding box center [99, 291] width 163 height 13
copy strong "TechPros 65 queensway Stevenage"
drag, startPoint x: 133, startPoint y: 164, endPoint x: 168, endPoint y: 73, distance: 97.3
click at [32, 160] on p "[DOMAIN_NAME][EMAIL_ADDRESS][DOMAIN_NAME]" at bounding box center [111, 158] width 187 height 14
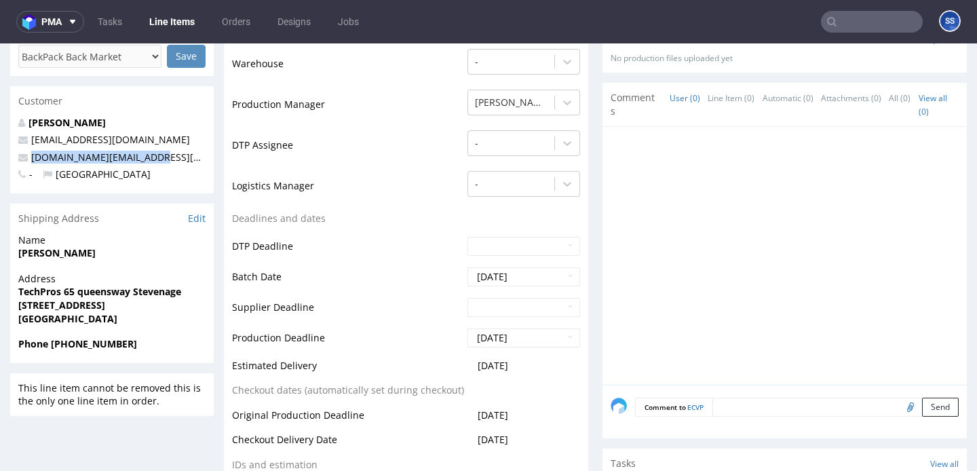
copy link "[DOMAIN_NAME][EMAIL_ADDRESS][DOMAIN_NAME]"
drag, startPoint x: 149, startPoint y: 342, endPoint x: 60, endPoint y: 342, distance: 89.6
click at [58, 345] on span "Phone [PHONE_NUMBER]" at bounding box center [111, 344] width 187 height 14
copy strong "44 07548222263"
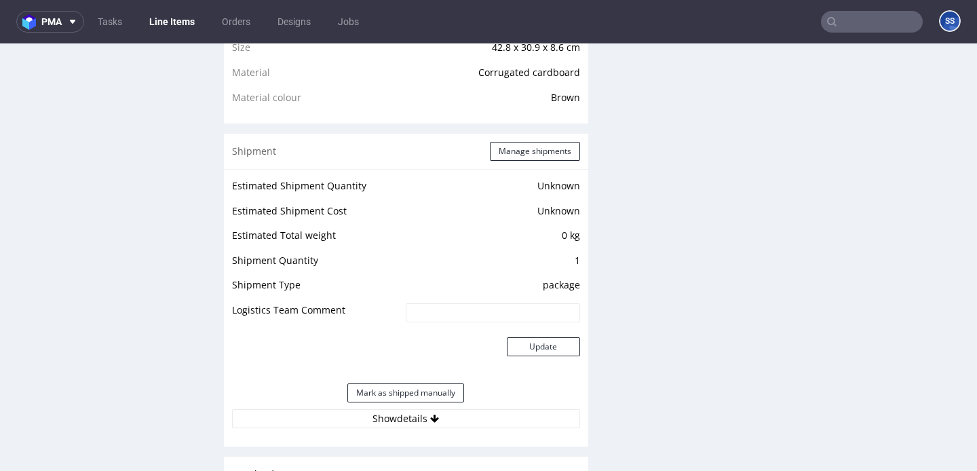
scroll to position [1000, 0]
click at [505, 144] on button "Manage shipments" at bounding box center [535, 149] width 90 height 19
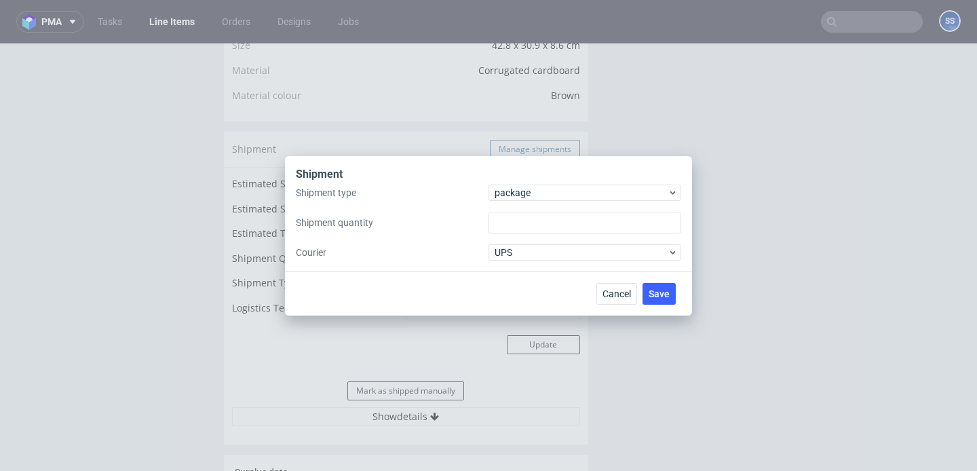
type input "1"
click at [524, 194] on span "package" at bounding box center [581, 193] width 173 height 14
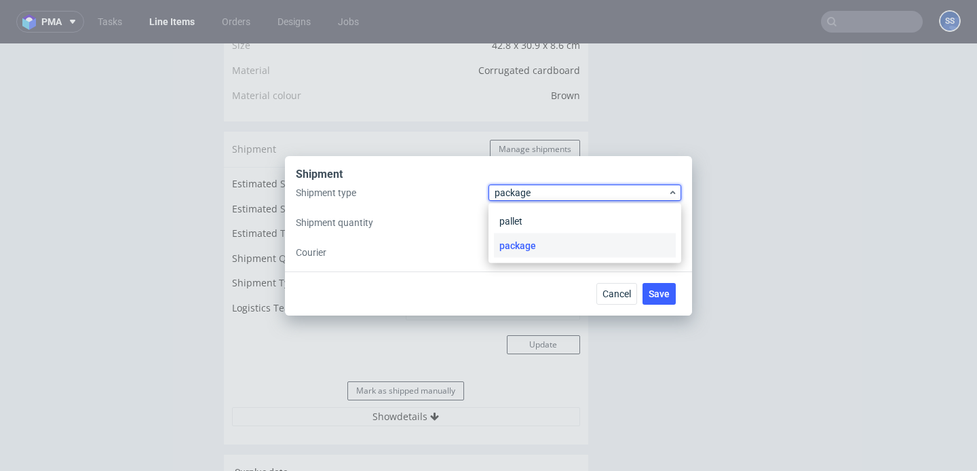
click at [440, 195] on label "Shipment type" at bounding box center [392, 193] width 193 height 14
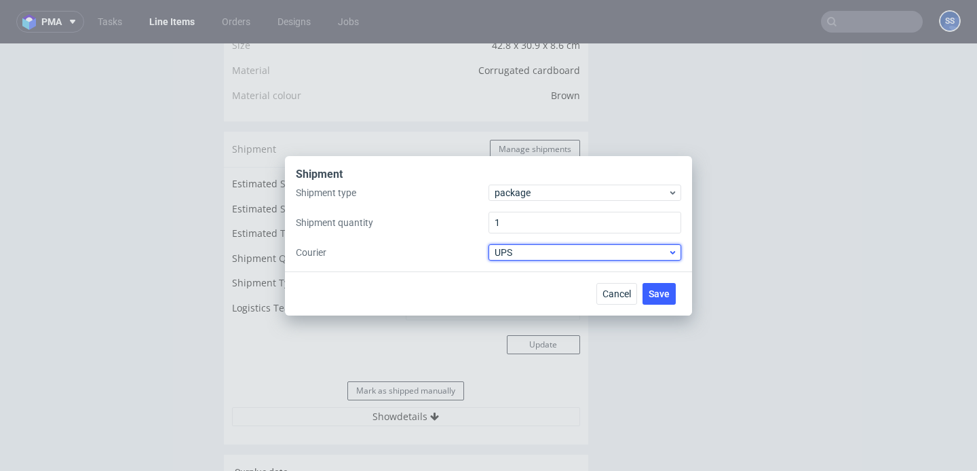
click at [526, 248] on span "UPS" at bounding box center [581, 253] width 173 height 14
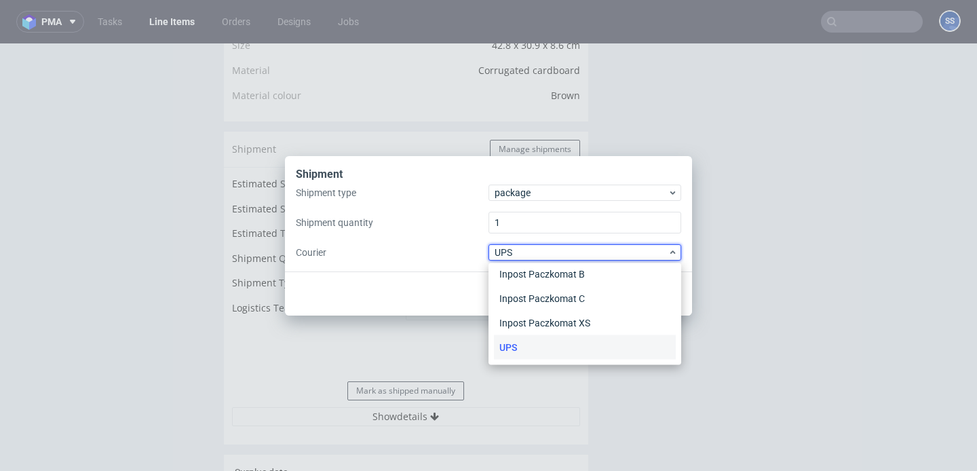
scroll to position [0, 0]
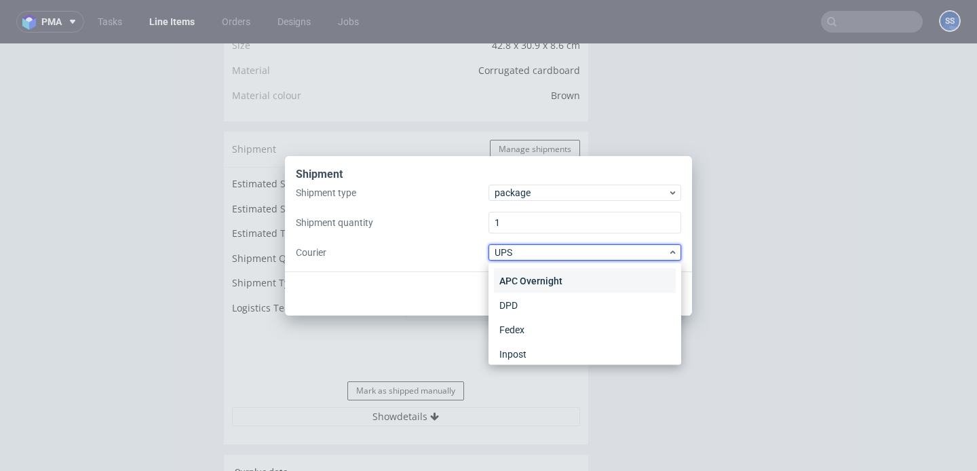
click at [541, 275] on div "APC Overnight" at bounding box center [585, 281] width 182 height 24
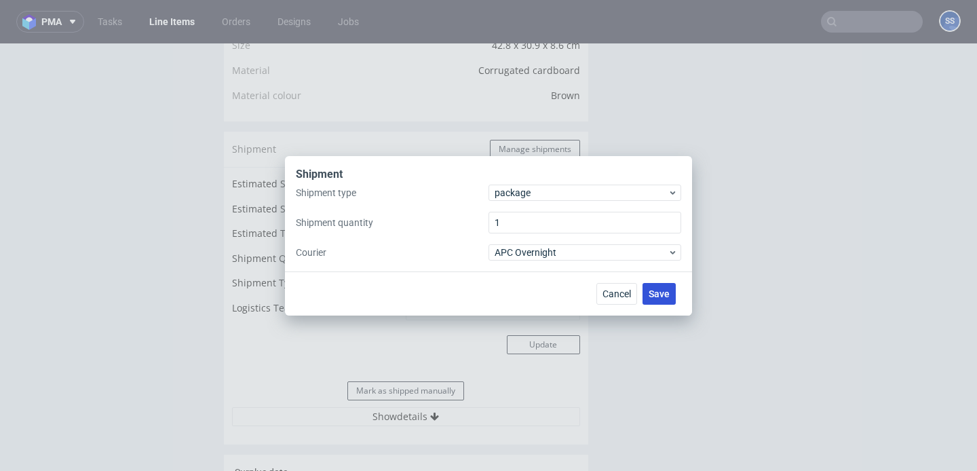
click at [665, 293] on span "Save" at bounding box center [659, 293] width 21 height 9
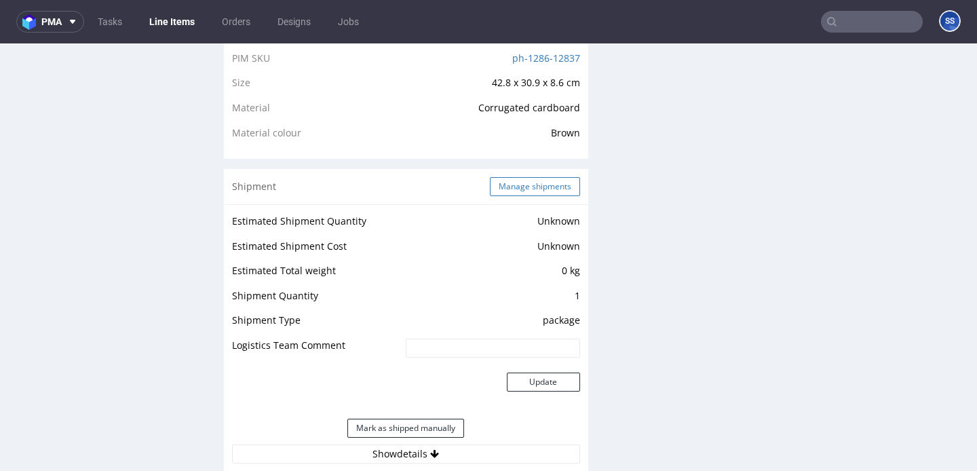
scroll to position [955, 0]
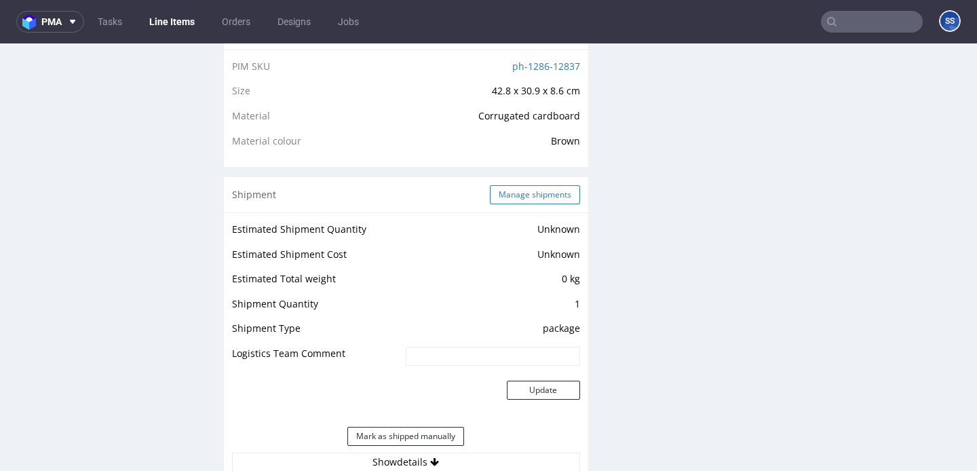
click at [525, 204] on button "Manage shipments" at bounding box center [535, 194] width 90 height 19
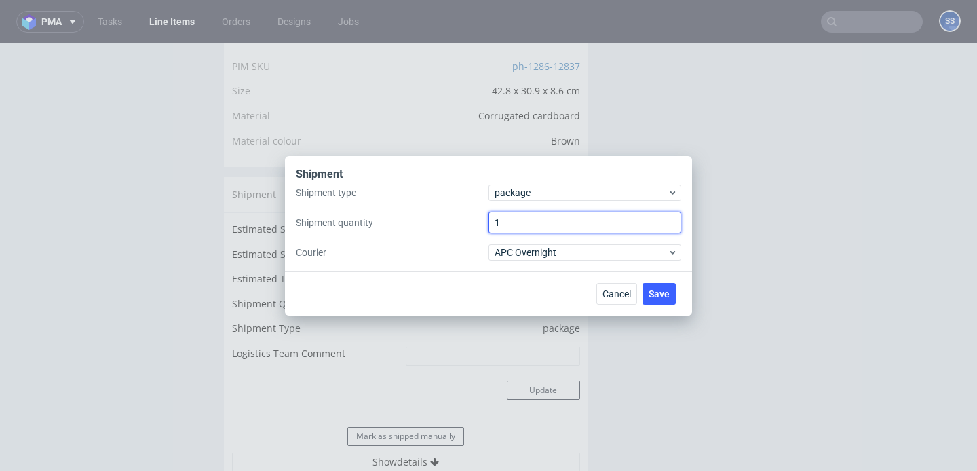
click at [530, 222] on input "1" at bounding box center [585, 223] width 193 height 22
type input "2"
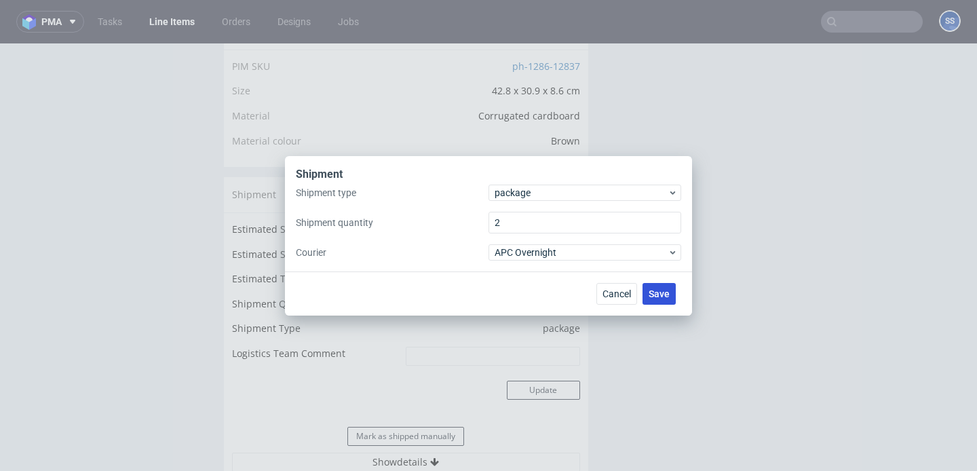
click at [659, 290] on span "Save" at bounding box center [659, 293] width 21 height 9
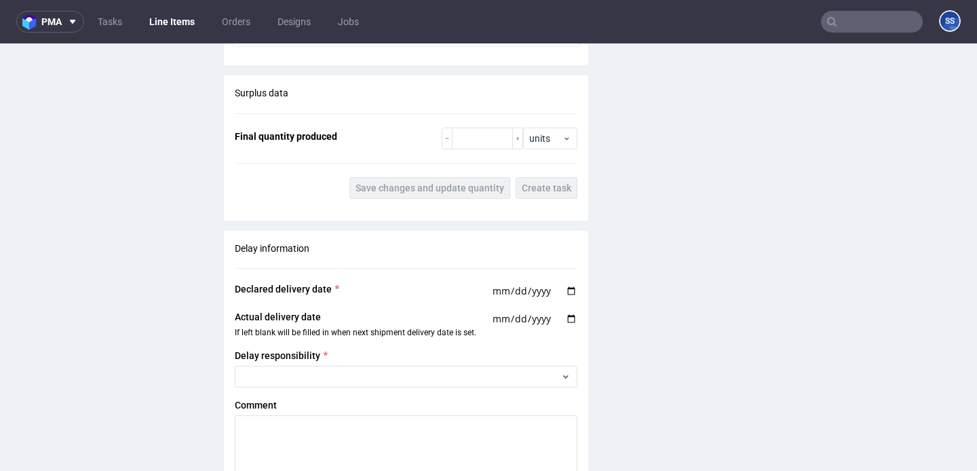
scroll to position [1230, 0]
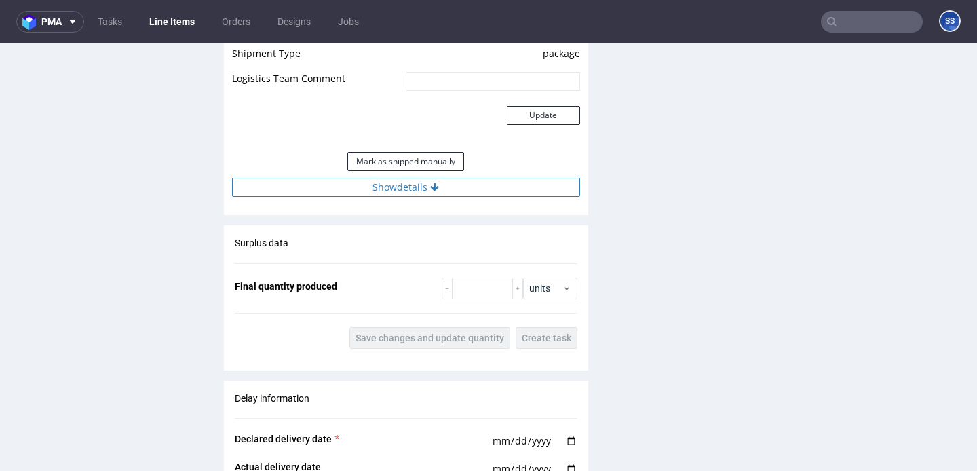
click at [380, 197] on button "Show details" at bounding box center [406, 187] width 348 height 19
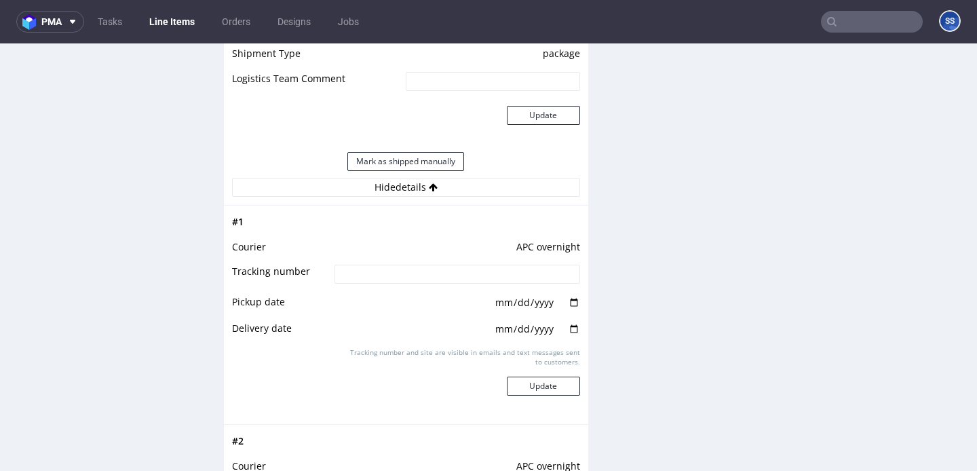
click at [373, 282] on input at bounding box center [457, 274] width 245 height 19
paste input "2025091502920420000002"
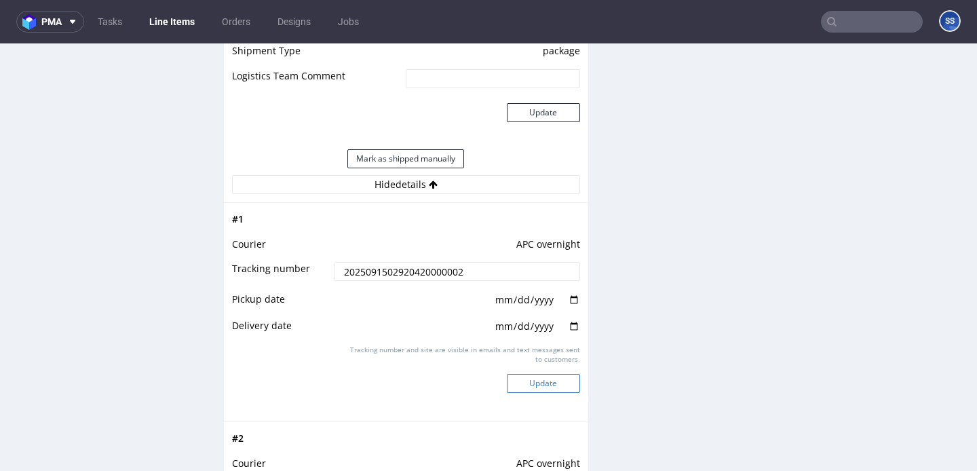
type input "2025091502920420000002"
click at [535, 389] on button "Update" at bounding box center [543, 383] width 73 height 19
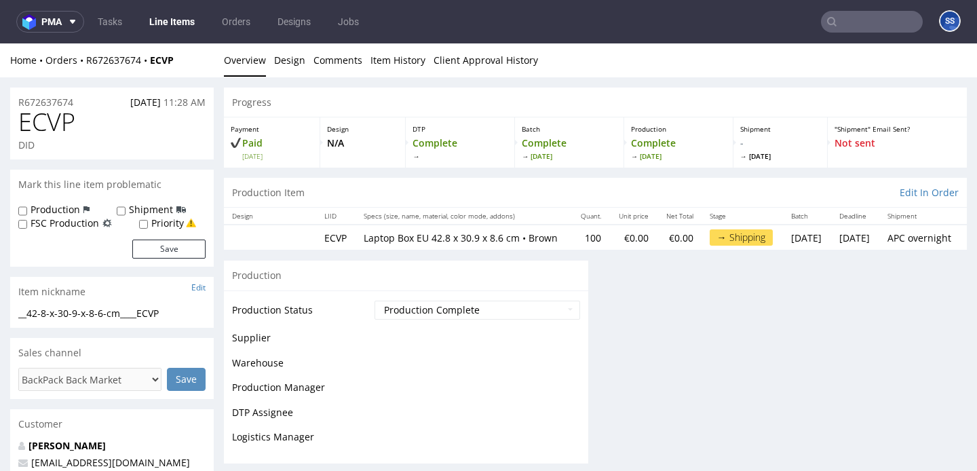
scroll to position [1037, 0]
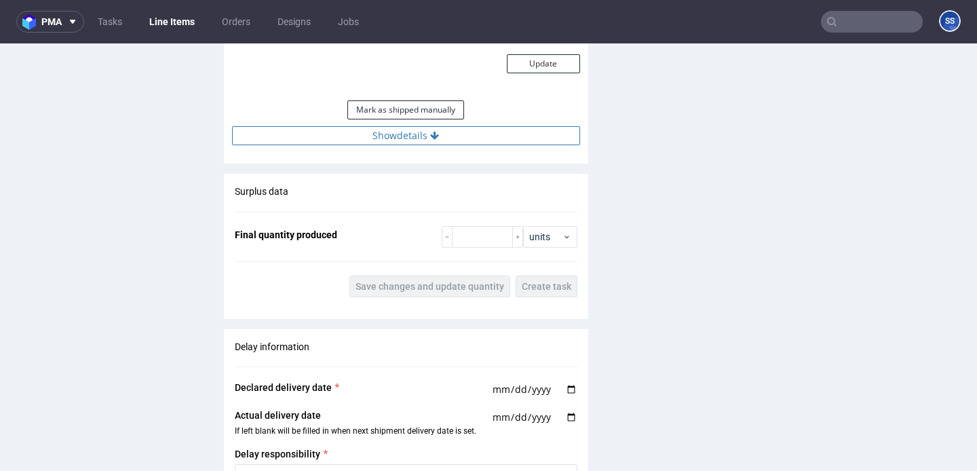
click at [393, 145] on button "Show details" at bounding box center [406, 135] width 348 height 19
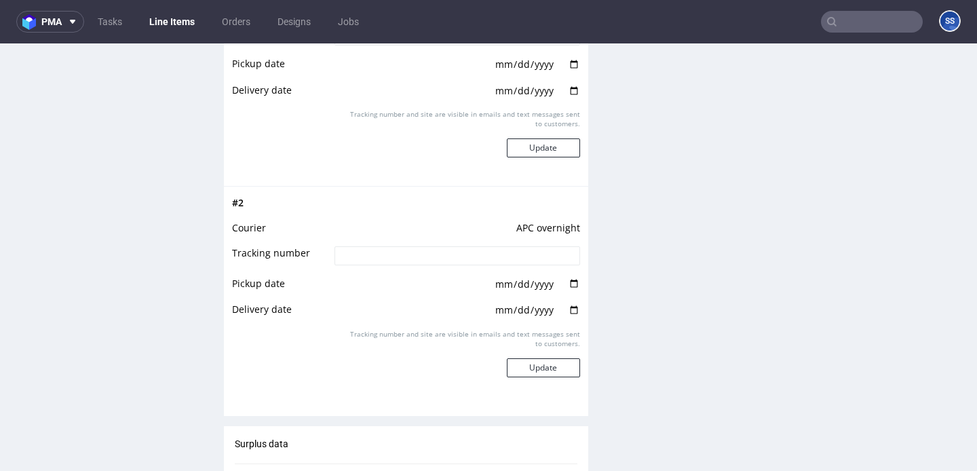
scroll to position [1468, 0]
click at [406, 265] on input at bounding box center [457, 255] width 245 height 19
paste input "2025091502920420000003"
type input "2025091502920420000003"
click at [516, 377] on button "Update" at bounding box center [543, 367] width 73 height 19
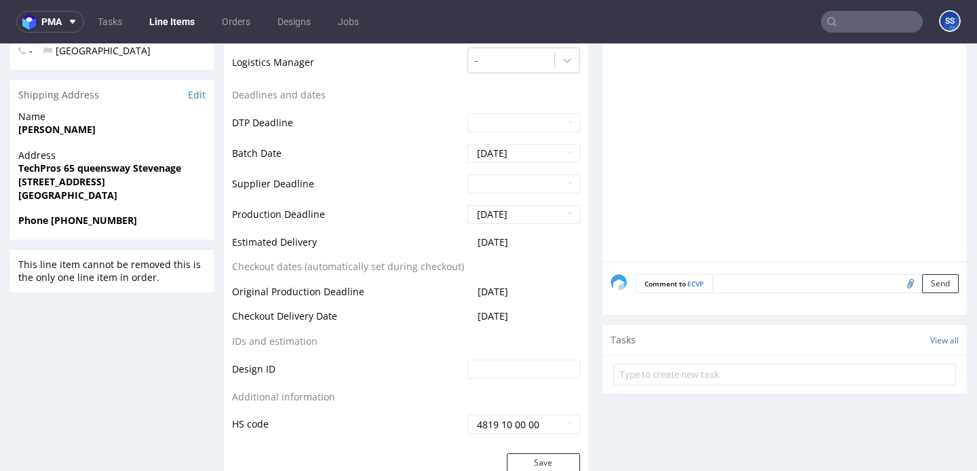
scroll to position [0, 0]
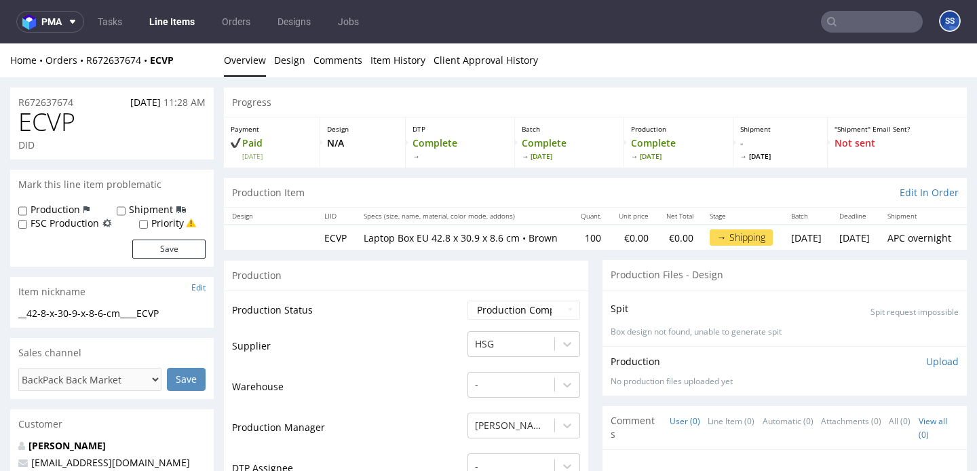
click at [173, 20] on link "Line Items" at bounding box center [172, 22] width 62 height 22
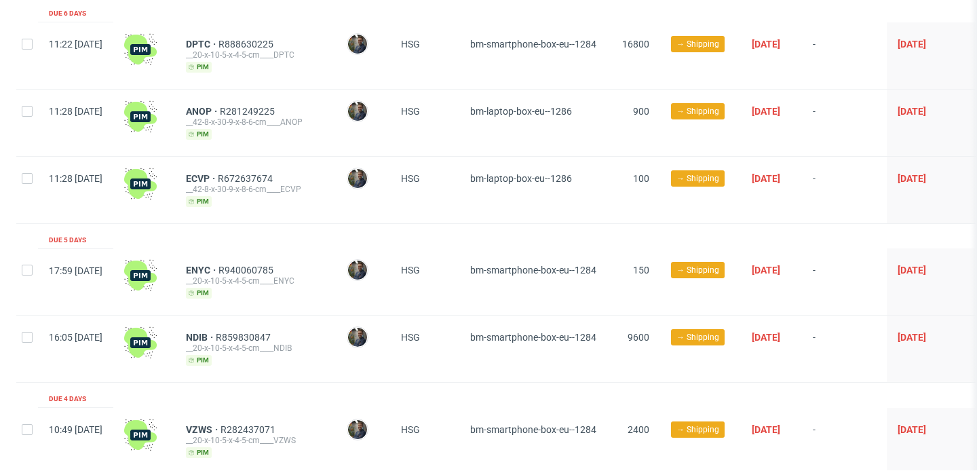
scroll to position [153, 0]
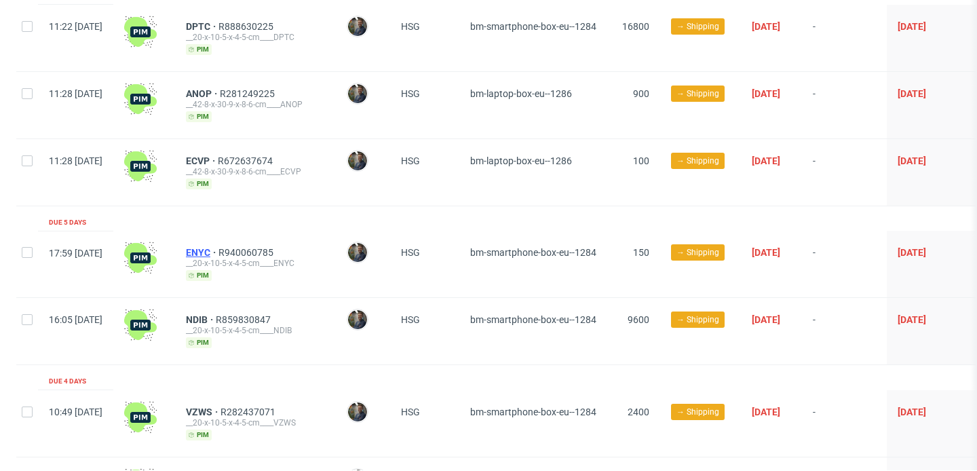
click at [218, 248] on span "ENYC" at bounding box center [202, 252] width 33 height 11
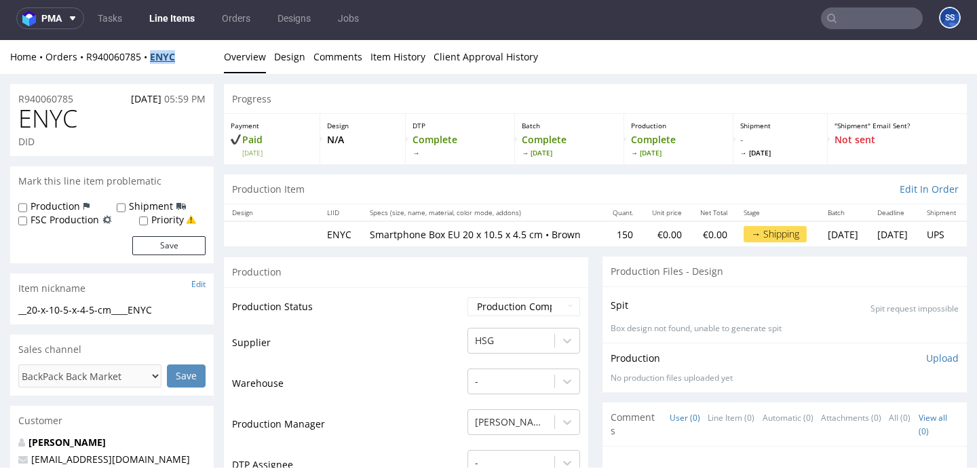
drag, startPoint x: 189, startPoint y: 60, endPoint x: 162, endPoint y: 51, distance: 28.5
click at [152, 60] on div "Home Orders R940060785 ENYC" at bounding box center [112, 57] width 204 height 14
copy strong "ENYC"
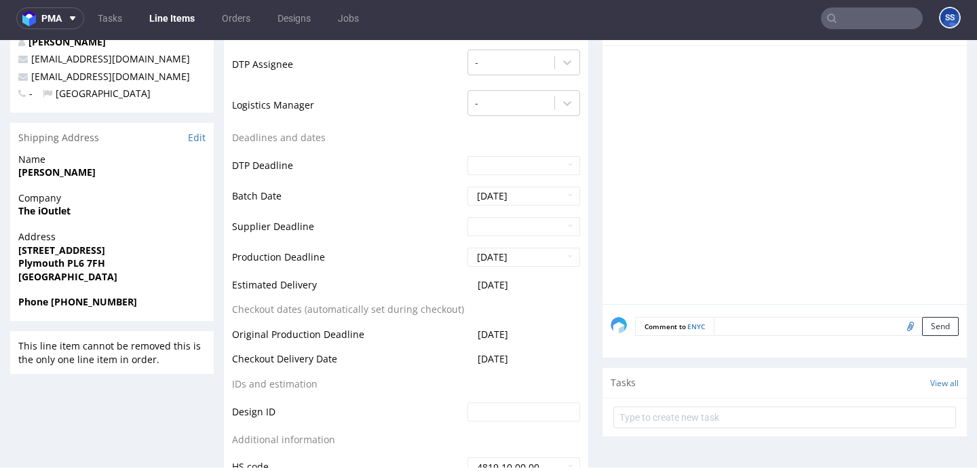
scroll to position [403, 0]
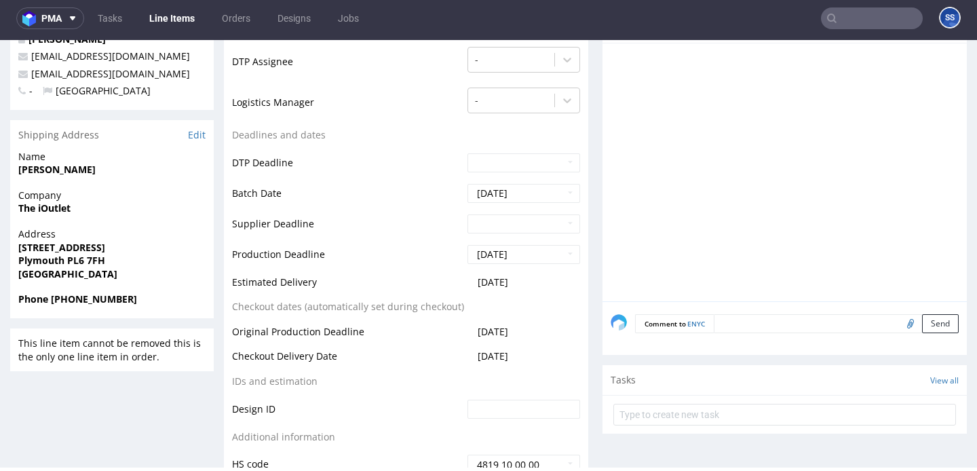
click at [81, 258] on strong "Plymouth PL6 7FH" at bounding box center [61, 260] width 87 height 13
drag, startPoint x: 77, startPoint y: 263, endPoint x: 119, endPoint y: 263, distance: 41.4
click at [119, 263] on span "Plymouth PL6 7FH" at bounding box center [111, 261] width 187 height 14
copy strong "PL6 7FH"
click at [38, 166] on strong "[PERSON_NAME]" at bounding box center [56, 169] width 77 height 13
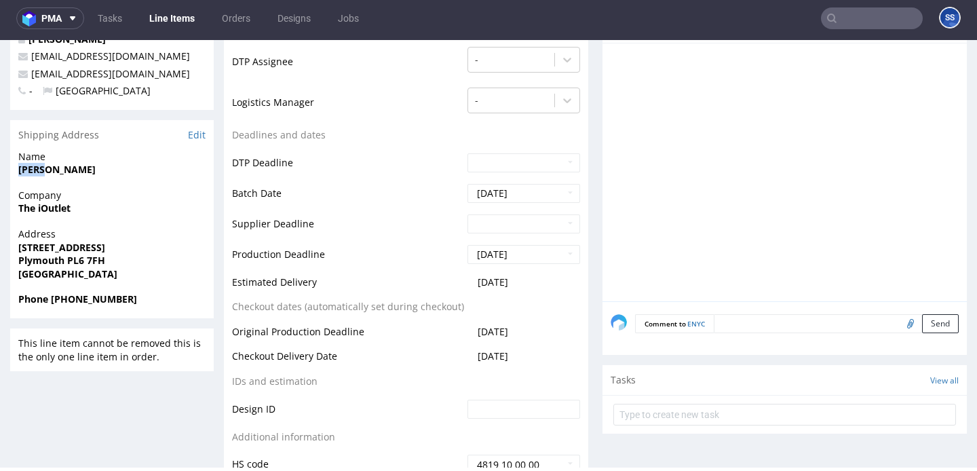
click at [38, 166] on strong "[PERSON_NAME]" at bounding box center [56, 169] width 77 height 13
click at [35, 171] on strong "[PERSON_NAME]" at bounding box center [56, 169] width 77 height 13
click at [54, 210] on strong "The iOutlet" at bounding box center [44, 208] width 52 height 13
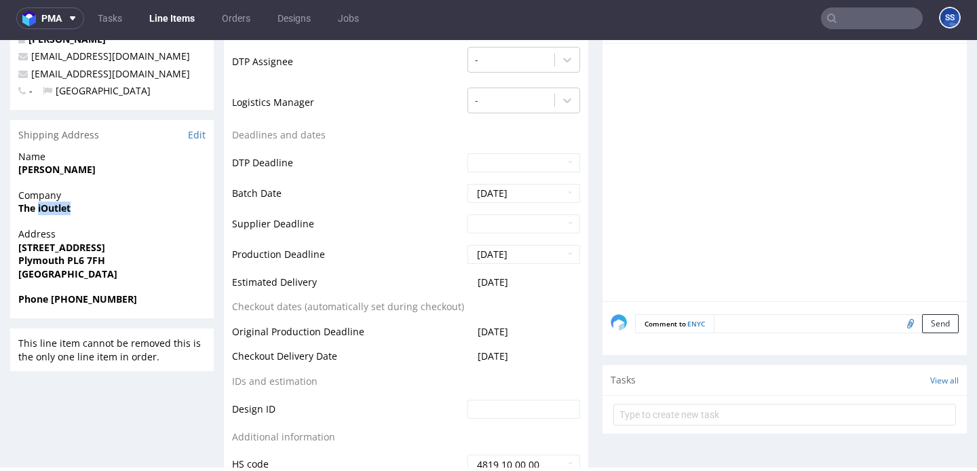
click at [54, 210] on strong "The iOutlet" at bounding box center [44, 208] width 52 height 13
copy strong "The iOutlet"
click at [54, 253] on p "Address 37a Sisna Park Road Plymouth PL6 7FH United Kingdom" at bounding box center [111, 253] width 187 height 53
click at [54, 253] on span "[STREET_ADDRESS]" at bounding box center [111, 248] width 187 height 14
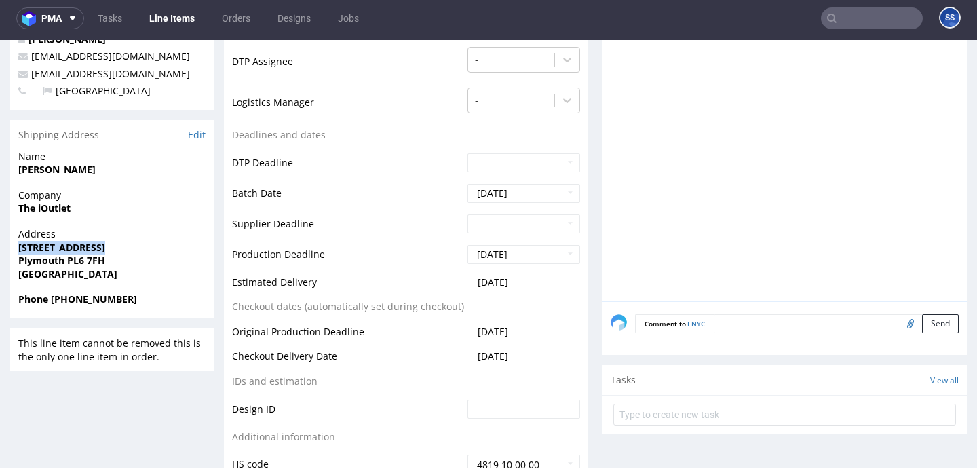
click at [54, 253] on span "[STREET_ADDRESS]" at bounding box center [111, 248] width 187 height 14
copy strong "[STREET_ADDRESS]"
click at [40, 261] on strong "Plymouth PL6 7FH" at bounding box center [61, 260] width 87 height 13
copy strong "Plymouth"
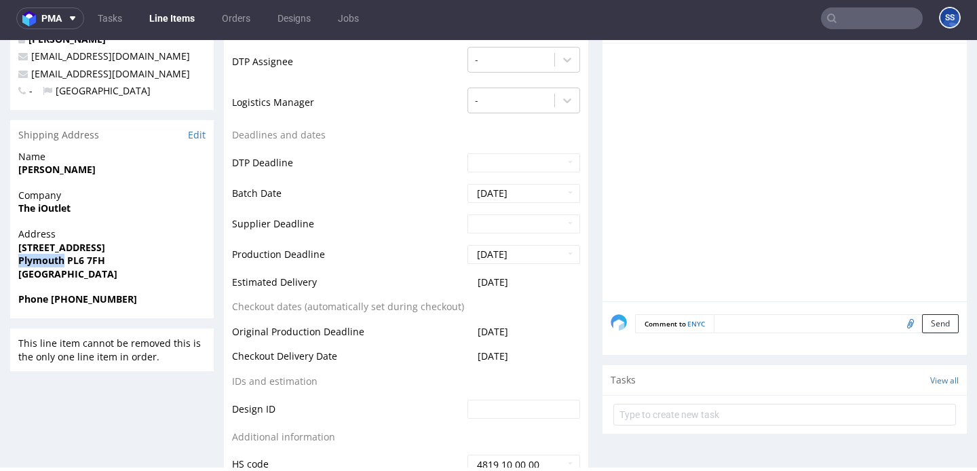
drag, startPoint x: 117, startPoint y: 303, endPoint x: 130, endPoint y: 280, distance: 26.4
click at [50, 302] on span "Phone [PHONE_NUMBER]" at bounding box center [111, 299] width 187 height 14
copy strong "+44 1752 696844"
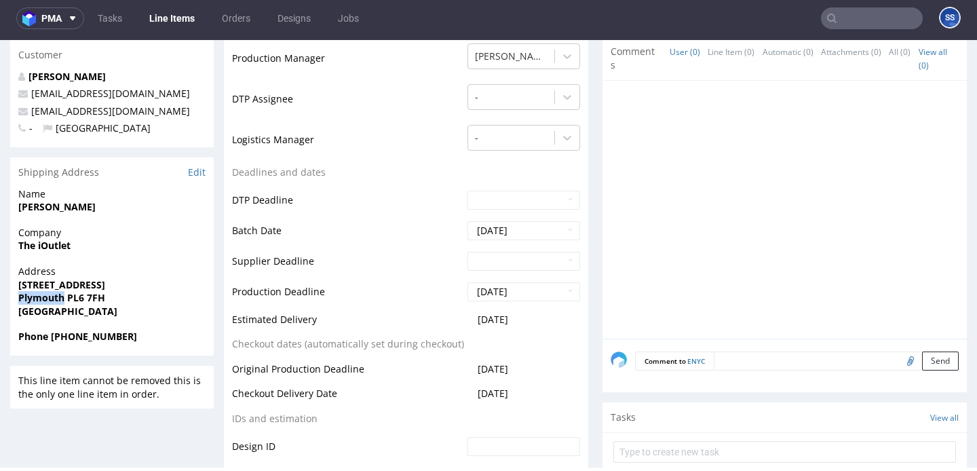
scroll to position [360, 0]
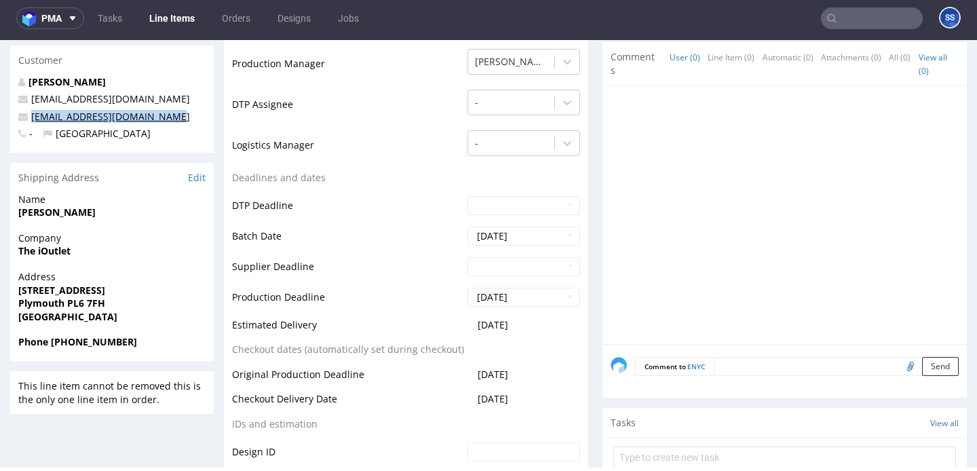
drag, startPoint x: 154, startPoint y: 119, endPoint x: 36, endPoint y: 117, distance: 118.1
click at [30, 119] on p "[EMAIL_ADDRESS][DOMAIN_NAME]" at bounding box center [111, 117] width 187 height 14
copy link "[EMAIL_ADDRESS][DOMAIN_NAME]"
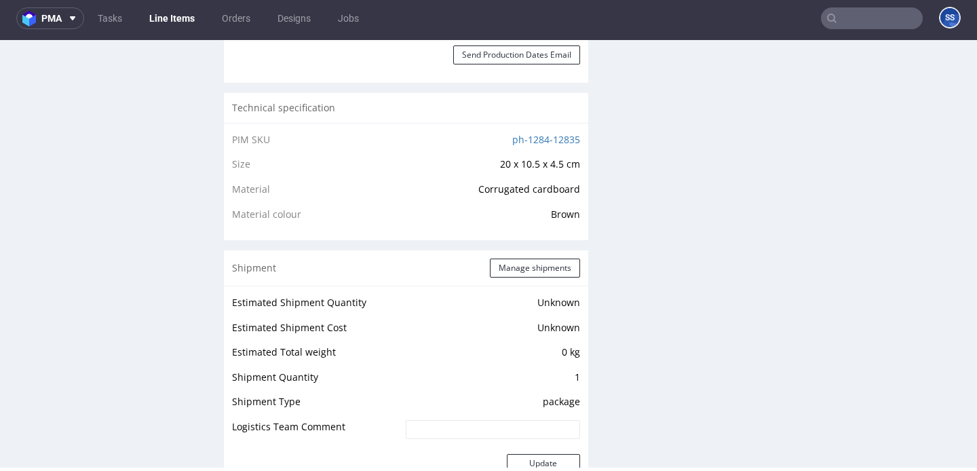
scroll to position [874, 0]
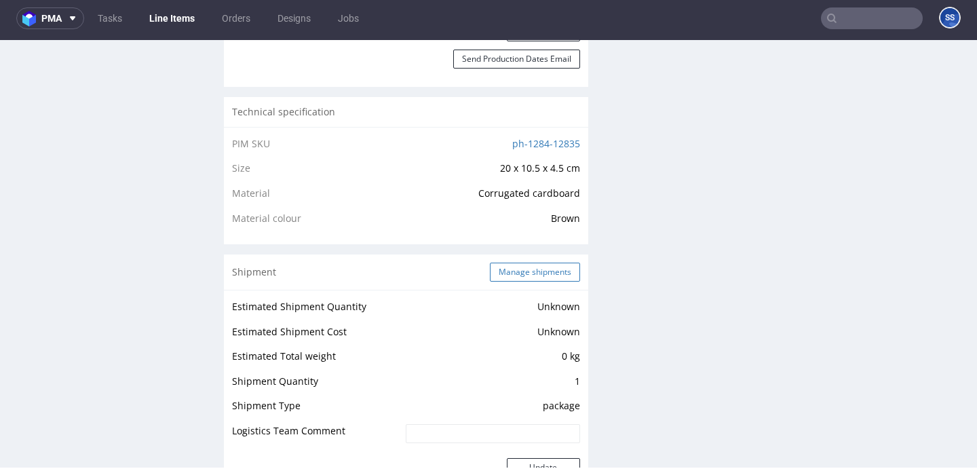
click at [548, 282] on button "Manage shipments" at bounding box center [535, 272] width 90 height 19
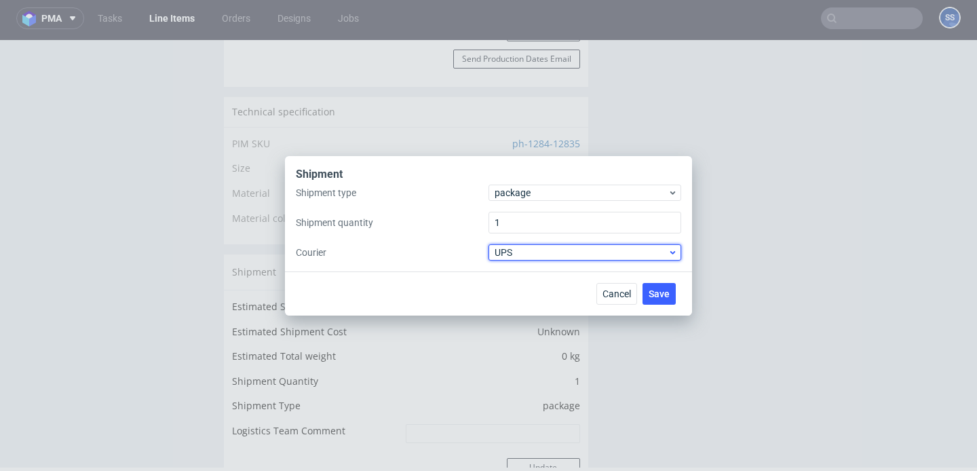
click at [533, 248] on span "UPS" at bounding box center [581, 253] width 173 height 14
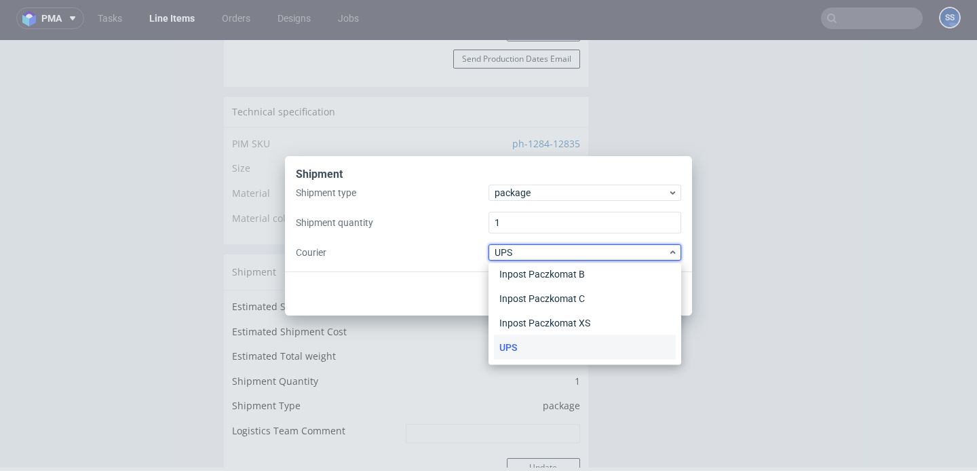
scroll to position [0, 0]
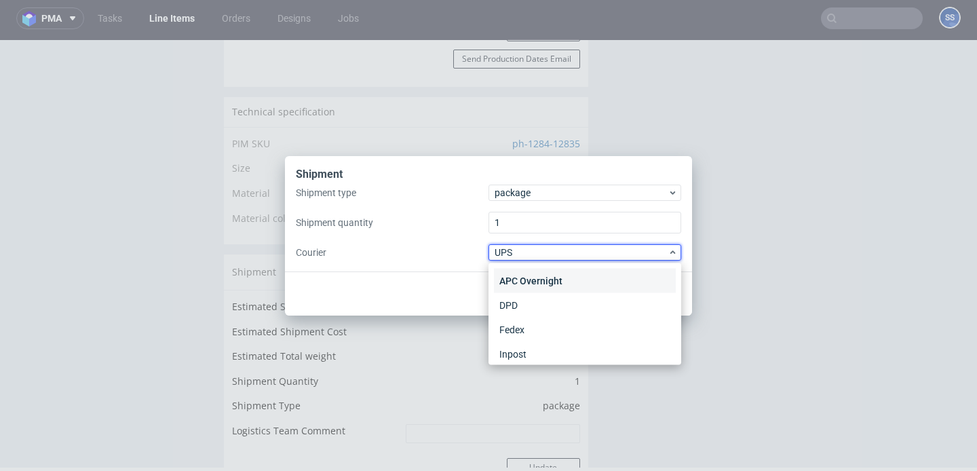
click at [554, 279] on div "APC Overnight" at bounding box center [585, 281] width 182 height 24
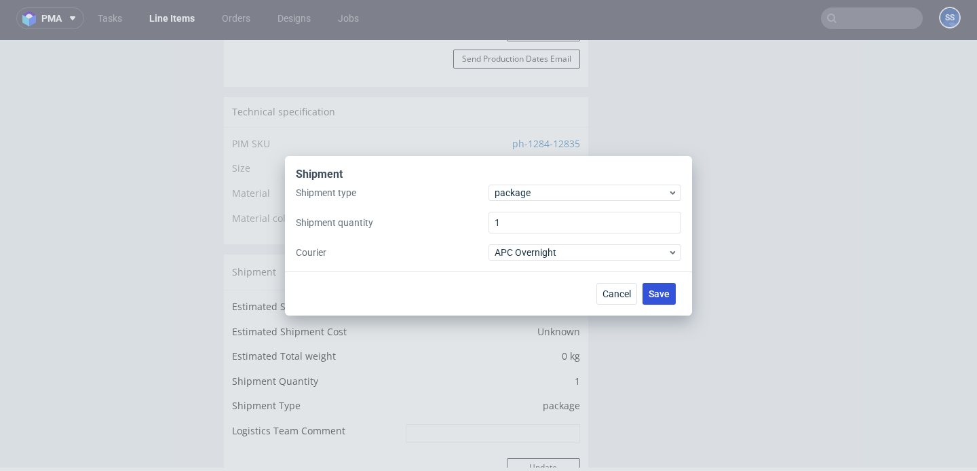
click at [666, 302] on button "Save" at bounding box center [659, 294] width 33 height 22
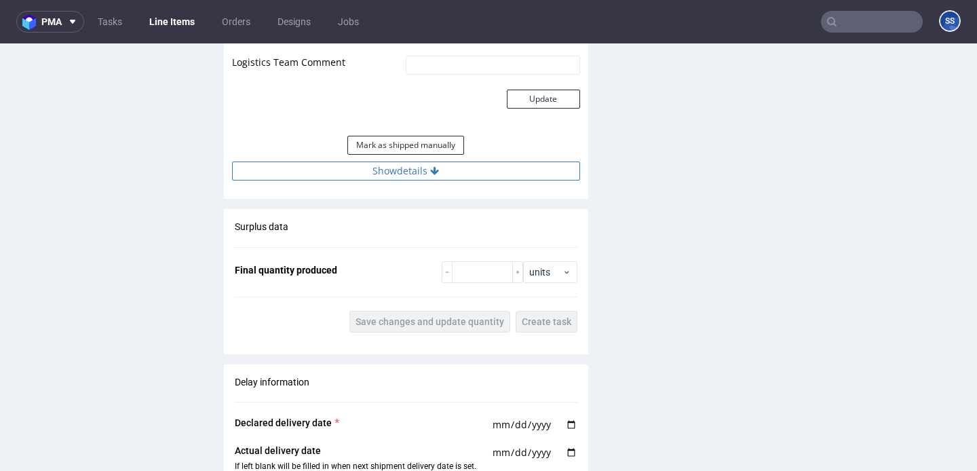
scroll to position [1231, 0]
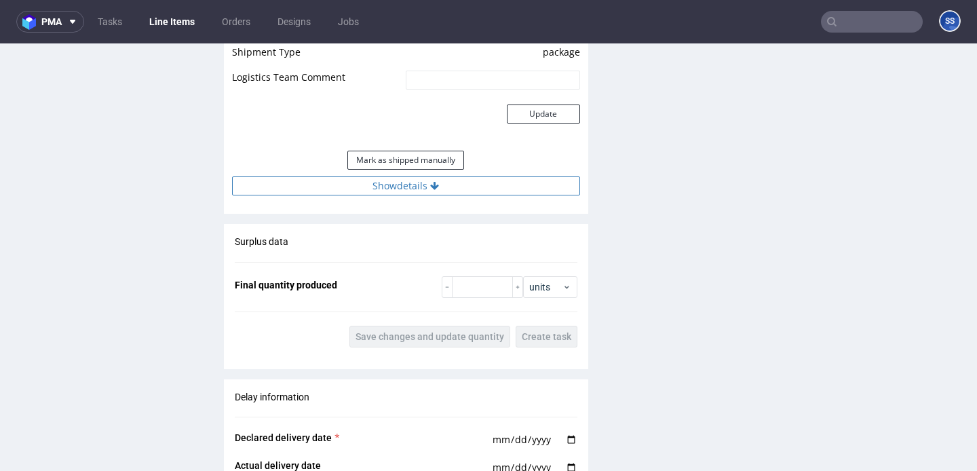
click at [402, 195] on button "Show details" at bounding box center [406, 185] width 348 height 19
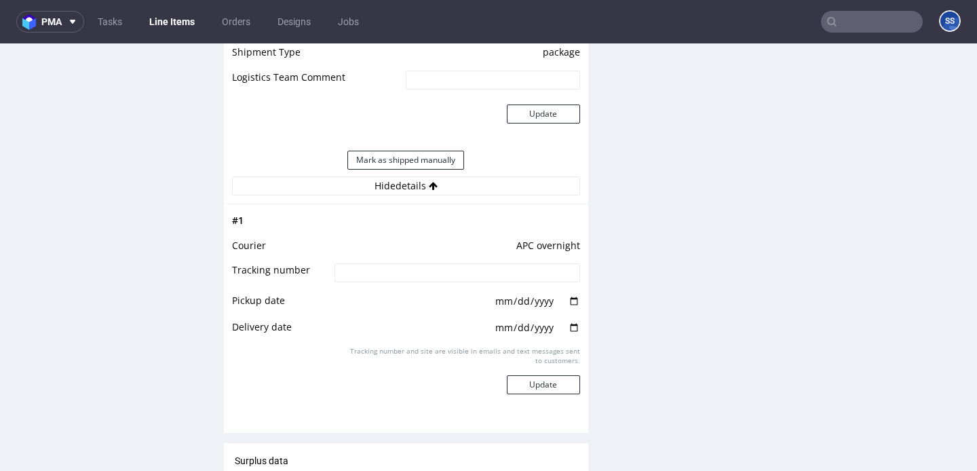
click at [411, 282] on input at bounding box center [457, 272] width 245 height 19
paste input "2025091502920420000004"
type input "2025091502920420000004"
click at [533, 386] on button "Update" at bounding box center [543, 384] width 73 height 19
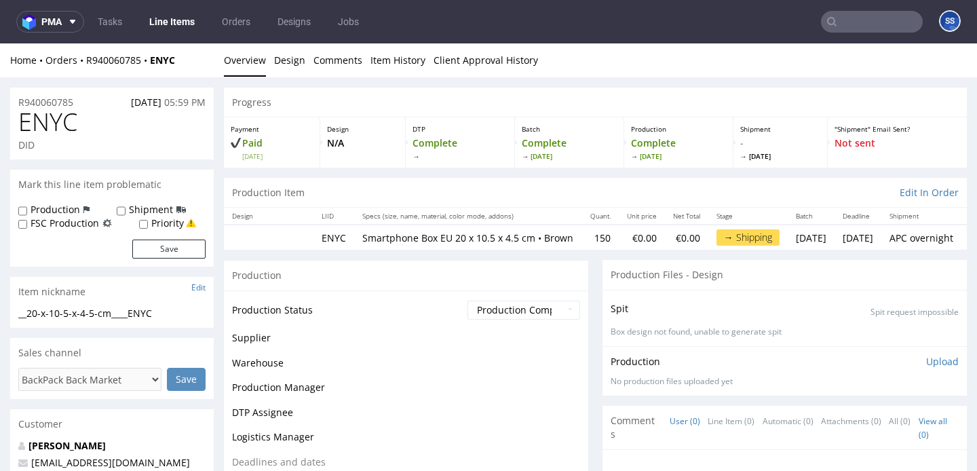
scroll to position [1037, 0]
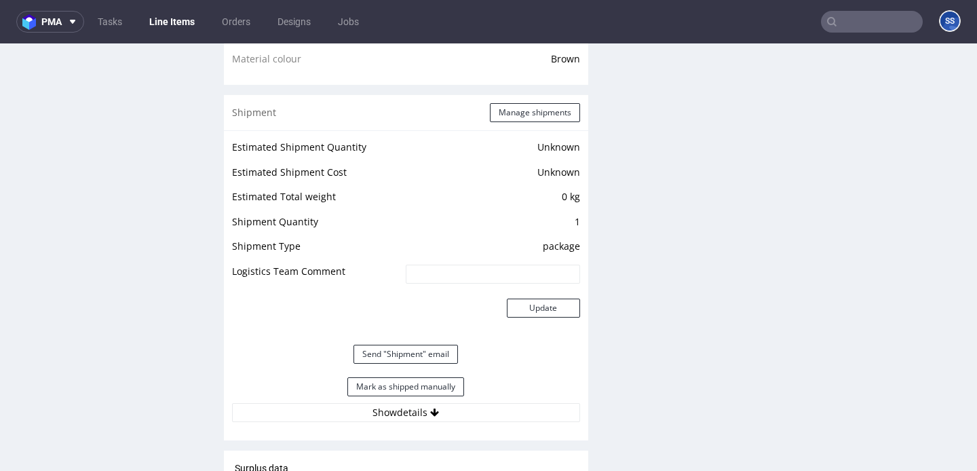
click at [195, 24] on link "Line Items" at bounding box center [172, 22] width 62 height 22
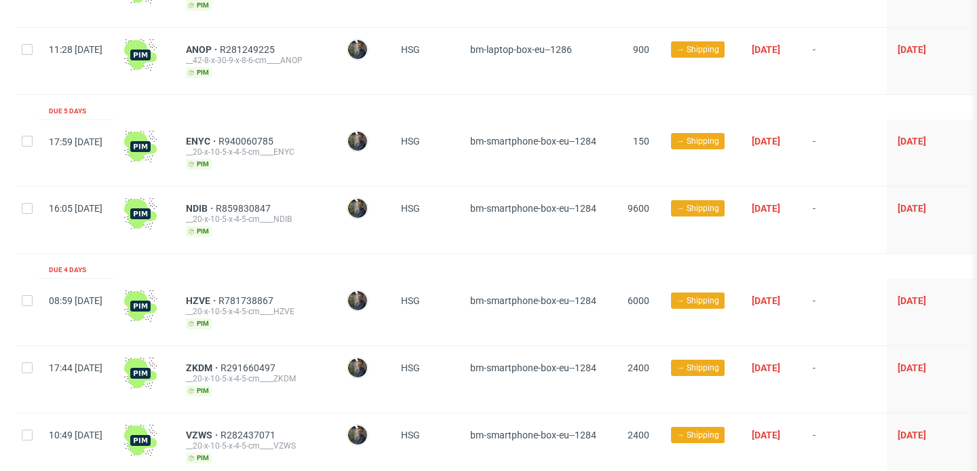
scroll to position [539, 0]
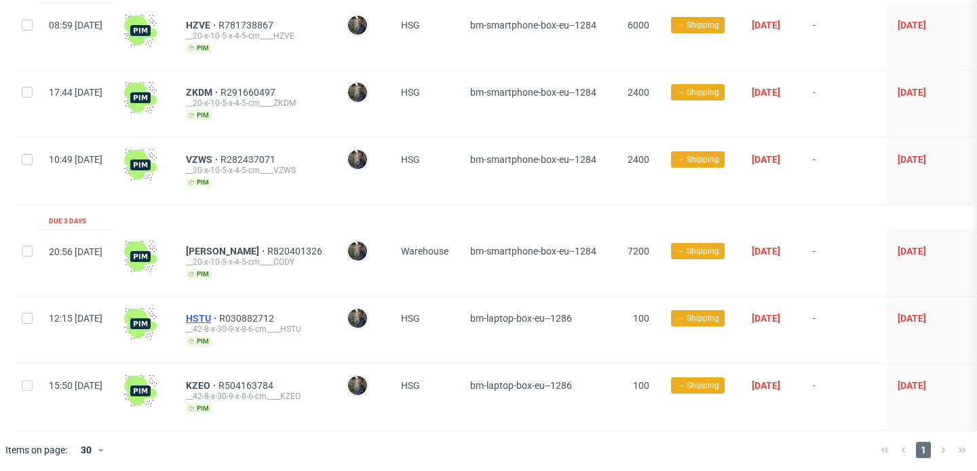
click at [219, 313] on span "HSTU" at bounding box center [202, 318] width 33 height 11
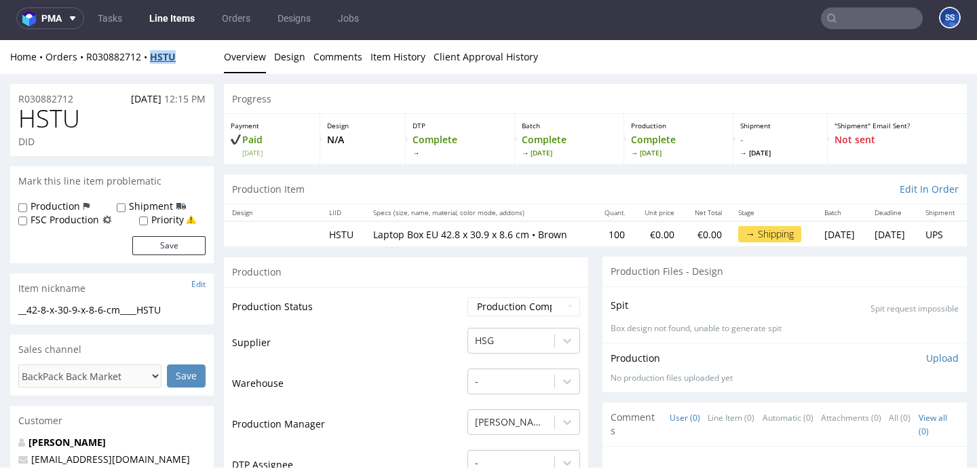
drag, startPoint x: 168, startPoint y: 59, endPoint x: 152, endPoint y: 60, distance: 15.6
click at [152, 60] on div "Home Orders R030882712 HSTU" at bounding box center [112, 57] width 204 height 14
copy strong "HSTU"
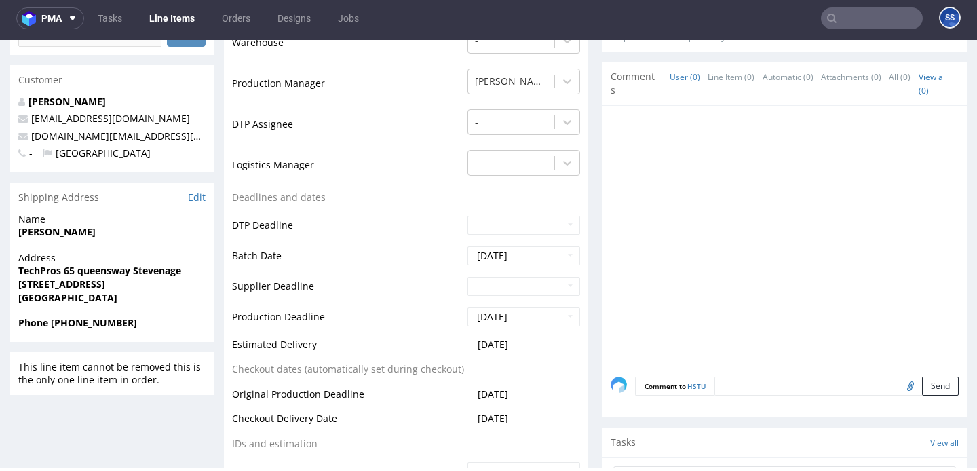
scroll to position [340, 0]
drag, startPoint x: 142, startPoint y: 286, endPoint x: 189, endPoint y: 290, distance: 46.3
click at [189, 290] on span "[STREET_ADDRESS]" at bounding box center [111, 285] width 187 height 14
copy strong "SG1 1DN"
click at [77, 232] on strong "[PERSON_NAME]" at bounding box center [56, 232] width 77 height 13
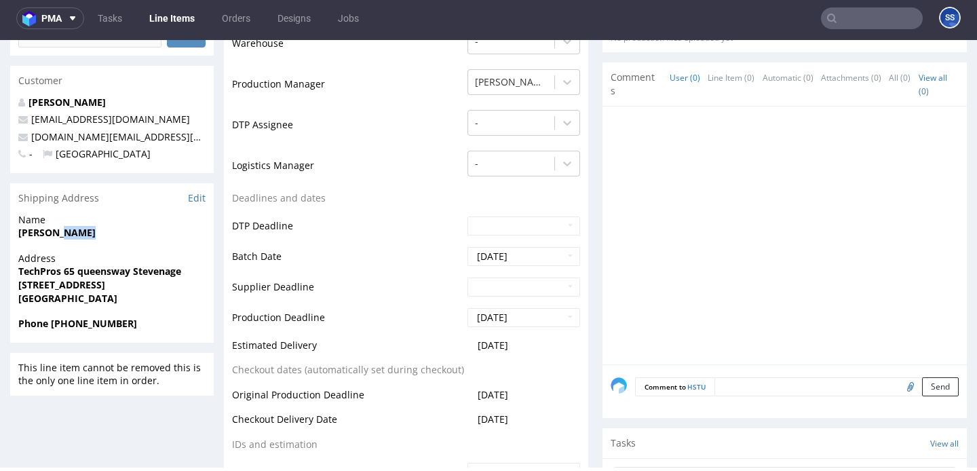
click at [77, 232] on strong "[PERSON_NAME]" at bounding box center [56, 232] width 77 height 13
copy strong "[PERSON_NAME]"
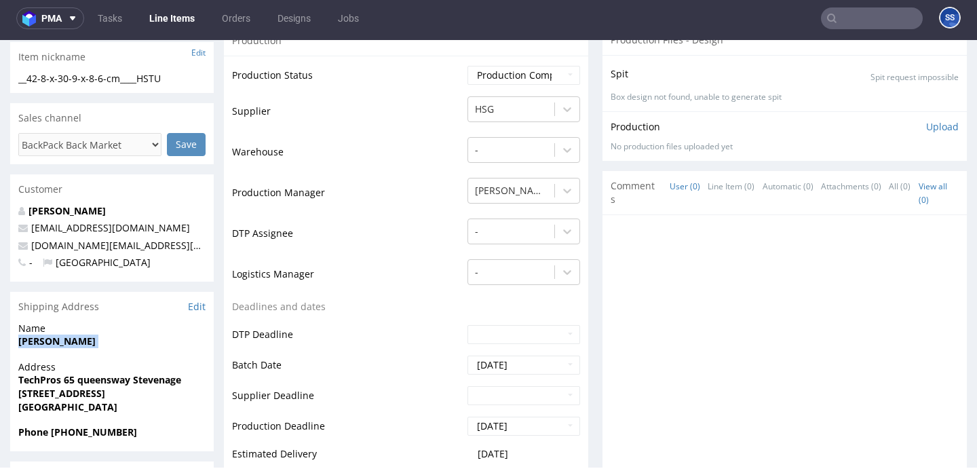
scroll to position [242, 0]
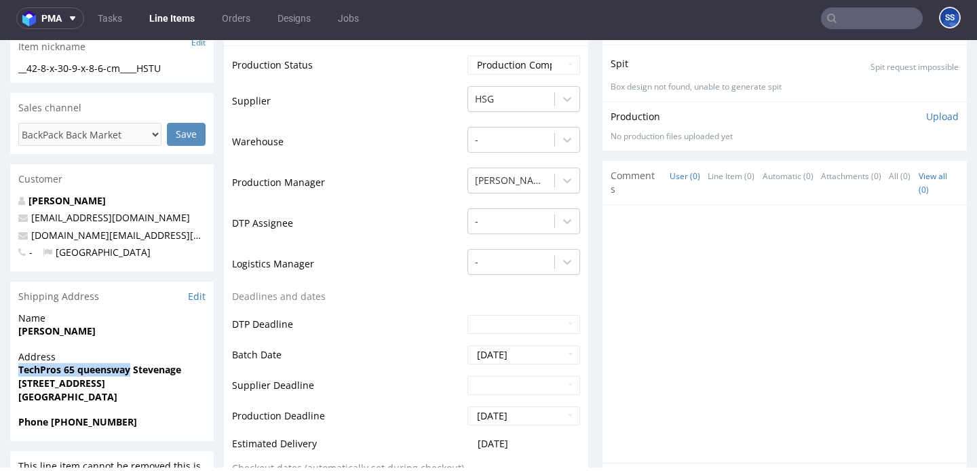
drag, startPoint x: 14, startPoint y: 370, endPoint x: 140, endPoint y: 366, distance: 125.6
click at [130, 371] on div "Address TechPros 65 queensway Stevenage Stvenage United Kingdom SG1 1DN United …" at bounding box center [112, 382] width 204 height 65
copy strong "TechPros 65 queensway"
click at [37, 381] on strong "[STREET_ADDRESS]" at bounding box center [61, 383] width 87 height 13
drag, startPoint x: 37, startPoint y: 381, endPoint x: 74, endPoint y: 347, distance: 50.4
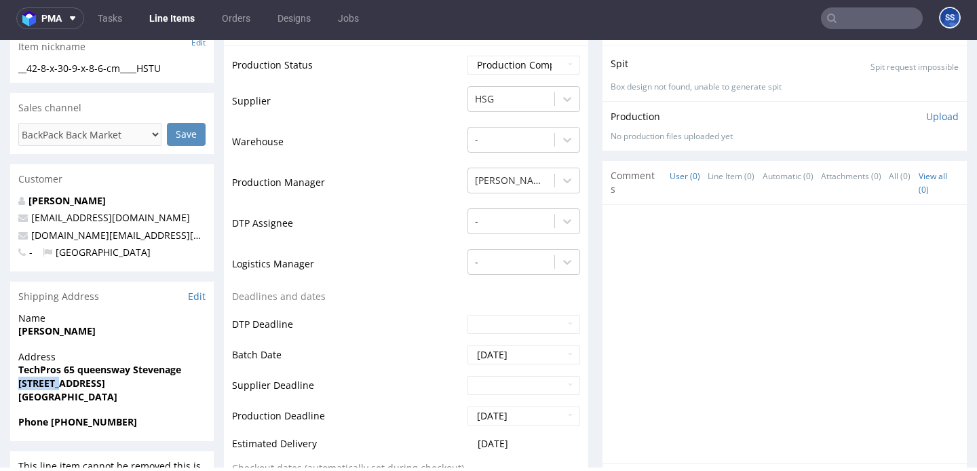
click at [37, 381] on strong "[STREET_ADDRESS]" at bounding box center [61, 383] width 87 height 13
copy strong "Stvenage"
drag, startPoint x: 159, startPoint y: 422, endPoint x: 198, endPoint y: 250, distance: 176.1
click at [51, 424] on span "Phone [PHONE_NUMBER]" at bounding box center [111, 422] width 187 height 14
copy strong "+44 07548222263"
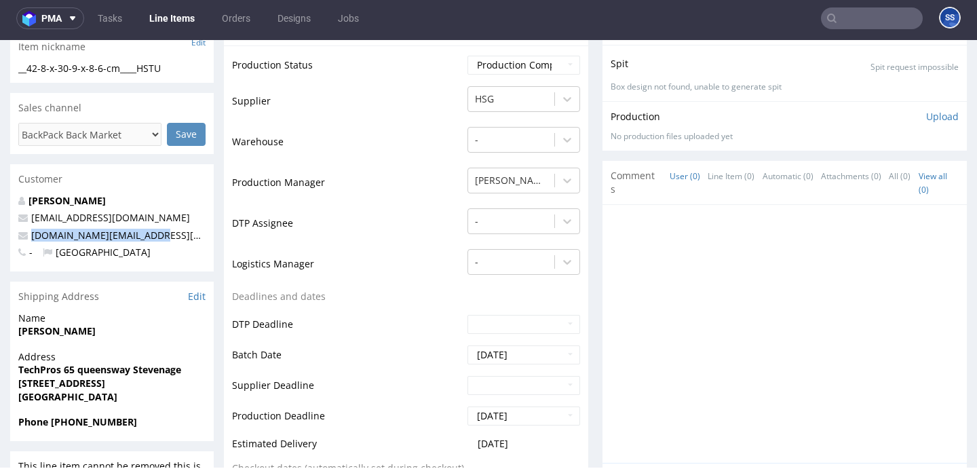
drag, startPoint x: 160, startPoint y: 239, endPoint x: 62, endPoint y: 226, distance: 99.2
click at [33, 240] on p "[DOMAIN_NAME][EMAIL_ADDRESS][DOMAIN_NAME]" at bounding box center [111, 236] width 187 height 14
copy link "[DOMAIN_NAME][EMAIL_ADDRESS][DOMAIN_NAME]"
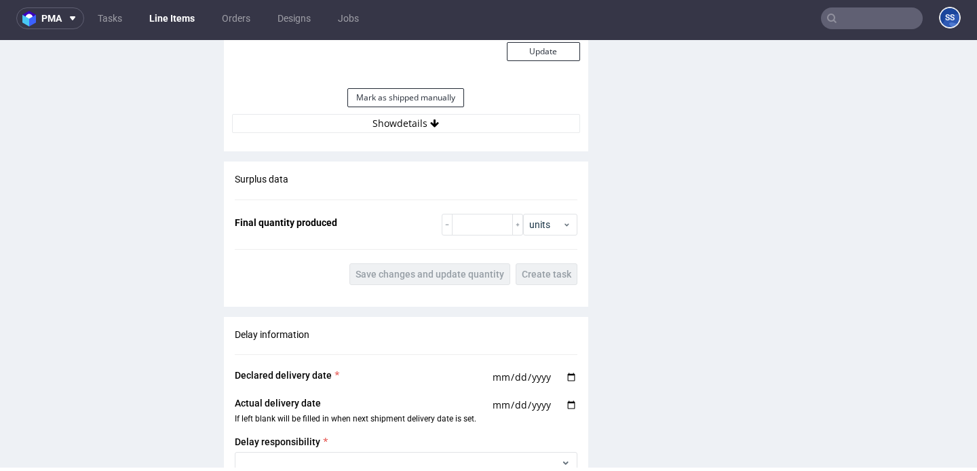
scroll to position [1274, 0]
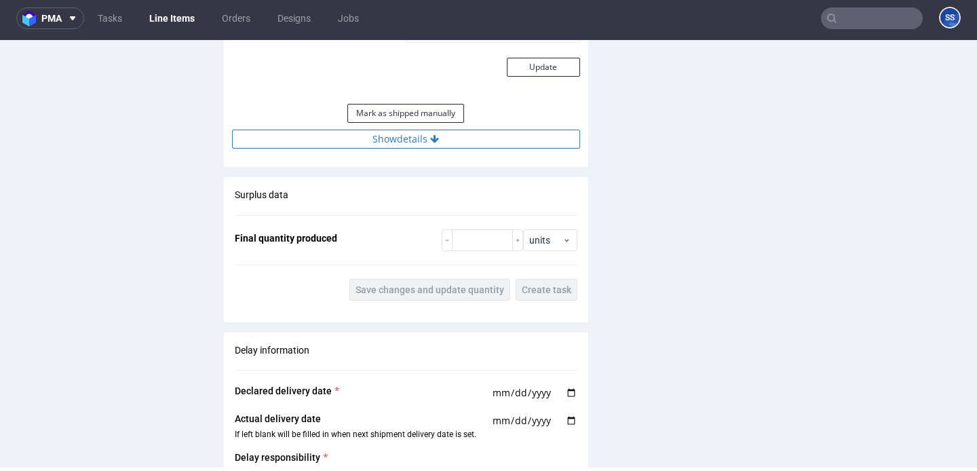
click at [402, 146] on button "Show details" at bounding box center [406, 139] width 348 height 19
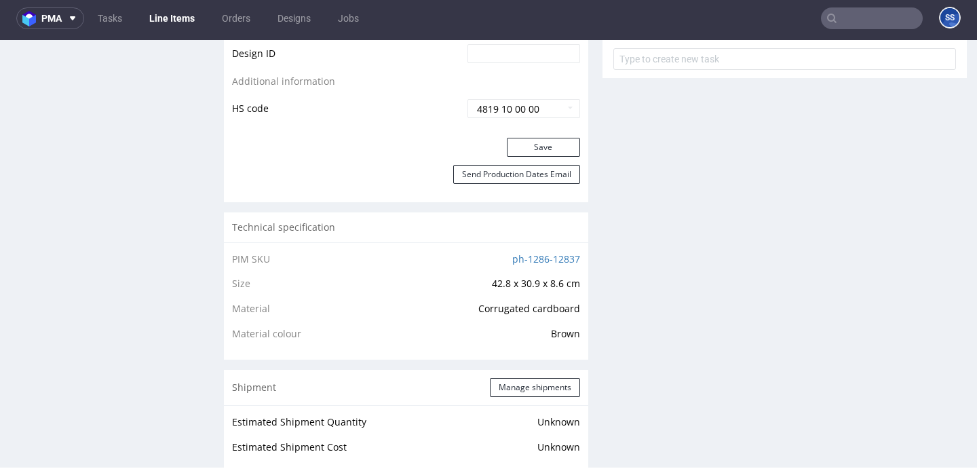
scroll to position [844, 0]
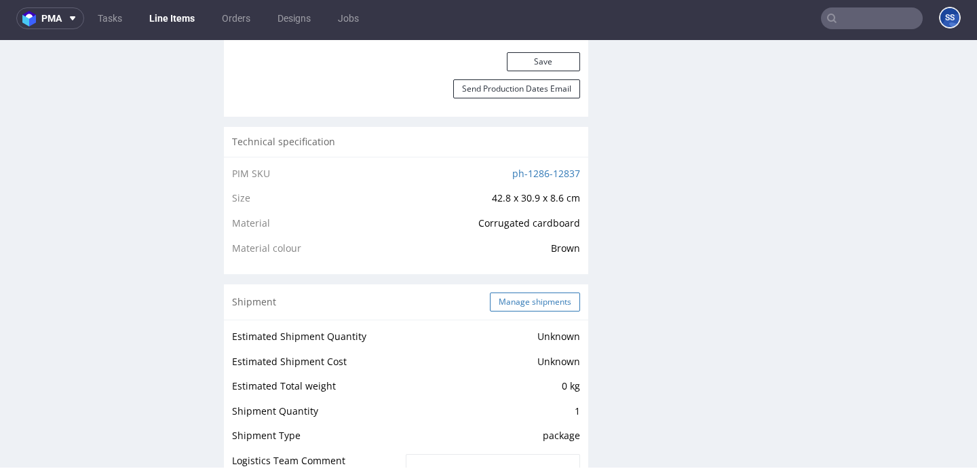
click at [507, 300] on button "Manage shipments" at bounding box center [535, 301] width 90 height 19
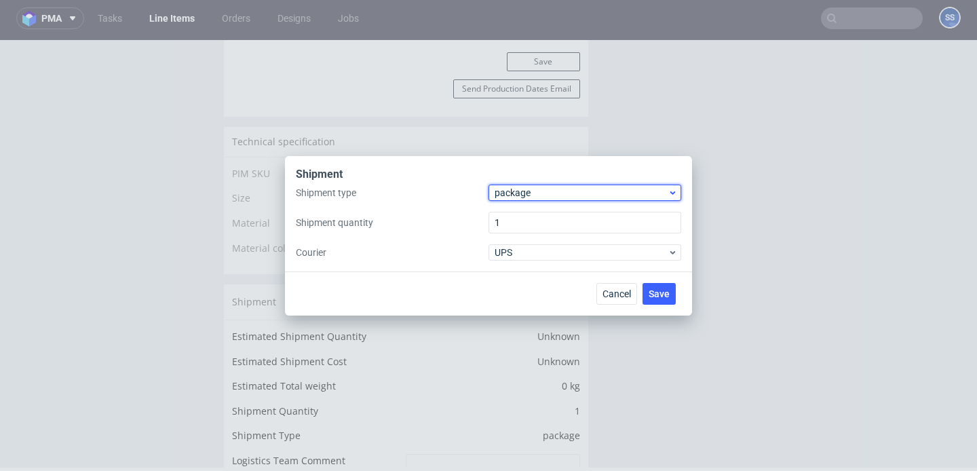
click at [535, 199] on div "package" at bounding box center [585, 193] width 193 height 16
drag, startPoint x: 411, startPoint y: 208, endPoint x: 491, endPoint y: 229, distance: 83.3
click at [412, 208] on div "Shipment type package Shipment quantity 1 Courier UPS" at bounding box center [488, 223] width 385 height 76
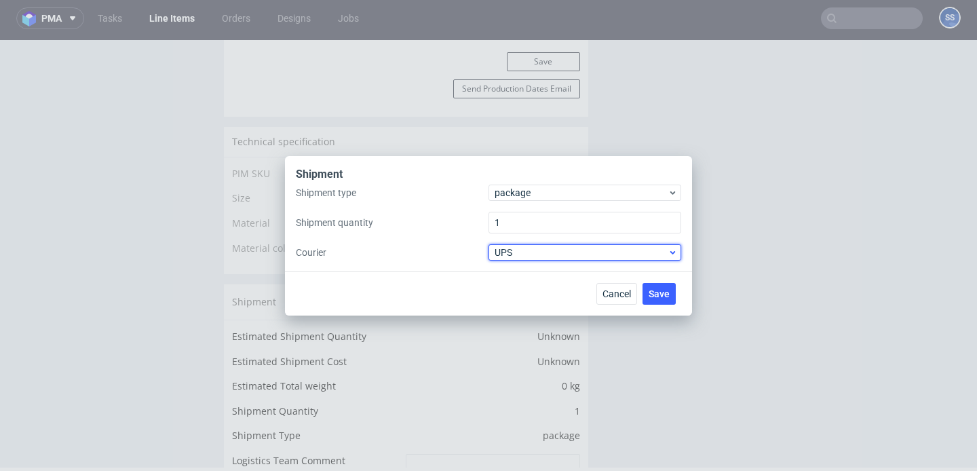
click at [571, 248] on span "UPS" at bounding box center [581, 253] width 173 height 14
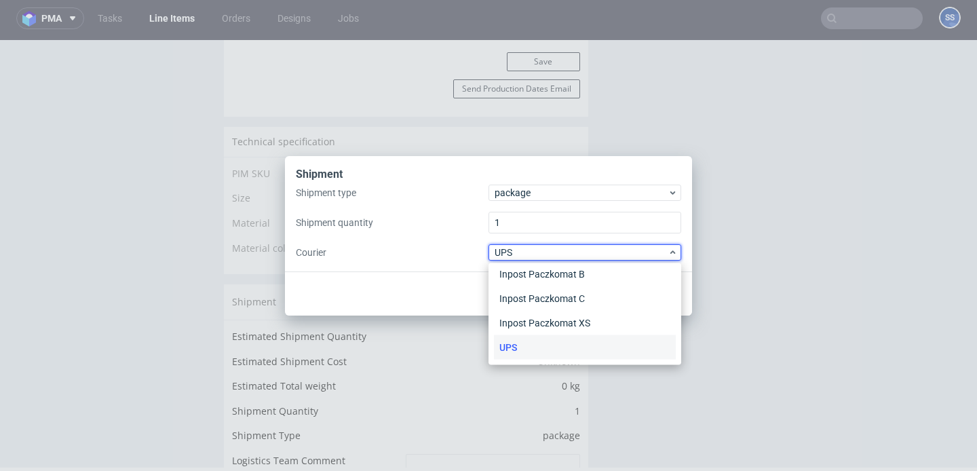
scroll to position [0, 0]
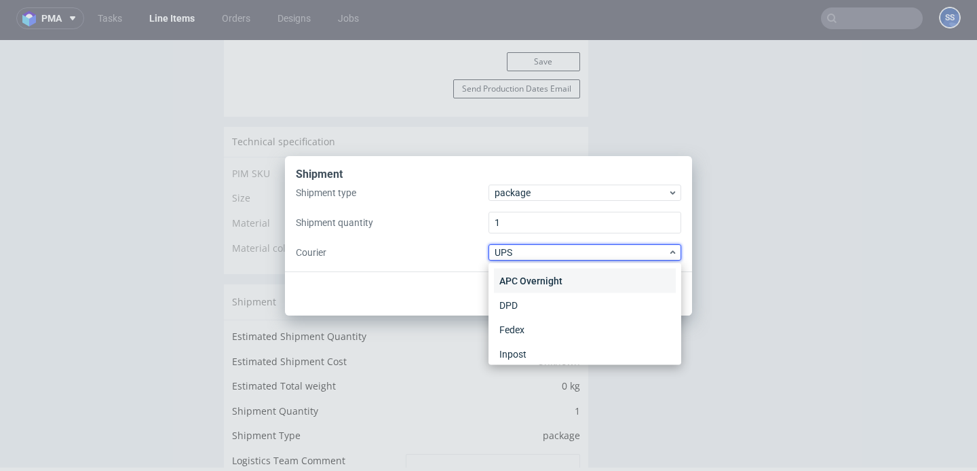
click at [553, 282] on div "APC Overnight" at bounding box center [585, 281] width 182 height 24
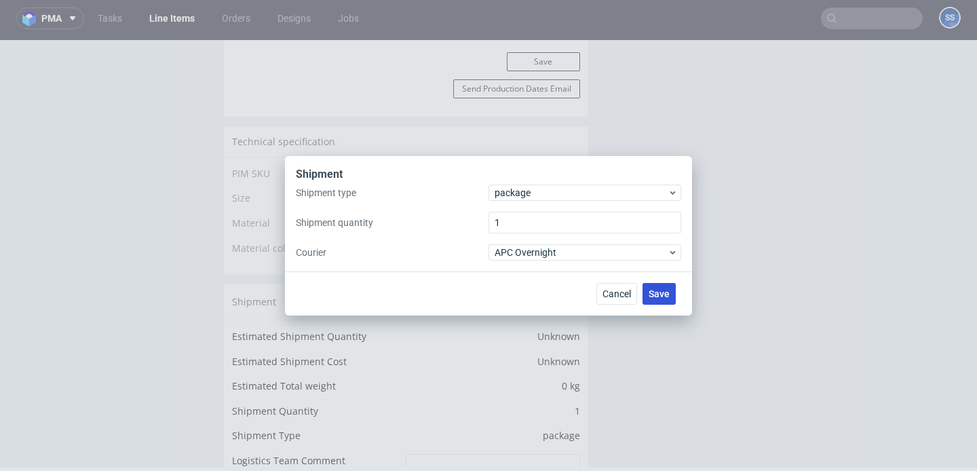
click at [657, 295] on span "Save" at bounding box center [659, 293] width 21 height 9
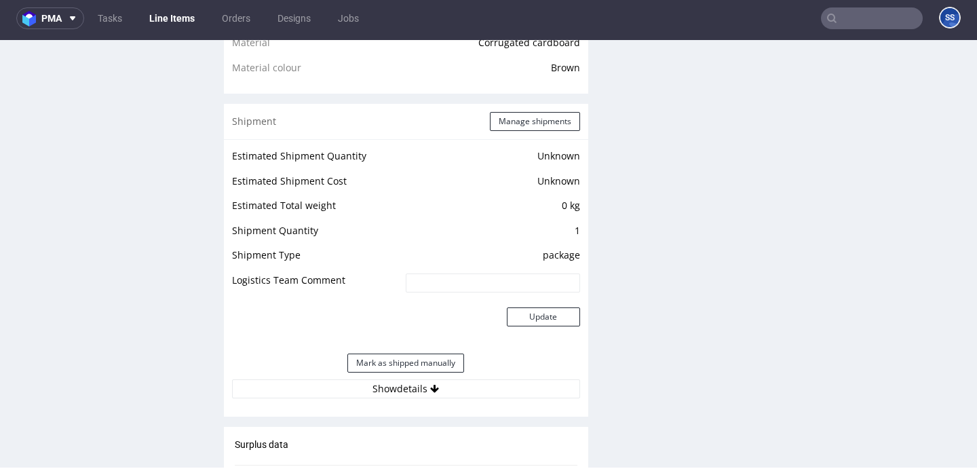
scroll to position [1054, 0]
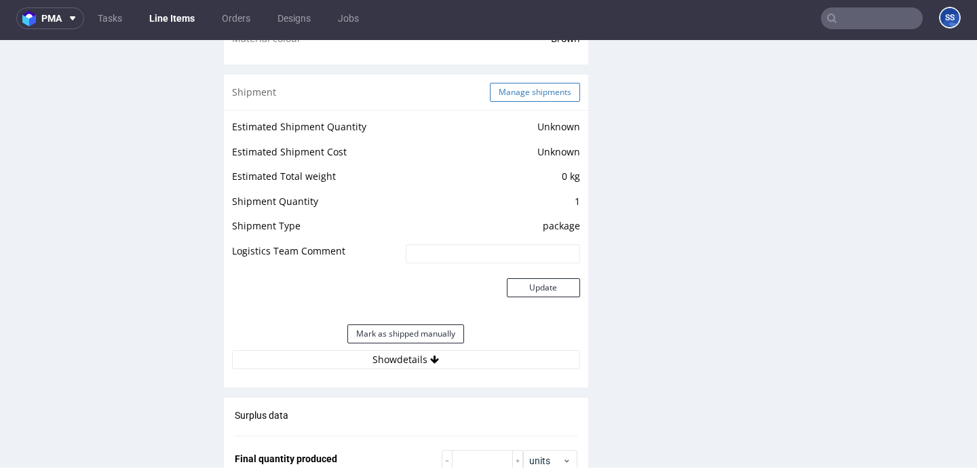
click at [505, 102] on button "Manage shipments" at bounding box center [535, 92] width 90 height 19
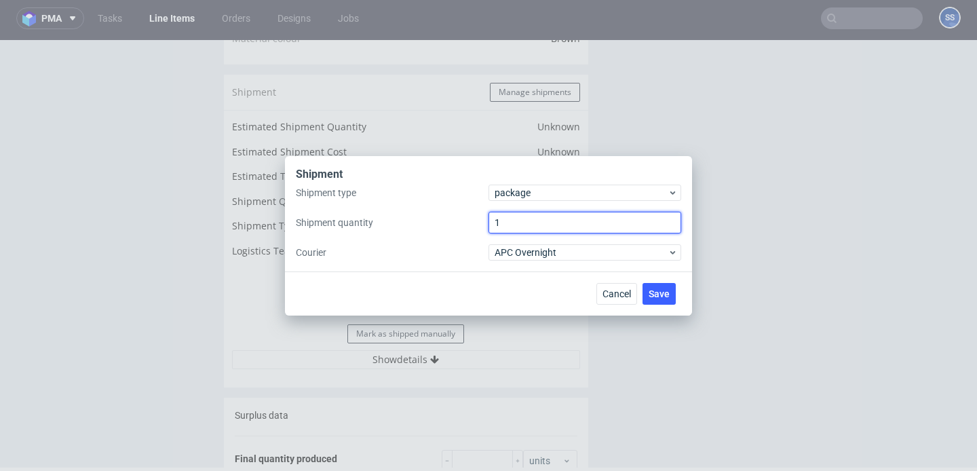
click at [528, 220] on input "1" at bounding box center [585, 223] width 193 height 22
type input "2"
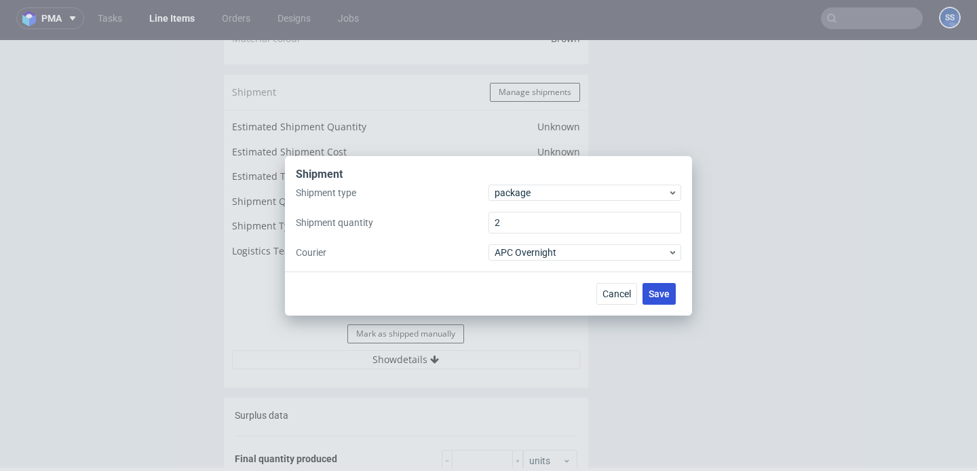
click at [661, 291] on span "Save" at bounding box center [659, 293] width 21 height 9
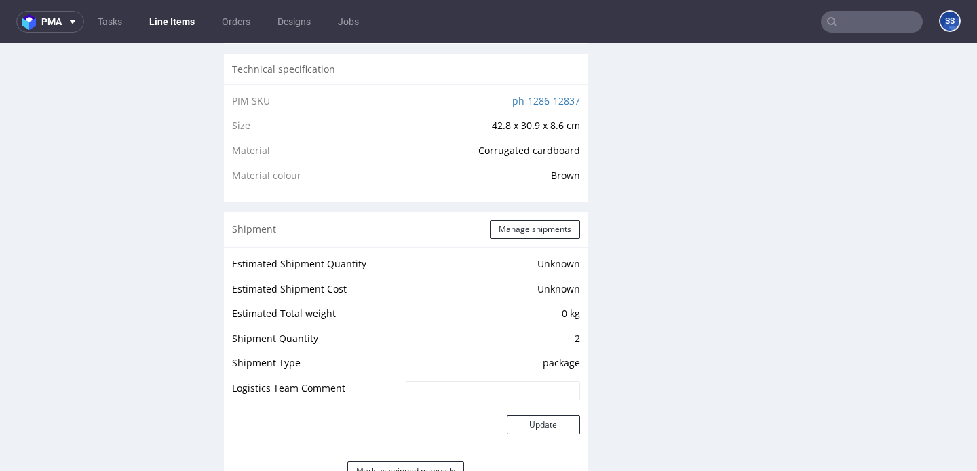
scroll to position [1008, 0]
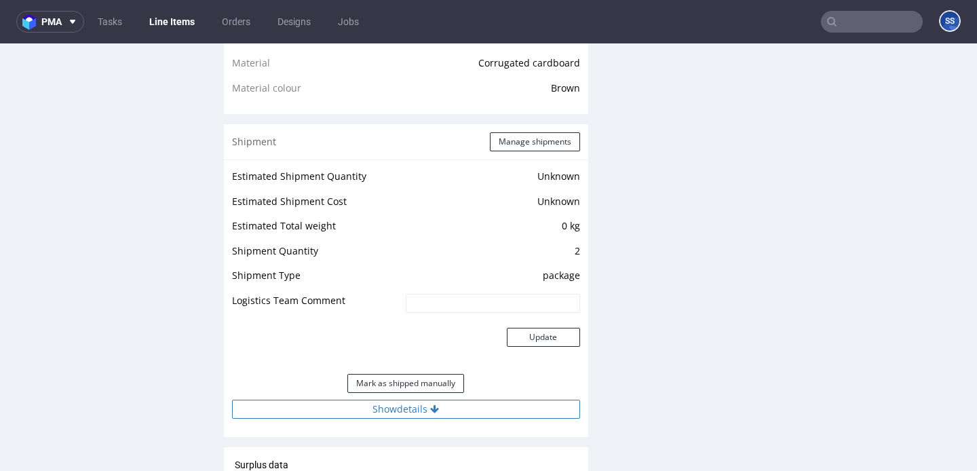
click at [444, 419] on button "Show details" at bounding box center [406, 409] width 348 height 19
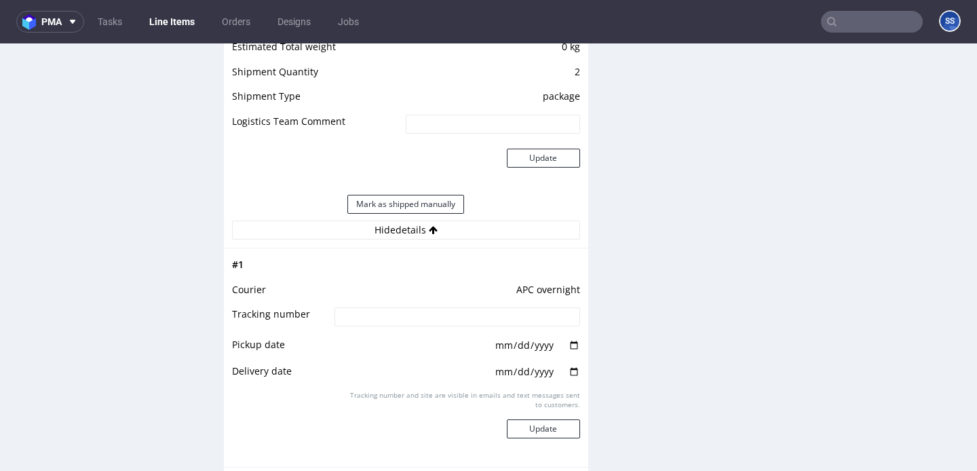
scroll to position [1188, 0]
click at [403, 325] on input at bounding box center [457, 315] width 245 height 19
paste input "2025091502920420000005"
type input "2025091502920420000005"
click at [537, 437] on button "Update" at bounding box center [543, 427] width 73 height 19
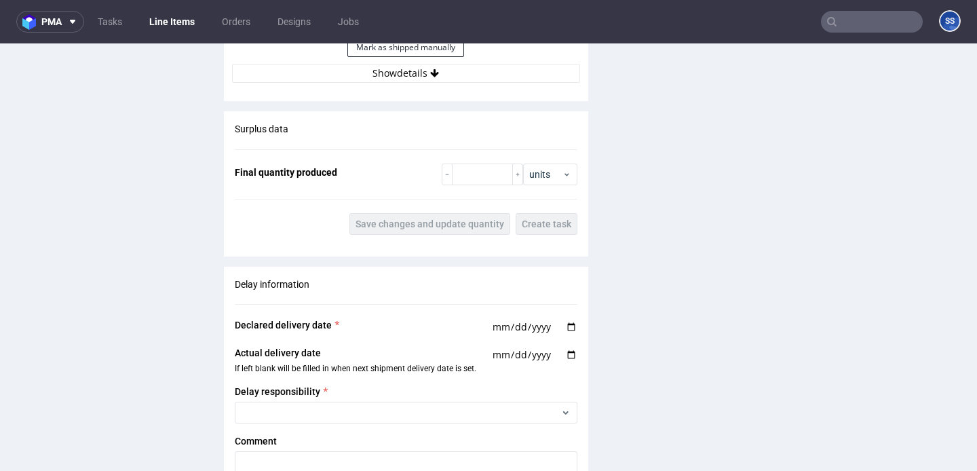
scroll to position [1318, 0]
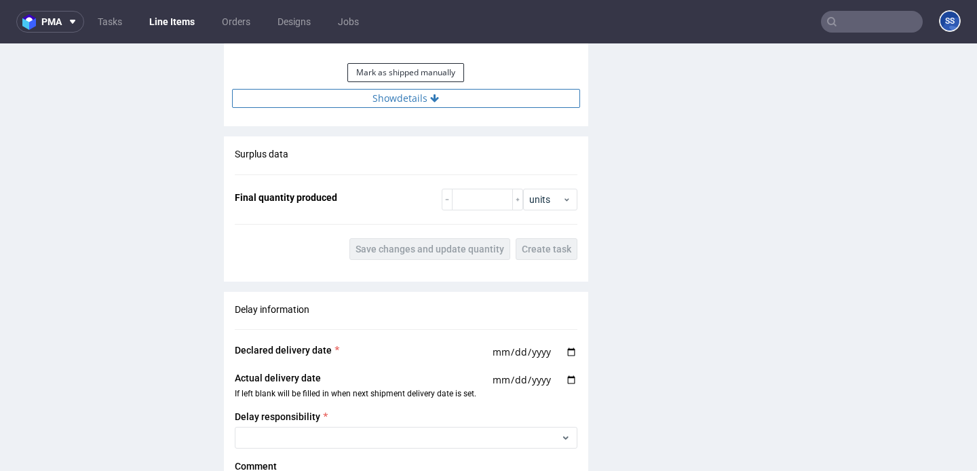
click at [411, 108] on button "Show details" at bounding box center [406, 98] width 348 height 19
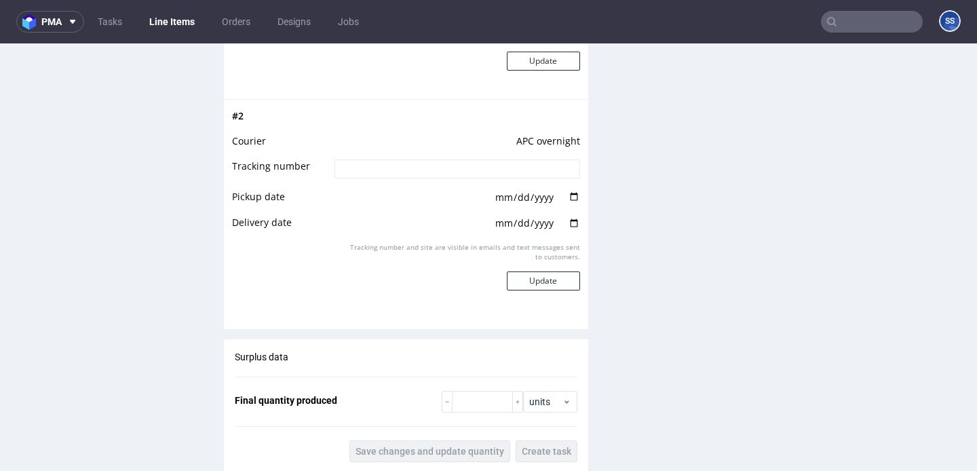
scroll to position [1577, 0]
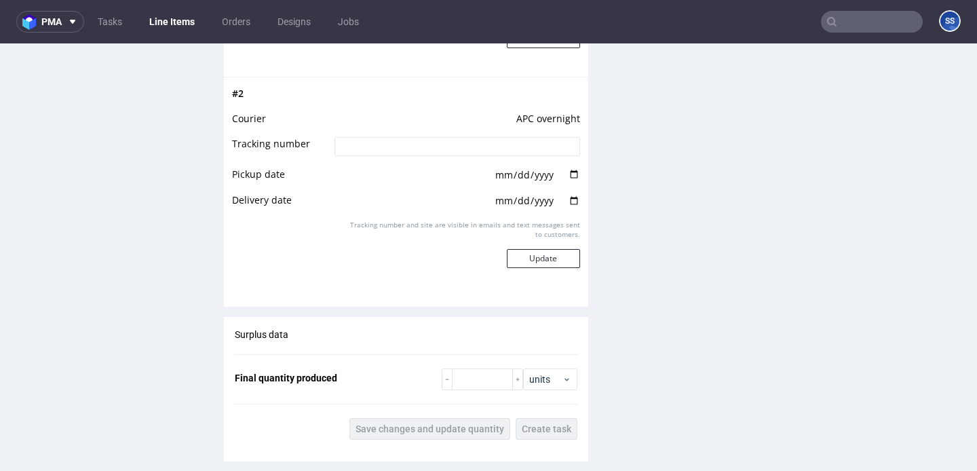
click at [365, 156] on input at bounding box center [457, 146] width 245 height 19
paste input "2025091502920420000006"
type input "2025091502920420000006"
click at [533, 268] on button "Update" at bounding box center [543, 258] width 73 height 19
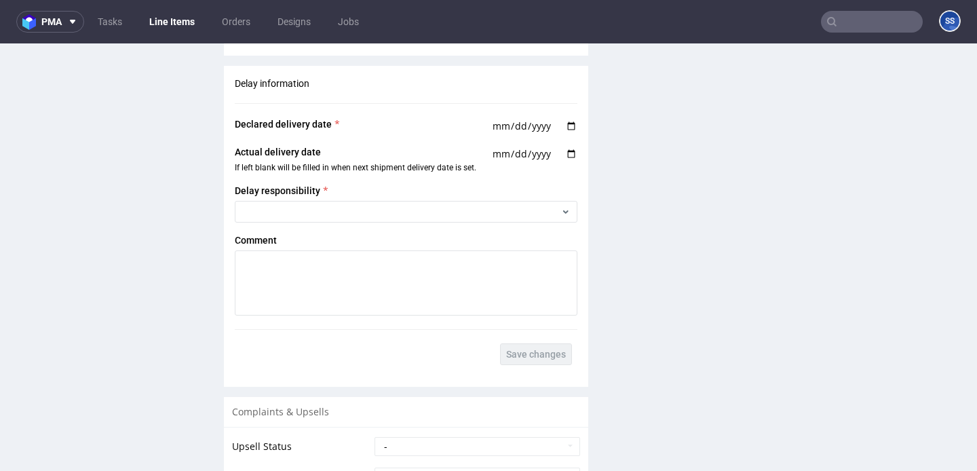
click at [180, 25] on link "Line Items" at bounding box center [172, 22] width 62 height 22
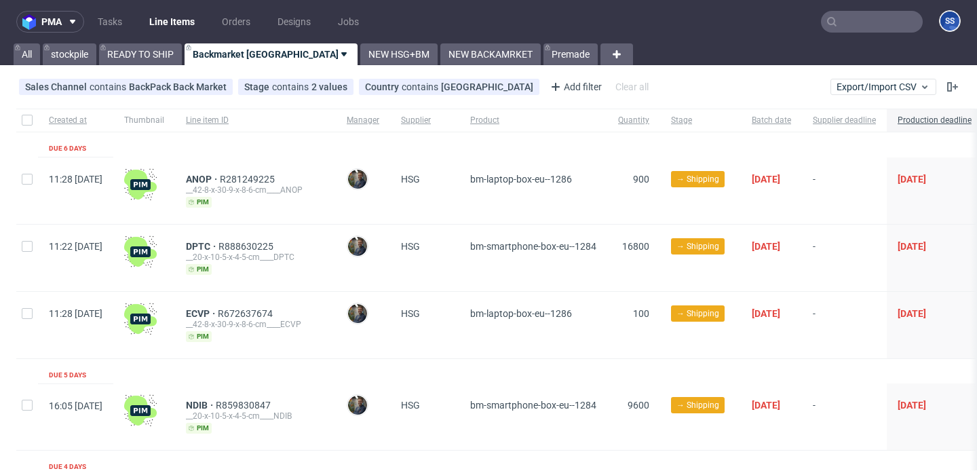
scroll to position [473, 0]
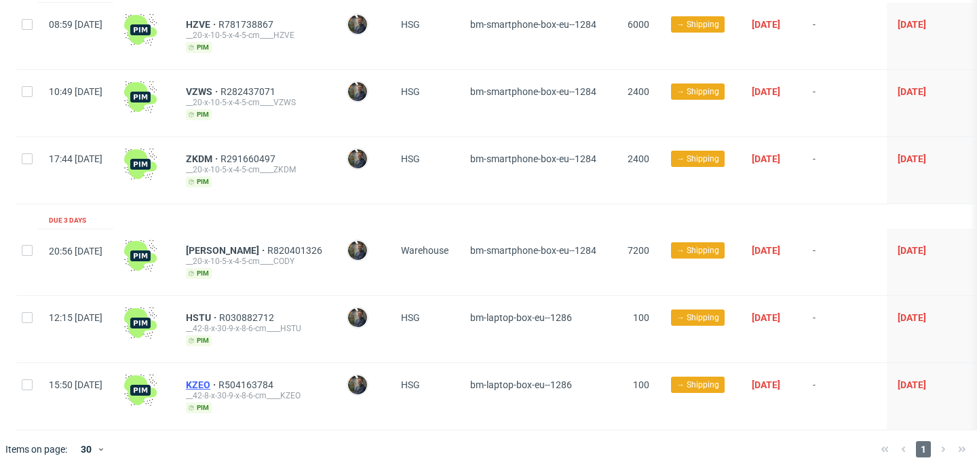
click at [218, 381] on span "KZEO" at bounding box center [202, 384] width 33 height 11
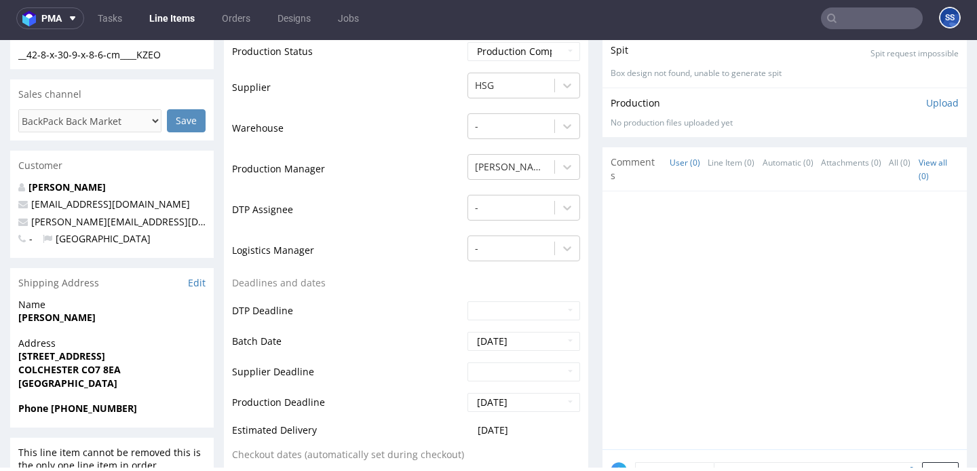
scroll to position [250, 0]
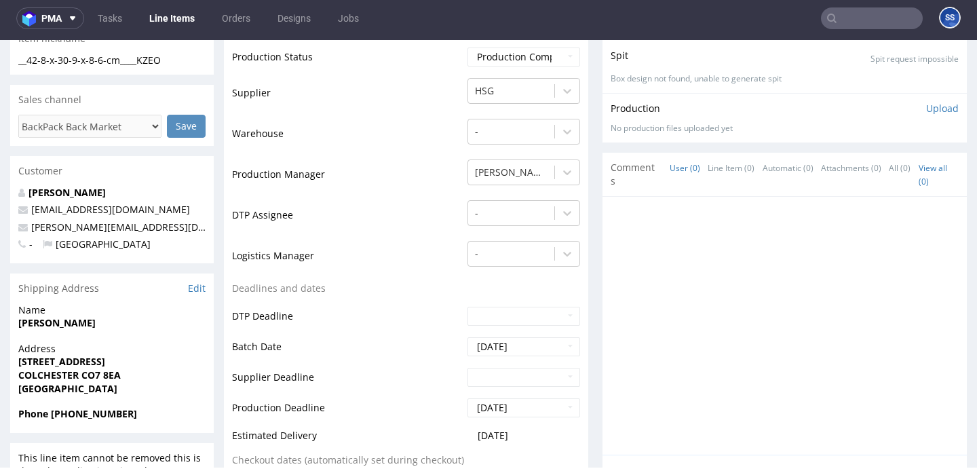
click at [61, 324] on strong "[PERSON_NAME]" at bounding box center [56, 322] width 77 height 13
copy strong "[PERSON_NAME]"
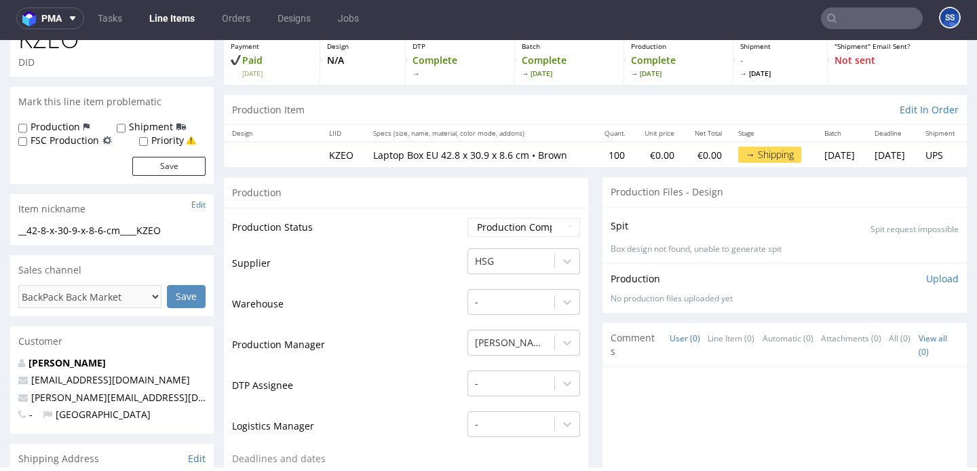
scroll to position [0, 0]
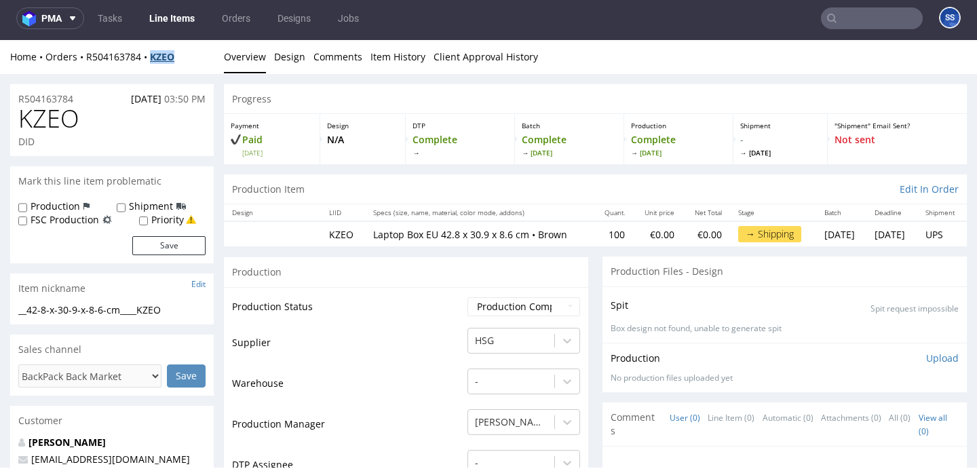
drag, startPoint x: 176, startPoint y: 64, endPoint x: 155, endPoint y: 59, distance: 20.9
click at [154, 62] on div "Home Orders R504163784 KZEO" at bounding box center [112, 57] width 204 height 14
copy strong "KZEO"
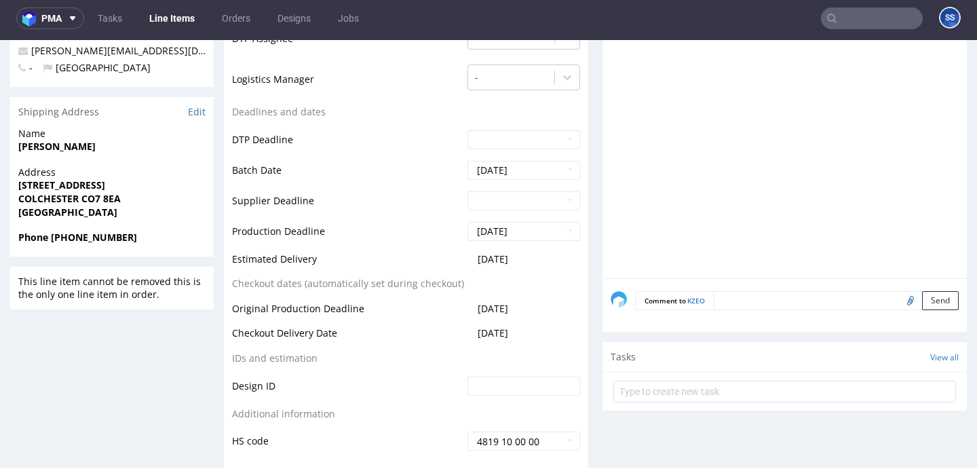
click at [43, 186] on strong "[STREET_ADDRESS]" at bounding box center [61, 184] width 87 height 13
copy strong "[STREET_ADDRESS]"
drag, startPoint x: 88, startPoint y: 200, endPoint x: 188, endPoint y: 137, distance: 118.0
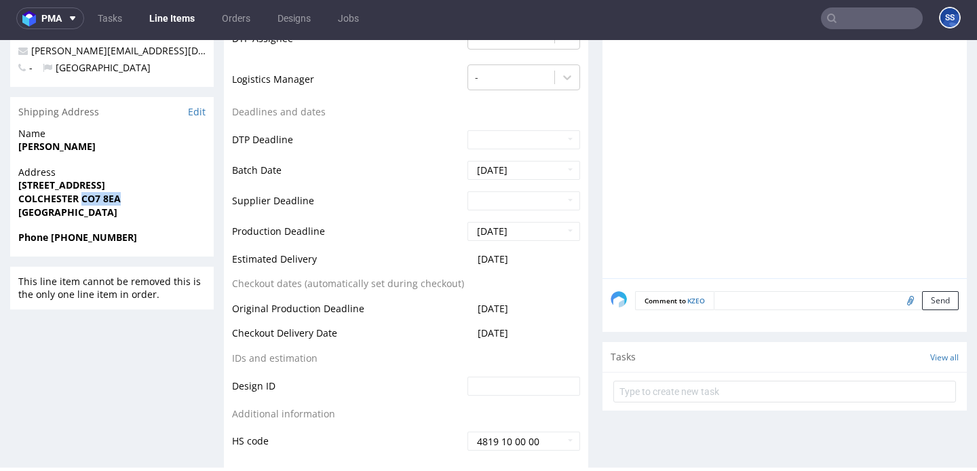
click at [151, 201] on span "COLCHESTER CO7 8EA" at bounding box center [111, 199] width 187 height 14
copy strong "CO7 8EA"
click at [35, 199] on strong "COLCHESTER CO7 8EA" at bounding box center [69, 198] width 102 height 13
copy strong "COLCHESTER"
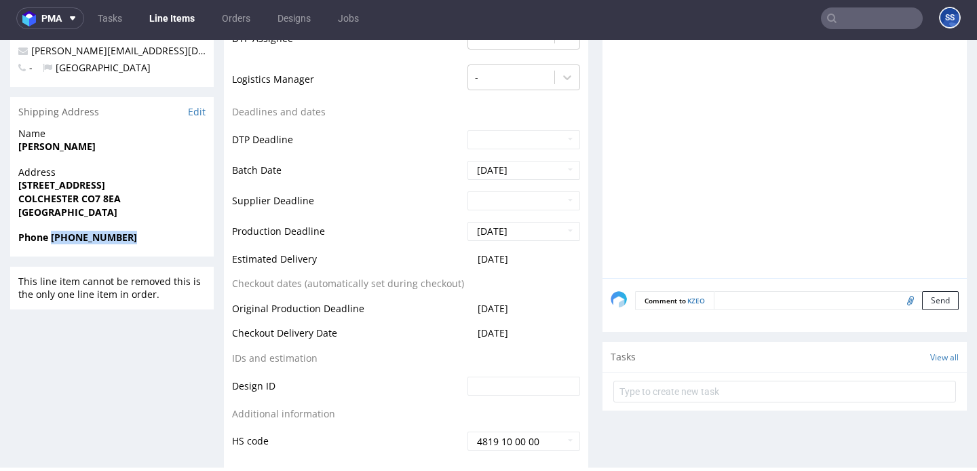
drag, startPoint x: 138, startPoint y: 238, endPoint x: 52, endPoint y: 239, distance: 86.2
click at [52, 239] on span "Phone [PHONE_NUMBER]" at bounding box center [111, 238] width 187 height 14
copy strong "+44 7463668053"
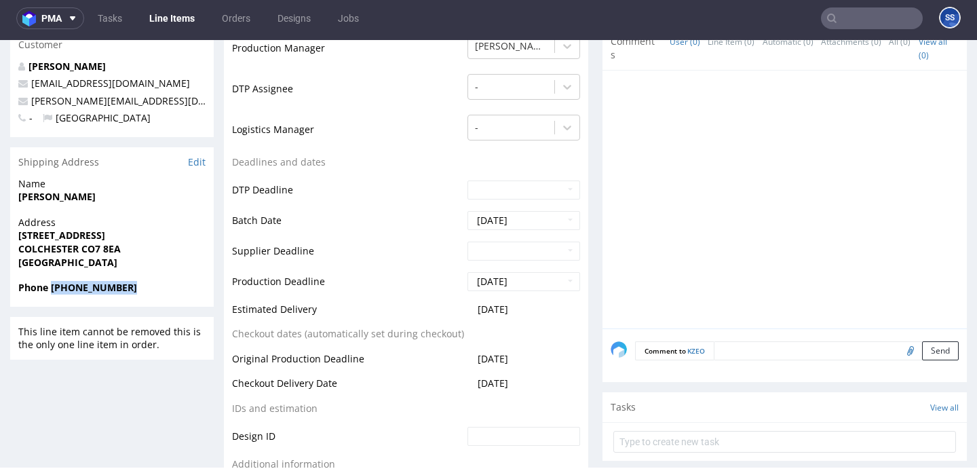
scroll to position [375, 0]
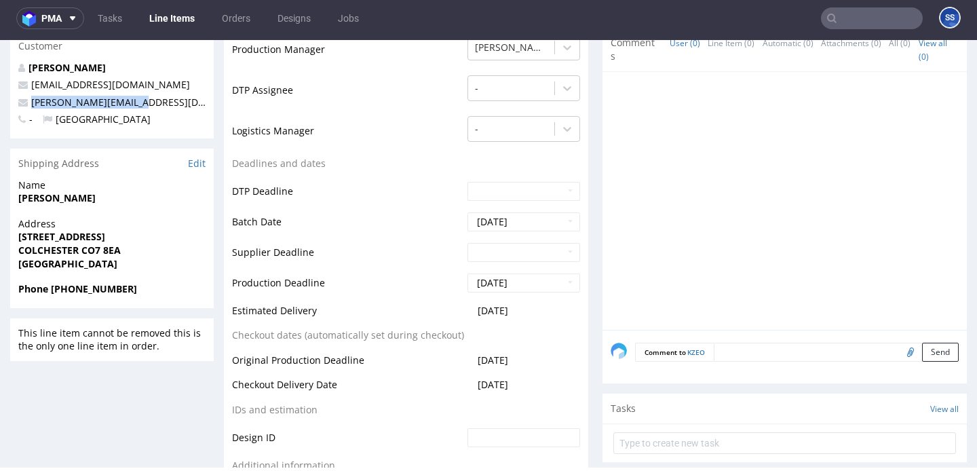
drag, startPoint x: 152, startPoint y: 99, endPoint x: 109, endPoint y: 46, distance: 68.0
click at [33, 102] on p "[PERSON_NAME][EMAIL_ADDRESS][DOMAIN_NAME]" at bounding box center [111, 103] width 187 height 14
copy link "[PERSON_NAME][EMAIL_ADDRESS][DOMAIN_NAME]"
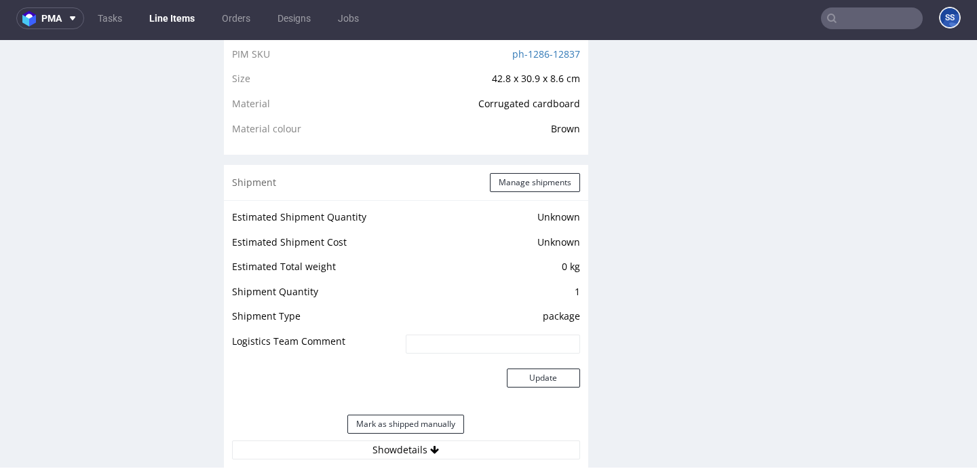
scroll to position [1023, 0]
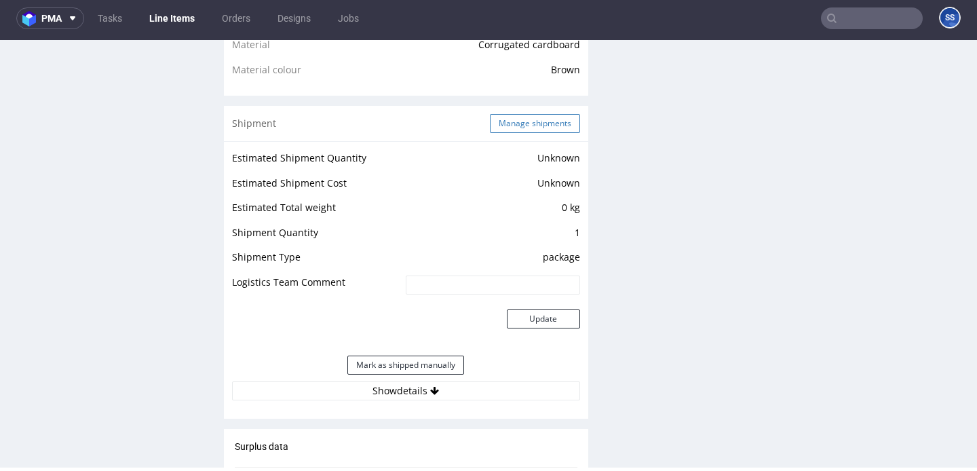
drag, startPoint x: 529, startPoint y: 120, endPoint x: 527, endPoint y: 168, distance: 47.6
click at [529, 120] on button "Manage shipments" at bounding box center [535, 123] width 90 height 19
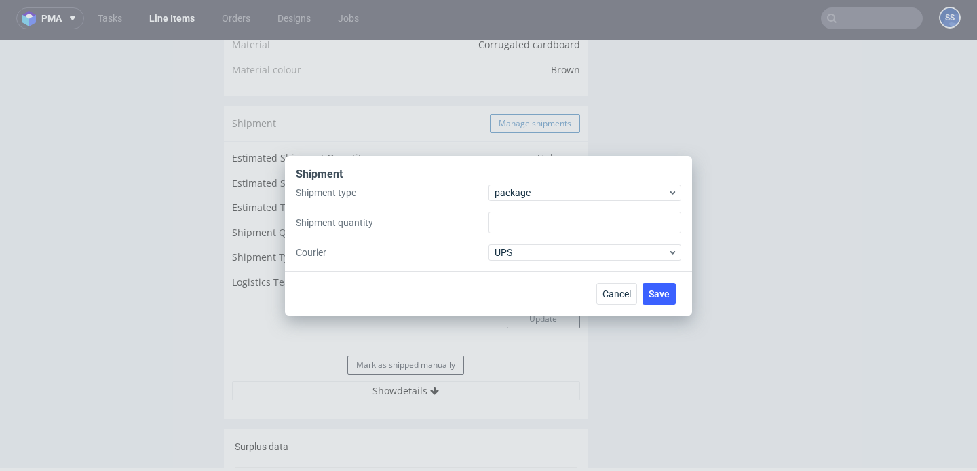
type input "1"
click at [534, 186] on span "package" at bounding box center [581, 193] width 173 height 14
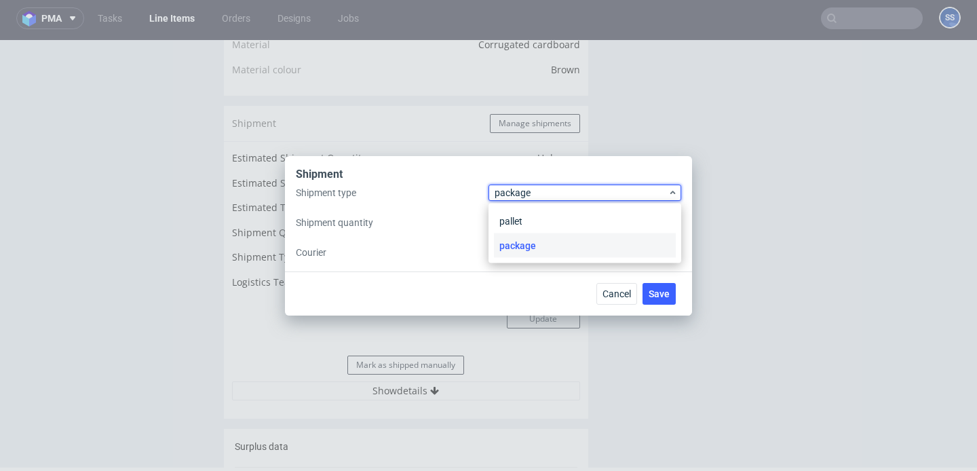
click at [449, 170] on div "Shipment" at bounding box center [488, 176] width 385 height 18
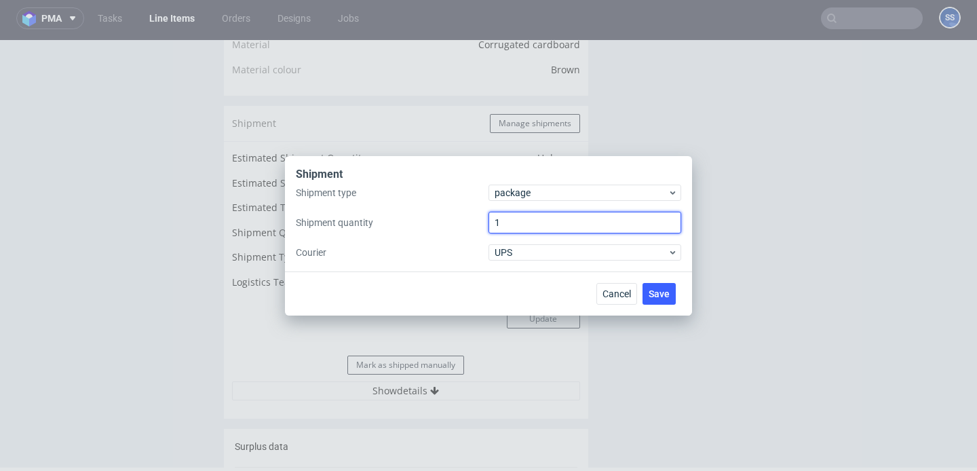
click at [512, 219] on input "1" at bounding box center [585, 223] width 193 height 22
type input "2"
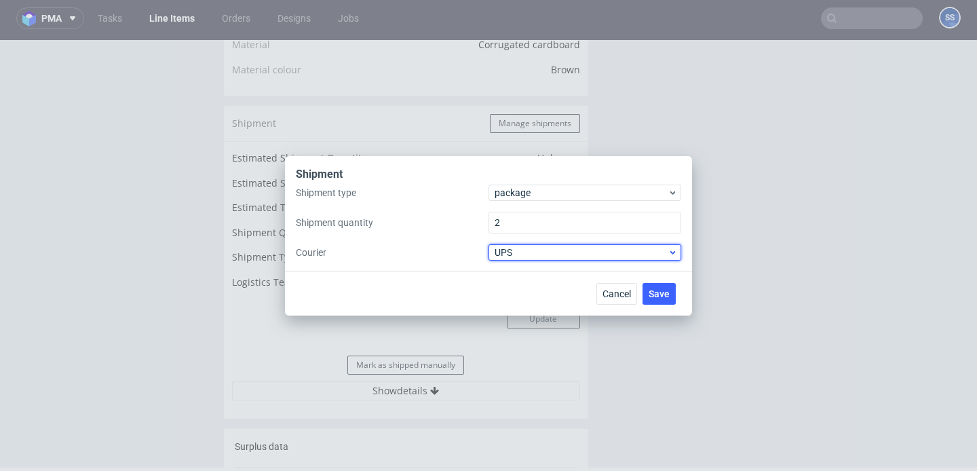
click at [510, 244] on div "UPS" at bounding box center [585, 252] width 193 height 16
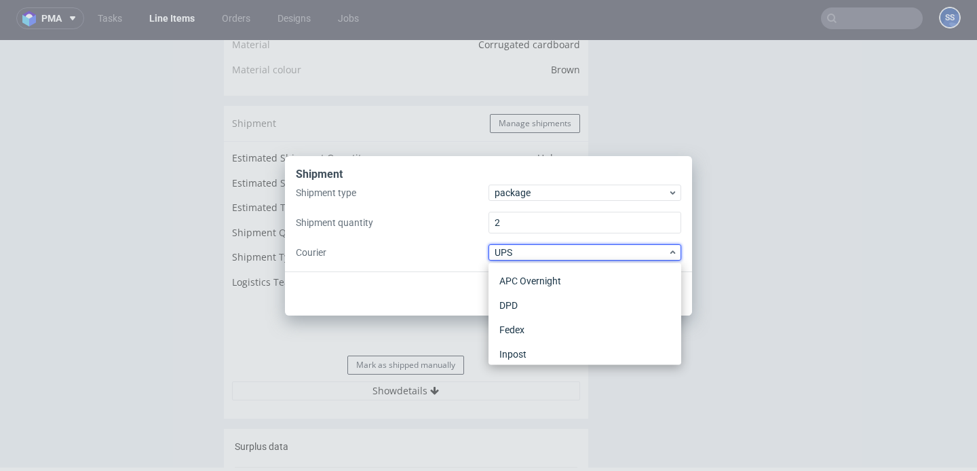
scroll to position [129, 0]
click at [543, 276] on div "APC Overnight" at bounding box center [585, 281] width 182 height 24
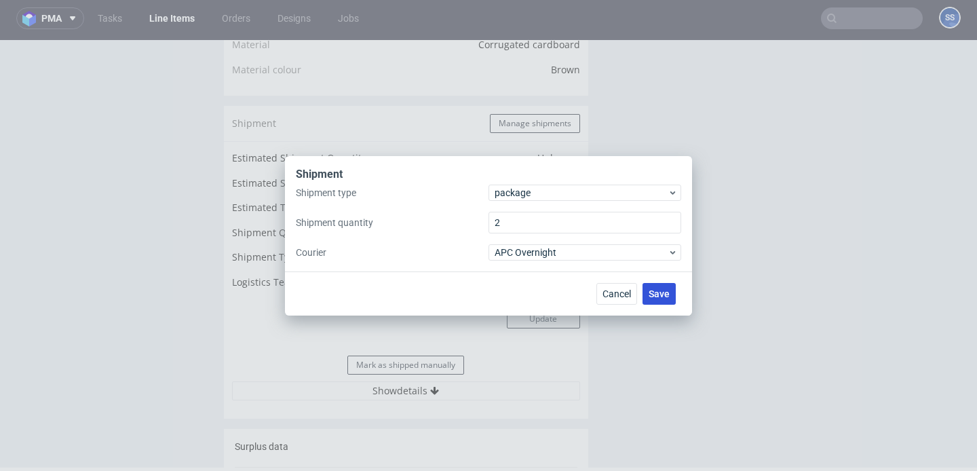
click at [658, 294] on span "Save" at bounding box center [659, 293] width 21 height 9
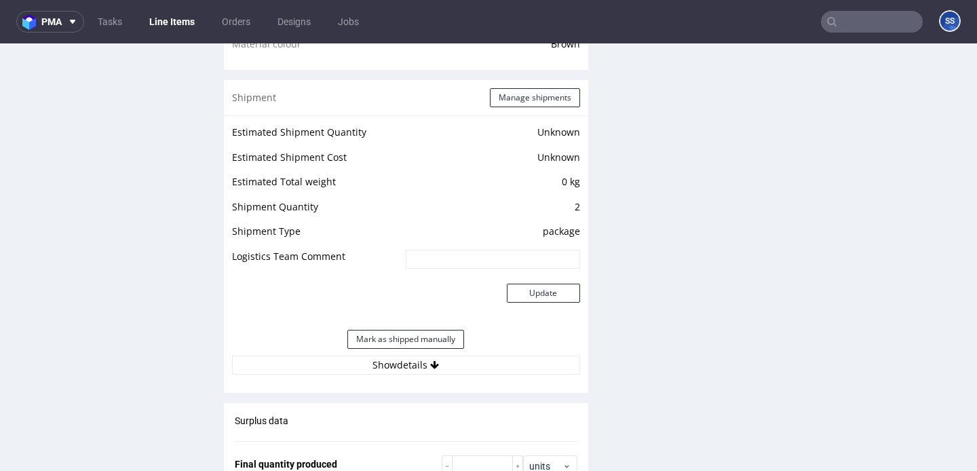
scroll to position [1154, 0]
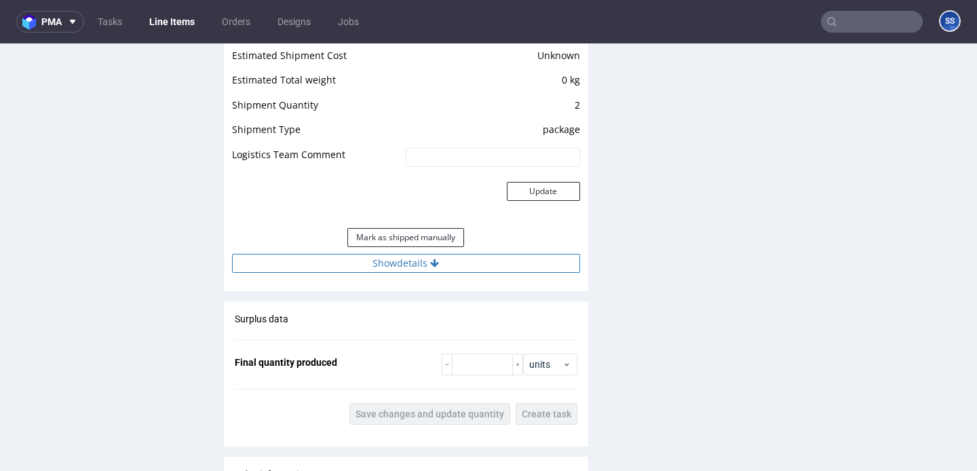
click at [353, 273] on button "Show details" at bounding box center [406, 263] width 348 height 19
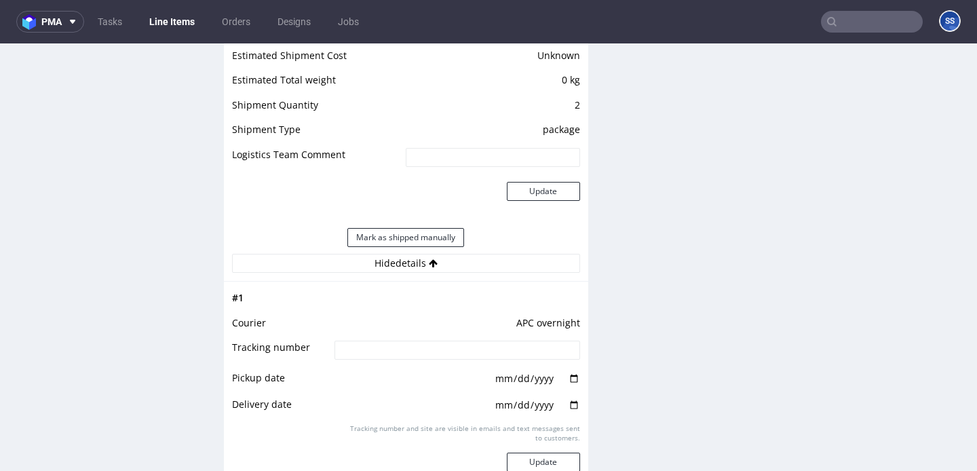
click at [371, 358] on input at bounding box center [457, 350] width 245 height 19
paste input "2025091502920420000007"
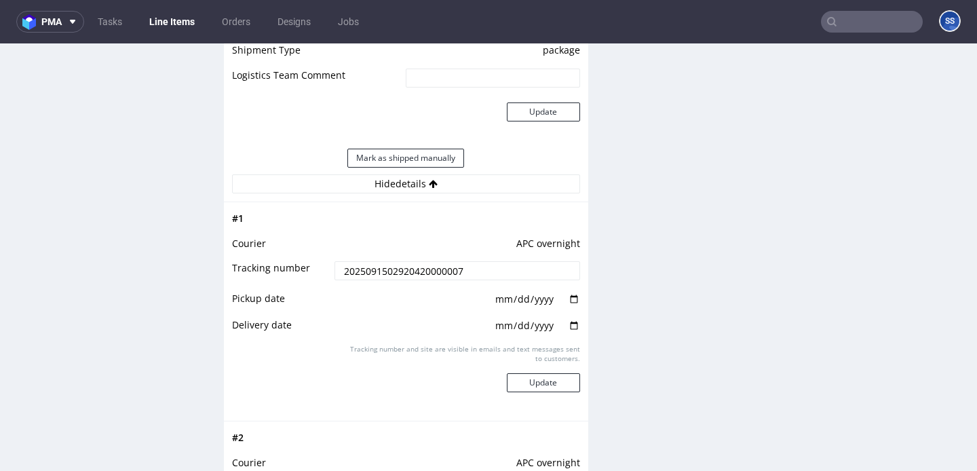
scroll to position [1276, 0]
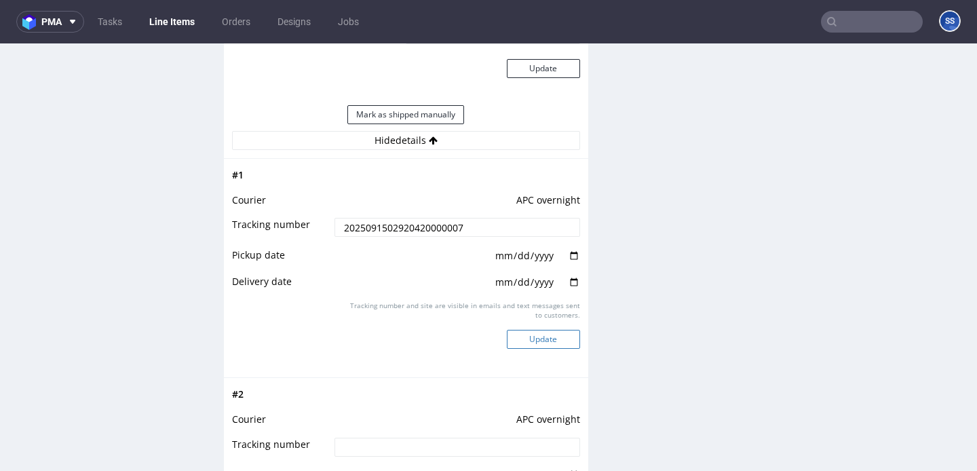
type input "2025091502920420000007"
click at [546, 349] on button "Update" at bounding box center [543, 339] width 73 height 19
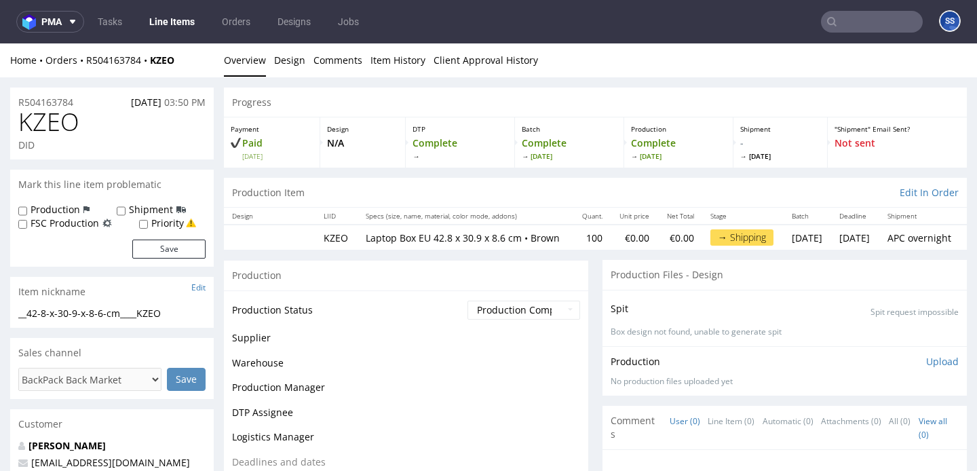
scroll to position [1037, 0]
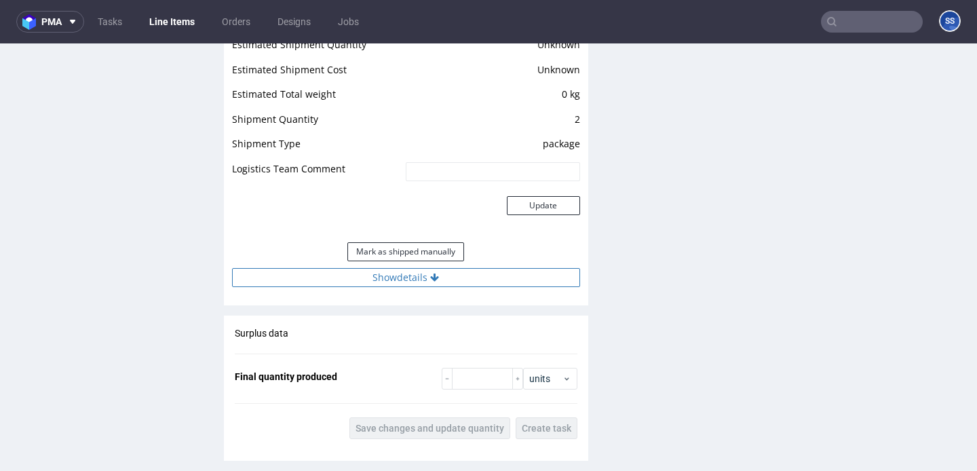
click at [425, 287] on button "Show details" at bounding box center [406, 277] width 348 height 19
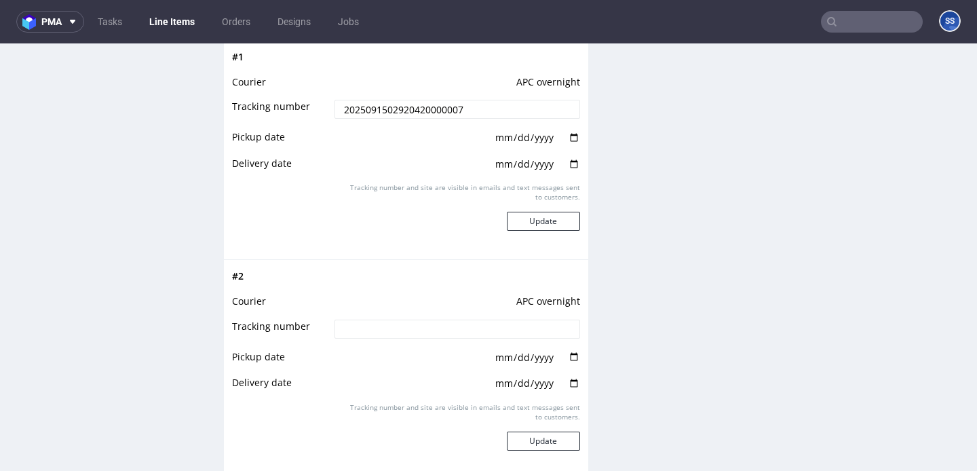
scroll to position [1401, 0]
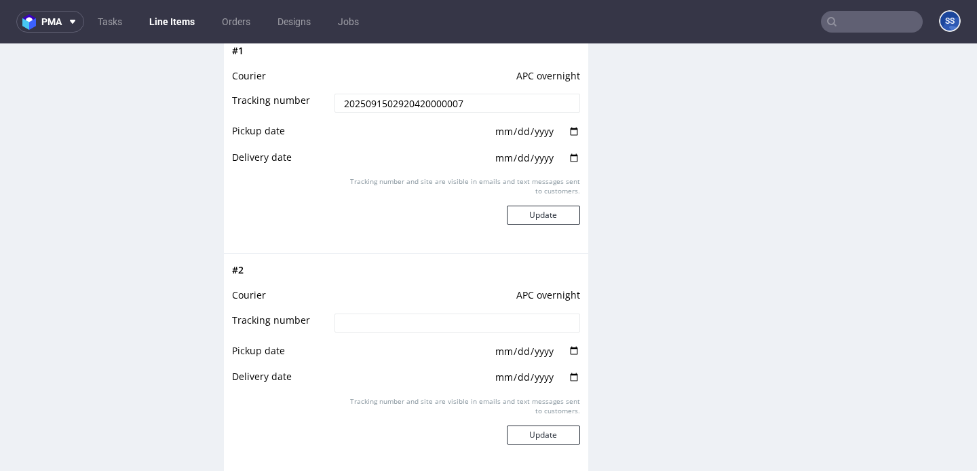
click at [442, 332] on input at bounding box center [457, 322] width 245 height 19
paste input "2025091502920420000008"
type input "2025091502920420000008"
click at [538, 442] on button "Update" at bounding box center [543, 434] width 73 height 19
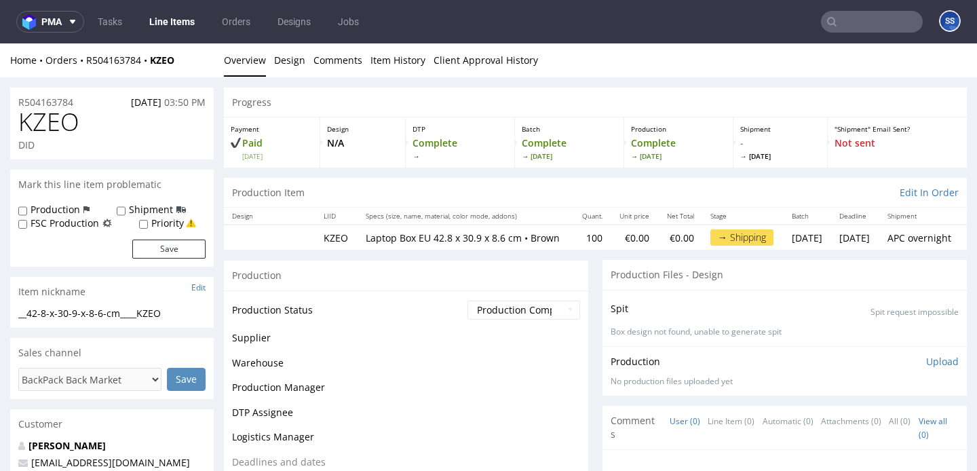
scroll to position [1037, 0]
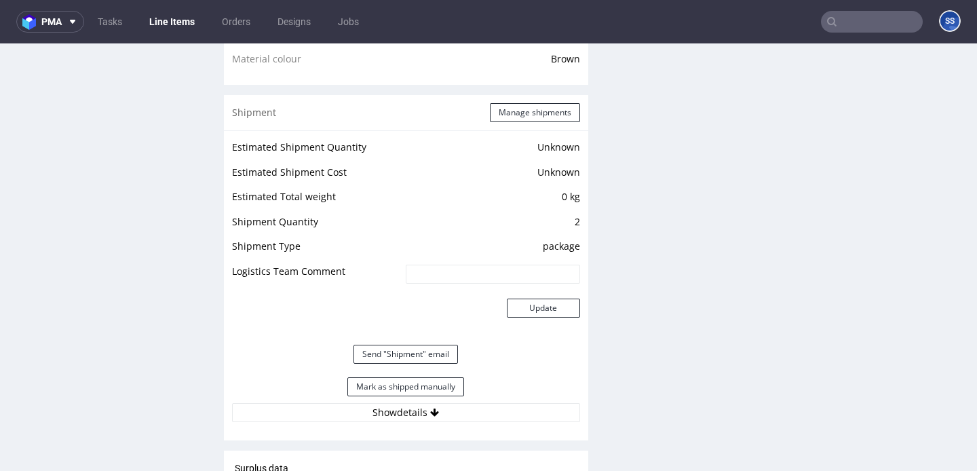
click at [172, 25] on link "Line Items" at bounding box center [172, 22] width 62 height 22
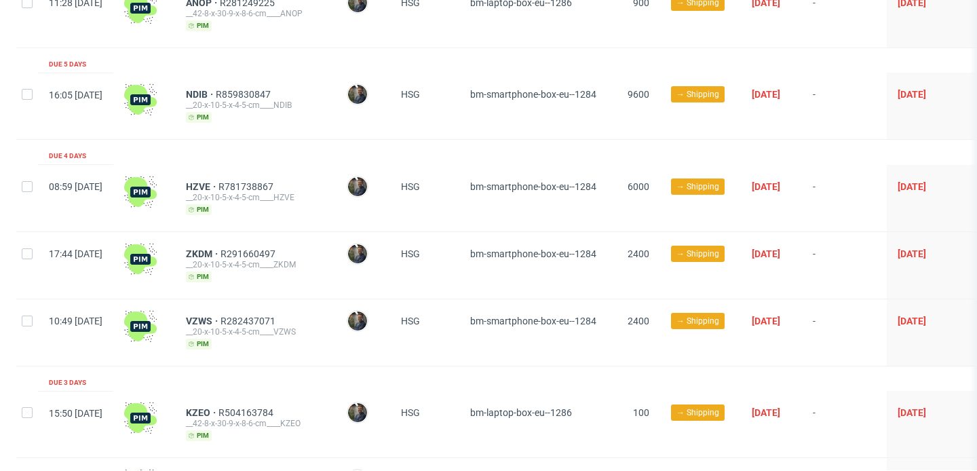
scroll to position [473, 0]
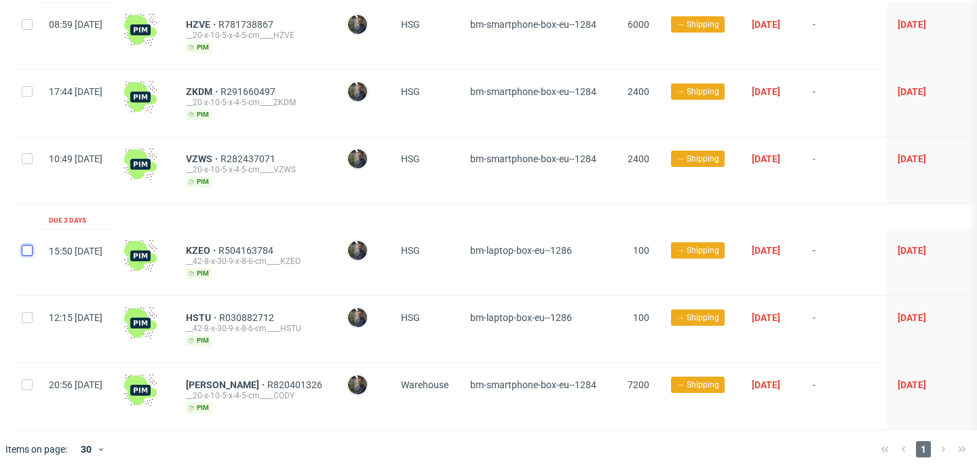
drag, startPoint x: 28, startPoint y: 247, endPoint x: 28, endPoint y: 287, distance: 40.0
click at [28, 247] on input "checkbox" at bounding box center [27, 250] width 11 height 11
checkbox input "true"
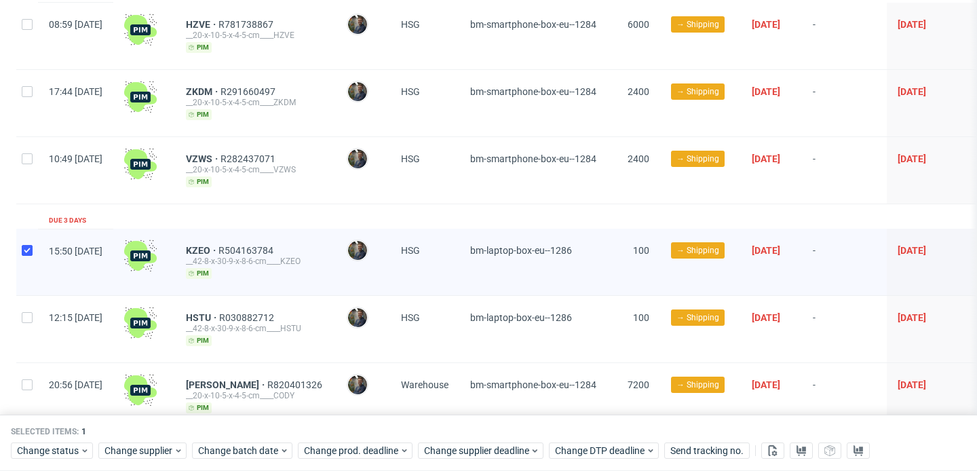
click at [25, 307] on div at bounding box center [27, 329] width 22 height 66
checkbox input "true"
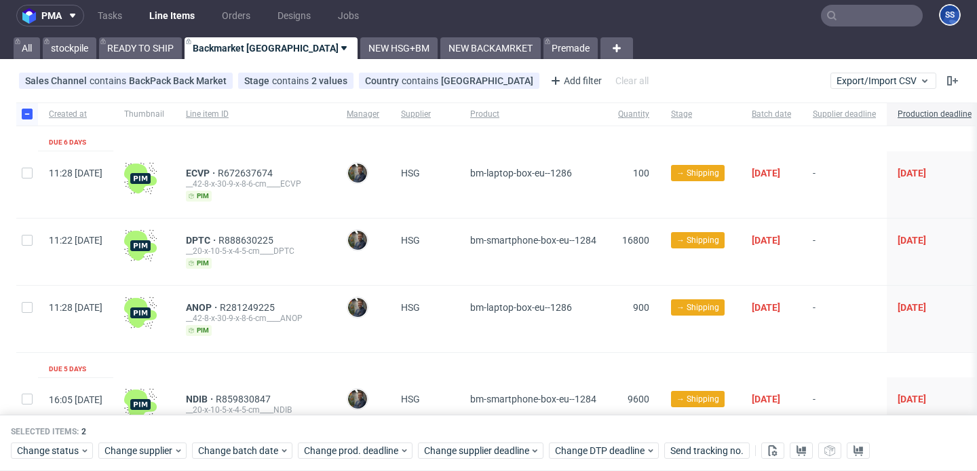
scroll to position [0, 0]
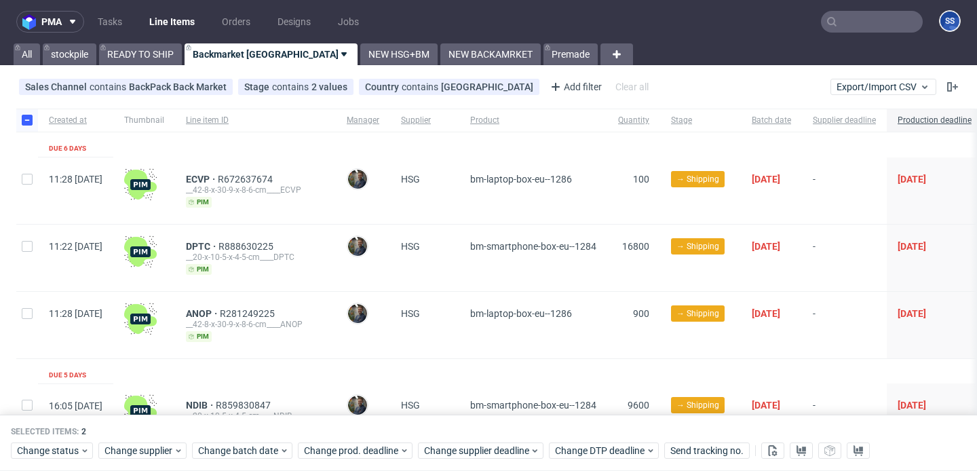
click at [33, 178] on div at bounding box center [27, 190] width 22 height 66
checkbox input "true"
click at [837, 24] on input "text" at bounding box center [872, 22] width 102 height 22
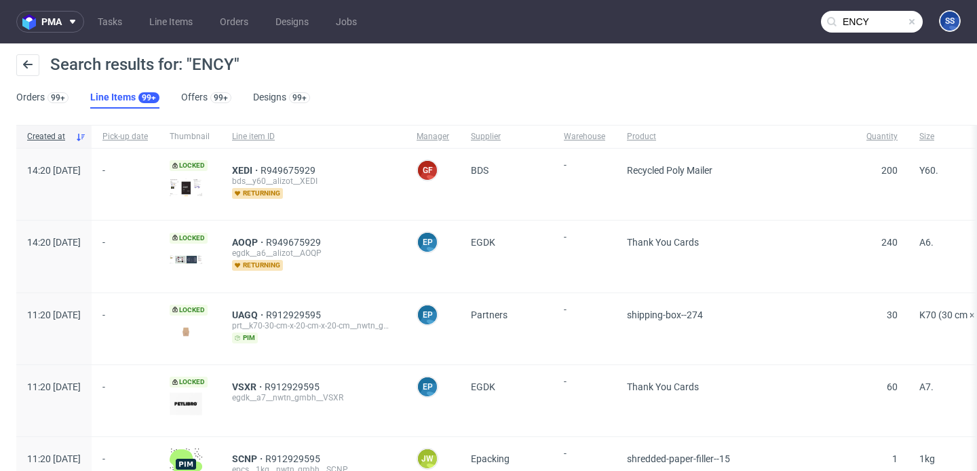
click at [867, 19] on input "ENCY" at bounding box center [872, 22] width 102 height 22
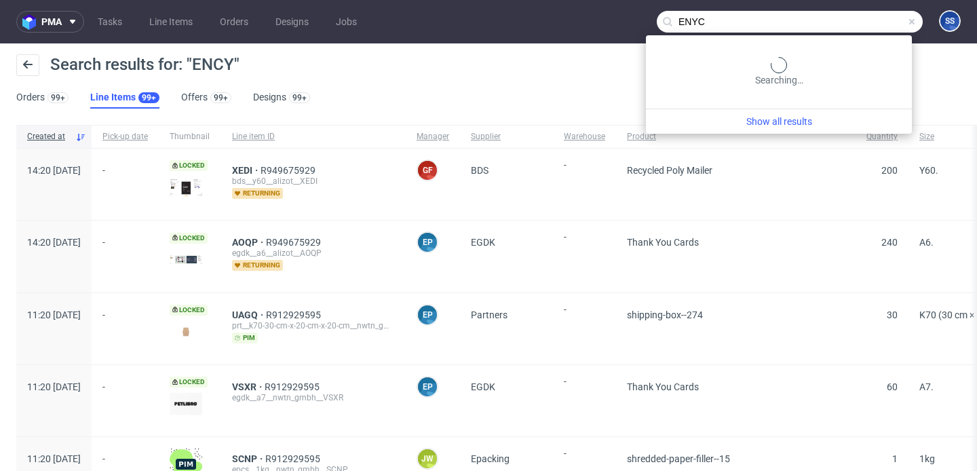
type input "ENYC"
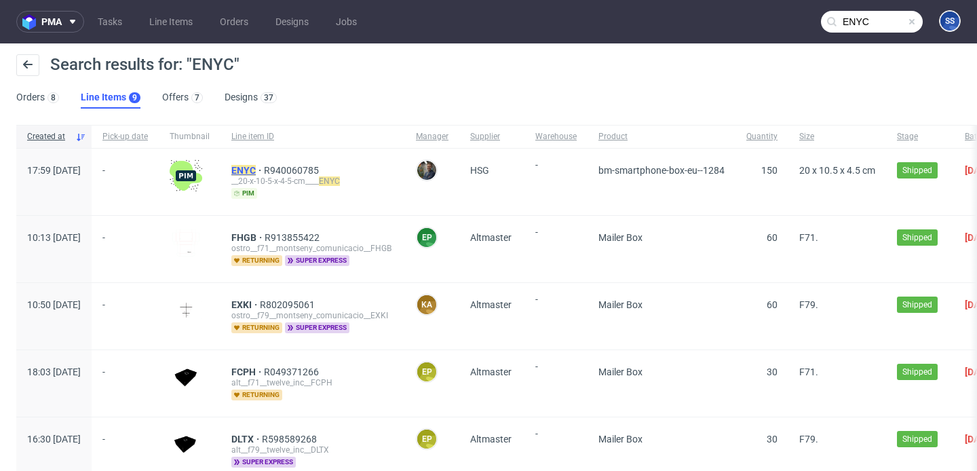
click at [256, 168] on mark "ENYC" at bounding box center [243, 170] width 24 height 11
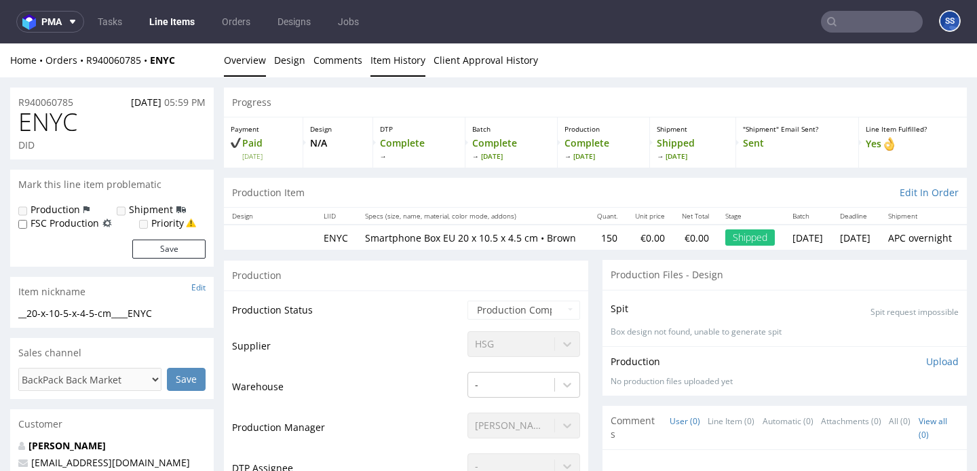
click at [385, 62] on link "Item History" at bounding box center [397, 59] width 55 height 33
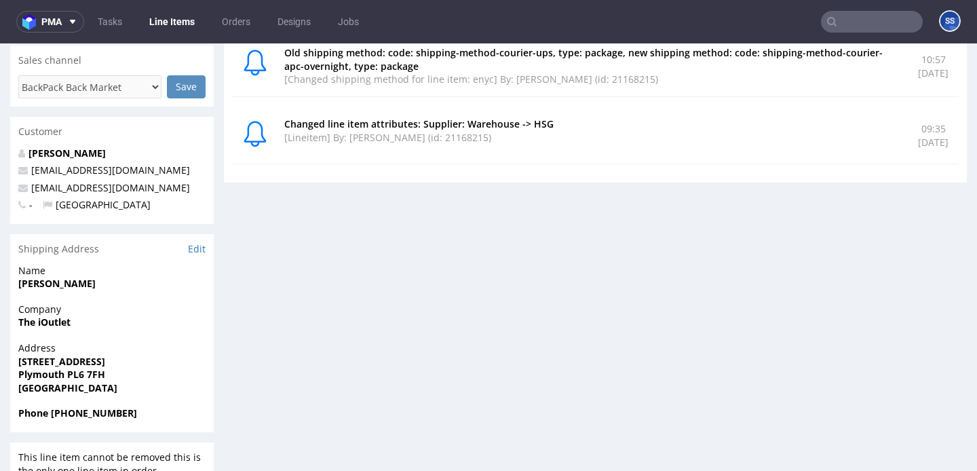
scroll to position [301, 0]
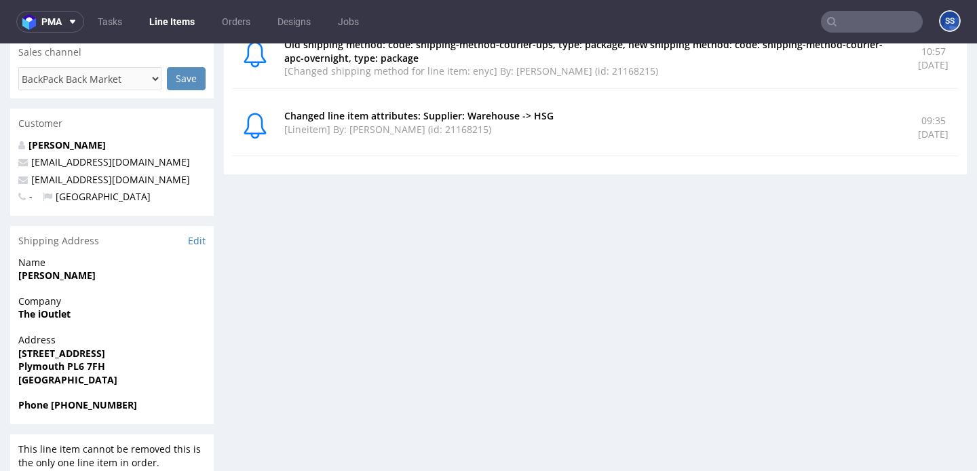
click at [166, 14] on link "Line Items" at bounding box center [172, 22] width 62 height 22
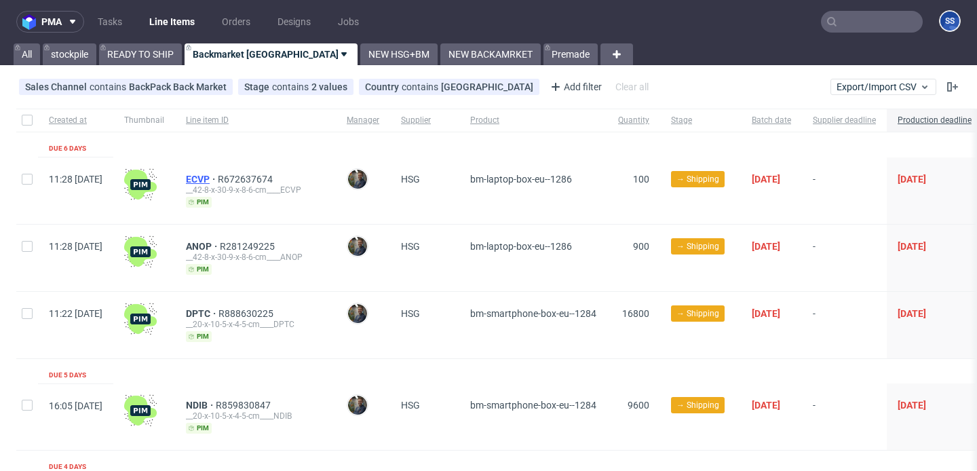
click at [218, 176] on span "ECVP" at bounding box center [202, 179] width 32 height 11
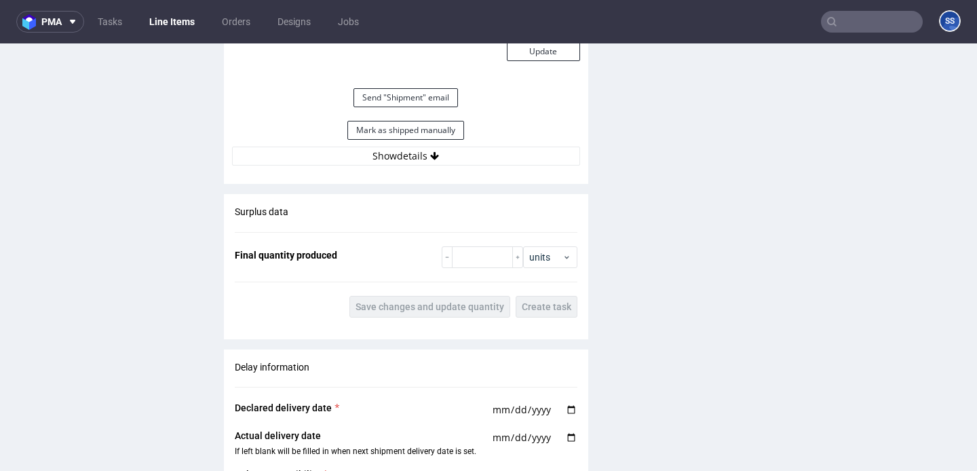
scroll to position [1293, 0]
click at [384, 166] on button "Show details" at bounding box center [406, 156] width 348 height 19
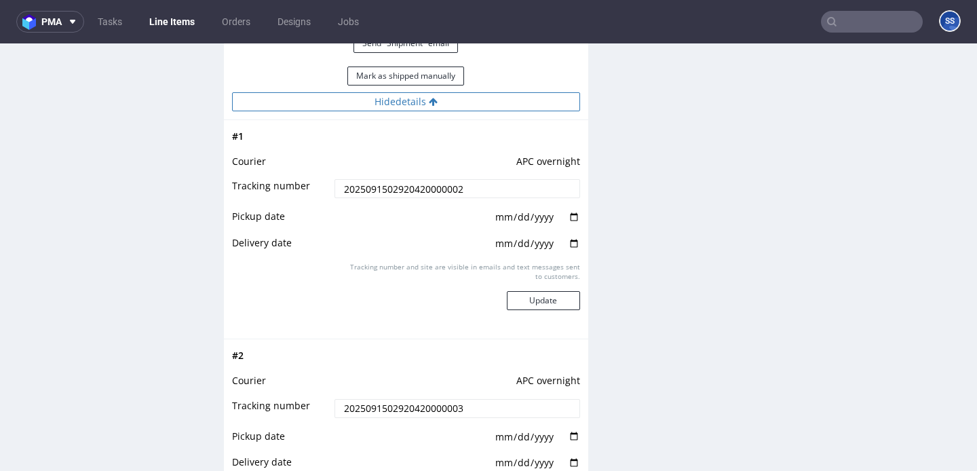
scroll to position [1324, 0]
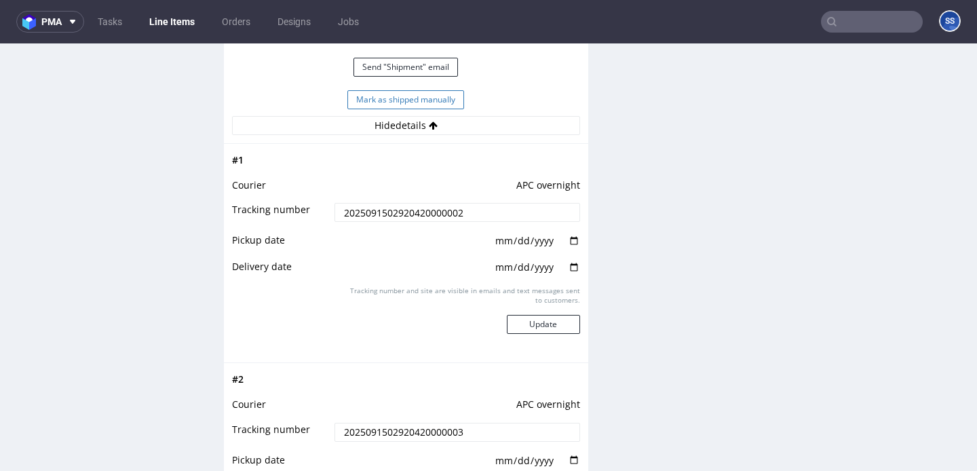
click at [402, 109] on button "Mark as shipped manually" at bounding box center [405, 99] width 117 height 19
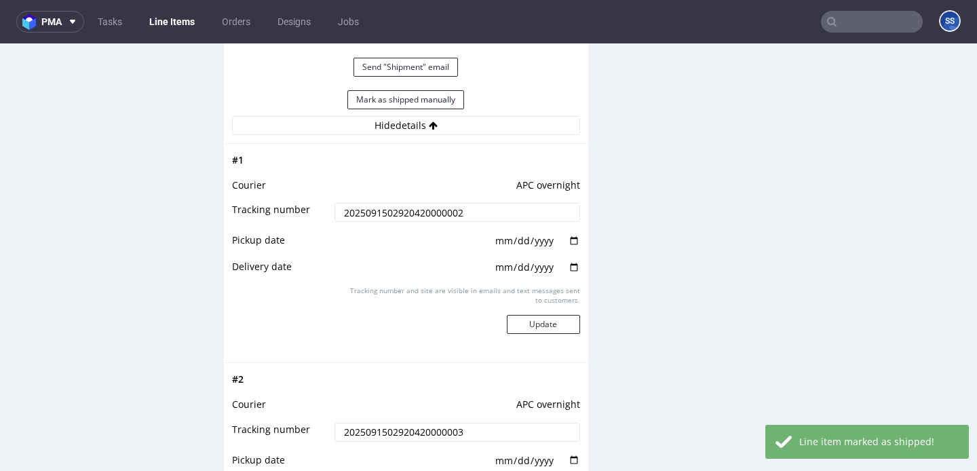
click at [167, 16] on link "Line Items" at bounding box center [172, 22] width 62 height 22
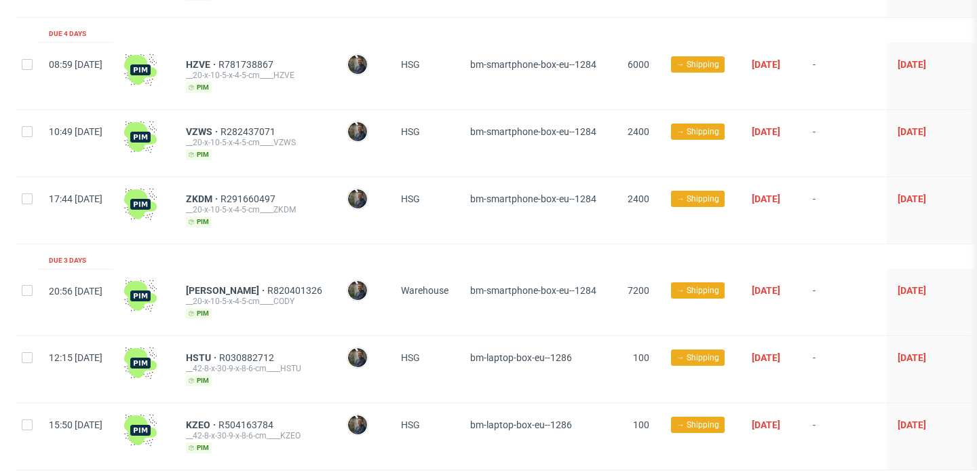
scroll to position [473, 0]
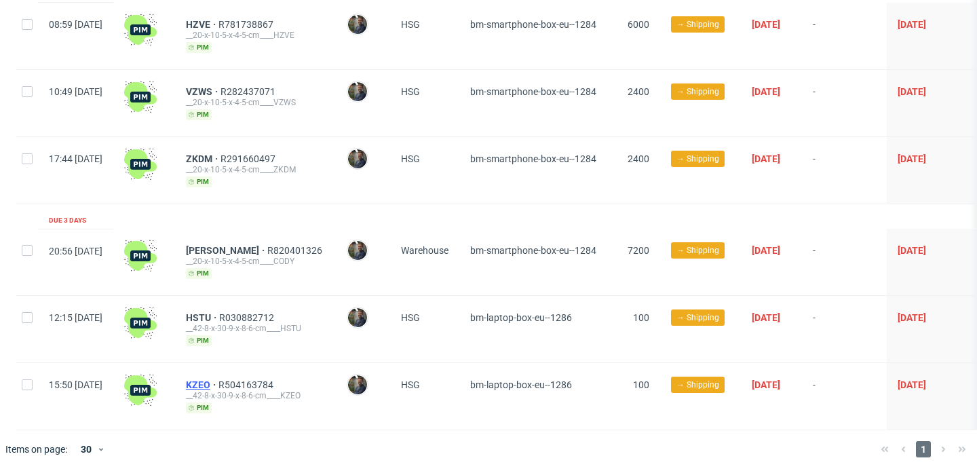
click at [218, 385] on span "KZEO" at bounding box center [202, 384] width 33 height 11
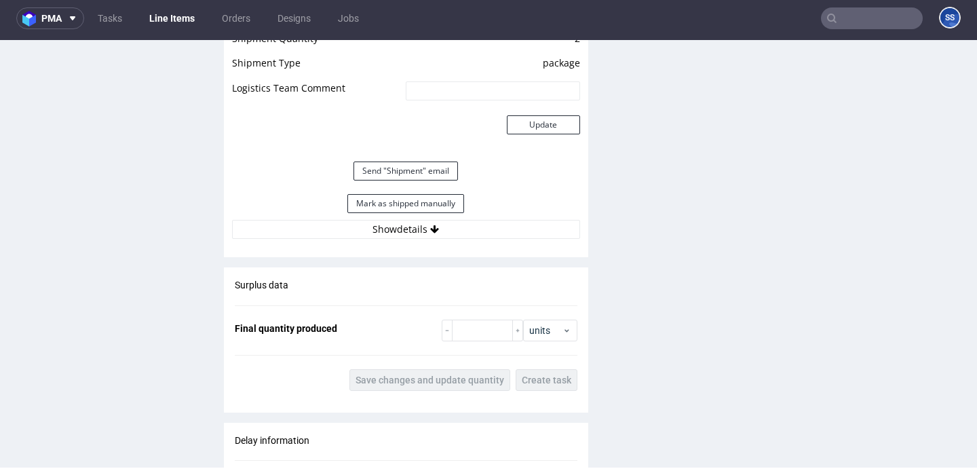
scroll to position [1223, 0]
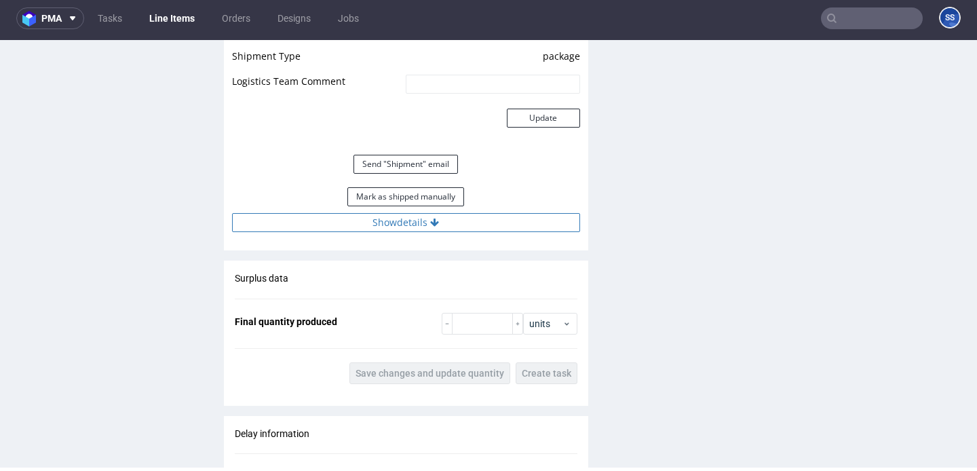
click at [381, 232] on button "Show details" at bounding box center [406, 222] width 348 height 19
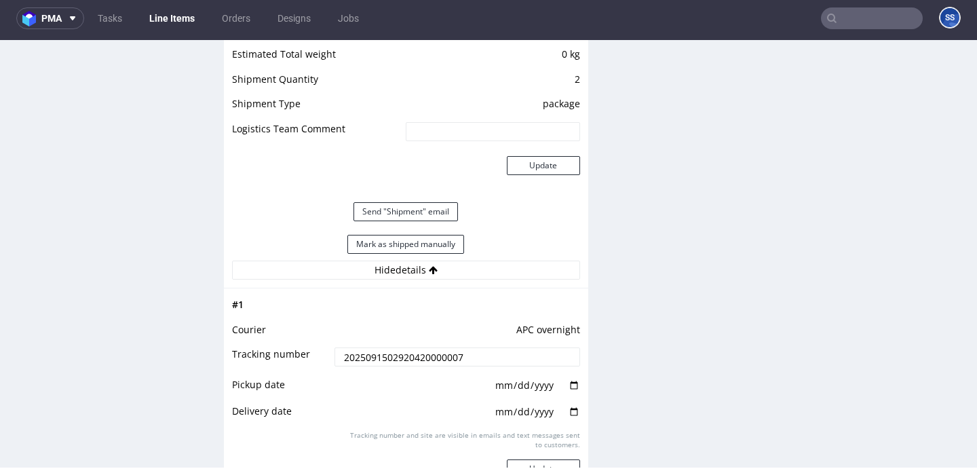
scroll to position [1175, 0]
click at [400, 252] on button "Mark as shipped manually" at bounding box center [405, 244] width 117 height 19
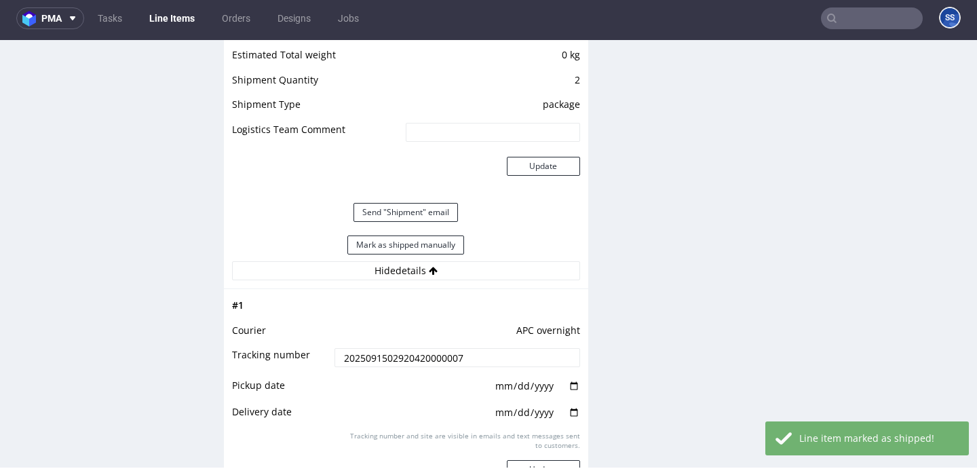
click at [184, 17] on link "Line Items" at bounding box center [172, 18] width 62 height 22
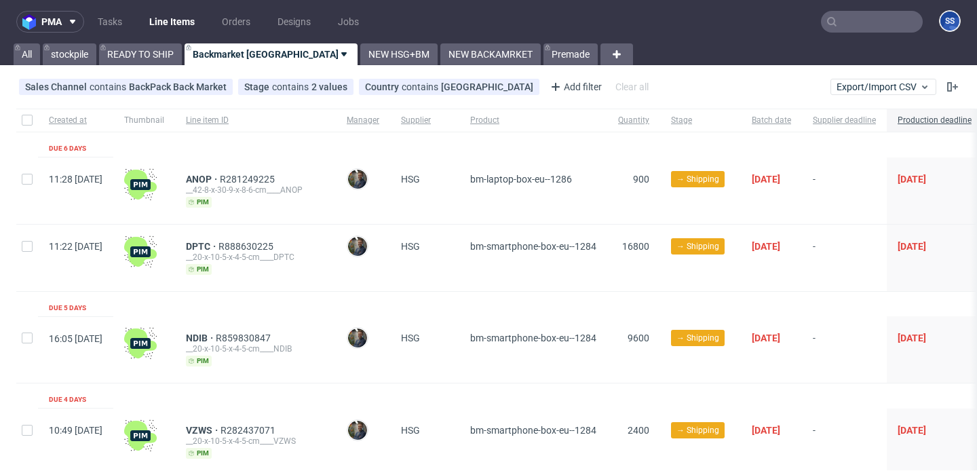
scroll to position [339, 0]
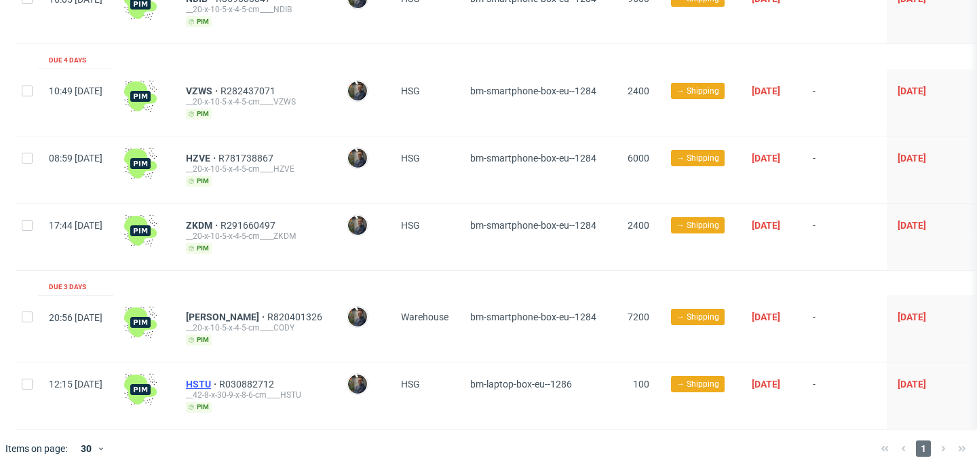
click at [219, 379] on span "HSTU" at bounding box center [202, 384] width 33 height 11
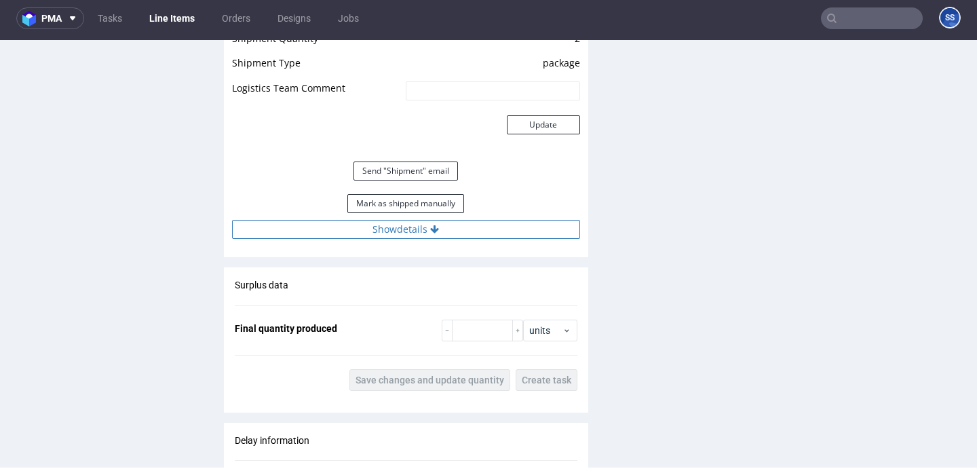
click at [441, 239] on button "Show details" at bounding box center [406, 229] width 348 height 19
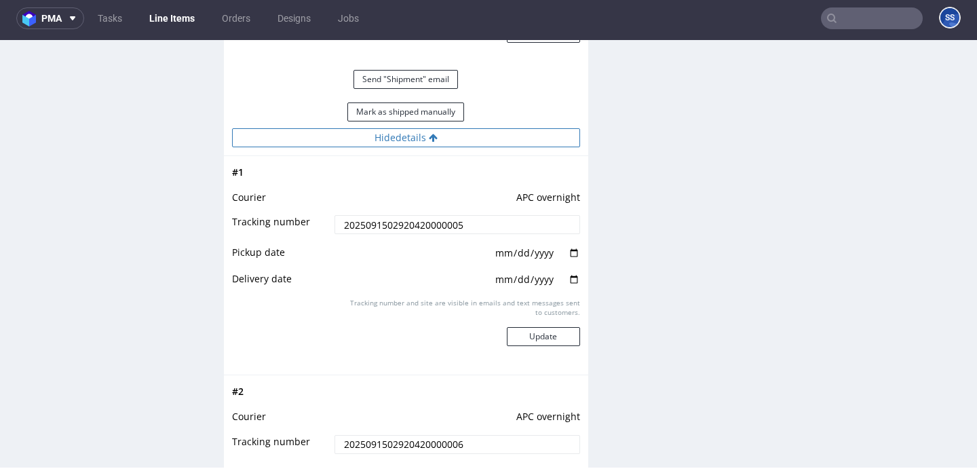
scroll to position [1272, 0]
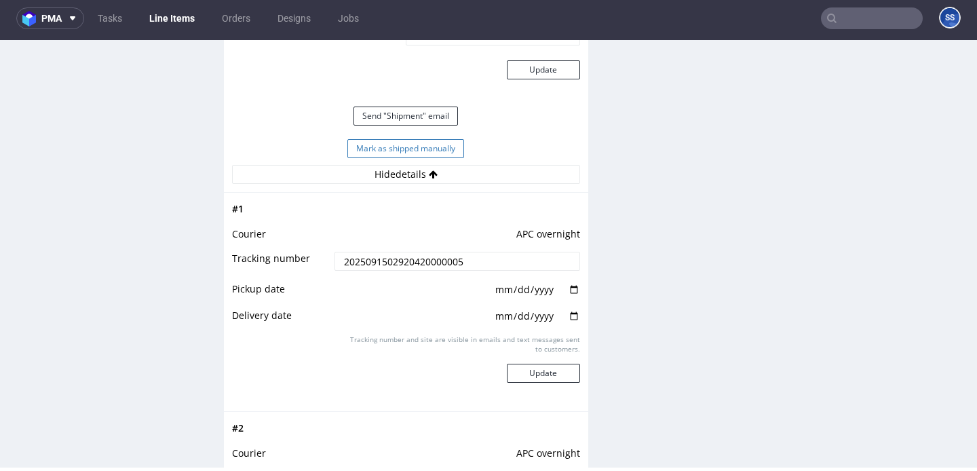
click at [432, 158] on button "Mark as shipped manually" at bounding box center [405, 148] width 117 height 19
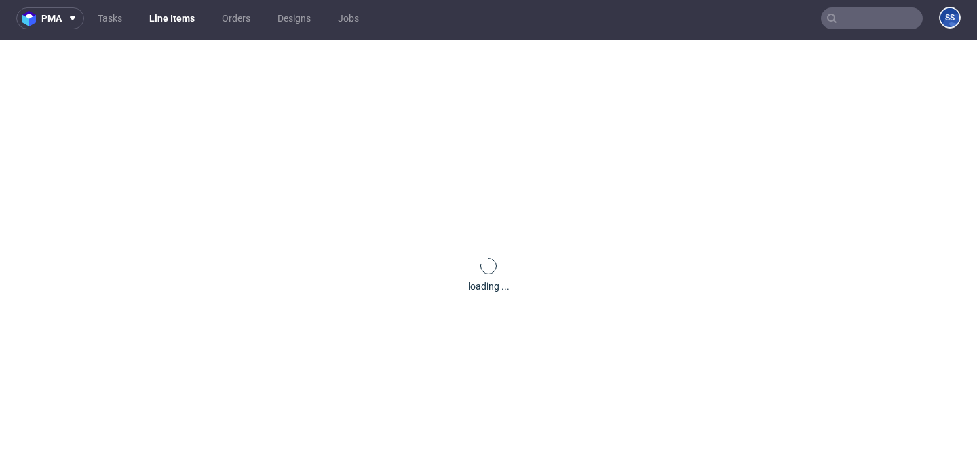
scroll to position [1037, 0]
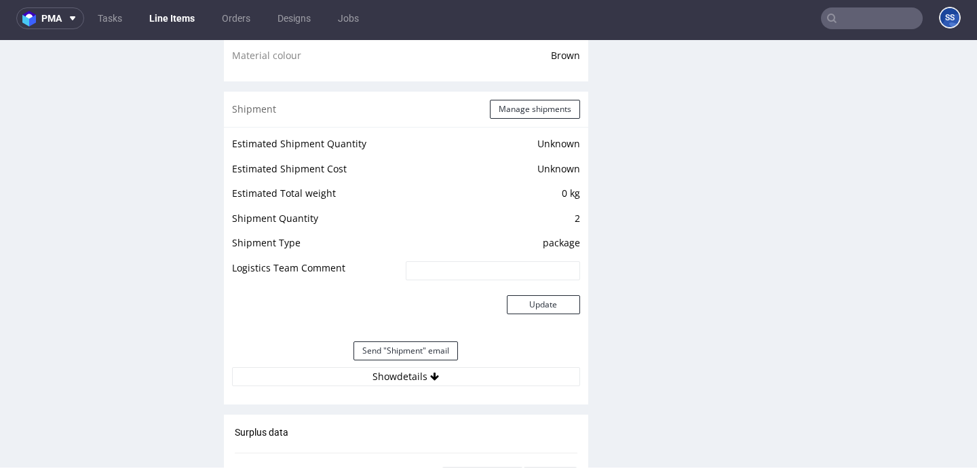
click at [180, 19] on link "Line Items" at bounding box center [172, 18] width 62 height 22
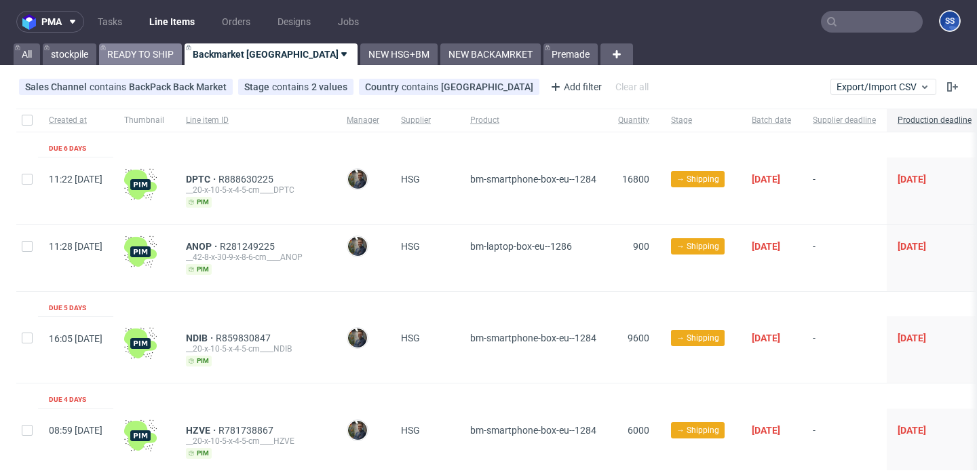
click at [174, 52] on link "READY TO SHIP" at bounding box center [140, 54] width 83 height 22
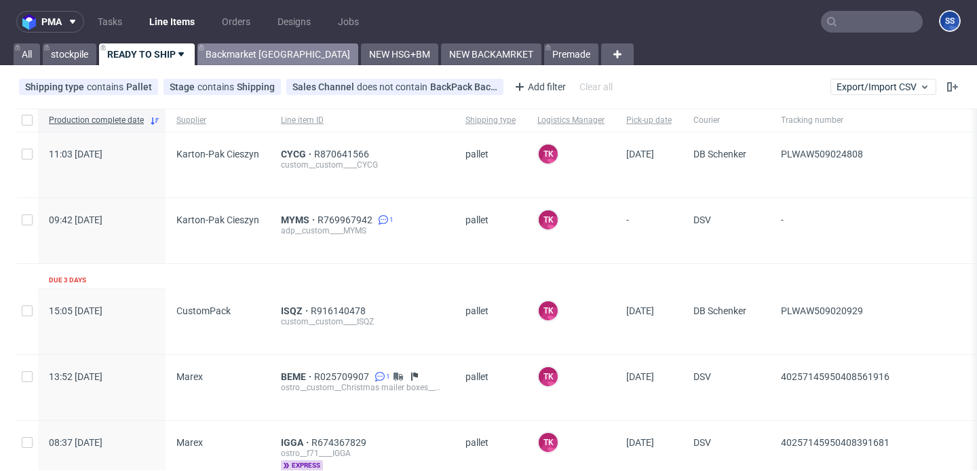
click at [216, 60] on link "Backmarket [GEOGRAPHIC_DATA]" at bounding box center [277, 54] width 161 height 22
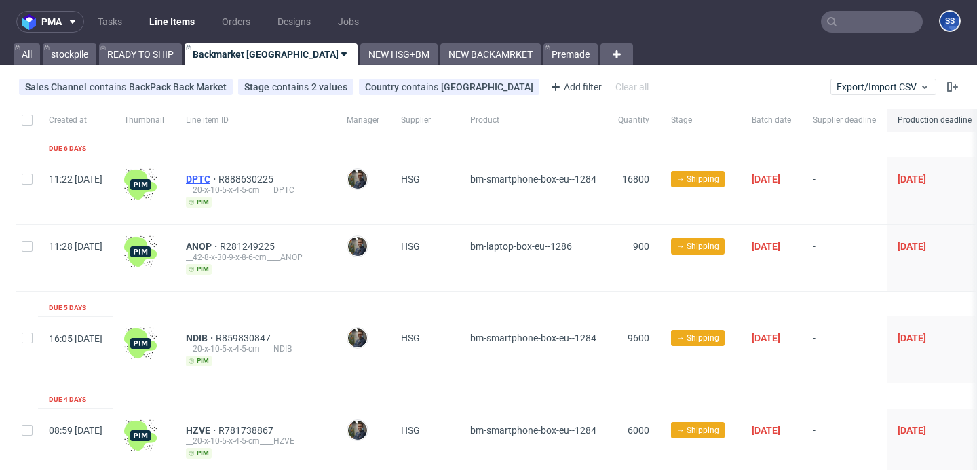
click at [218, 183] on span "DPTC" at bounding box center [202, 179] width 33 height 11
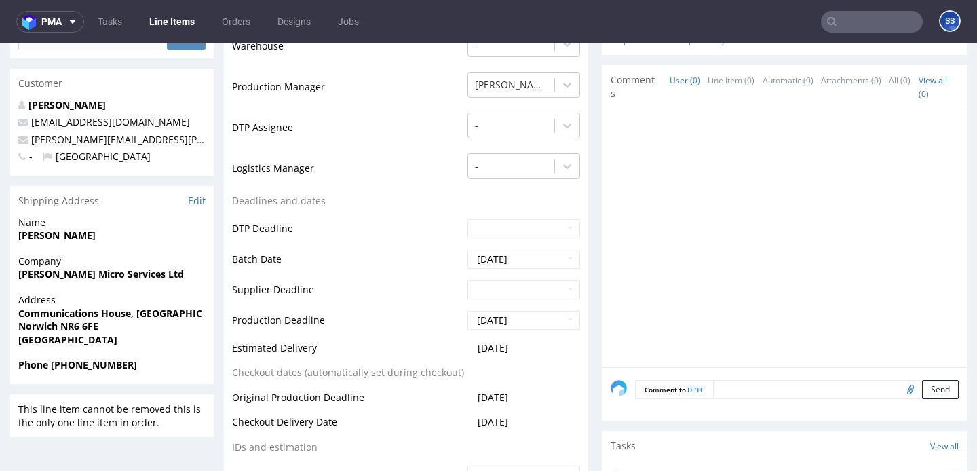
scroll to position [342, 0]
click at [100, 273] on strong "Ingram Micro Services Ltd" at bounding box center [101, 272] width 166 height 13
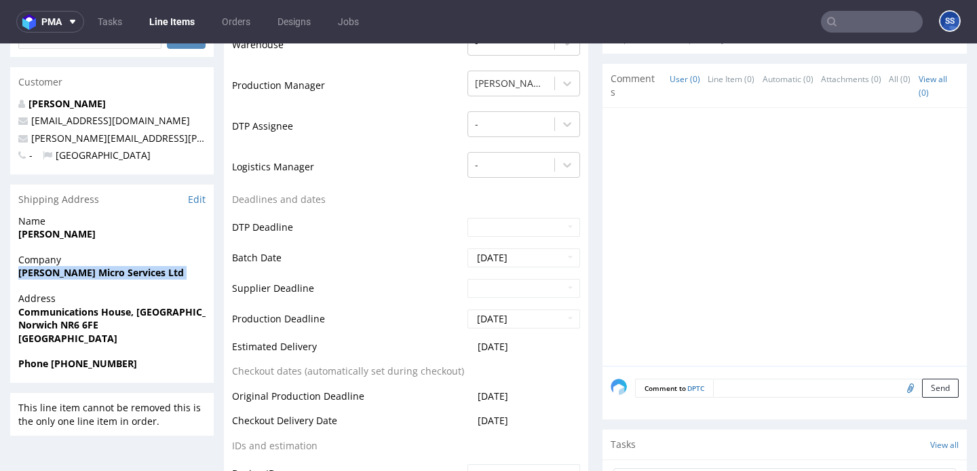
click at [100, 273] on strong "Ingram Micro Services Ltd" at bounding box center [101, 272] width 166 height 13
copy strong "Ingram Micro Services Ltd"
click at [33, 233] on strong "Kieran Read" at bounding box center [56, 233] width 77 height 13
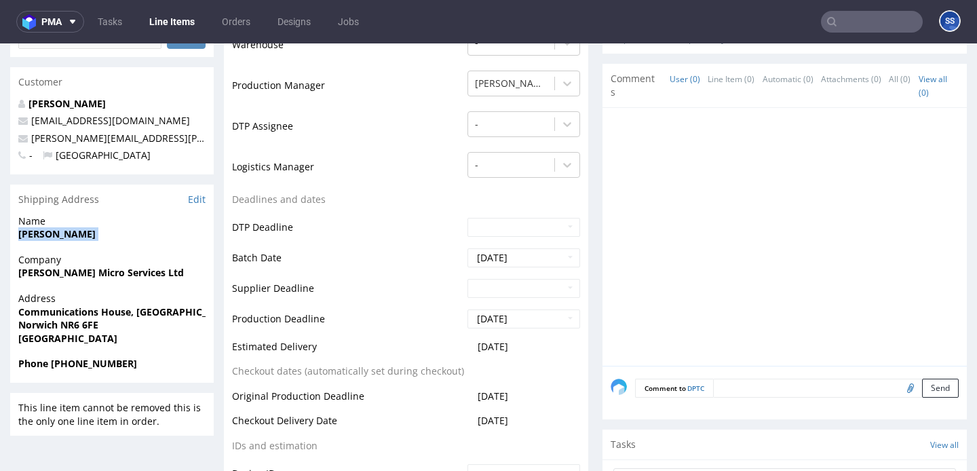
click at [33, 233] on strong "Kieran Read" at bounding box center [56, 233] width 77 height 13
copy strong "Kieran Read"
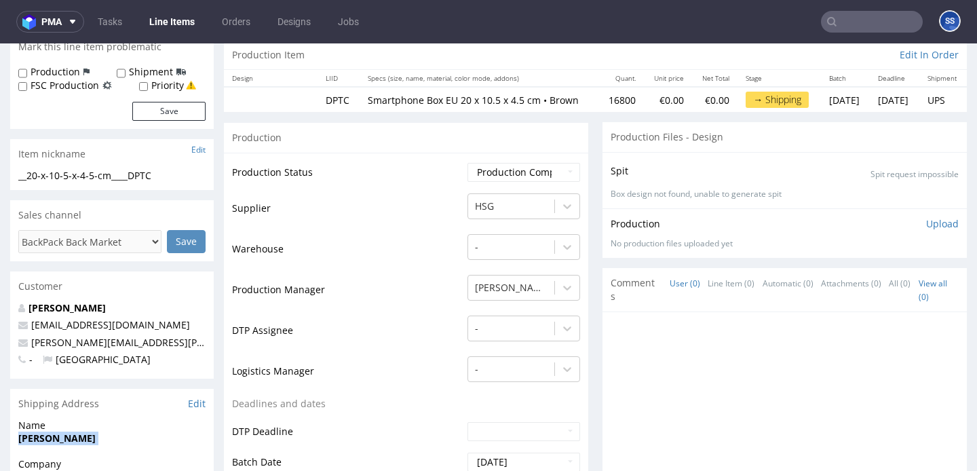
scroll to position [111, 0]
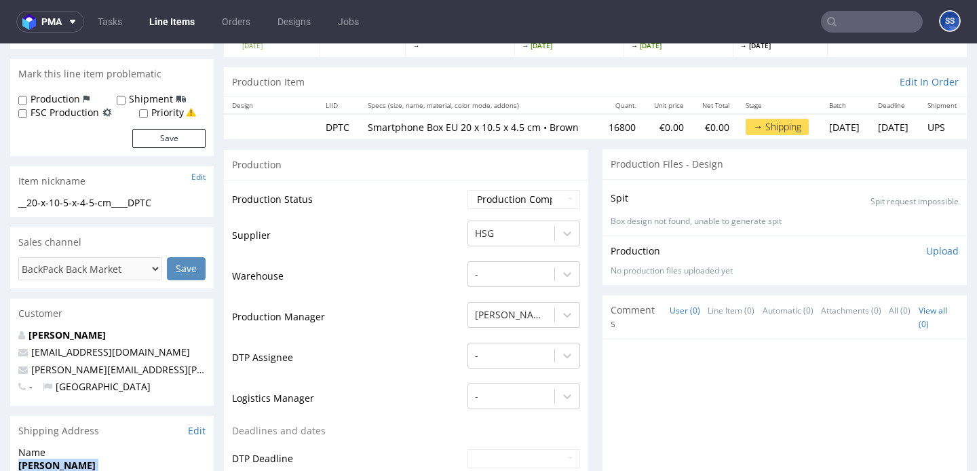
click at [163, 24] on link "Line Items" at bounding box center [172, 22] width 62 height 22
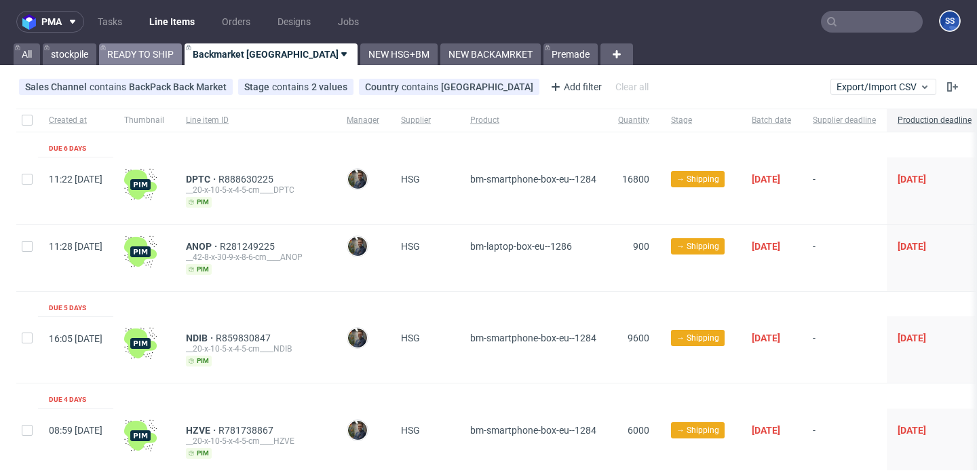
click at [155, 64] on link "READY TO SHIP" at bounding box center [140, 54] width 83 height 22
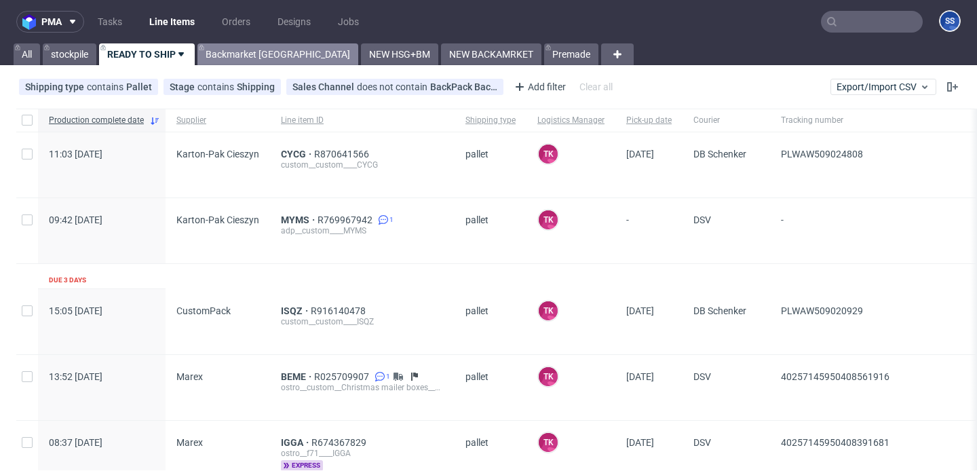
click at [230, 46] on link "Backmarket [GEOGRAPHIC_DATA]" at bounding box center [277, 54] width 161 height 22
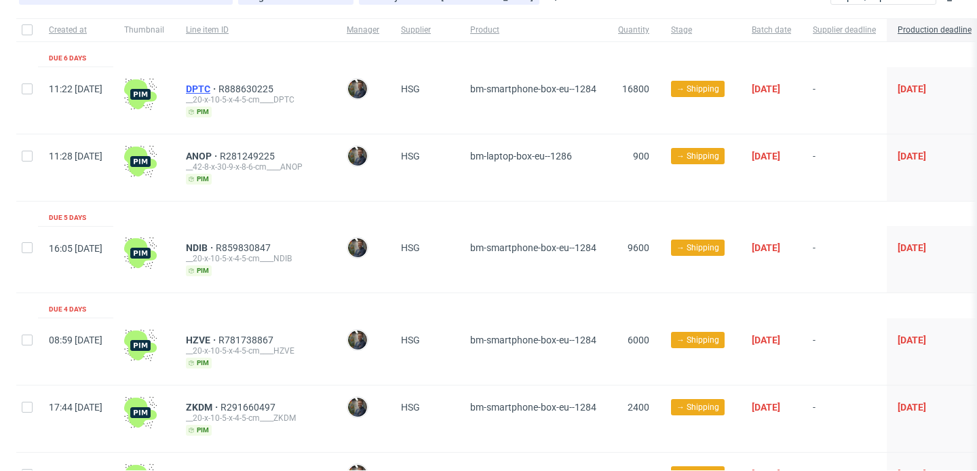
click at [218, 85] on span "DPTC" at bounding box center [202, 88] width 33 height 11
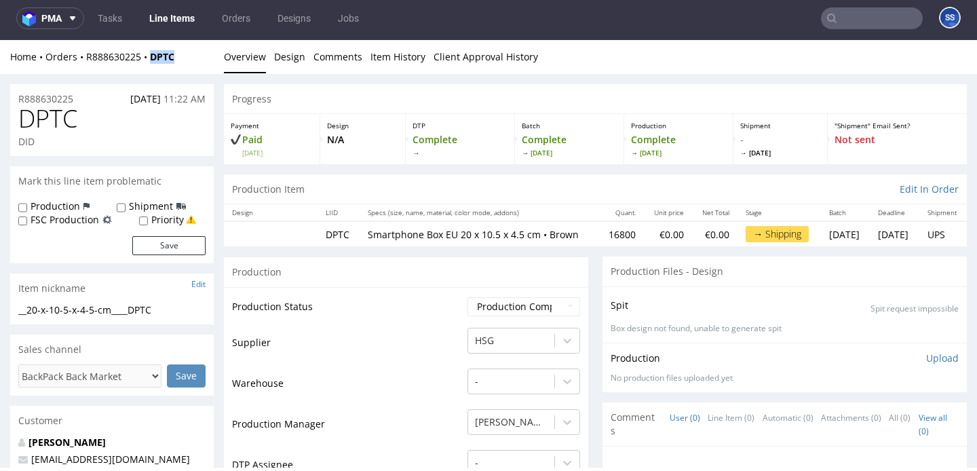
drag, startPoint x: 186, startPoint y: 62, endPoint x: 155, endPoint y: 62, distance: 31.2
click at [154, 62] on div "Home Orders R888630225 DPTC" at bounding box center [112, 57] width 204 height 14
copy strong "DPTC"
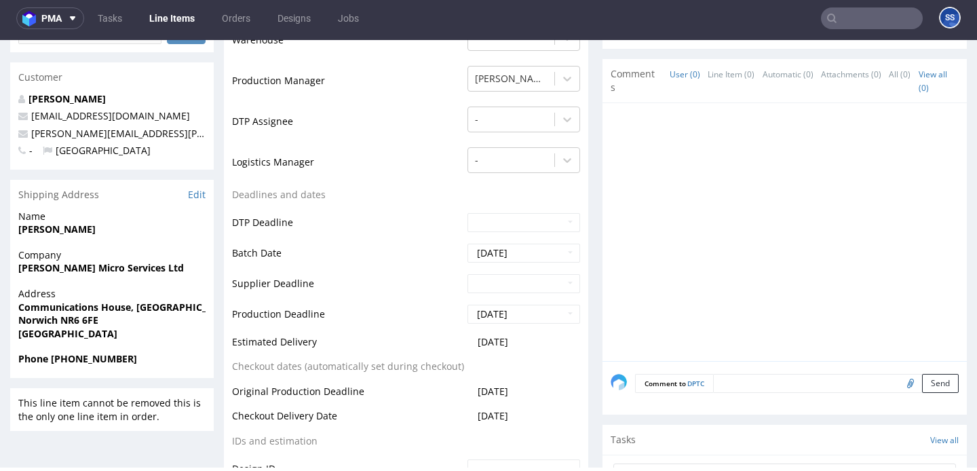
scroll to position [345, 0]
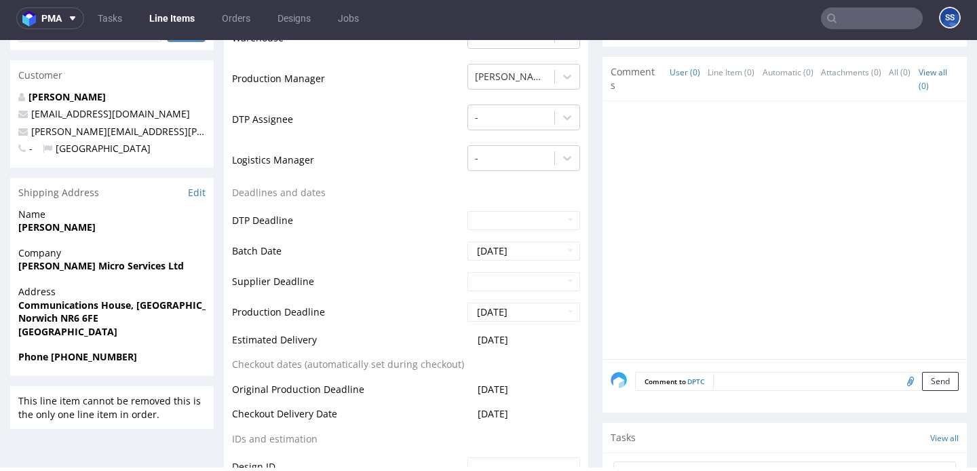
click at [101, 269] on strong "Ingram Micro Services Ltd" at bounding box center [101, 265] width 166 height 13
copy strong "Ingram Micro Services Ltd"
click at [103, 307] on strong "Communications House, Vulcan Road North" at bounding box center [126, 305] width 217 height 13
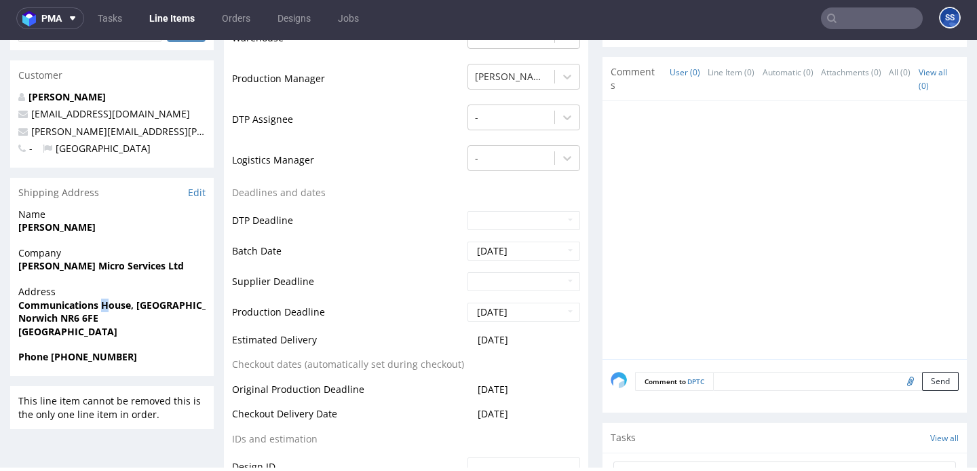
click at [103, 307] on strong "Communications House, Vulcan Road North" at bounding box center [126, 305] width 217 height 13
copy strong "Communications House, Vulcan Road North"
click at [43, 321] on strong "Norwich NR6 6FE" at bounding box center [58, 317] width 80 height 13
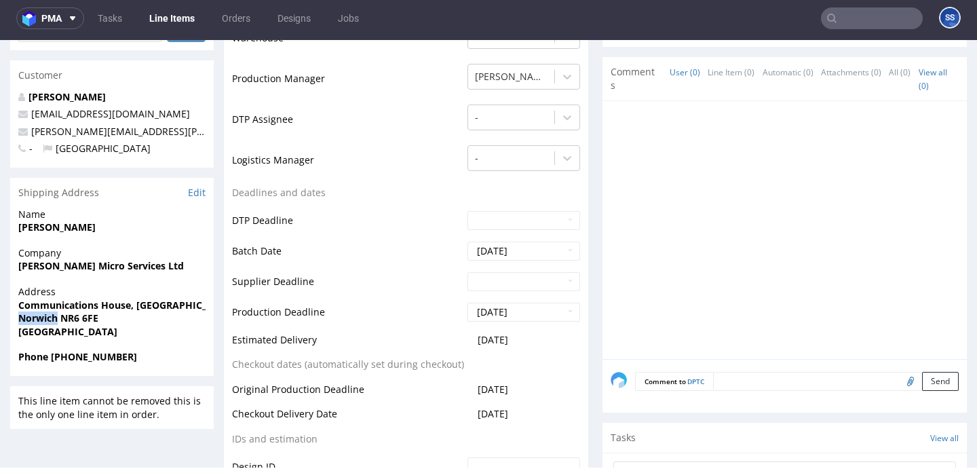
click at [43, 320] on strong "Norwich NR6 6FE" at bounding box center [58, 317] width 80 height 13
copy strong "Norwich"
drag, startPoint x: 85, startPoint y: 322, endPoint x: 68, endPoint y: 320, distance: 17.0
click at [62, 321] on strong "Norwich NR6 6FE" at bounding box center [58, 317] width 80 height 13
drag, startPoint x: 61, startPoint y: 320, endPoint x: 113, endPoint y: 321, distance: 52.3
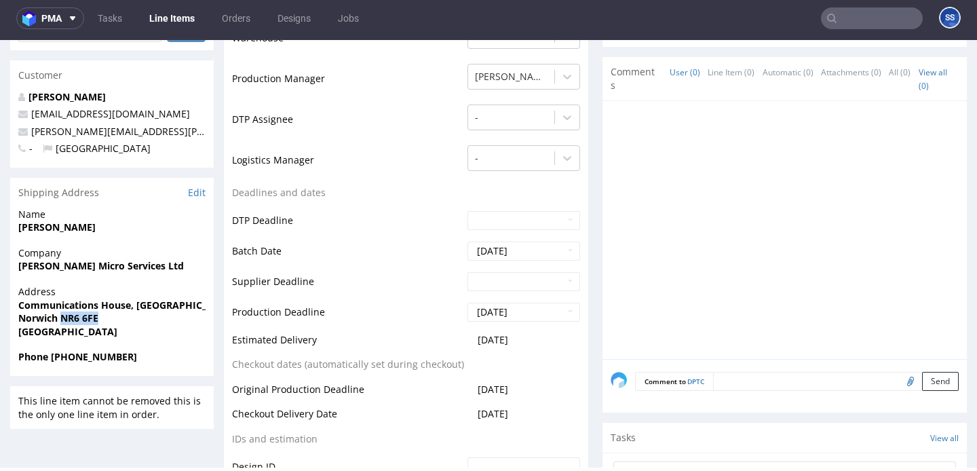
click at [113, 321] on span "Norwich NR6 6FE" at bounding box center [111, 318] width 187 height 14
copy strong "NR6 6FE"
click at [49, 224] on strong "Kieran Read" at bounding box center [56, 227] width 77 height 13
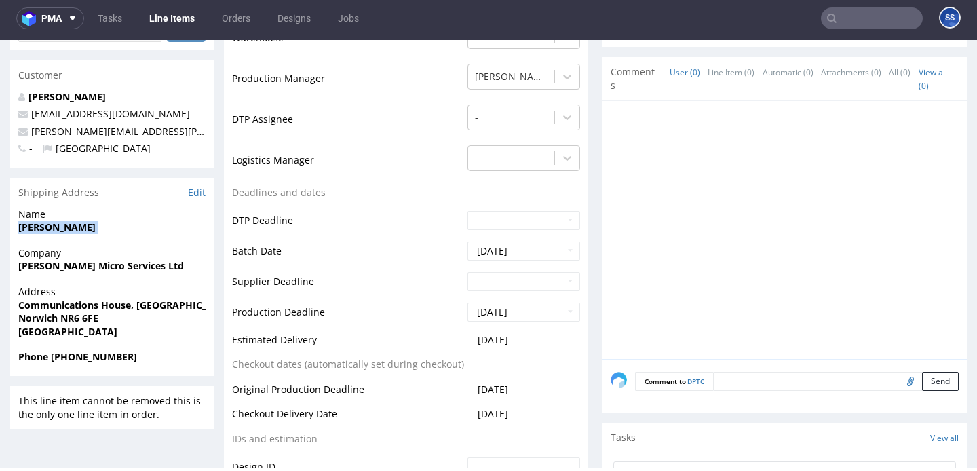
copy strong "Kieran Read"
drag, startPoint x: 79, startPoint y: 357, endPoint x: 235, endPoint y: 311, distance: 163.2
click at [189, 356] on span "Phone +44 07395798347" at bounding box center [111, 357] width 187 height 14
copy strong "7395798347"
drag, startPoint x: 199, startPoint y: 132, endPoint x: 31, endPoint y: 134, distance: 168.3
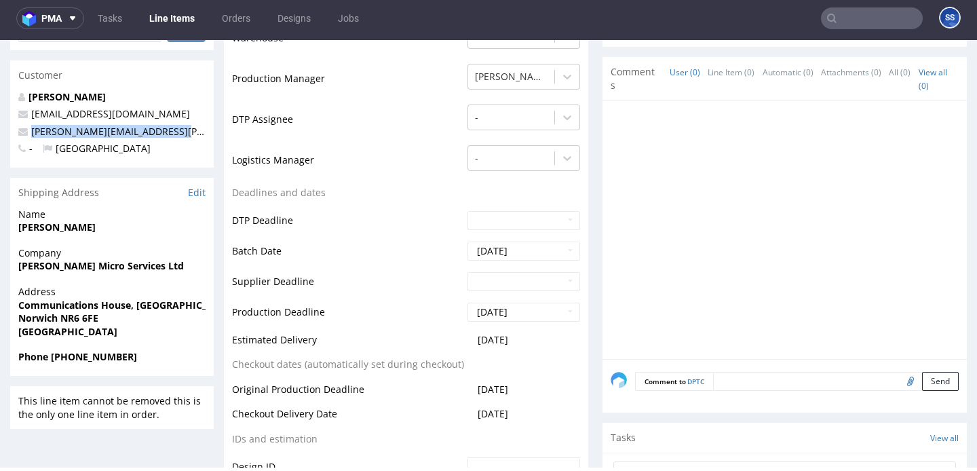
click at [31, 134] on p "David.Kempton@ingrammicro.com" at bounding box center [111, 132] width 187 height 14
copy link "David.Kempton@ingrammicro.com"
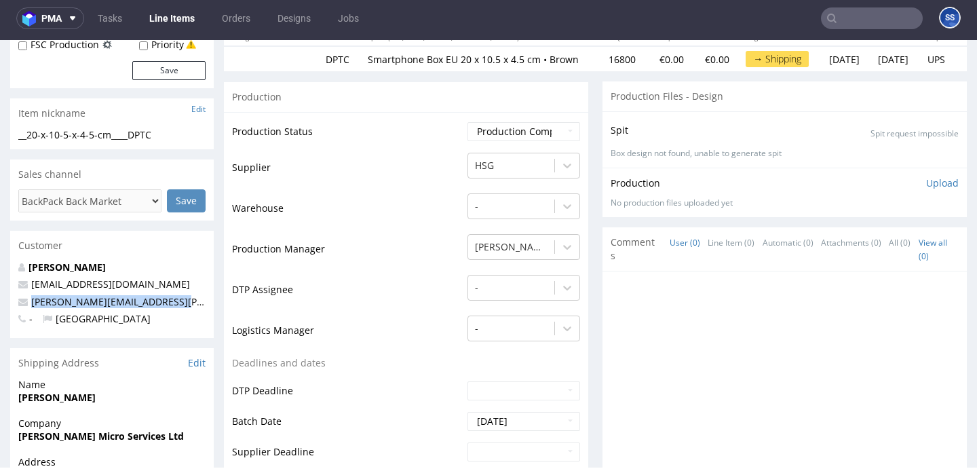
scroll to position [0, 0]
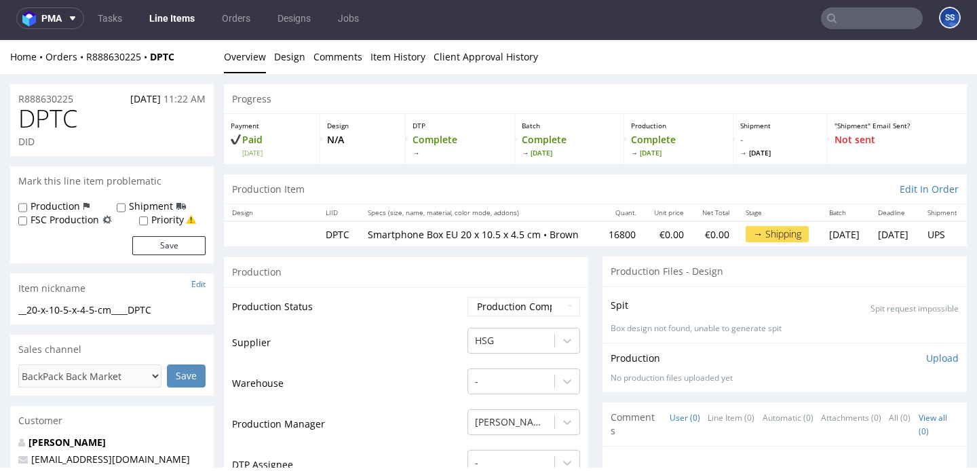
click at [167, 19] on link "Line Items" at bounding box center [172, 18] width 62 height 22
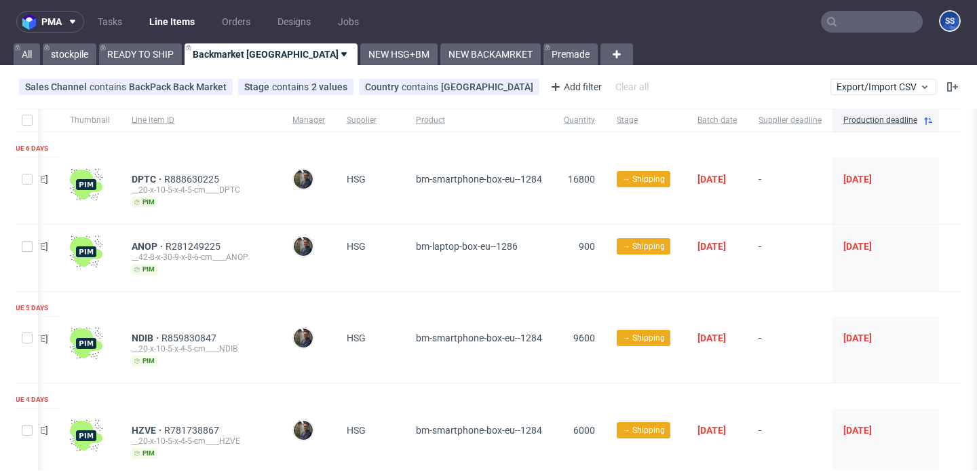
scroll to position [0, 89]
click at [360, 44] on link "NEW HSG+BM" at bounding box center [398, 54] width 77 height 22
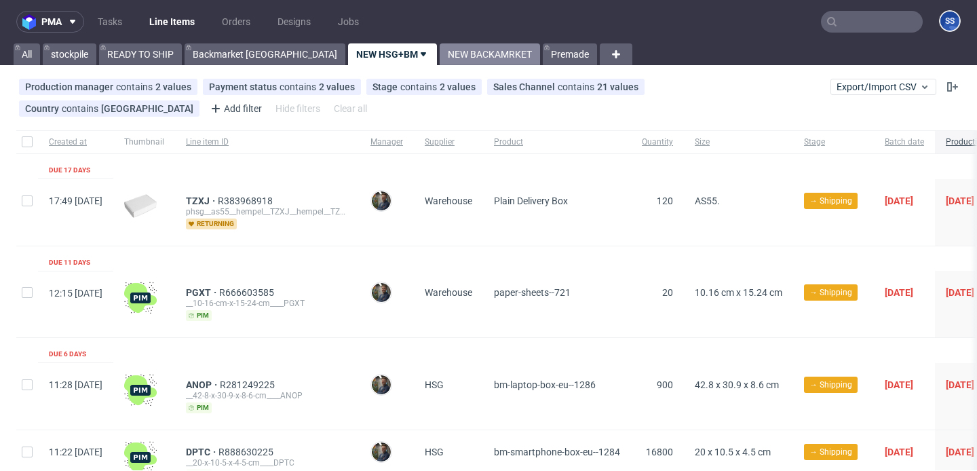
click at [440, 55] on link "NEW BACKAMRKET" at bounding box center [490, 54] width 100 height 22
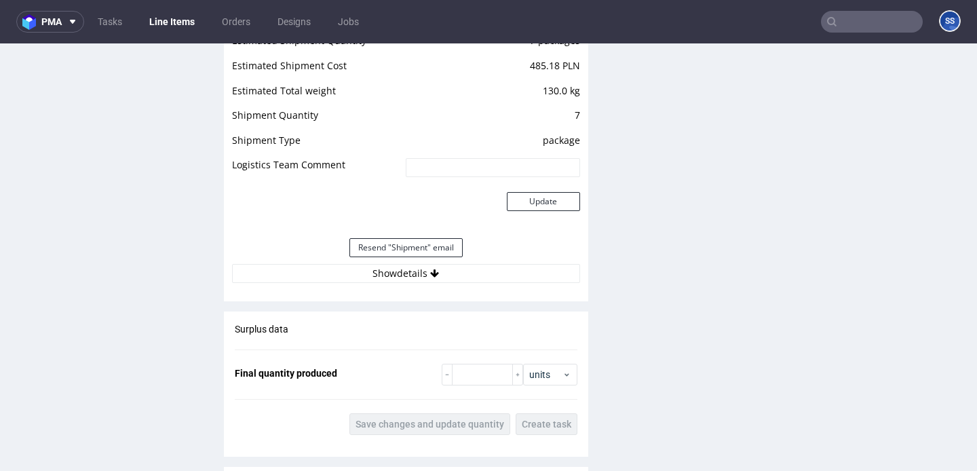
scroll to position [1738, 0]
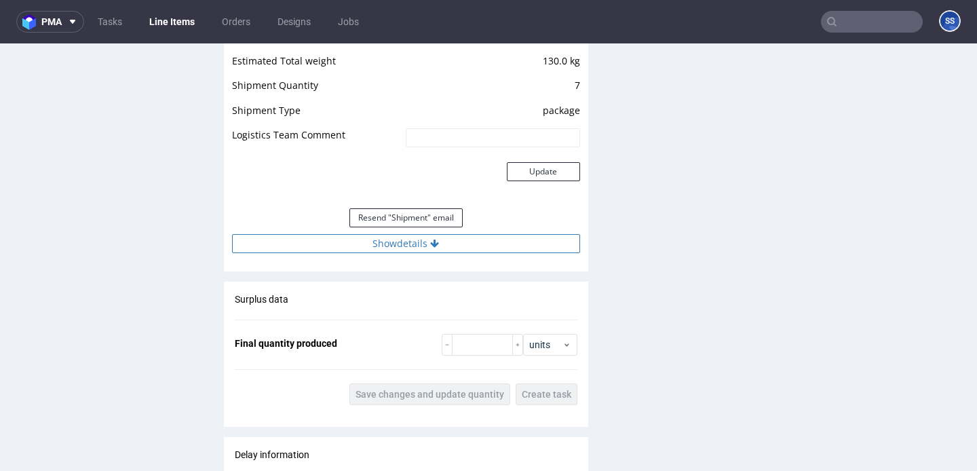
click at [489, 252] on button "Show details" at bounding box center [406, 243] width 348 height 19
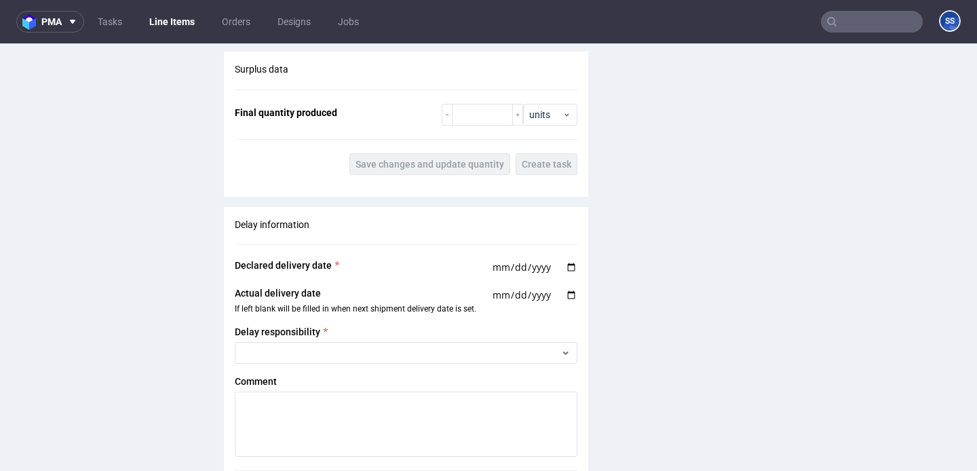
scroll to position [3723, 0]
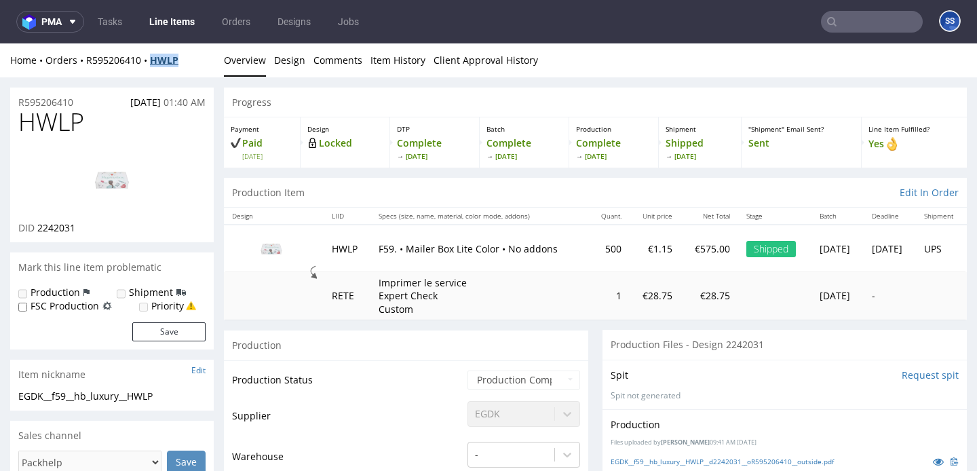
drag, startPoint x: 197, startPoint y: 60, endPoint x: 154, endPoint y: 63, distance: 42.9
click at [154, 63] on div "Home Orders R595206410 HWLP" at bounding box center [112, 61] width 204 height 14
copy strong "HWLP"
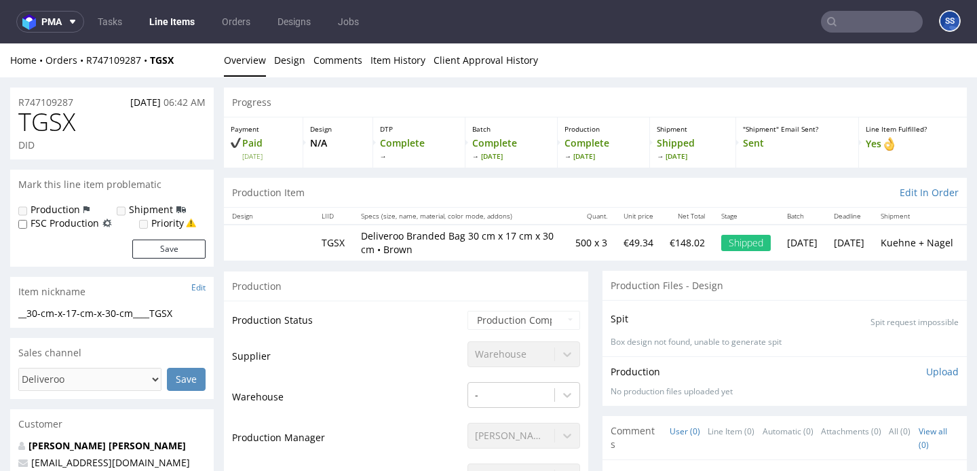
scroll to position [1419, 0]
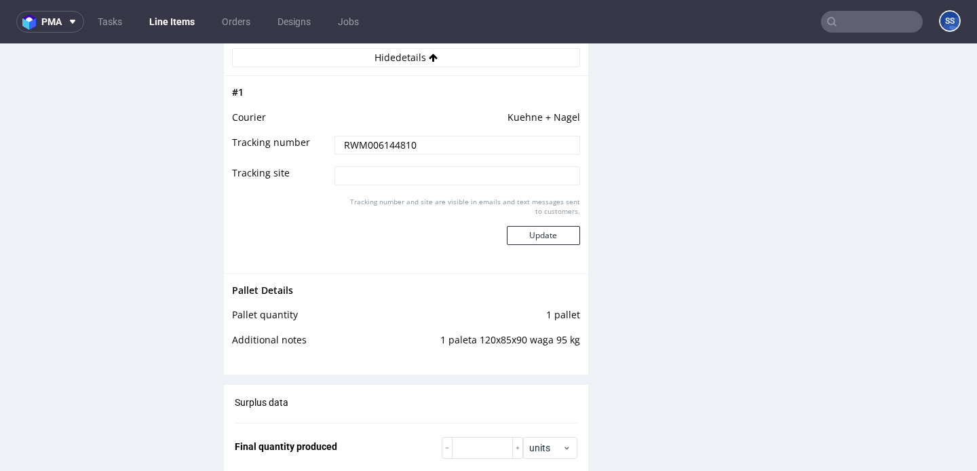
click at [175, 22] on link "Line Items" at bounding box center [172, 22] width 62 height 22
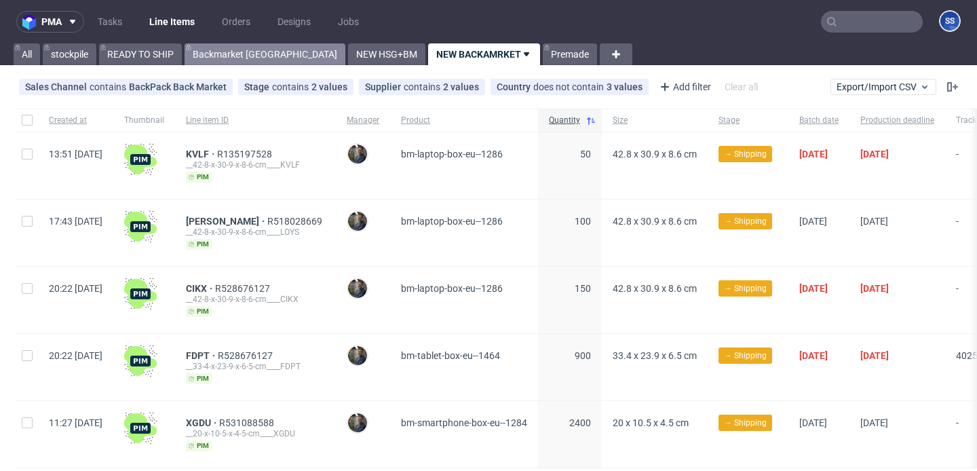
click at [215, 52] on link "Backmarket [GEOGRAPHIC_DATA]" at bounding box center [265, 54] width 161 height 22
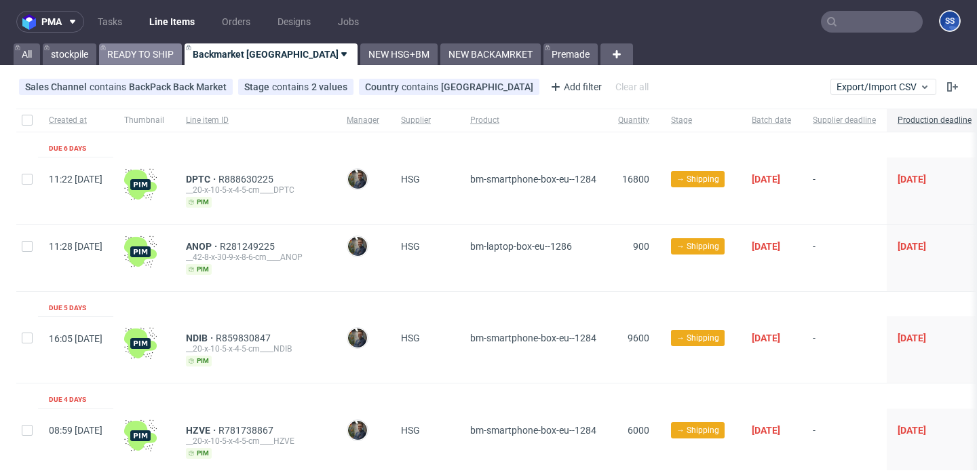
click at [136, 58] on link "READY TO SHIP" at bounding box center [140, 54] width 83 height 22
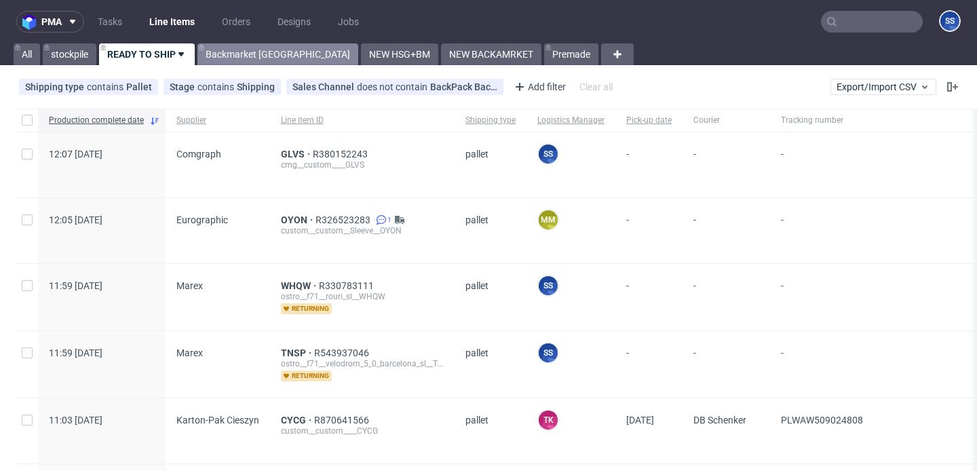
click at [220, 52] on link "Backmarket [GEOGRAPHIC_DATA]" at bounding box center [277, 54] width 161 height 22
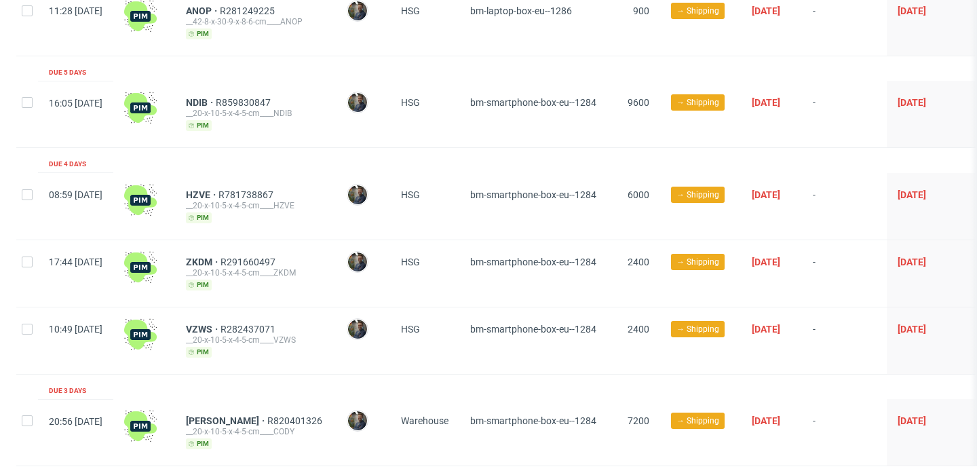
scroll to position [272, 0]
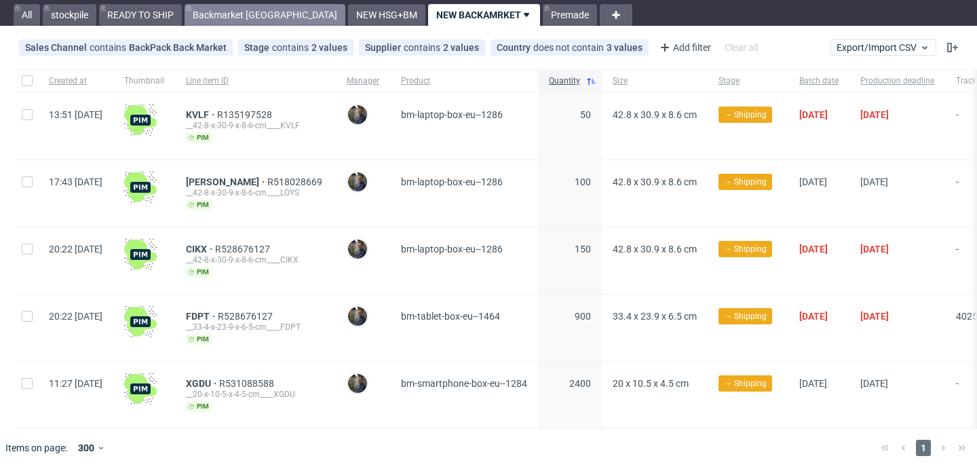
click at [197, 14] on link "Backmarket [GEOGRAPHIC_DATA]" at bounding box center [265, 15] width 161 height 22
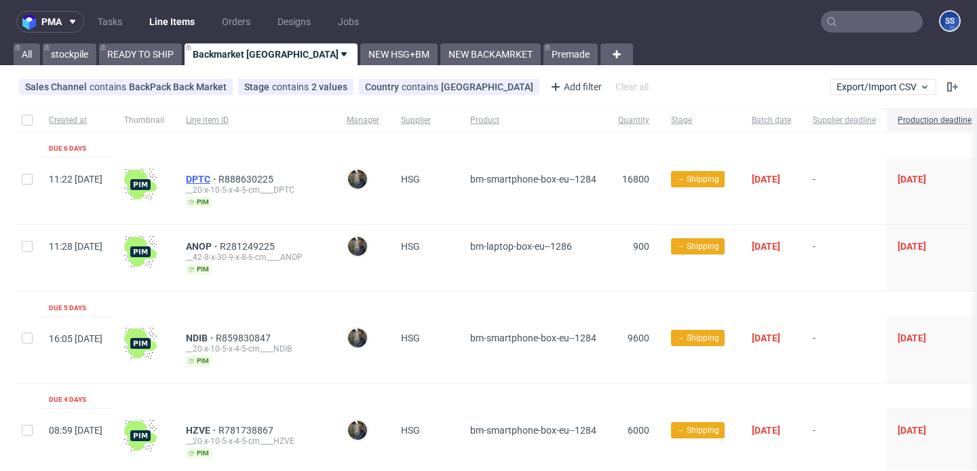
click at [218, 176] on span "DPTC" at bounding box center [202, 179] width 33 height 11
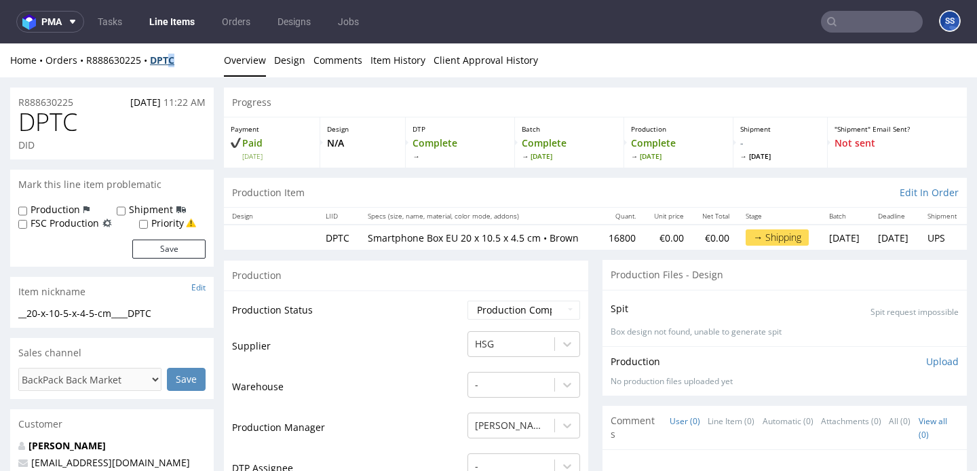
drag, startPoint x: 192, startPoint y: 61, endPoint x: 174, endPoint y: 62, distance: 18.3
click at [174, 62] on div "Home Orders R888630225 DPTC" at bounding box center [112, 61] width 204 height 14
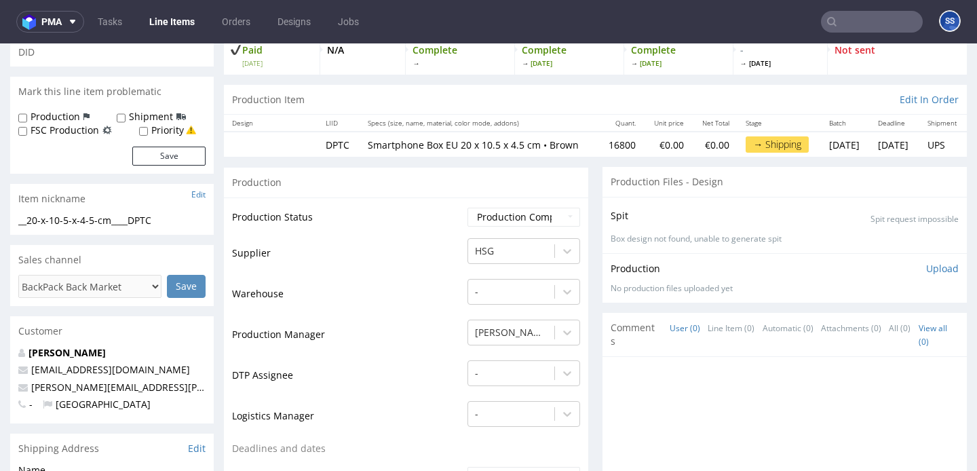
scroll to position [95, 0]
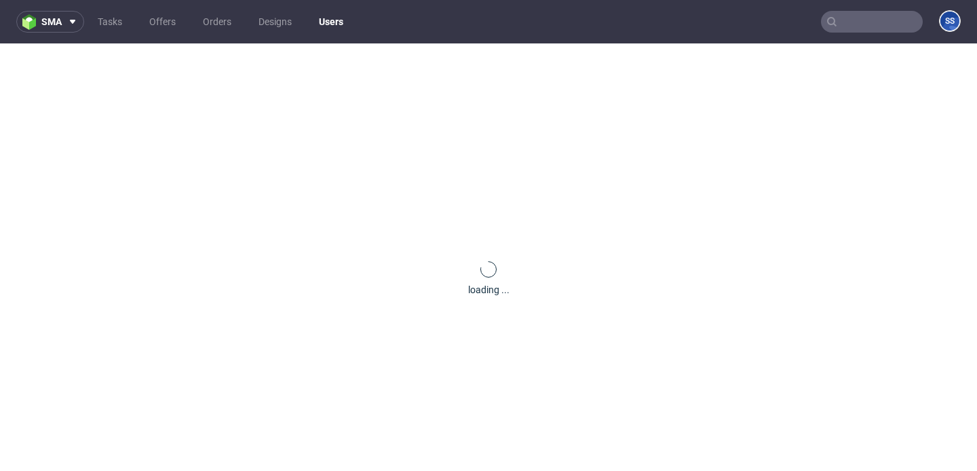
click at [47, 347] on div "loading ..." at bounding box center [488, 278] width 977 height 471
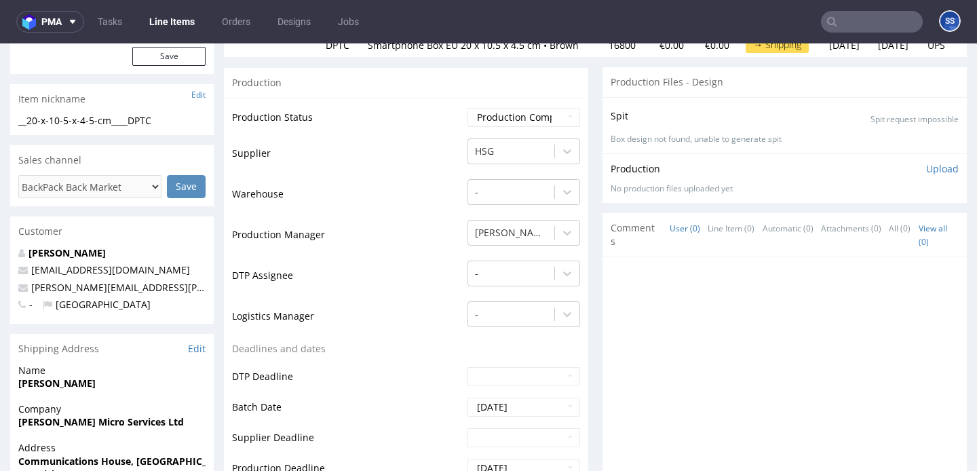
scroll to position [206, 0]
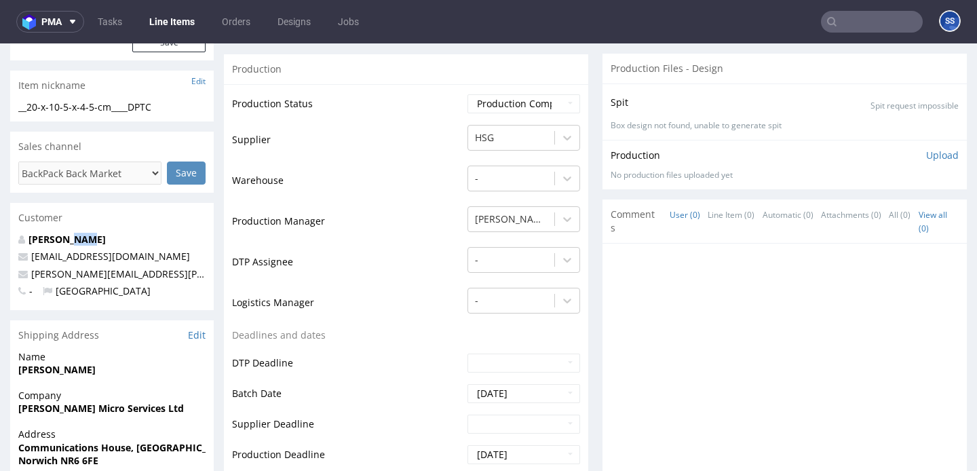
drag, startPoint x: 100, startPoint y: 240, endPoint x: 96, endPoint y: 289, distance: 49.7
click at [71, 239] on p "Kieran Read" at bounding box center [111, 240] width 187 height 14
drag, startPoint x: 74, startPoint y: 370, endPoint x: 3, endPoint y: 370, distance: 71.2
copy strong "Kieran Read"
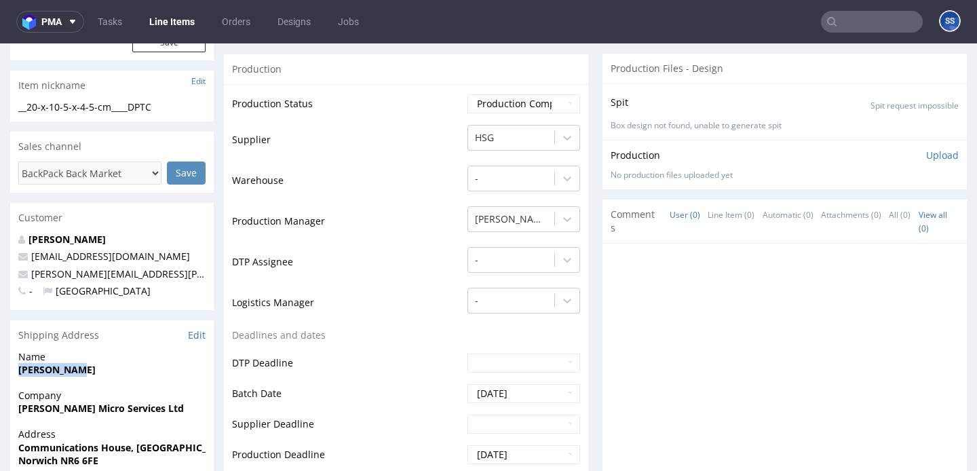
scroll to position [0, 0]
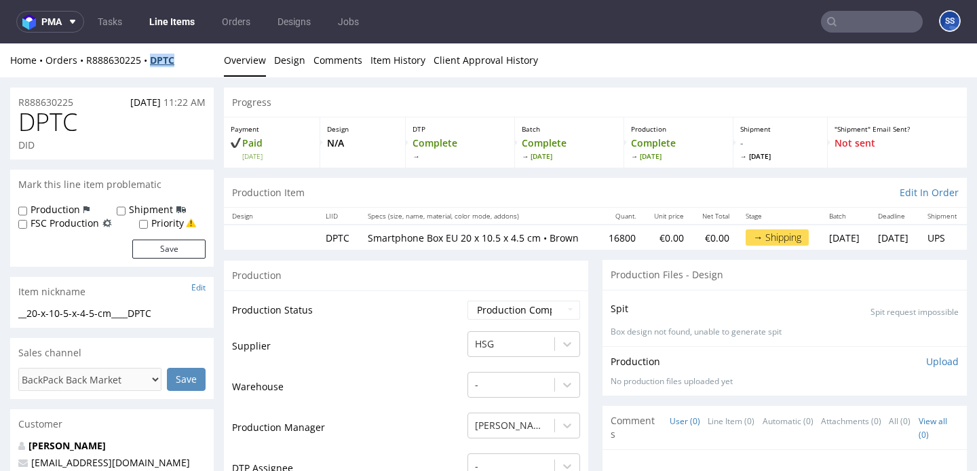
drag, startPoint x: 168, startPoint y: 60, endPoint x: 154, endPoint y: 61, distance: 14.3
click at [154, 61] on div "Home Orders R888630225 DPTC" at bounding box center [112, 61] width 204 height 14
copy strong "DPTC"
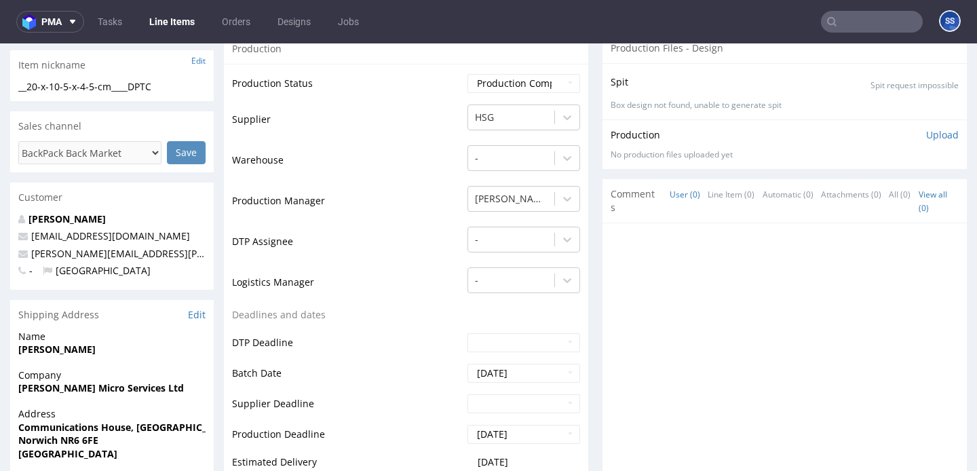
scroll to position [235, 0]
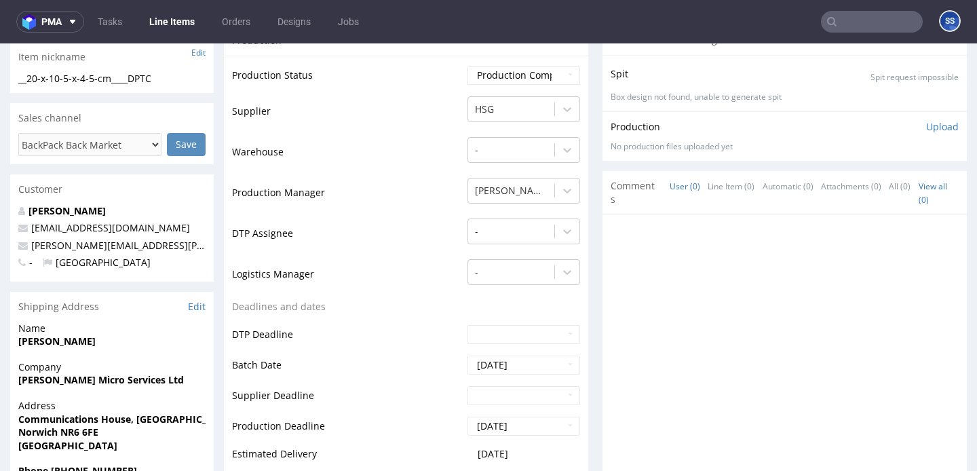
click at [72, 384] on strong "Ingram Micro Services Ltd" at bounding box center [101, 379] width 166 height 13
copy strong "Ingram Micro Services Ltd"
click at [59, 419] on strong "Communications House, Vulcan Road North" at bounding box center [126, 419] width 217 height 13
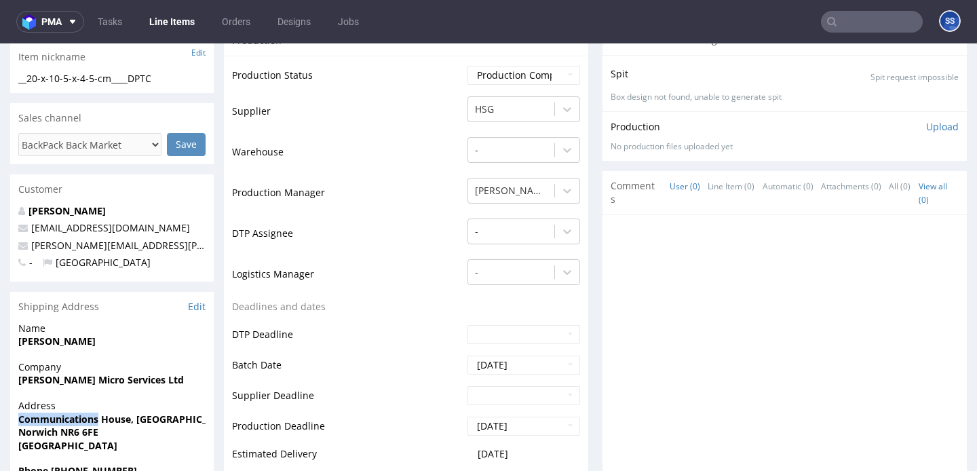
click at [59, 419] on strong "Communications House, Vulcan Road North" at bounding box center [126, 419] width 217 height 13
copy strong "Communications House, Vulcan Road North"
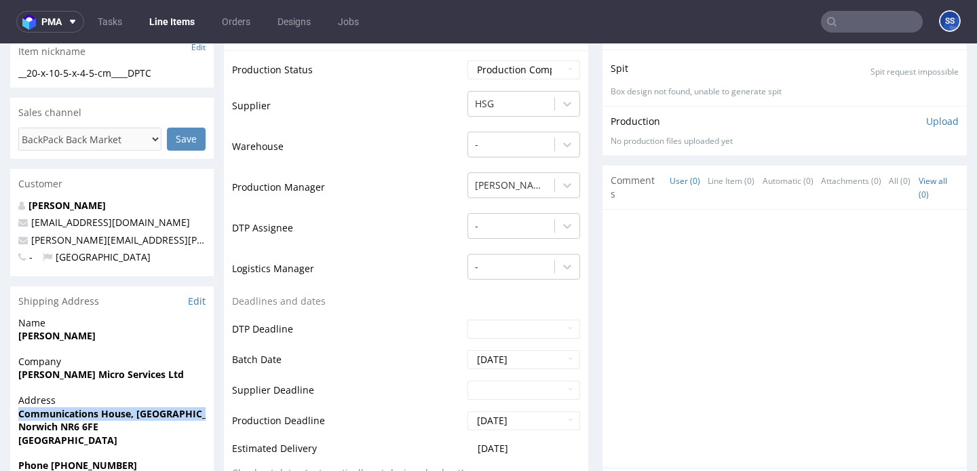
scroll to position [252, 0]
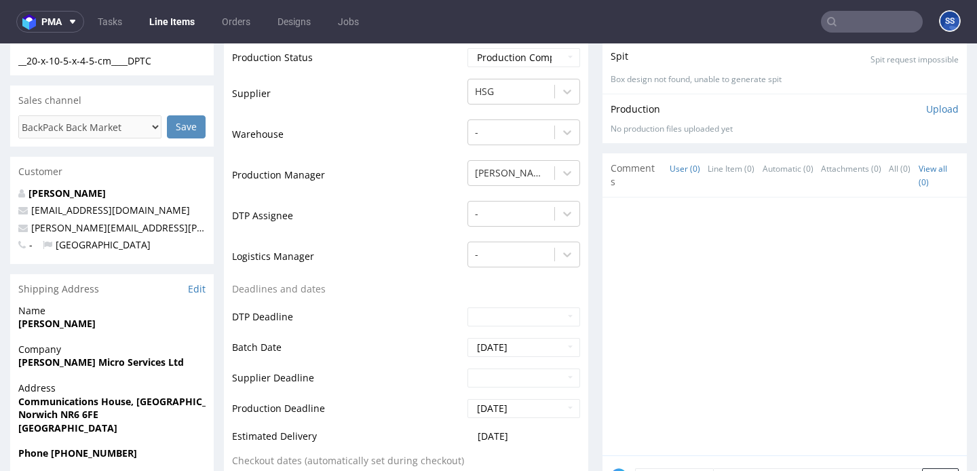
click at [35, 417] on strong "Norwich NR6 6FE" at bounding box center [58, 414] width 80 height 13
copy strong "Norwich"
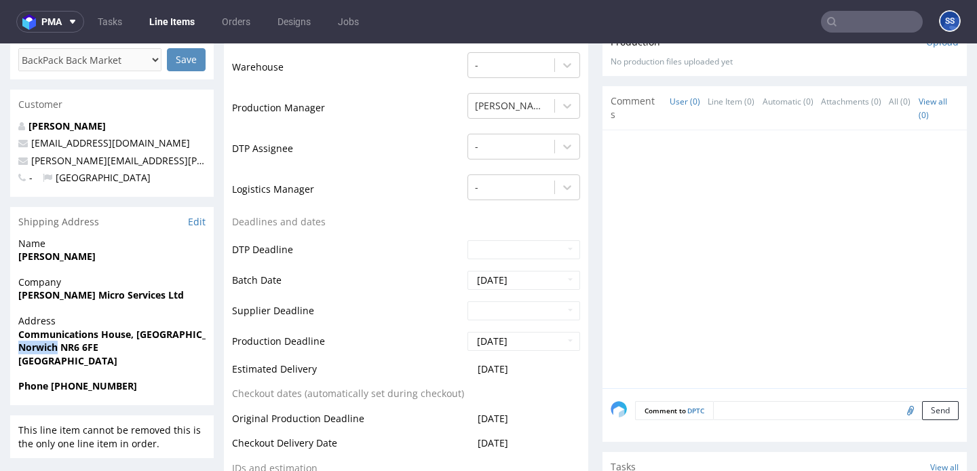
scroll to position [326, 0]
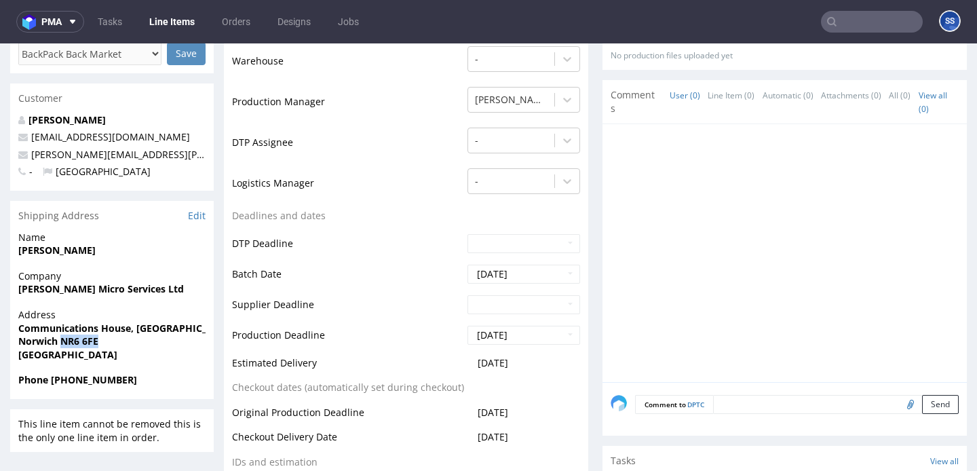
drag, startPoint x: 109, startPoint y: 345, endPoint x: 61, endPoint y: 345, distance: 47.5
click at [61, 345] on span "Norwich NR6 6FE" at bounding box center [111, 342] width 187 height 14
copy strong "NR6 6FE"
drag, startPoint x: 79, startPoint y: 382, endPoint x: 202, endPoint y: 327, distance: 133.9
click at [176, 381] on span "Phone +44 07395798347" at bounding box center [111, 380] width 187 height 14
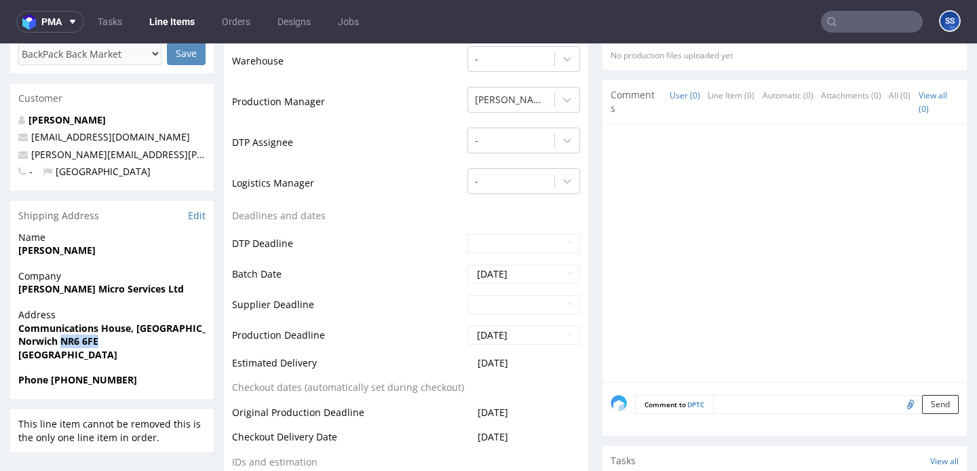
copy strong "7395798347"
drag, startPoint x: 191, startPoint y: 155, endPoint x: 35, endPoint y: 157, distance: 156.1
click at [33, 157] on p "David.Kempton@ingrammicro.com" at bounding box center [111, 155] width 187 height 14
copy link "David.Kempton@ingrammicro.com"
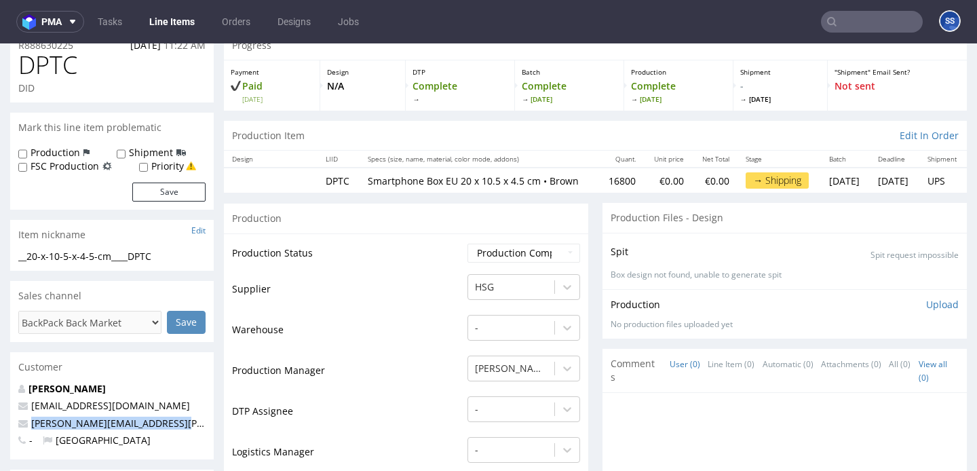
scroll to position [0, 0]
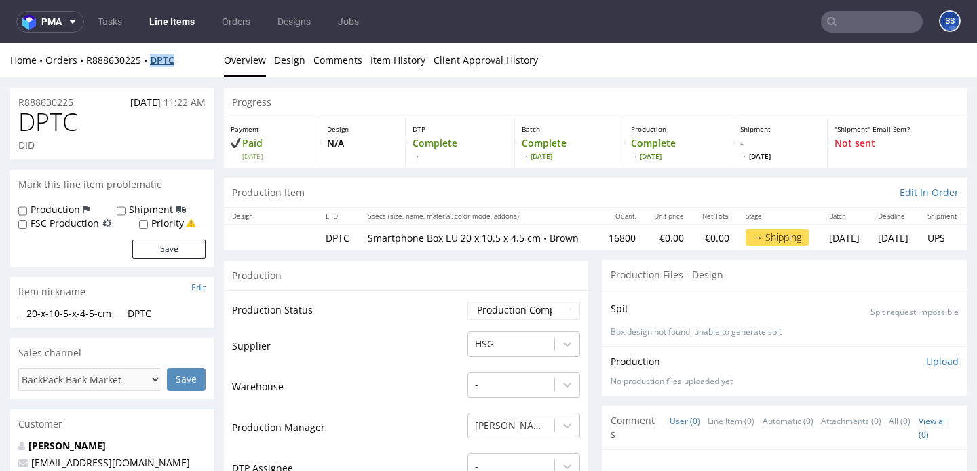
drag, startPoint x: 185, startPoint y: 64, endPoint x: 156, endPoint y: 65, distance: 28.5
click at [156, 65] on div "Home Orders R888630225 DPTC" at bounding box center [112, 61] width 204 height 14
copy strong "DPTC"
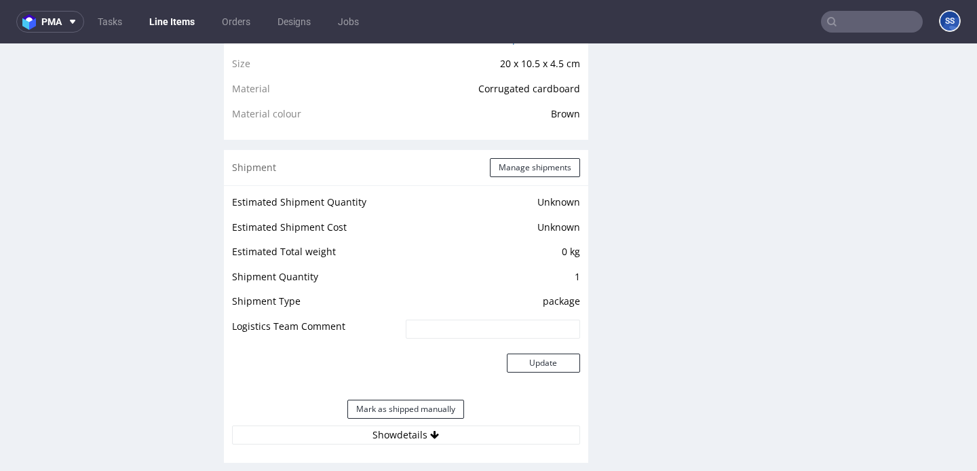
scroll to position [983, 0]
click at [516, 176] on button "Manage shipments" at bounding box center [535, 166] width 90 height 19
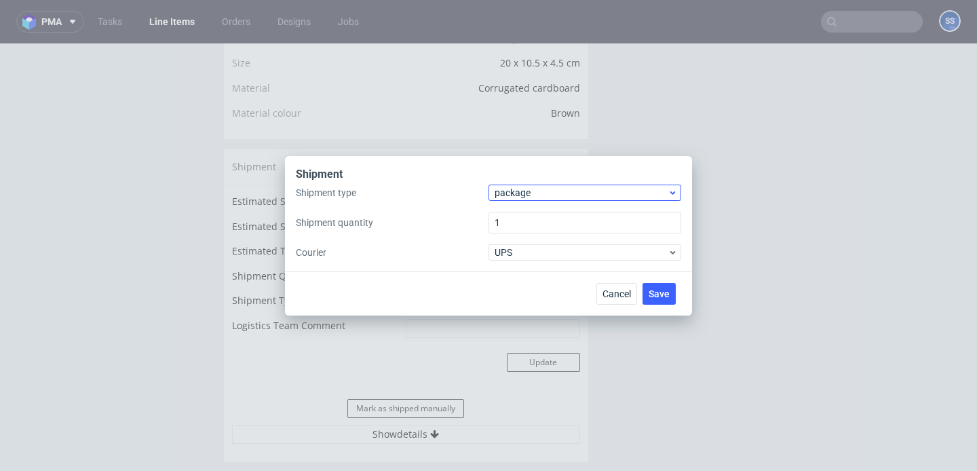
click at [529, 188] on span "package" at bounding box center [581, 193] width 173 height 14
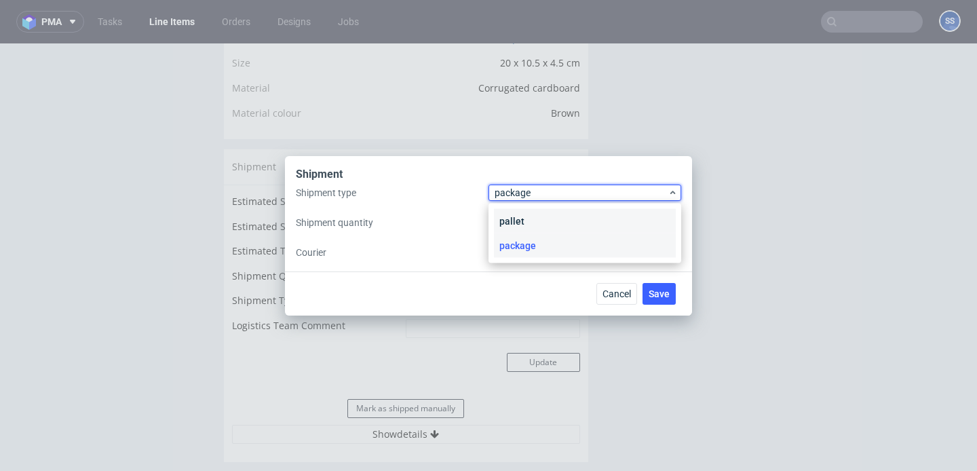
click at [533, 216] on div "pallet" at bounding box center [585, 221] width 182 height 24
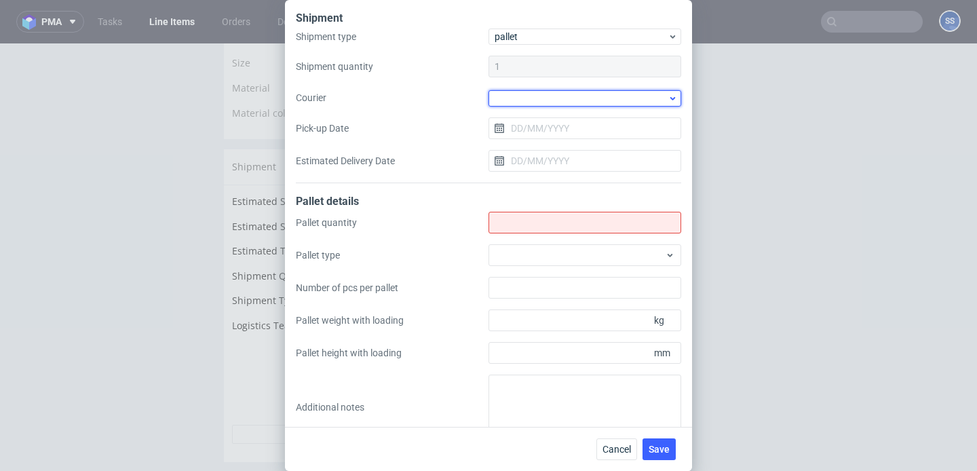
click at [531, 101] on div at bounding box center [585, 98] width 193 height 16
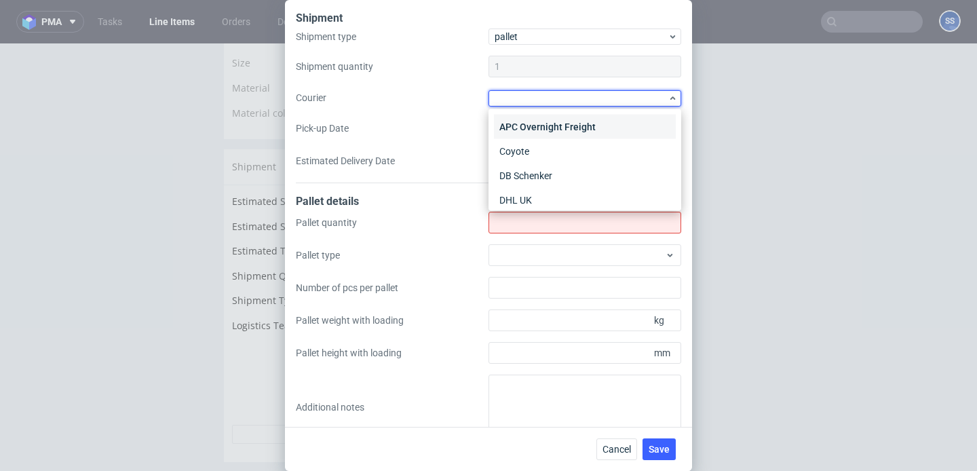
click at [533, 128] on div "APC Overnight Freight" at bounding box center [585, 127] width 182 height 24
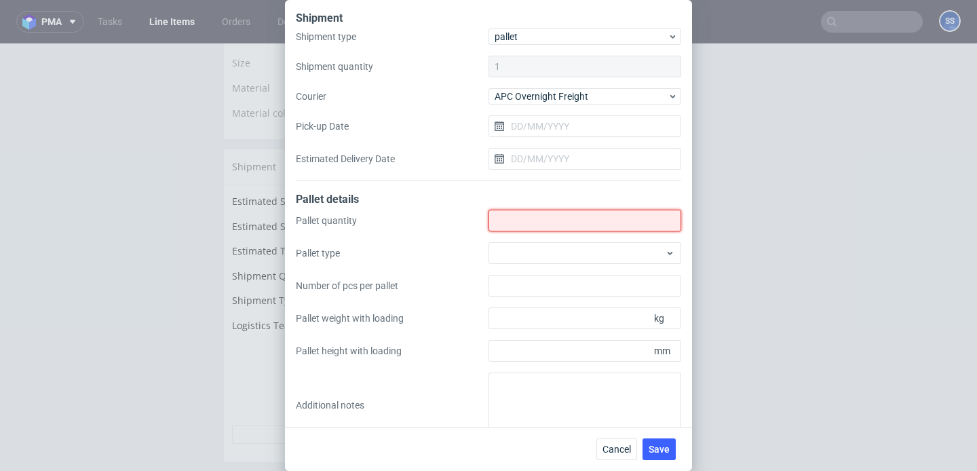
click at [550, 212] on input "Shipment type" at bounding box center [585, 221] width 193 height 22
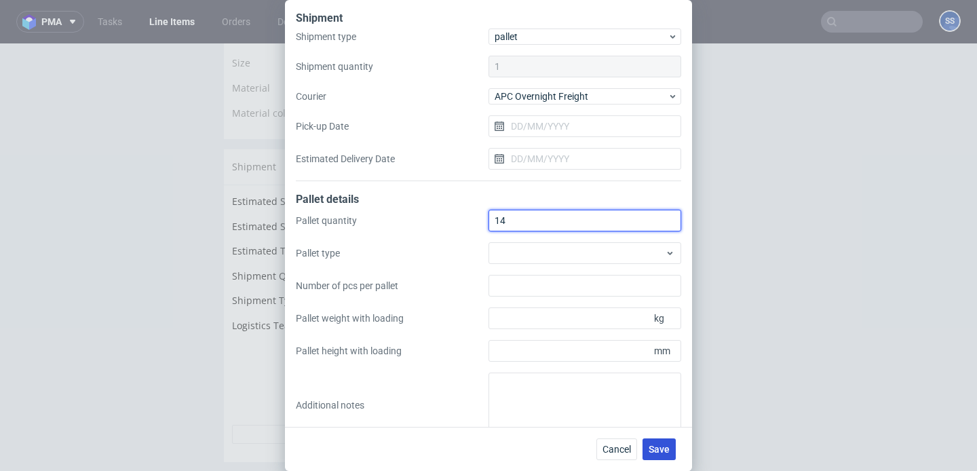
type input "14"
click at [660, 447] on span "Save" at bounding box center [659, 448] width 21 height 9
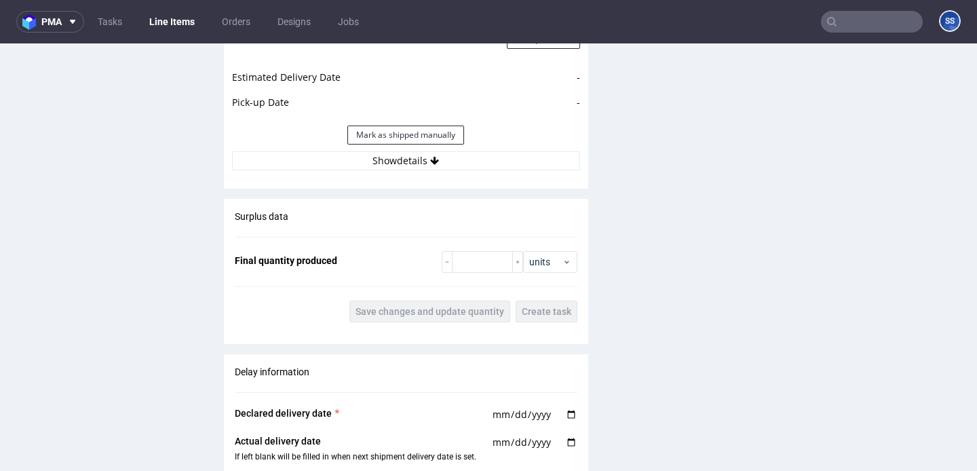
scroll to position [1322, 0]
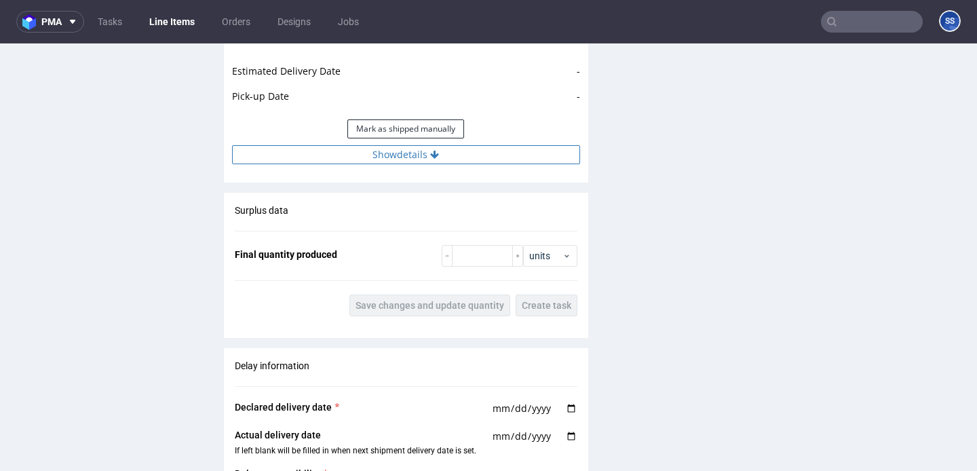
click at [428, 162] on button "Show details" at bounding box center [406, 154] width 348 height 19
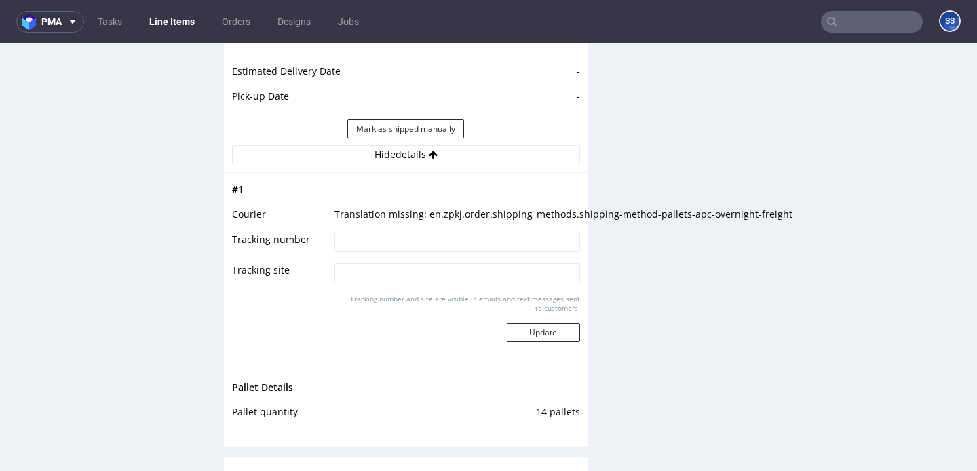
click at [435, 235] on input at bounding box center [457, 242] width 245 height 19
paste input "0405550539772"
type input "0405550539772"
click at [527, 328] on button "Update" at bounding box center [543, 332] width 73 height 19
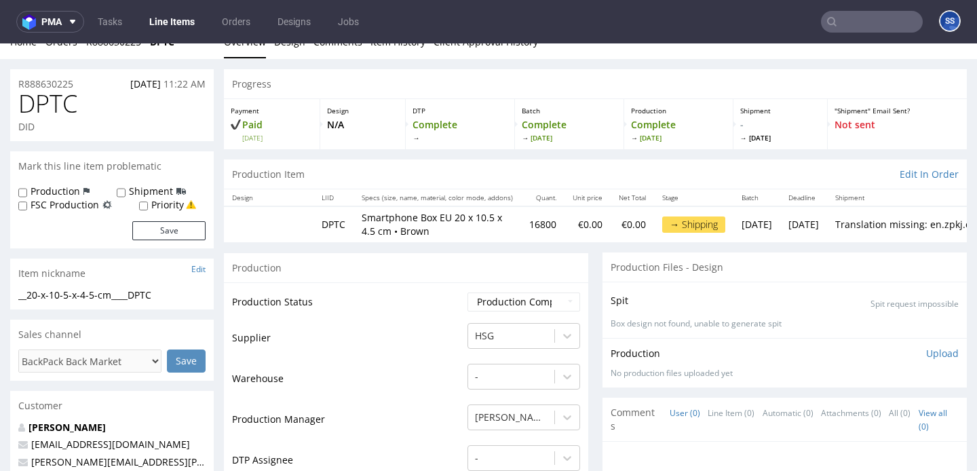
scroll to position [0, 0]
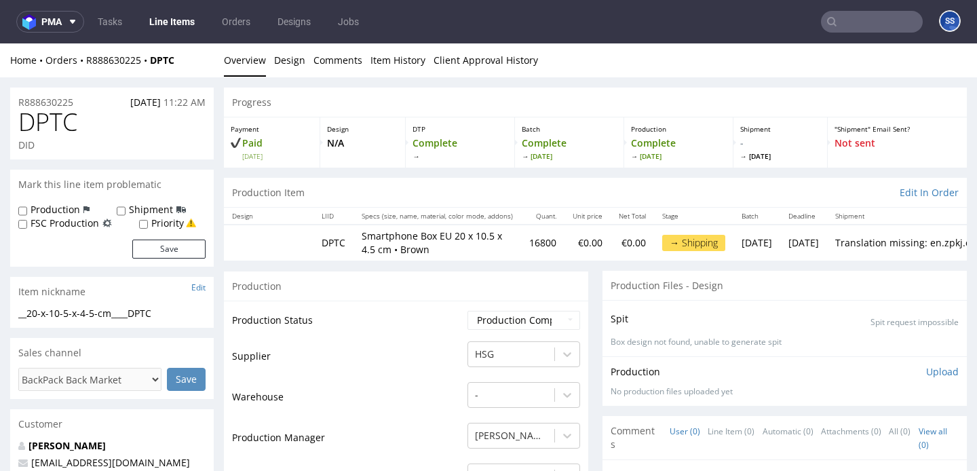
click at [153, 16] on link "Line Items" at bounding box center [172, 22] width 62 height 22
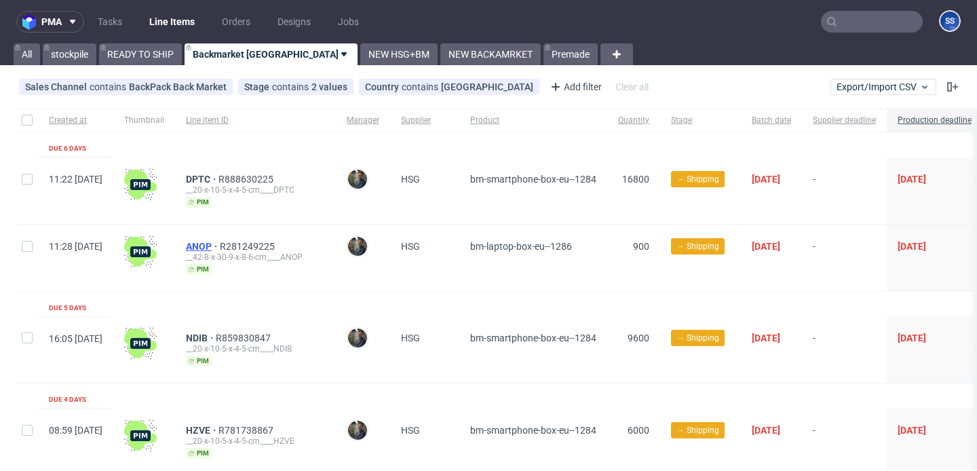
click at [220, 249] on span "ANOP" at bounding box center [203, 246] width 34 height 11
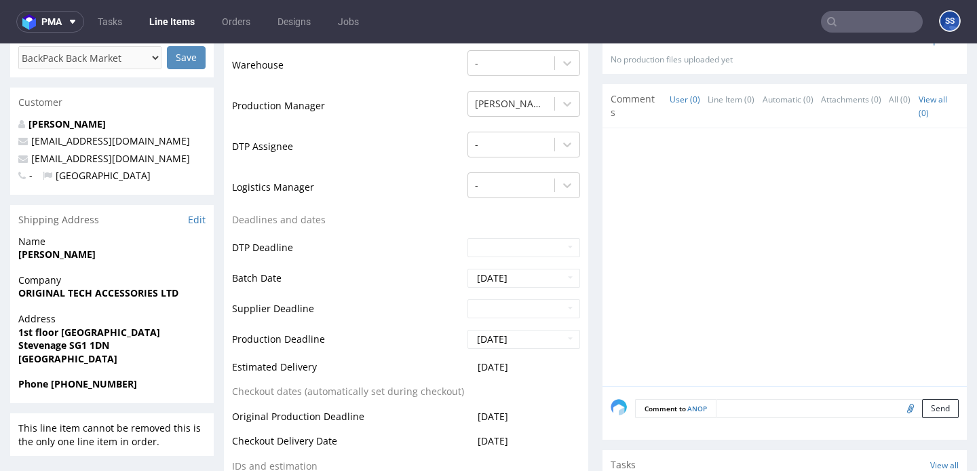
scroll to position [372, 0]
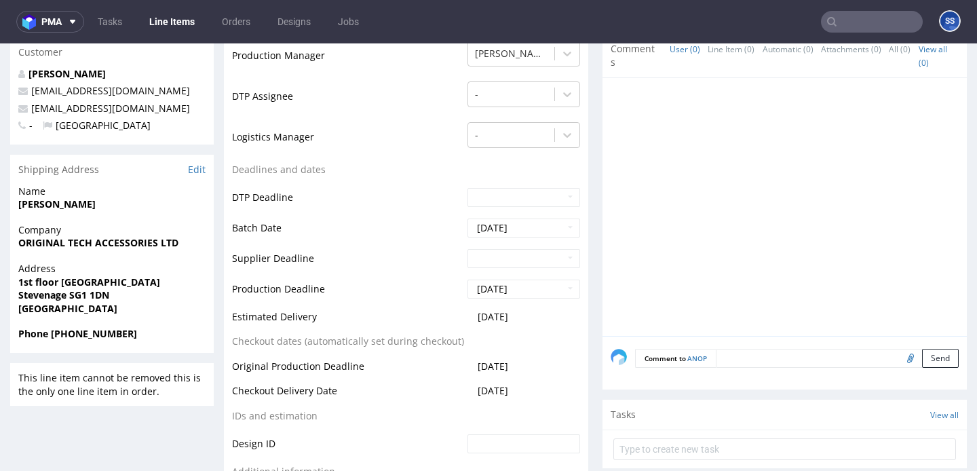
click at [64, 197] on p "Name Tabish Saeed" at bounding box center [111, 198] width 187 height 26
click at [63, 201] on strong "[PERSON_NAME]" at bounding box center [56, 203] width 77 height 13
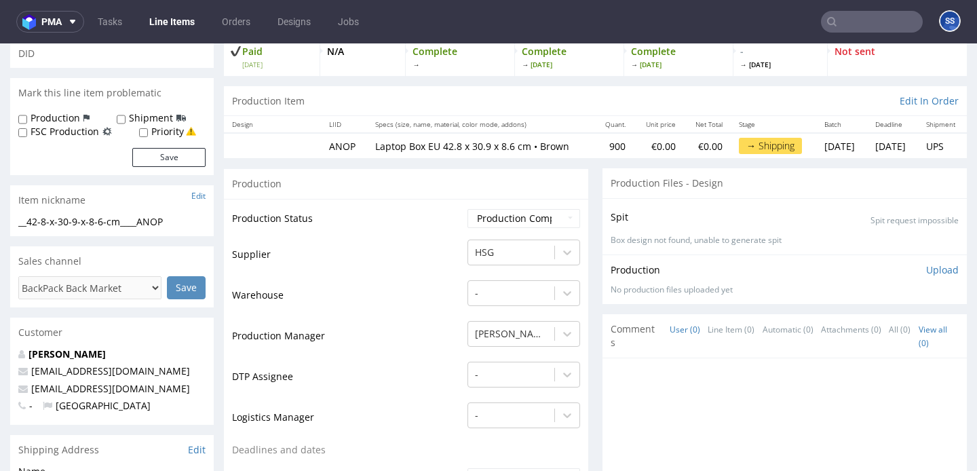
scroll to position [0, 0]
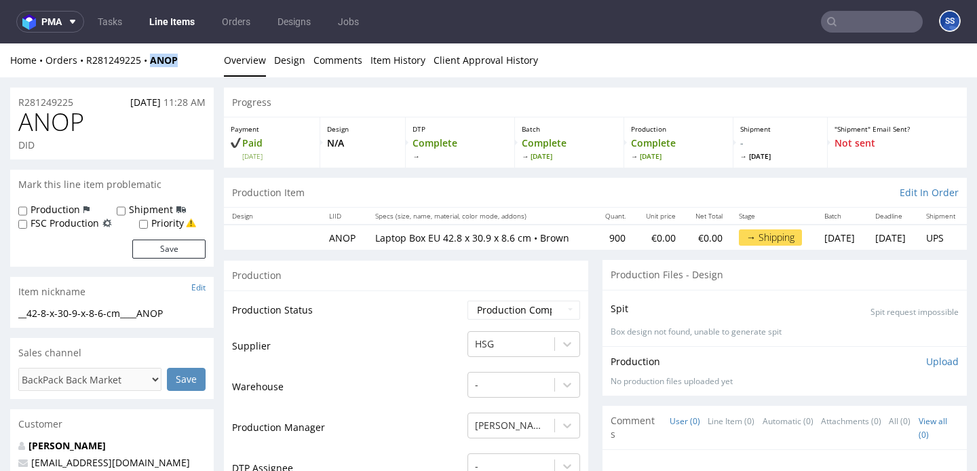
copy strong "ANOP"
drag, startPoint x: 173, startPoint y: 64, endPoint x: 174, endPoint y: 50, distance: 14.3
click at [153, 62] on div "Home Orders R281249225 ANOP" at bounding box center [112, 61] width 204 height 14
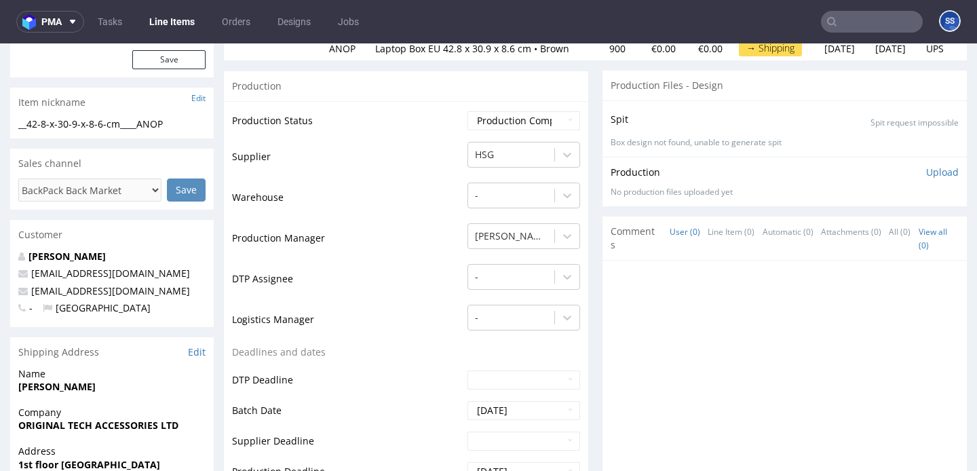
scroll to position [190, 0]
click at [64, 425] on strong "ORIGINAL TECH ACCESSORIES LTD" at bounding box center [98, 424] width 160 height 13
copy strong "ORIGINAL TECH ACCESSORIES LTD"
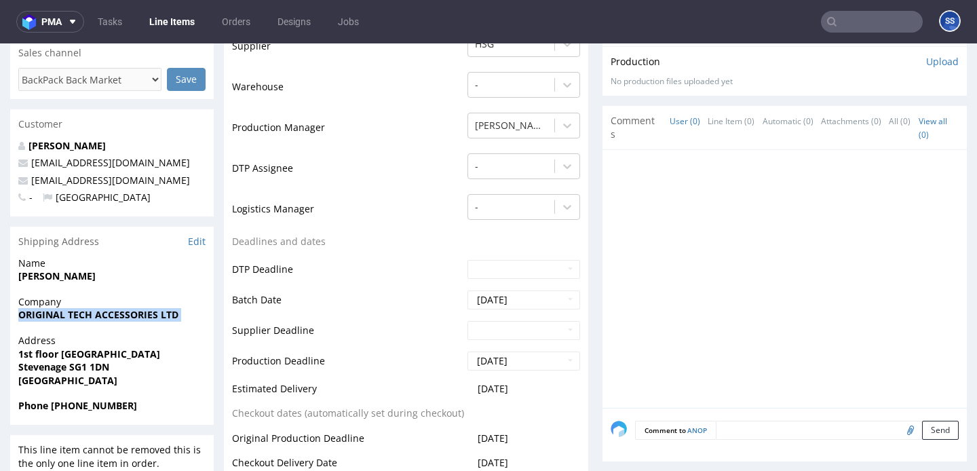
scroll to position [315, 0]
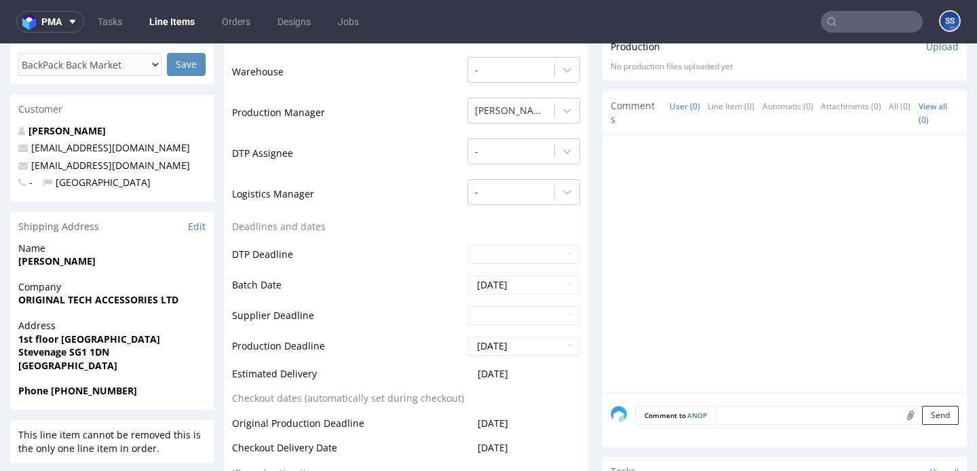
click at [95, 340] on strong "1st floor [GEOGRAPHIC_DATA]" at bounding box center [89, 338] width 142 height 13
copy strong "1st floor [GEOGRAPHIC_DATA]"
click at [40, 354] on strong "Stevenage SG1 1DN" at bounding box center [63, 351] width 91 height 13
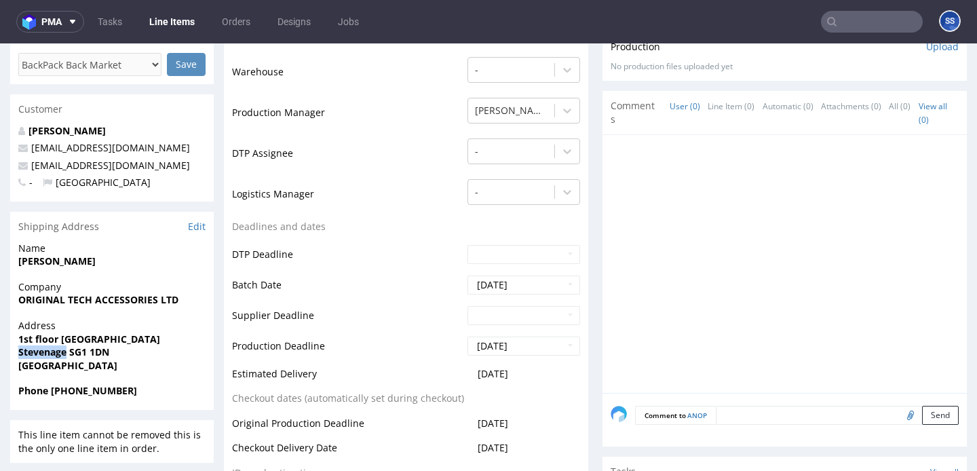
drag, startPoint x: 40, startPoint y: 354, endPoint x: 57, endPoint y: 347, distance: 18.3
click at [40, 354] on strong "Stevenage SG1 1DN" at bounding box center [63, 351] width 91 height 13
copy strong "Stevenage"
drag, startPoint x: 71, startPoint y: 356, endPoint x: 261, endPoint y: 174, distance: 264.0
click at [134, 354] on span "Stevenage SG1 1DN" at bounding box center [111, 352] width 187 height 14
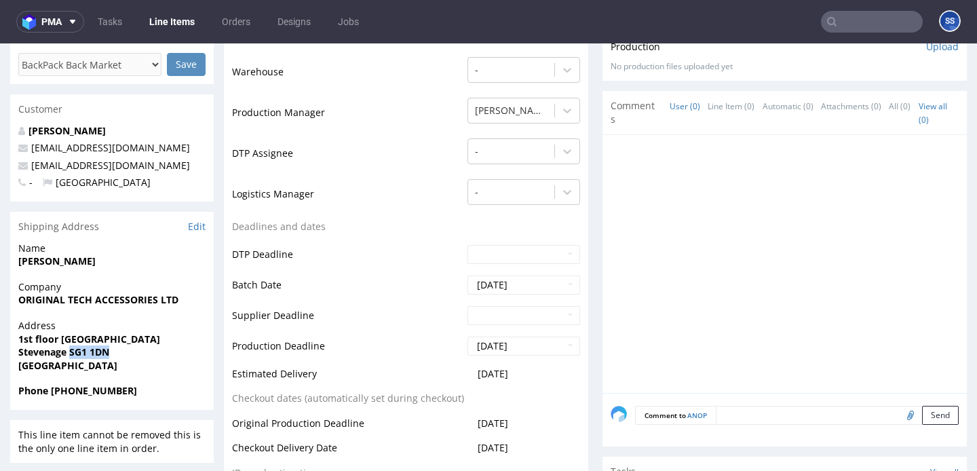
copy strong "SG1 1DN"
click at [50, 259] on strong "[PERSON_NAME]" at bounding box center [56, 260] width 77 height 13
copy strong "[PERSON_NAME]"
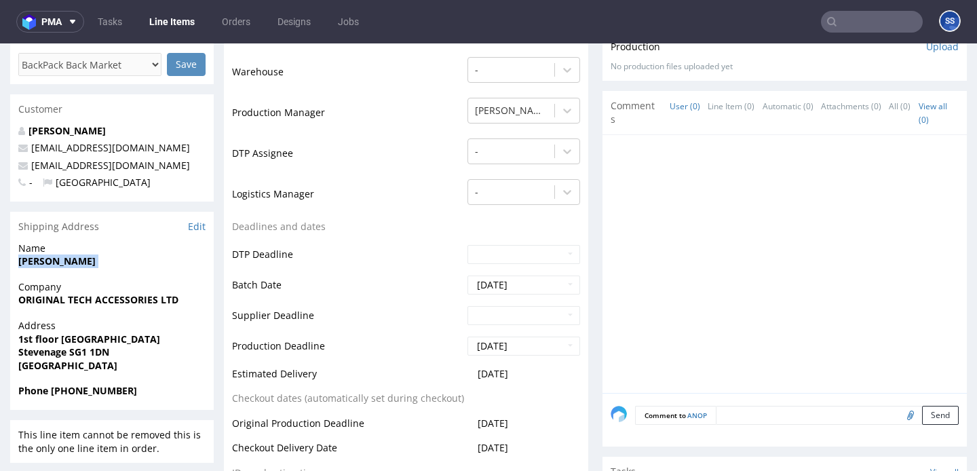
drag, startPoint x: 79, startPoint y: 394, endPoint x: 264, endPoint y: 62, distance: 379.7
click at [170, 392] on span "Phone [PHONE_NUMBER]" at bounding box center [111, 391] width 187 height 14
copy strong "7840851404"
drag, startPoint x: 108, startPoint y: 168, endPoint x: 145, endPoint y: 73, distance: 101.8
click at [33, 169] on p "[EMAIL_ADDRESS][DOMAIN_NAME]" at bounding box center [111, 166] width 187 height 14
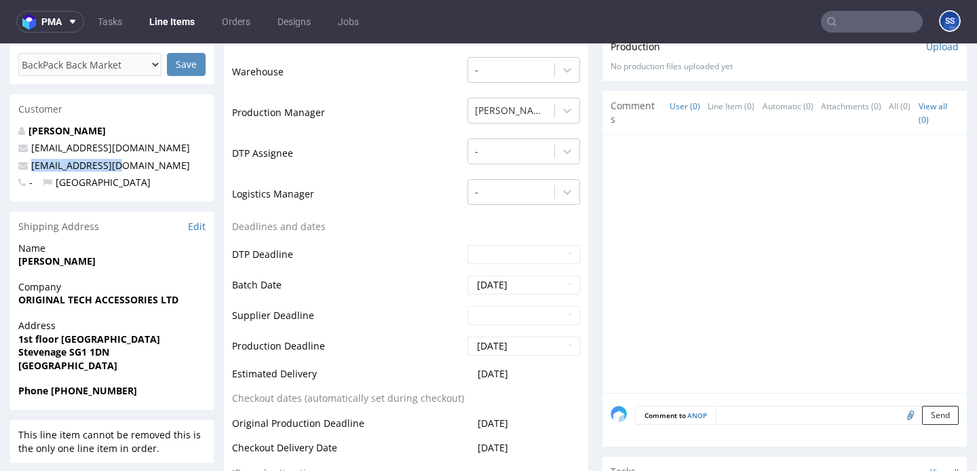
copy link "[EMAIL_ADDRESS][DOMAIN_NAME]"
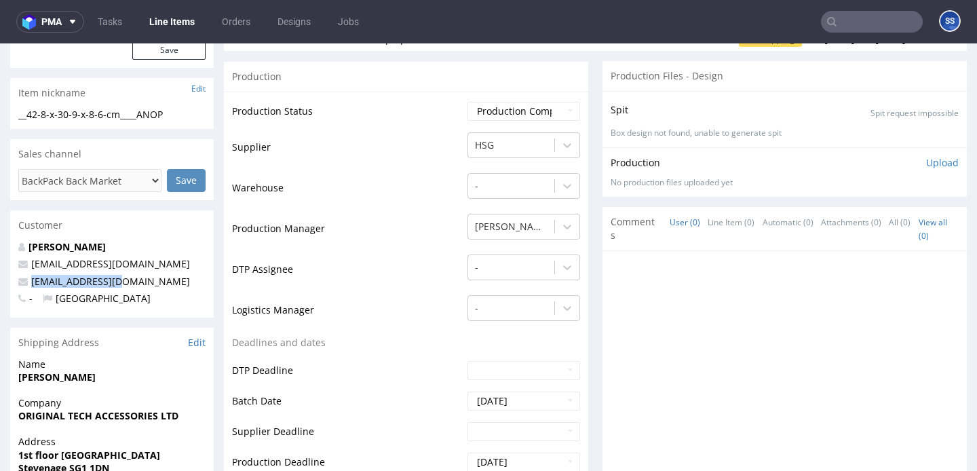
scroll to position [0, 0]
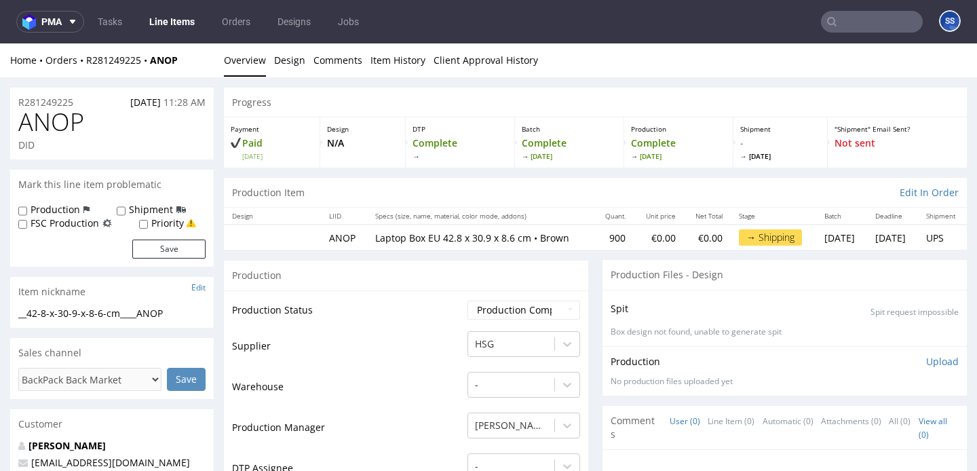
click at [213, 142] on div "ANOP DID" at bounding box center [112, 134] width 204 height 51
click at [178, 61] on strong "ANOP" at bounding box center [164, 60] width 28 height 13
drag, startPoint x: 183, startPoint y: 60, endPoint x: 152, endPoint y: 62, distance: 31.3
click at [152, 62] on div "Home Orders R281249225 ANOP" at bounding box center [112, 61] width 204 height 14
copy strong "ANOP"
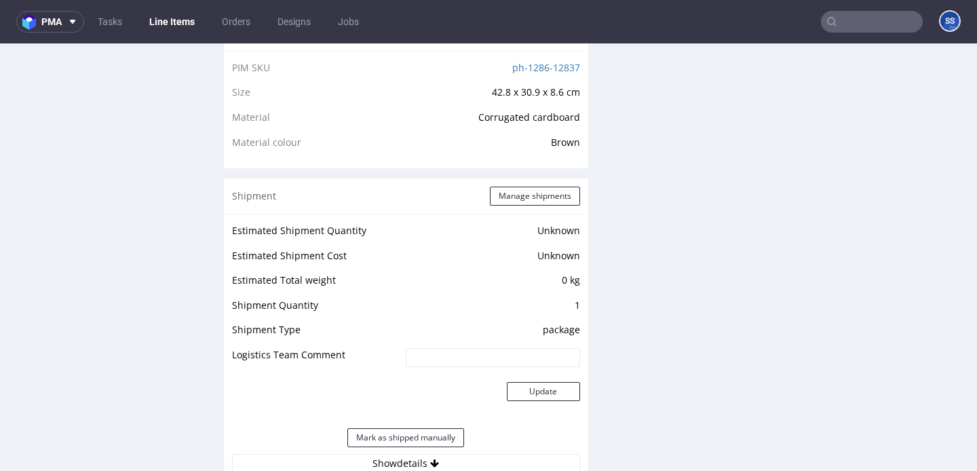
scroll to position [961, 0]
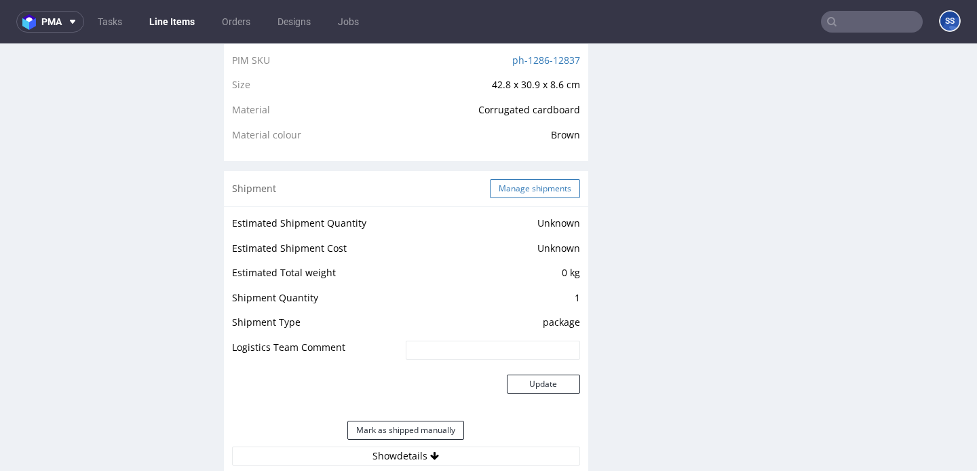
click at [563, 198] on button "Manage shipments" at bounding box center [535, 188] width 90 height 19
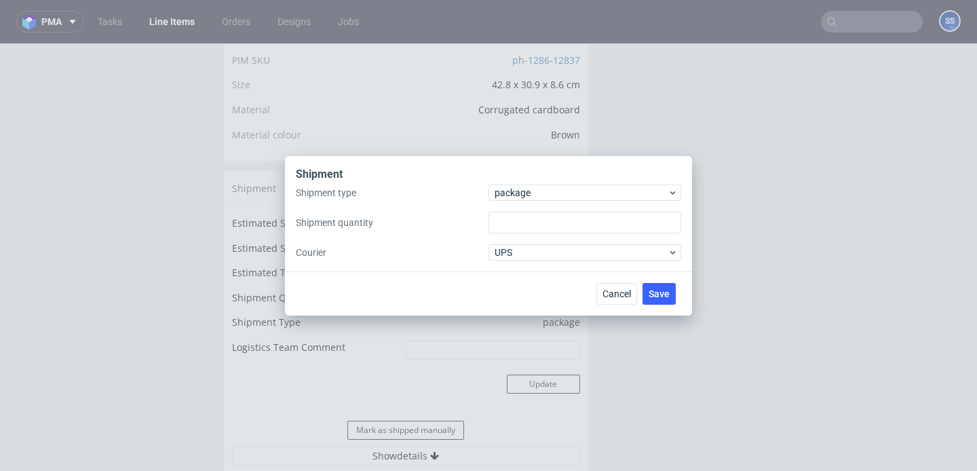
type input "1"
click at [546, 195] on span "package" at bounding box center [581, 193] width 173 height 14
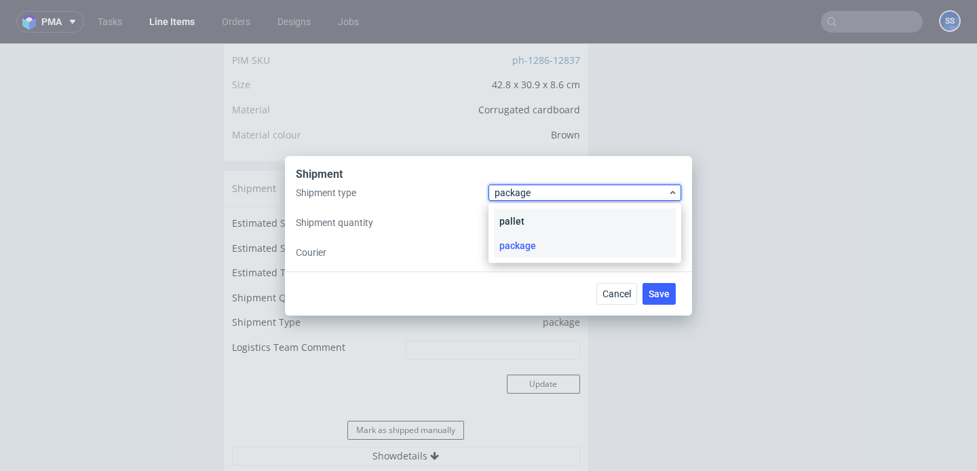
click at [537, 224] on div "pallet" at bounding box center [585, 221] width 182 height 24
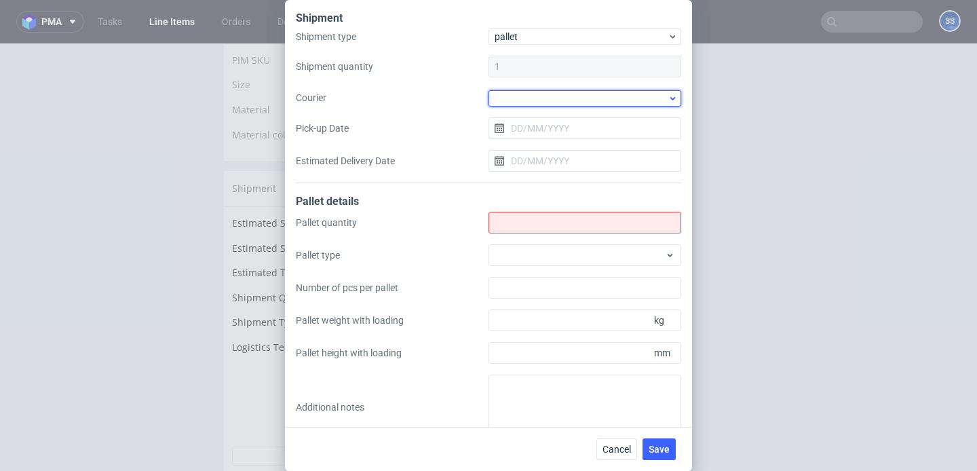
click at [523, 91] on div at bounding box center [585, 98] width 193 height 16
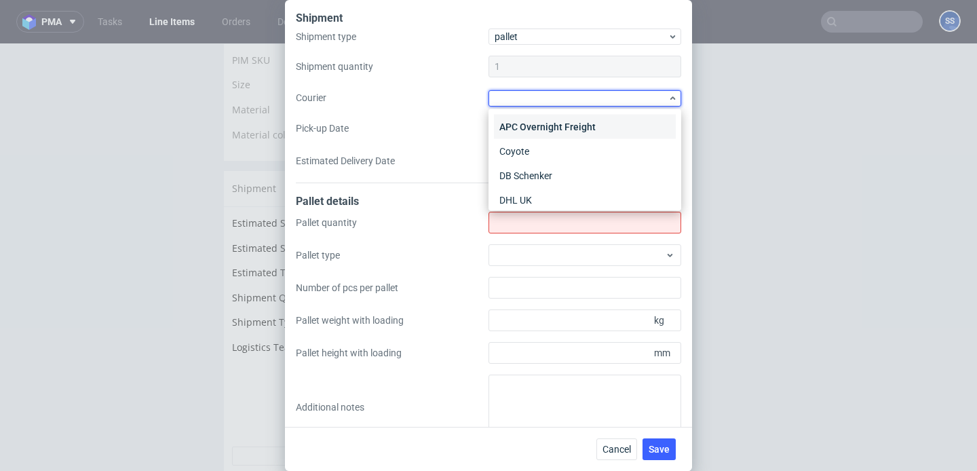
click at [544, 128] on div "APC Overnight Freight" at bounding box center [585, 127] width 182 height 24
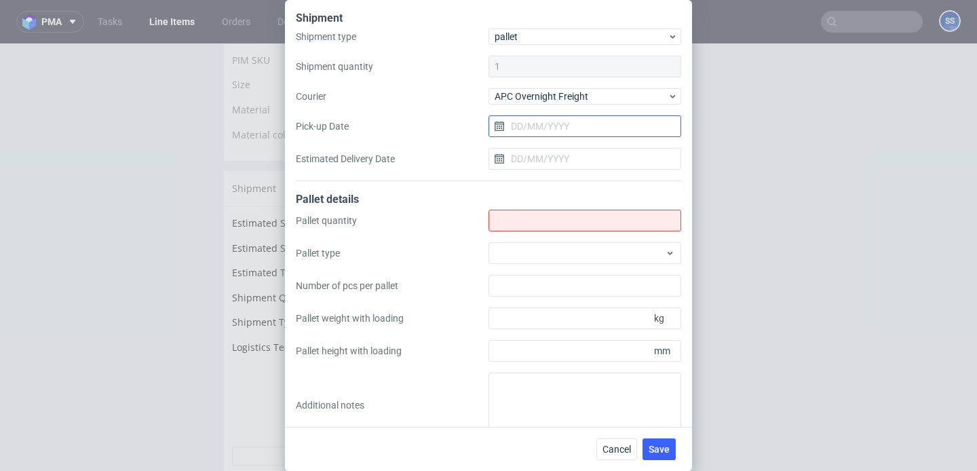
click at [532, 126] on input "Pick-up Date" at bounding box center [585, 126] width 193 height 22
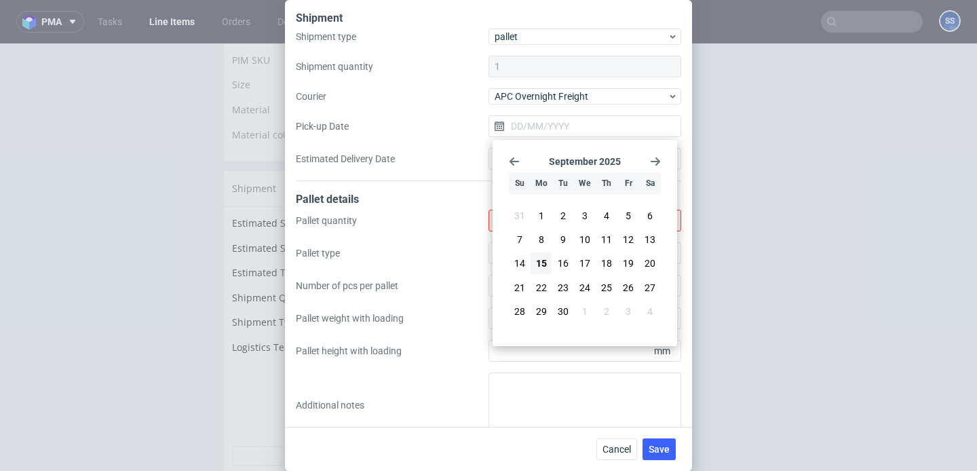
click at [465, 119] on label "Pick-up Date" at bounding box center [392, 126] width 193 height 14
click at [489, 119] on input "Pick-up Date" at bounding box center [585, 126] width 193 height 22
click at [445, 185] on form "Shipment type pallet Shipment quantity 1 Courier APC Overnight Freight Pick-up …" at bounding box center [488, 232] width 385 height 409
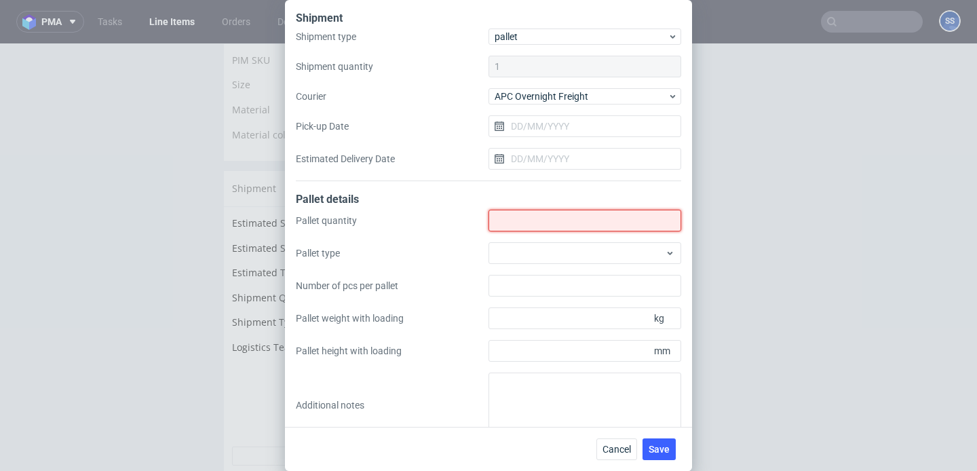
click at [523, 227] on input "Shipment type" at bounding box center [585, 221] width 193 height 22
type input "2"
click at [653, 436] on div "Cancel Save" at bounding box center [488, 449] width 407 height 44
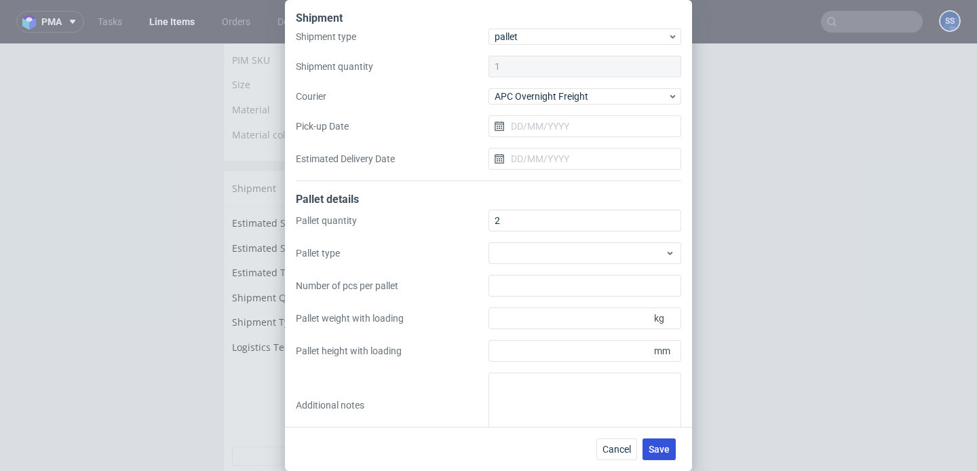
click at [653, 446] on span "Save" at bounding box center [659, 448] width 21 height 9
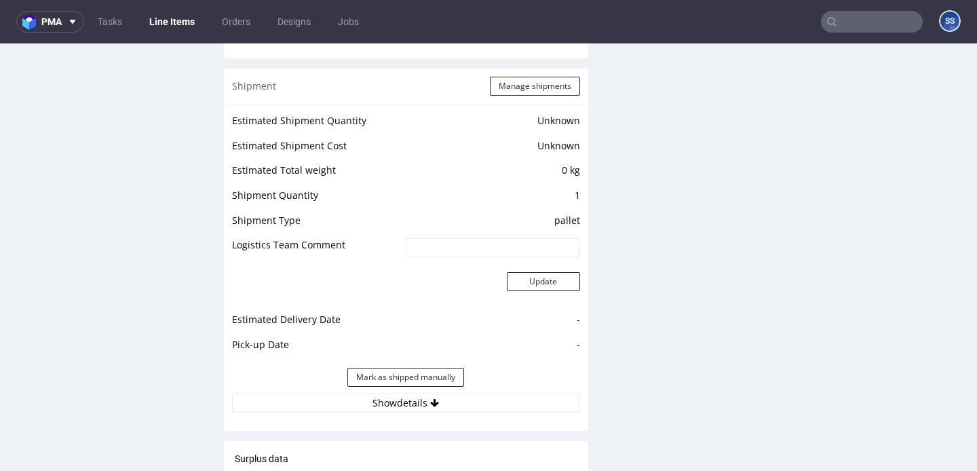
scroll to position [1097, 0]
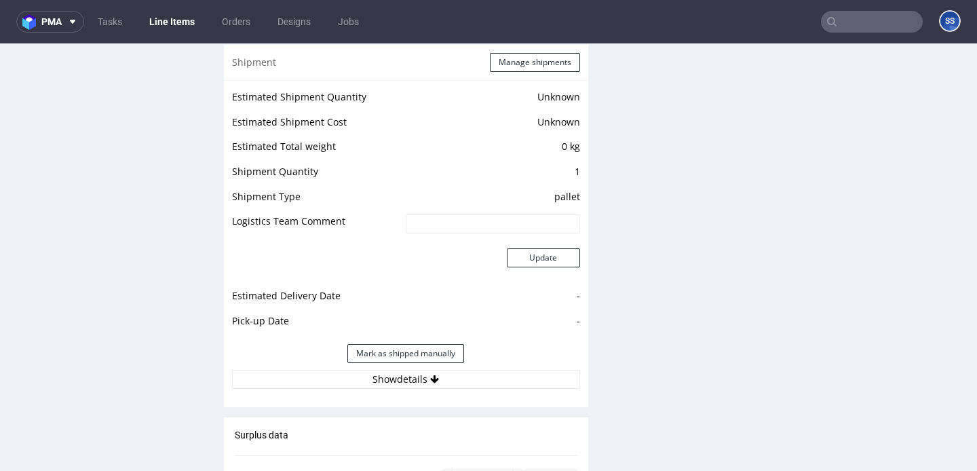
click at [390, 390] on div "Estimated Shipment Quantity Unknown Estimated Shipment Cost Unknown Estimated T…" at bounding box center [406, 238] width 364 height 317
click at [396, 383] on button "Show details" at bounding box center [406, 379] width 348 height 19
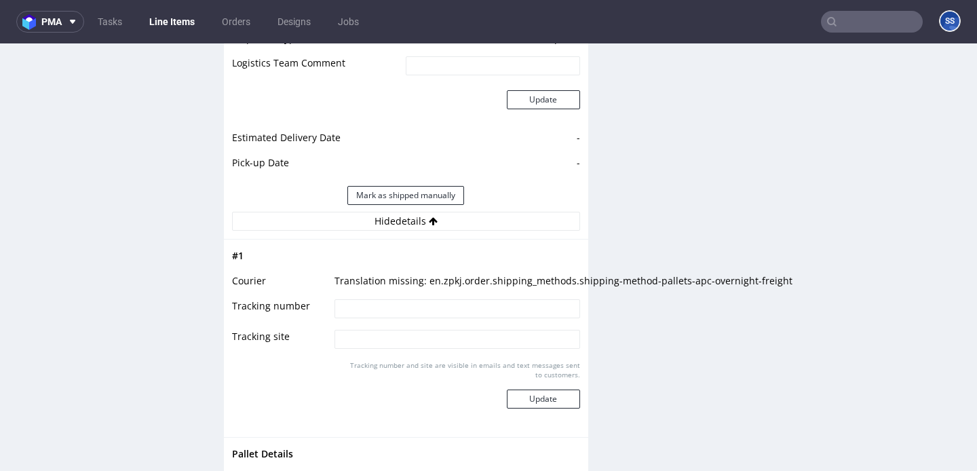
scroll to position [1258, 0]
click at [385, 306] on input at bounding box center [457, 306] width 245 height 19
paste input "0405550539780"
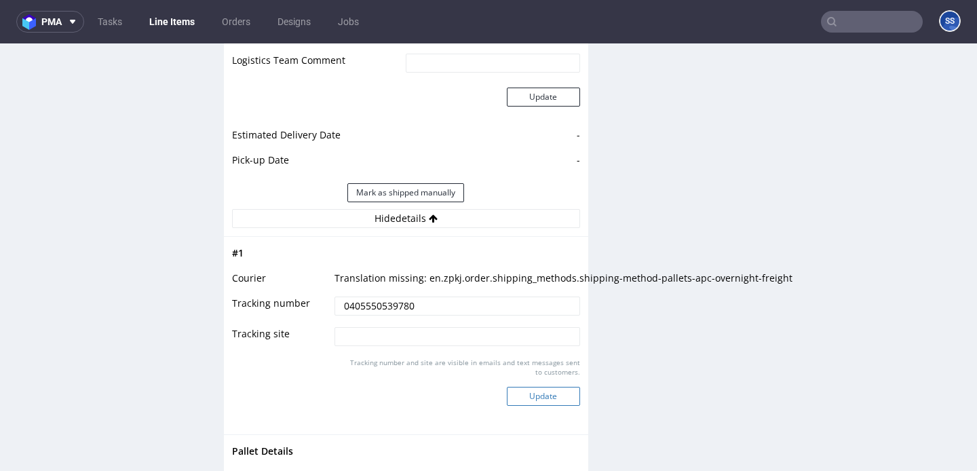
type input "0405550539780"
click at [532, 397] on button "Update" at bounding box center [543, 396] width 73 height 19
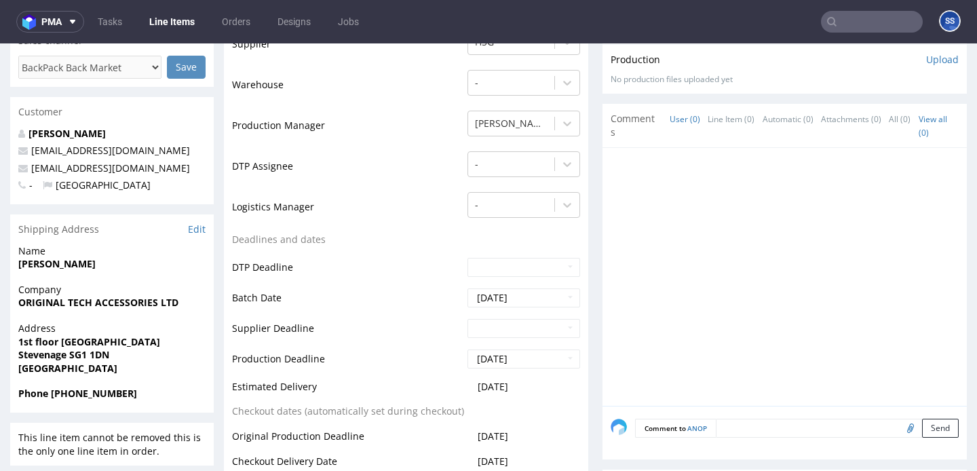
scroll to position [0, 0]
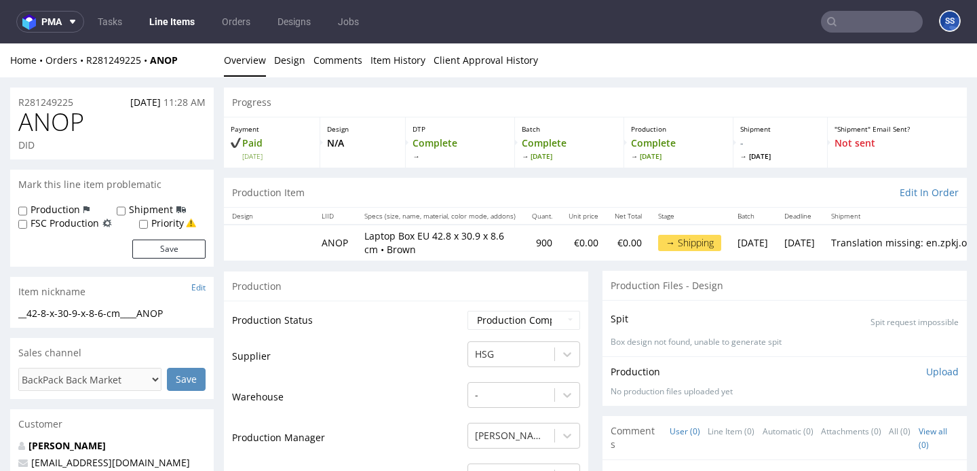
click at [178, 22] on link "Line Items" at bounding box center [172, 22] width 62 height 22
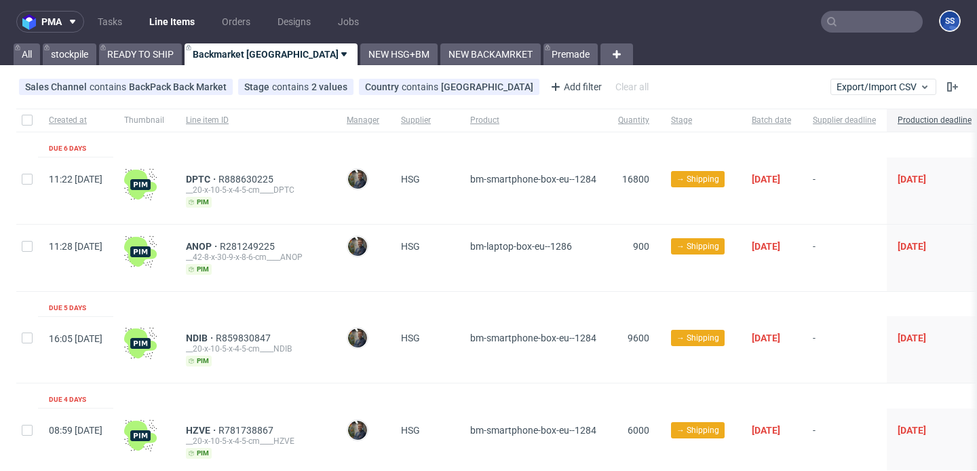
click at [868, 16] on input "text" at bounding box center [872, 22] width 102 height 22
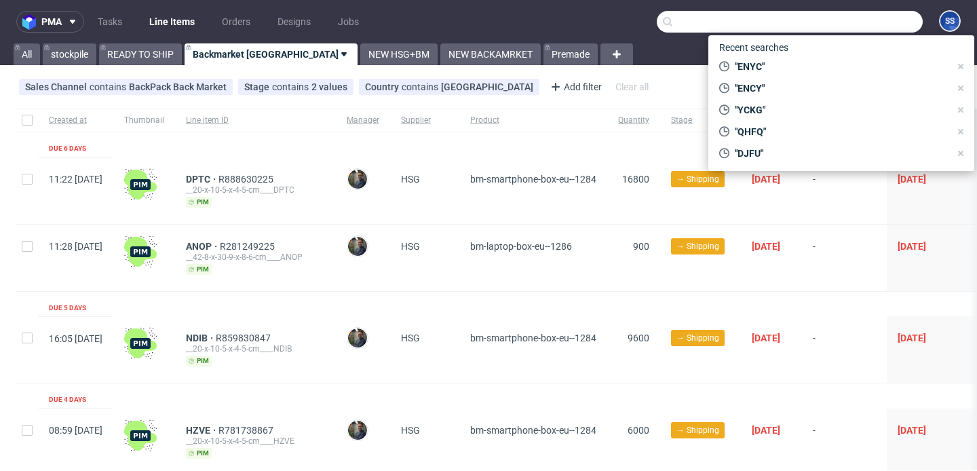
paste input "ENYC"
type input "ENYC"
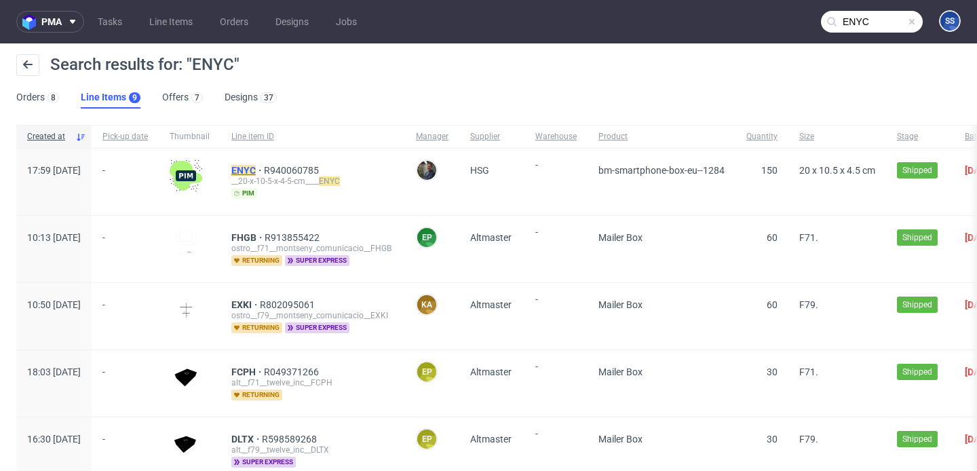
click at [256, 170] on mark "ENYC" at bounding box center [243, 170] width 24 height 11
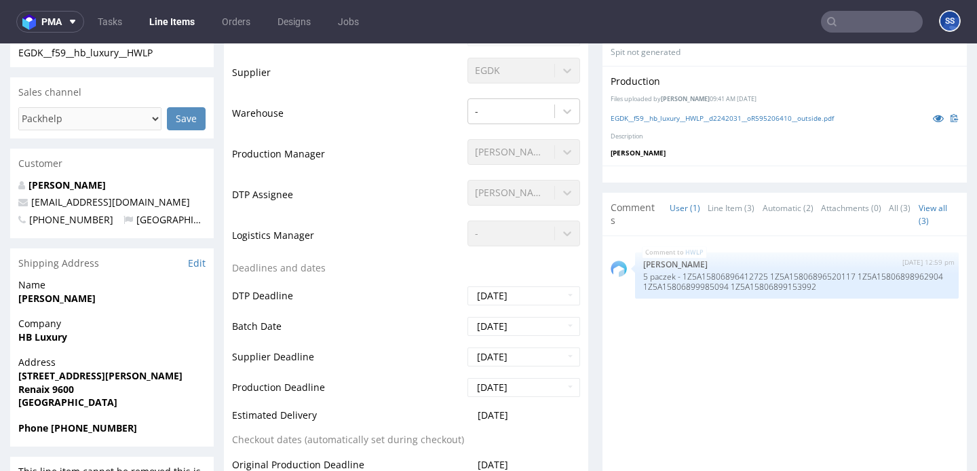
scroll to position [345, 0]
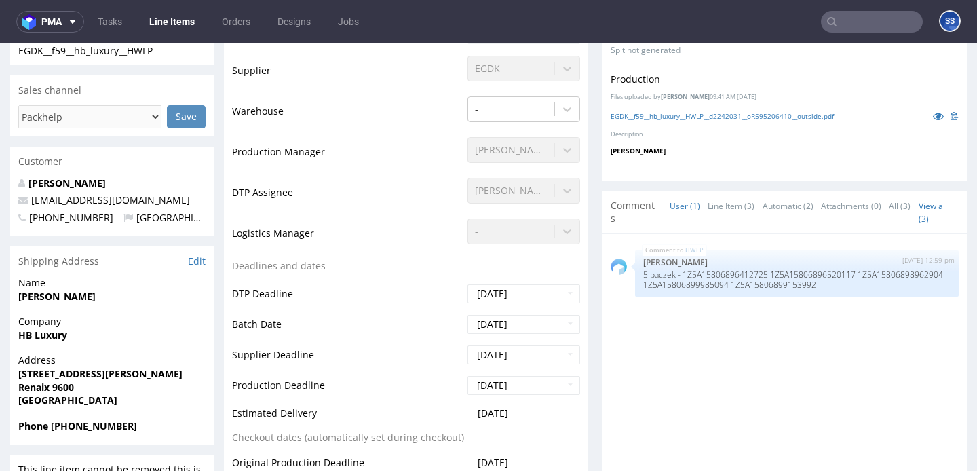
click at [79, 375] on strong "[STREET_ADDRESS][PERSON_NAME]" at bounding box center [100, 373] width 164 height 13
click at [43, 327] on span "Company" at bounding box center [111, 322] width 187 height 14
click at [43, 330] on strong "HB Luxury" at bounding box center [42, 334] width 49 height 13
click at [44, 331] on strong "HB Luxury" at bounding box center [42, 334] width 49 height 13
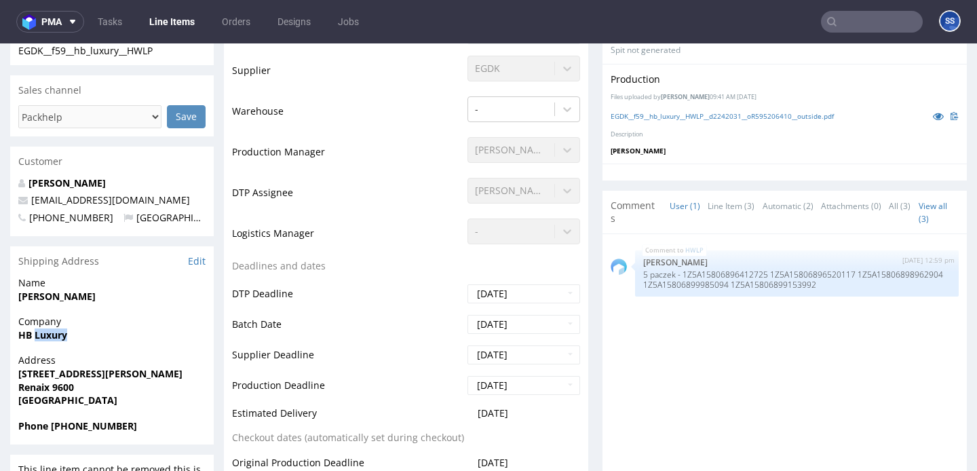
click at [44, 331] on strong "HB Luxury" at bounding box center [42, 334] width 49 height 13
click at [25, 337] on strong "HB Luxury" at bounding box center [42, 334] width 49 height 13
copy strong "HB Luxury"
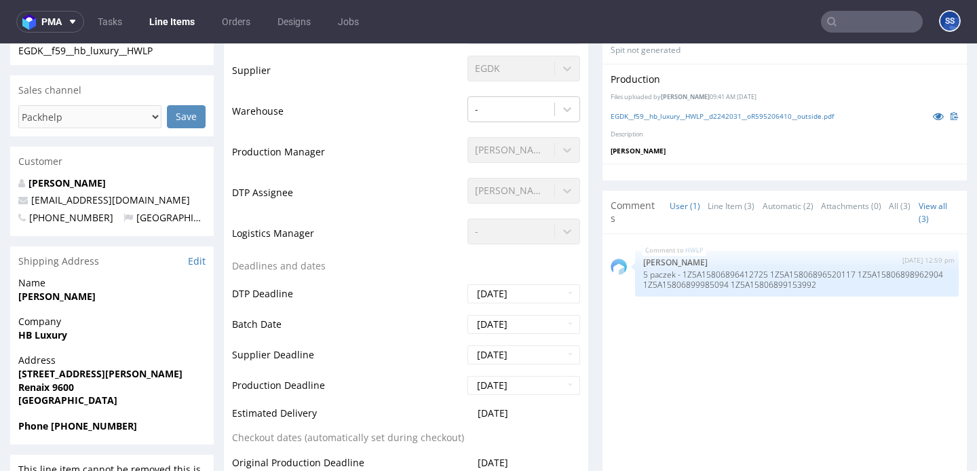
click at [64, 297] on strong "[PERSON_NAME]" at bounding box center [56, 296] width 77 height 13
copy strong "[PERSON_NAME]"
click at [71, 372] on strong "[STREET_ADDRESS][PERSON_NAME]" at bounding box center [100, 373] width 164 height 13
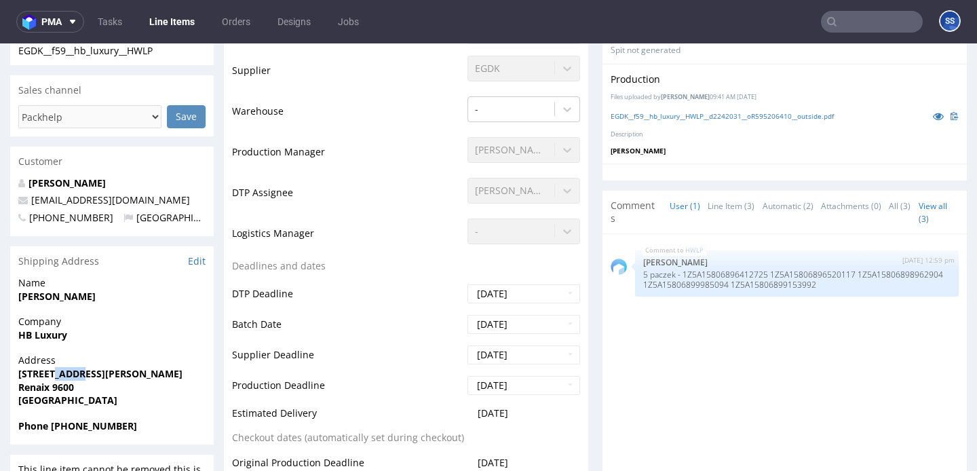
click at [71, 372] on strong "[STREET_ADDRESS][PERSON_NAME]" at bounding box center [100, 373] width 164 height 13
copy strong "[STREET_ADDRESS][PERSON_NAME]"
click at [66, 394] on span "[GEOGRAPHIC_DATA]" at bounding box center [111, 401] width 187 height 14
click at [66, 393] on span "Renaix 9600" at bounding box center [111, 388] width 187 height 14
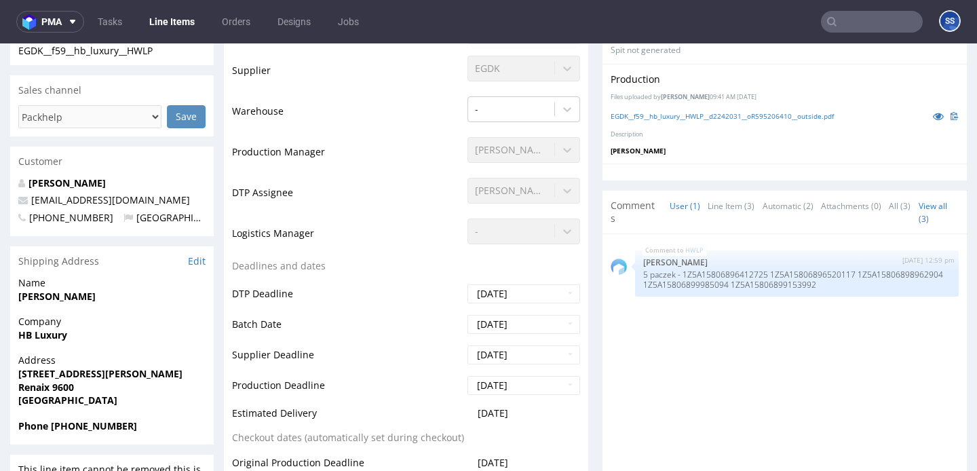
click at [68, 389] on strong "Renaix 9600" at bounding box center [46, 387] width 56 height 13
copy strong "9600"
click at [34, 389] on strong "Renaix 9600" at bounding box center [46, 387] width 56 height 13
drag, startPoint x: 35, startPoint y: 389, endPoint x: 135, endPoint y: 288, distance: 143.0
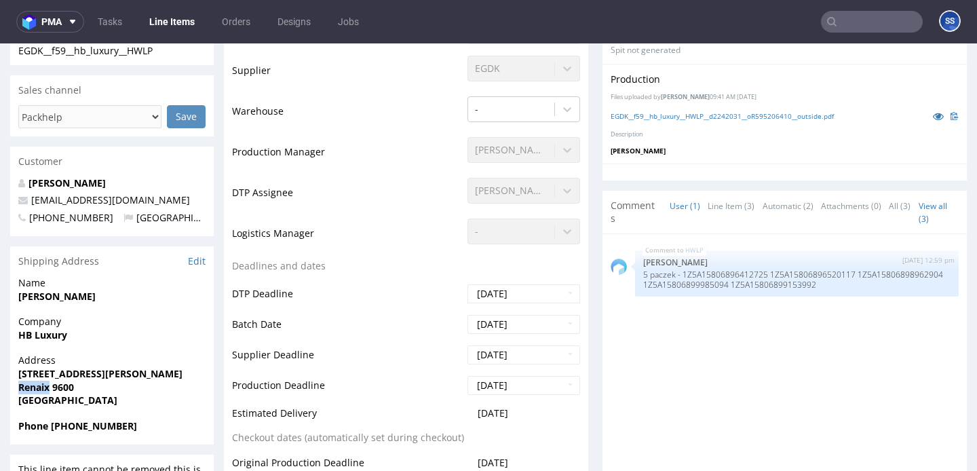
click at [35, 389] on strong "Renaix 9600" at bounding box center [46, 387] width 56 height 13
copy strong "Renaix"
click at [81, 421] on strong "Phone [PHONE_NUMBER]" at bounding box center [77, 425] width 119 height 13
copy strong "32485693244"
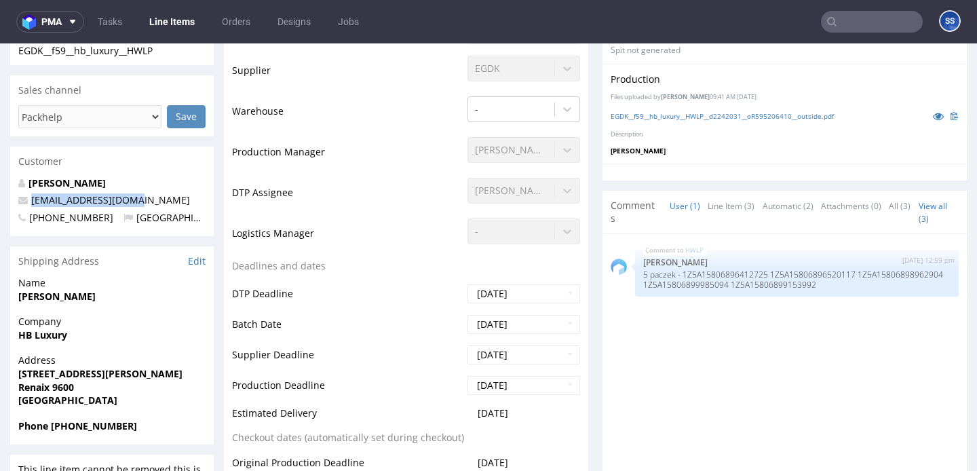
drag, startPoint x: 123, startPoint y: 204, endPoint x: 27, endPoint y: 202, distance: 96.4
click at [27, 202] on p "[EMAIL_ADDRESS][DOMAIN_NAME]" at bounding box center [111, 200] width 187 height 14
copy span "[EMAIL_ADDRESS][DOMAIN_NAME]"
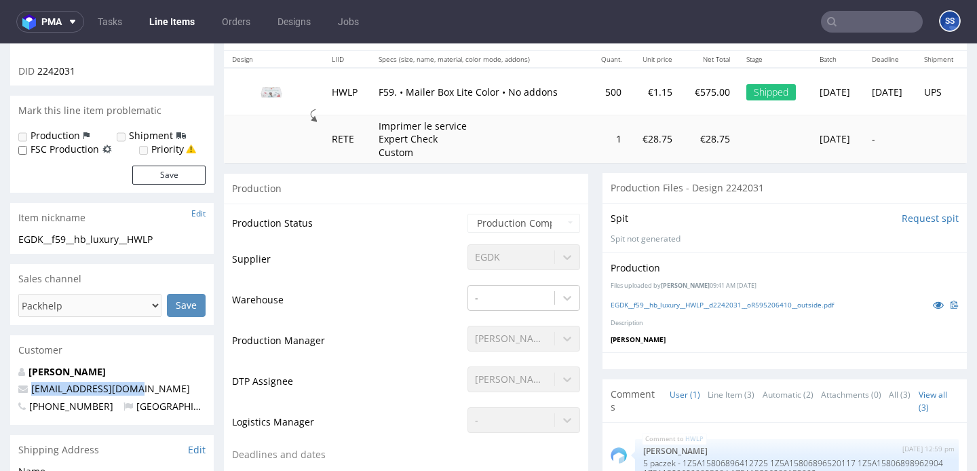
scroll to position [0, 0]
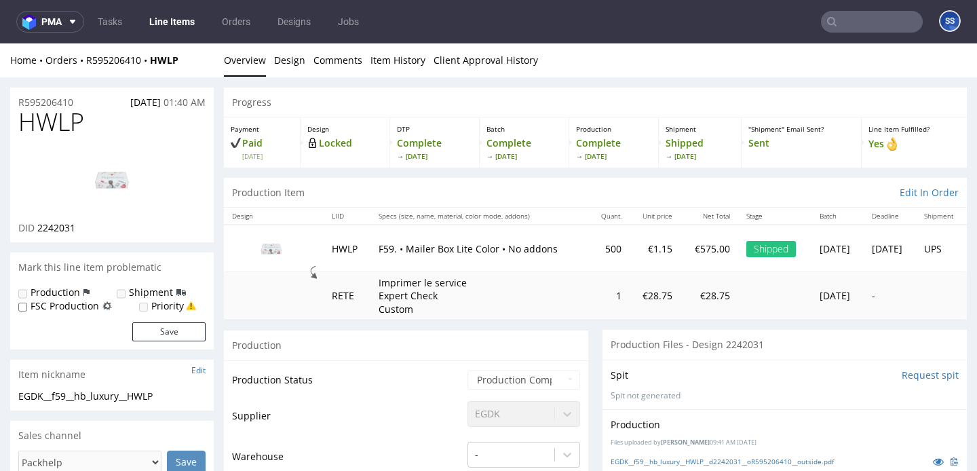
click at [176, 21] on link "Line Items" at bounding box center [172, 22] width 62 height 22
